Goal: Information Seeking & Learning: Learn about a topic

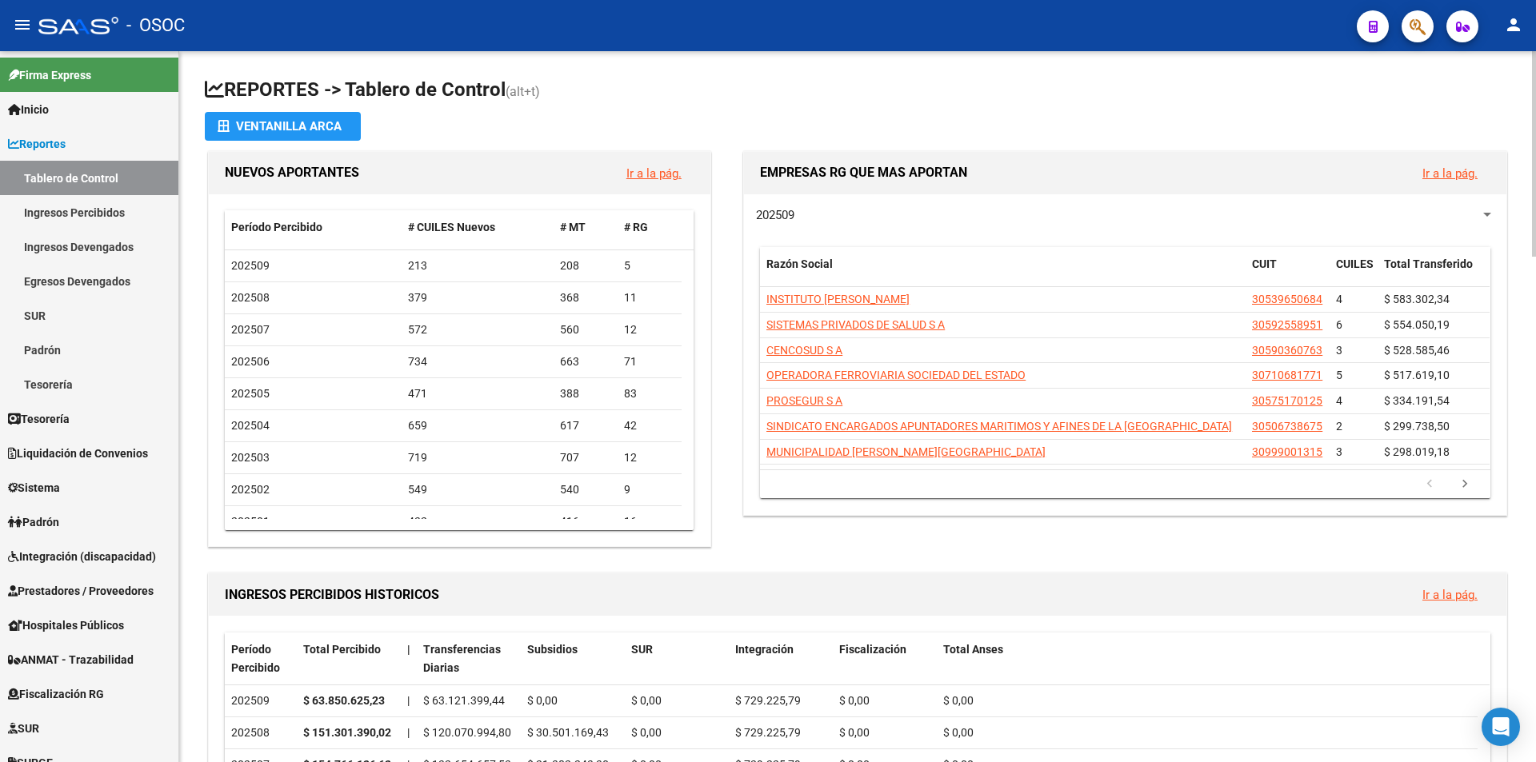
click at [407, 100] on h1 "REPORTES -> Tablero de Control (alt+t)" at bounding box center [857, 91] width 1305 height 28
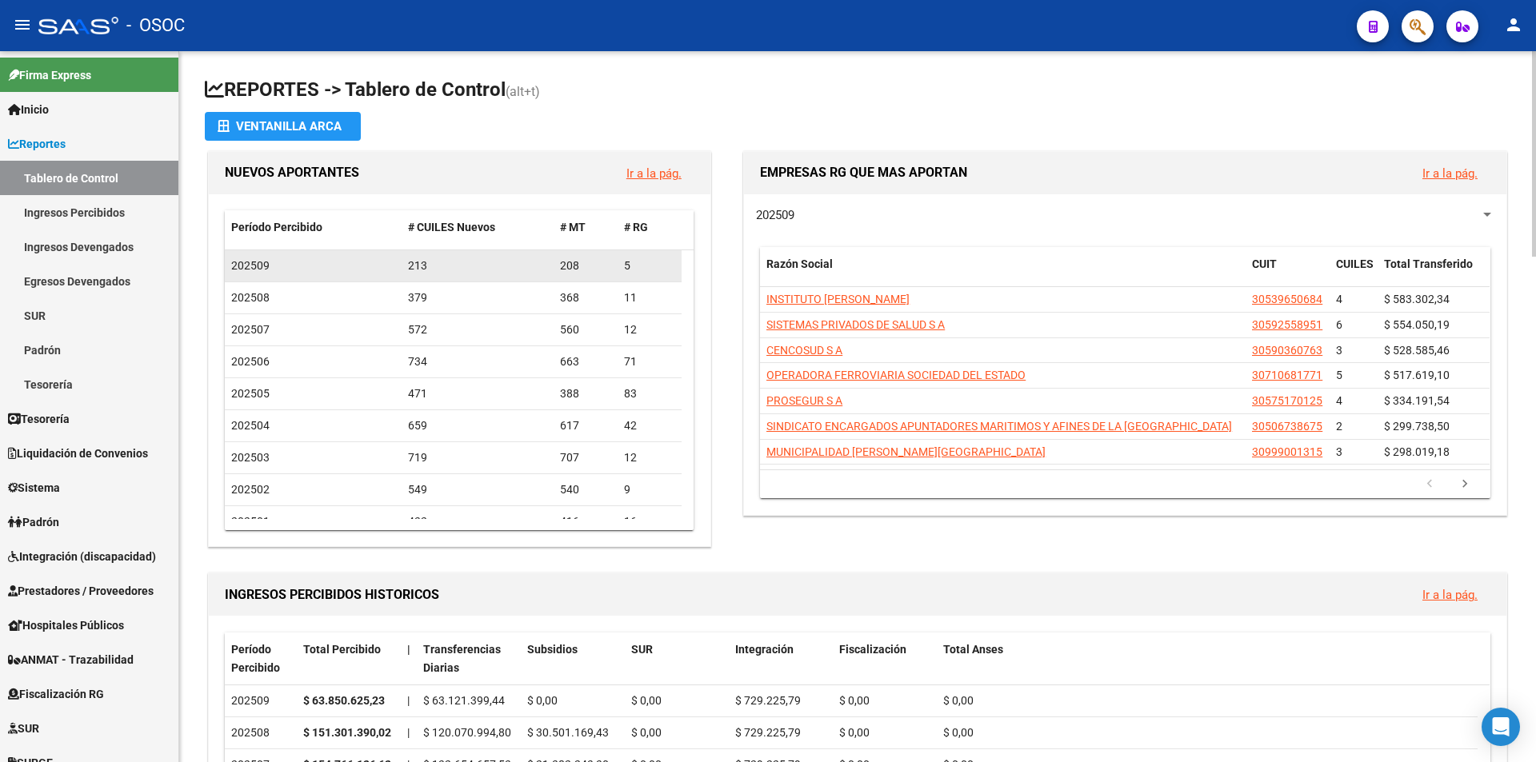
click at [552, 267] on datatable-body-cell "213" at bounding box center [478, 265] width 153 height 31
drag, startPoint x: 552, startPoint y: 267, endPoint x: 587, endPoint y: 267, distance: 35.2
click at [587, 267] on div "202509 213 208 5" at bounding box center [453, 266] width 457 height 32
click at [587, 267] on div "208" at bounding box center [585, 266] width 51 height 18
drag, startPoint x: 624, startPoint y: 267, endPoint x: 642, endPoint y: 267, distance: 18.4
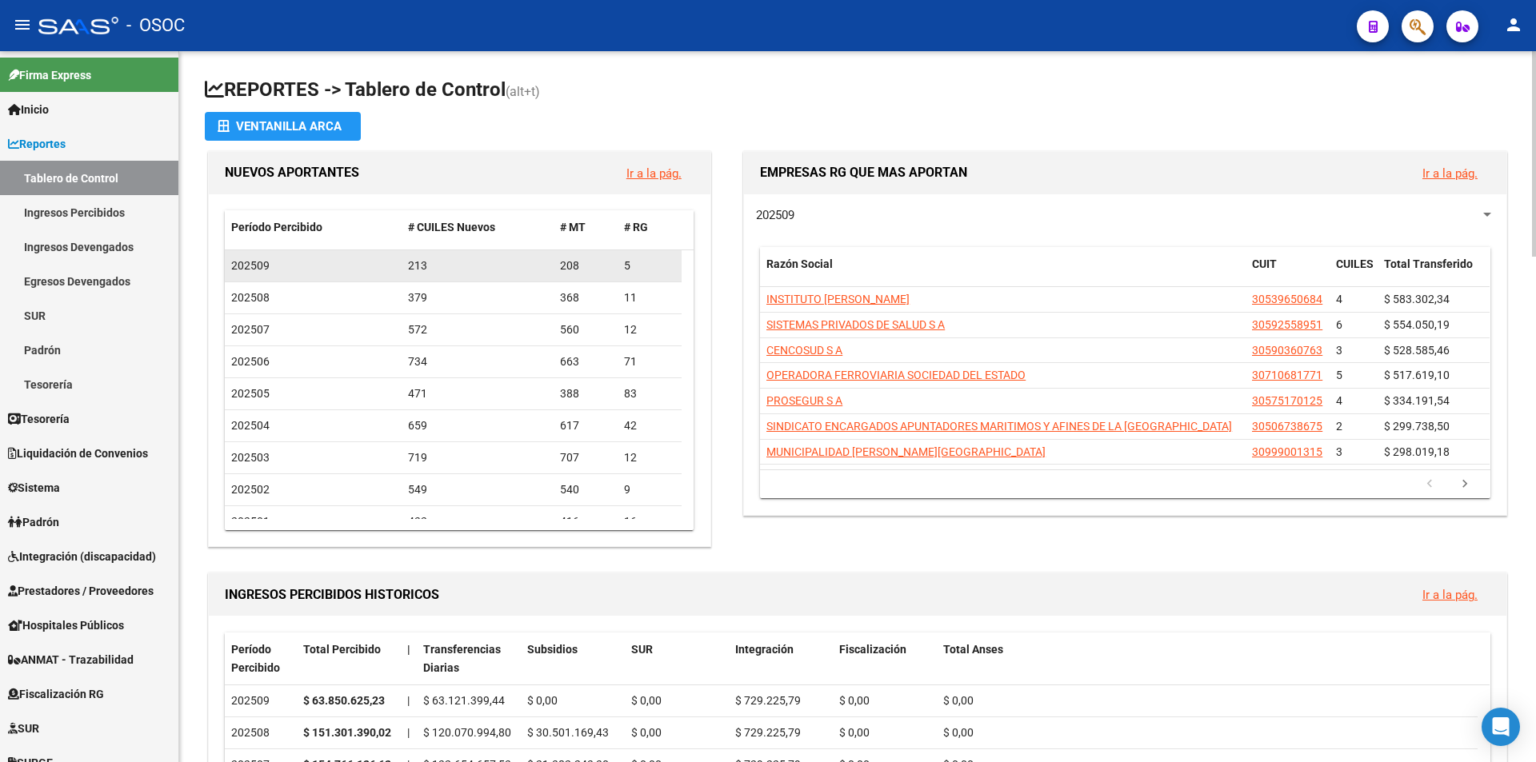
click at [641, 267] on div "5" at bounding box center [649, 266] width 51 height 18
click at [643, 266] on div "5" at bounding box center [649, 266] width 51 height 18
click at [589, 262] on div "208" at bounding box center [585, 266] width 51 height 18
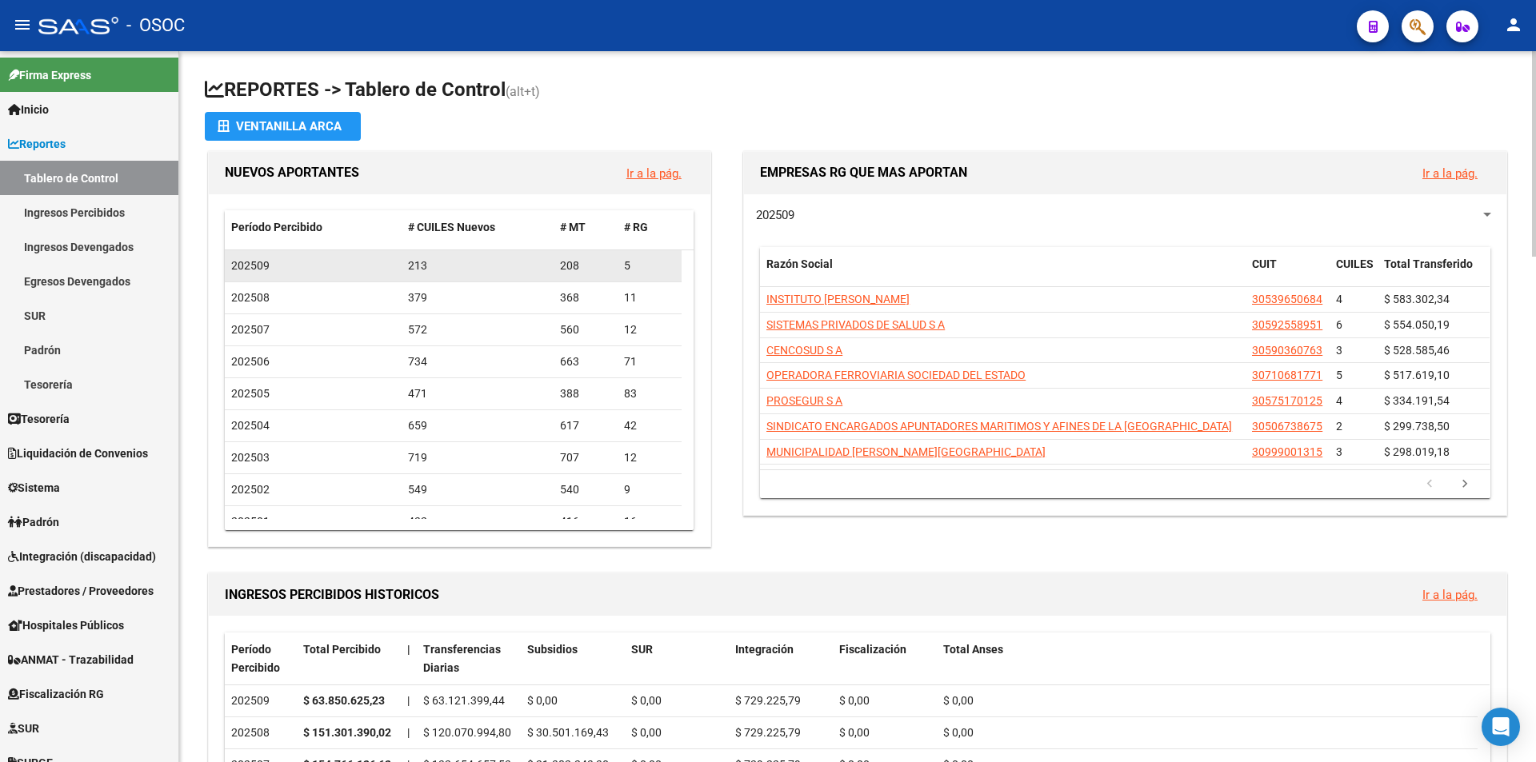
click at [582, 262] on div "208" at bounding box center [585, 266] width 51 height 18
click at [575, 265] on div "208" at bounding box center [585, 266] width 51 height 18
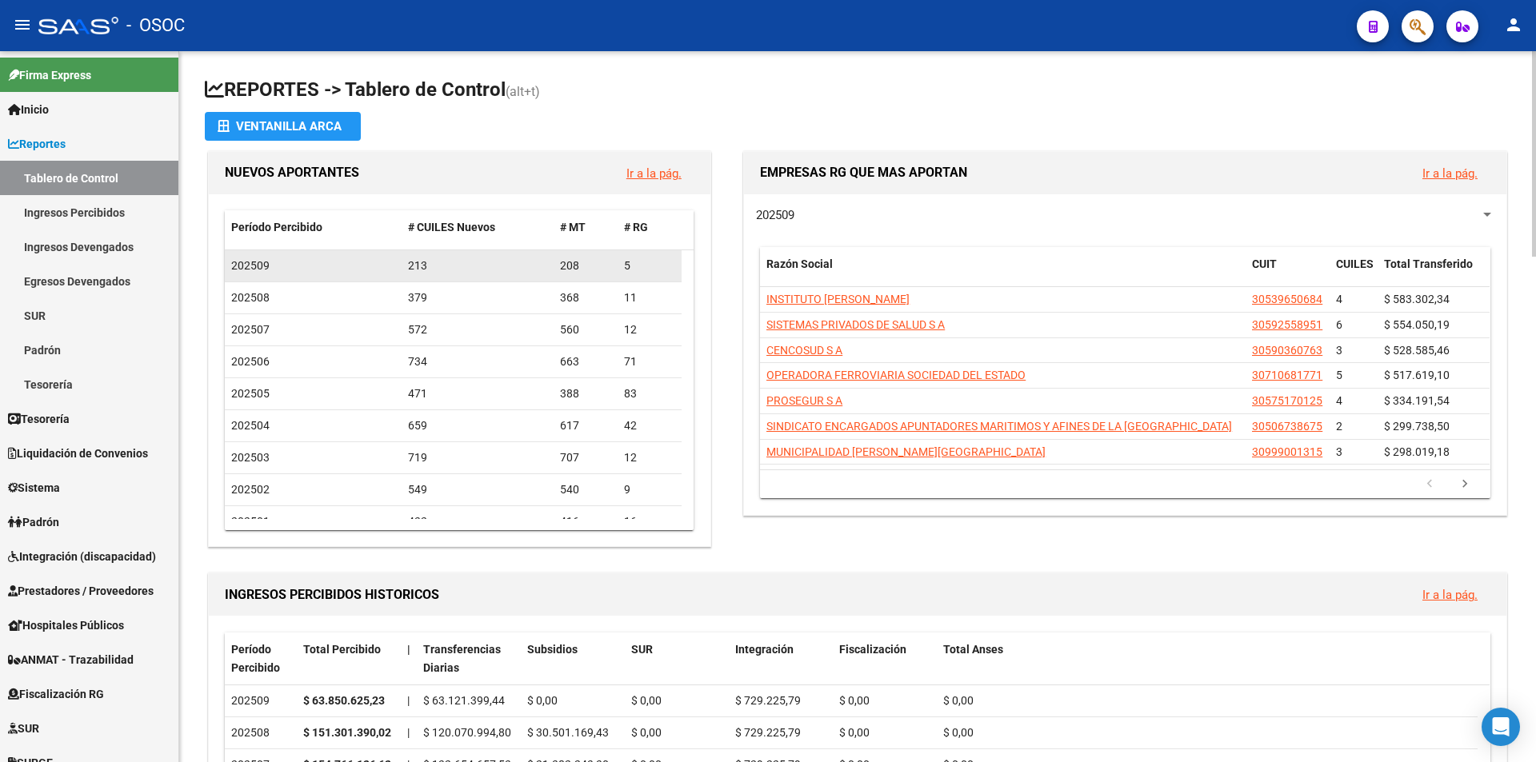
click at [430, 270] on div "213" at bounding box center [478, 266] width 140 height 18
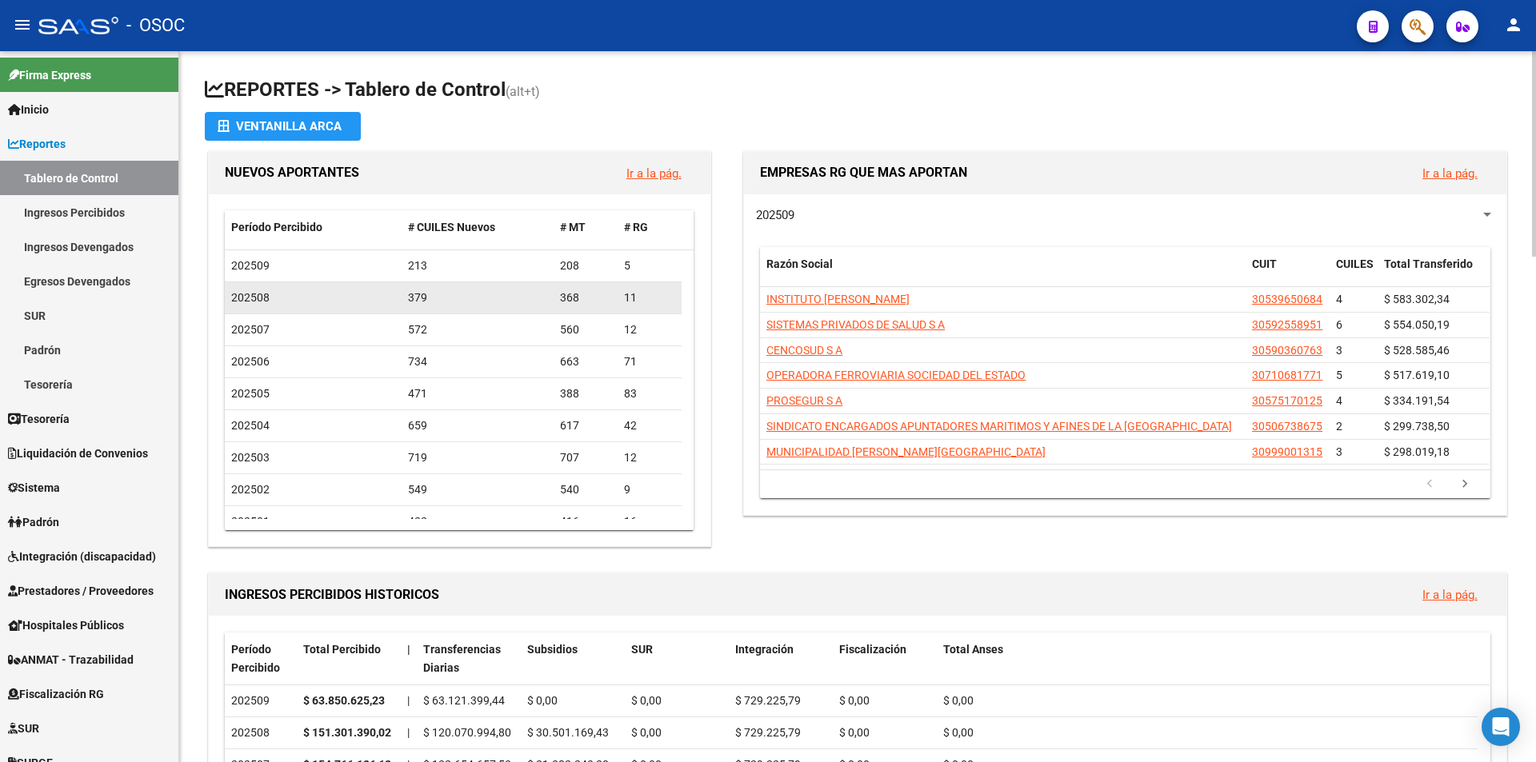
click at [414, 292] on div "379" at bounding box center [478, 298] width 140 height 18
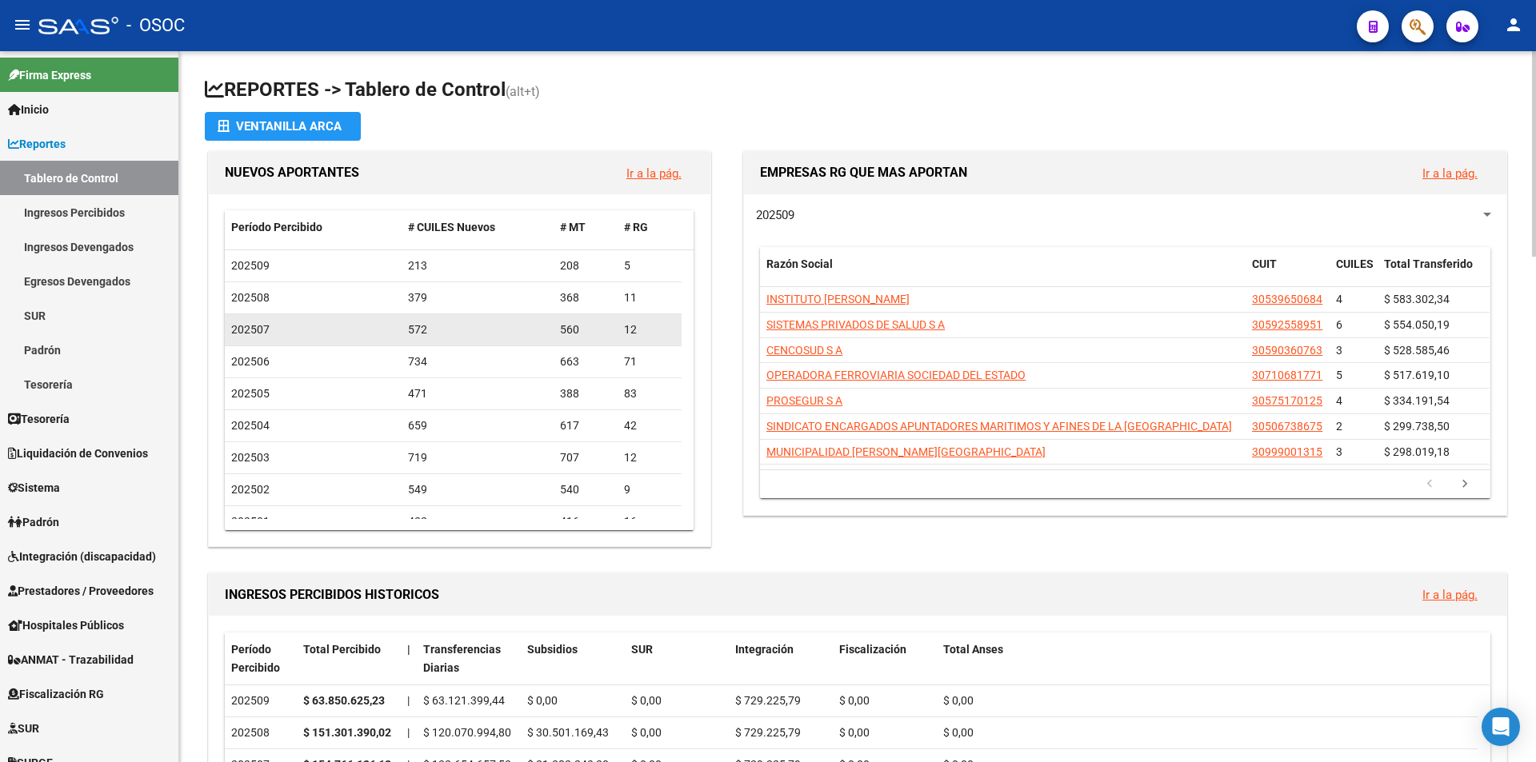
click at [406, 345] on datatable-body-cell "572" at bounding box center [478, 329] width 153 height 31
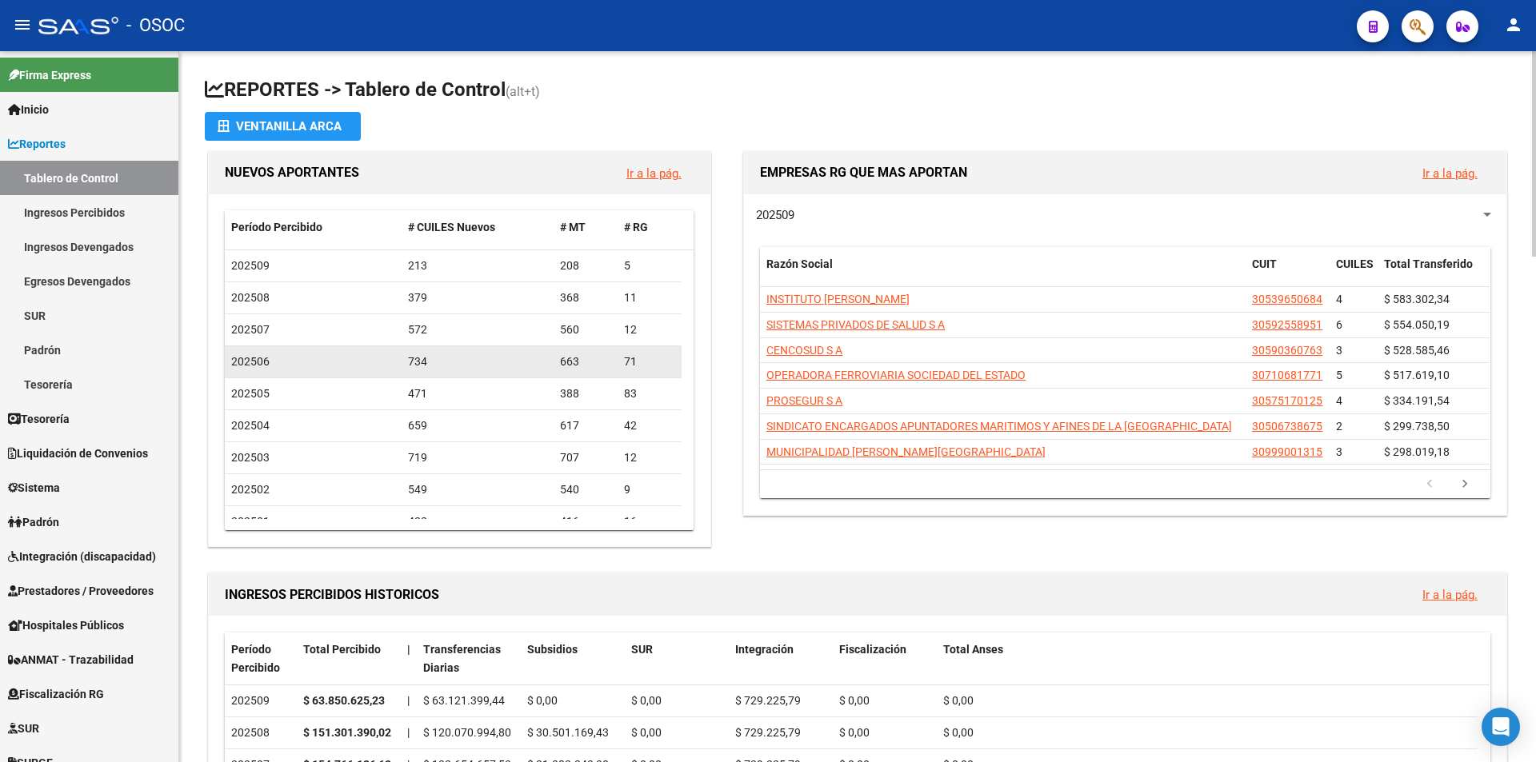
click at [406, 346] on datatable-body-cell "734" at bounding box center [478, 361] width 153 height 31
click at [410, 347] on datatable-body-cell "734" at bounding box center [478, 361] width 153 height 31
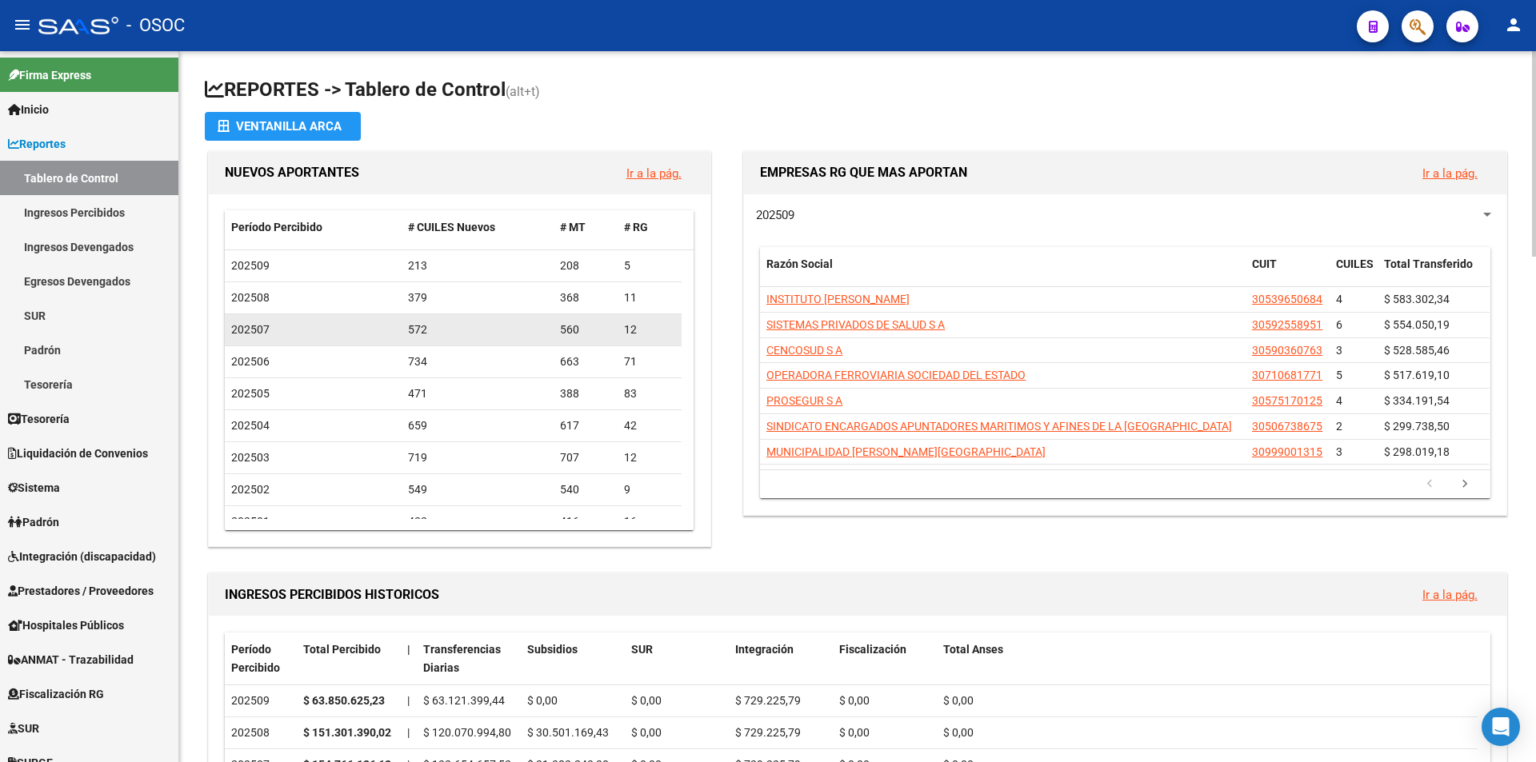
click at [411, 338] on div "572" at bounding box center [478, 330] width 140 height 18
click at [411, 324] on div "572" at bounding box center [478, 330] width 140 height 18
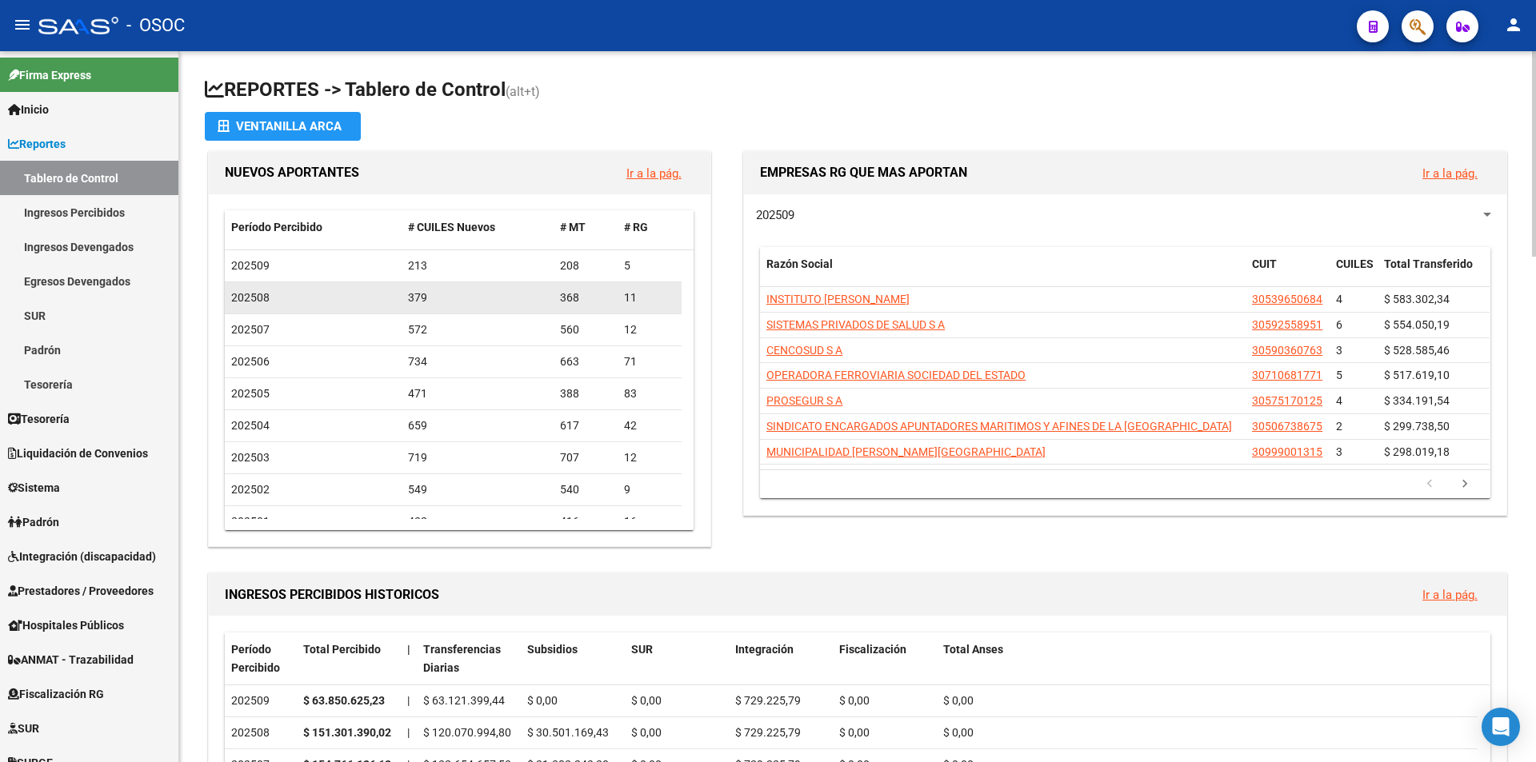
click at [418, 300] on div "379" at bounding box center [478, 298] width 140 height 18
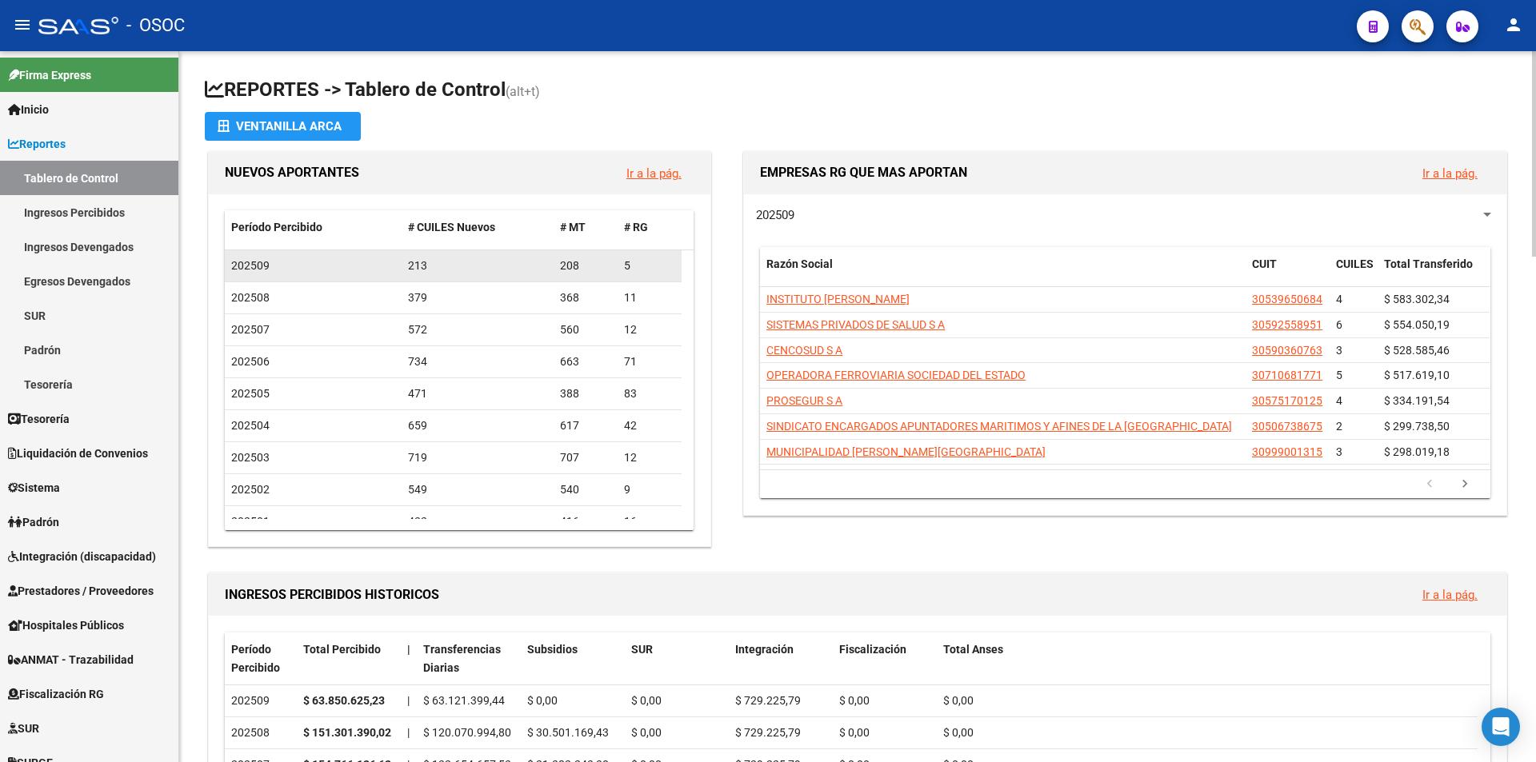
click at [420, 272] on div "213" at bounding box center [478, 266] width 140 height 18
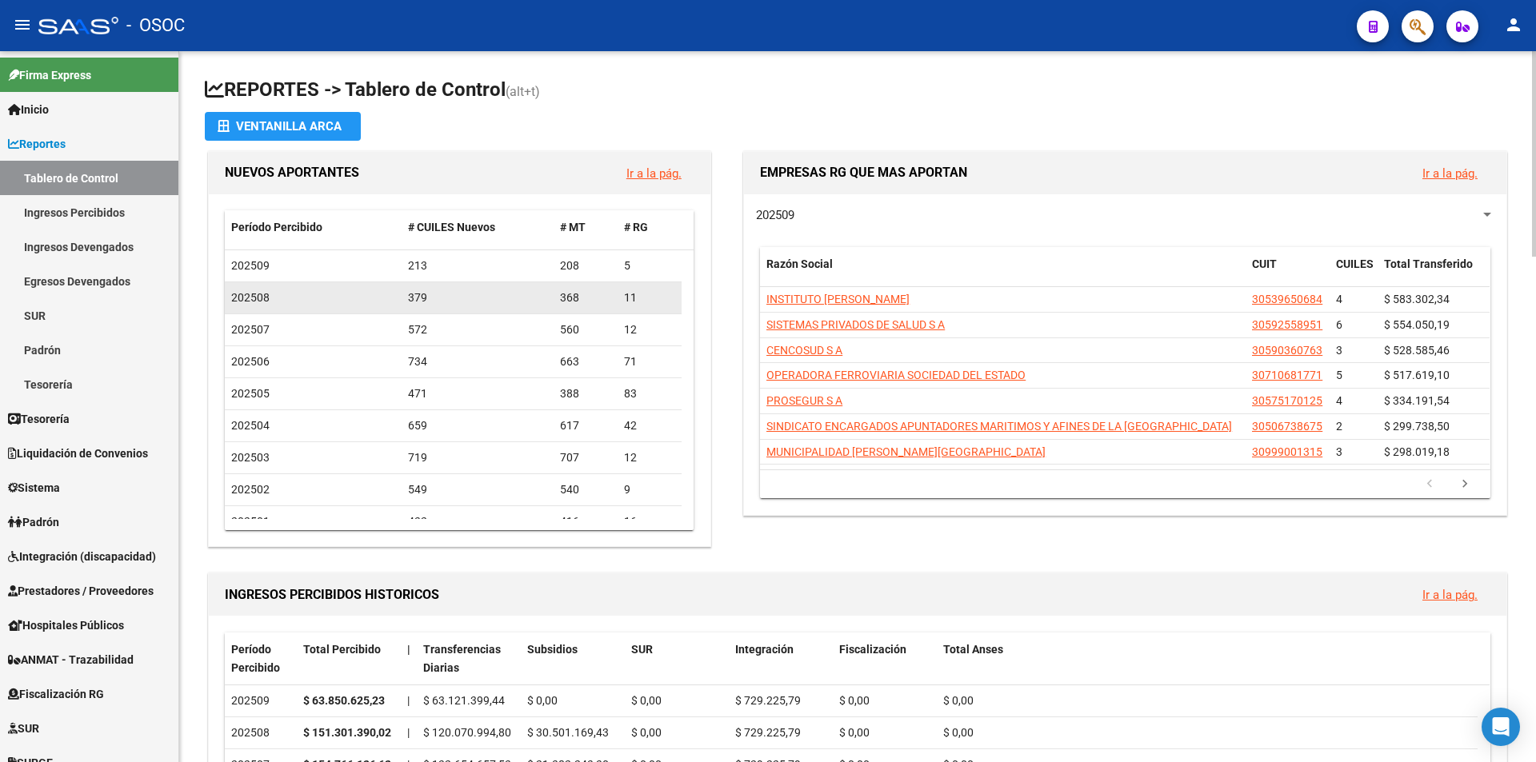
click at [402, 296] on datatable-body-cell "379" at bounding box center [478, 297] width 153 height 31
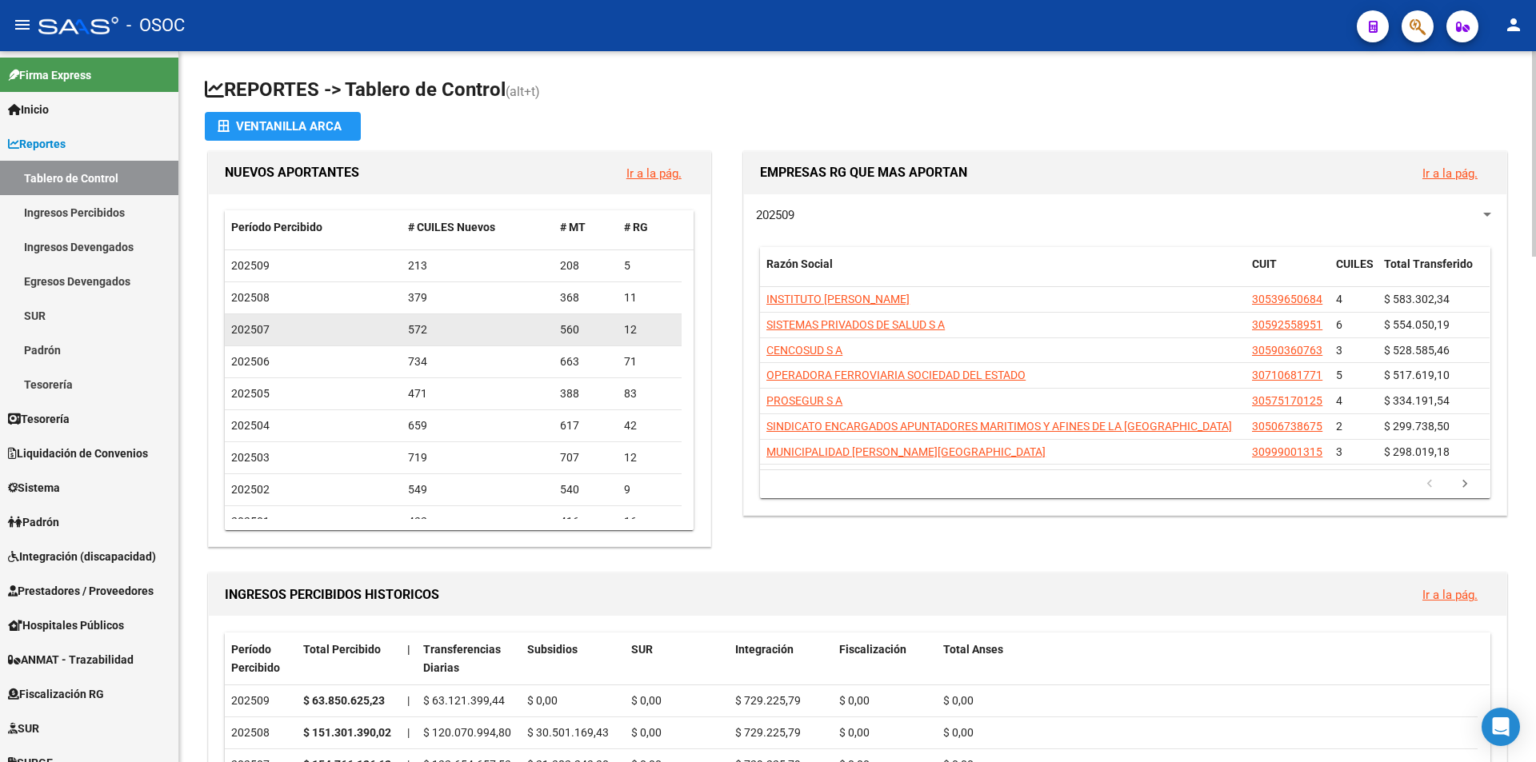
click at [409, 325] on div "572" at bounding box center [478, 330] width 140 height 18
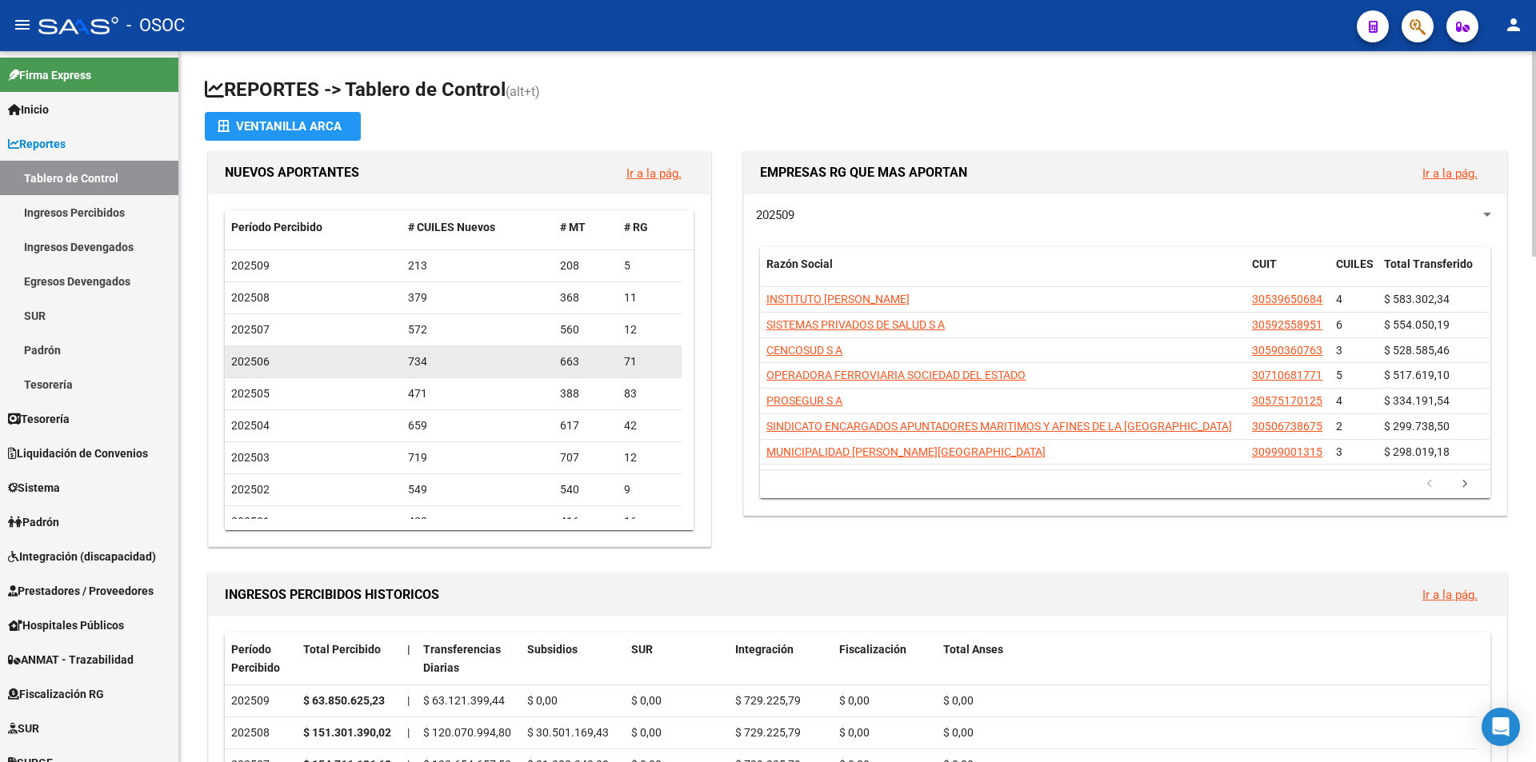
click at [406, 356] on datatable-body-cell "734" at bounding box center [478, 361] width 153 height 31
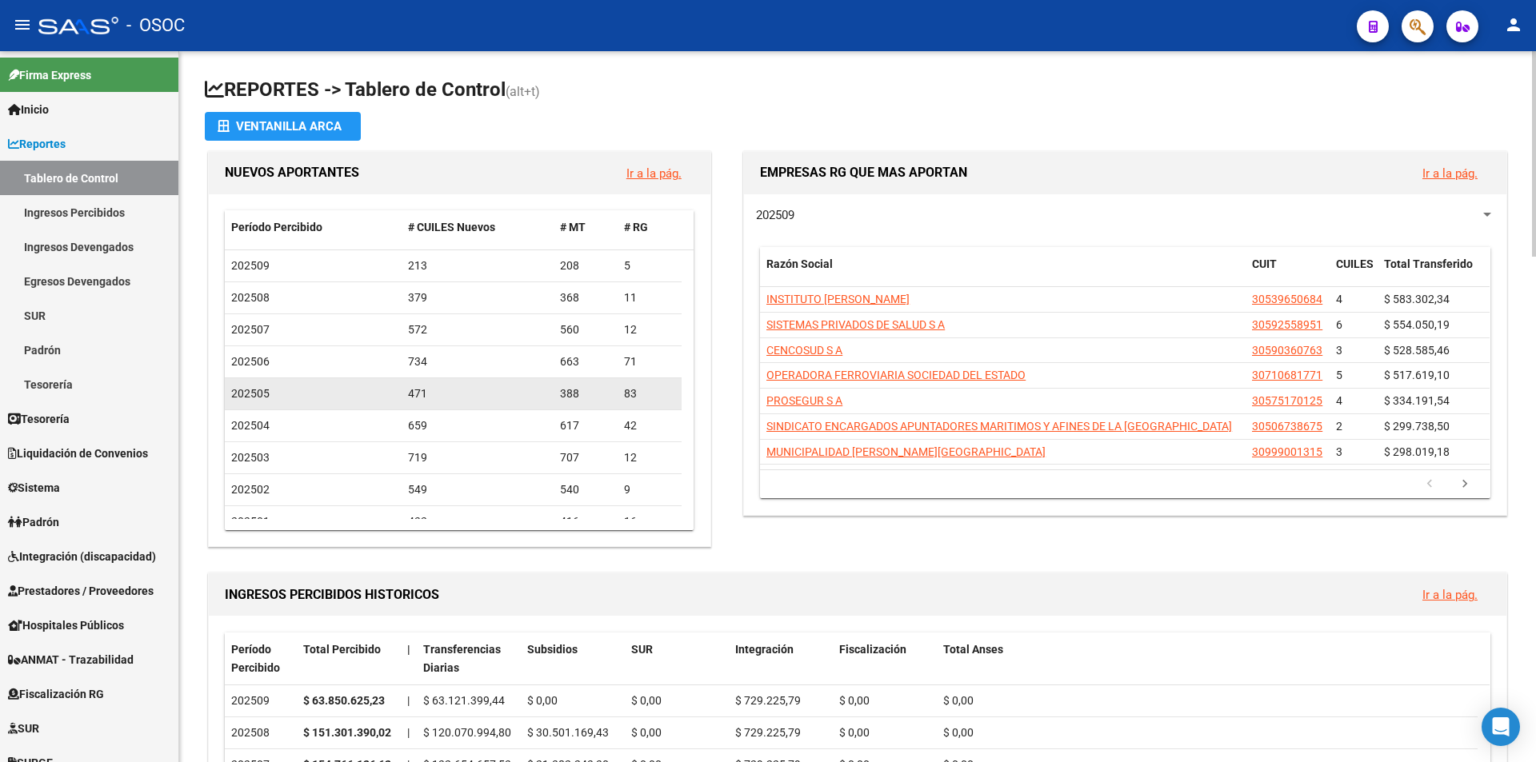
click at [413, 400] on div "471" at bounding box center [478, 394] width 140 height 18
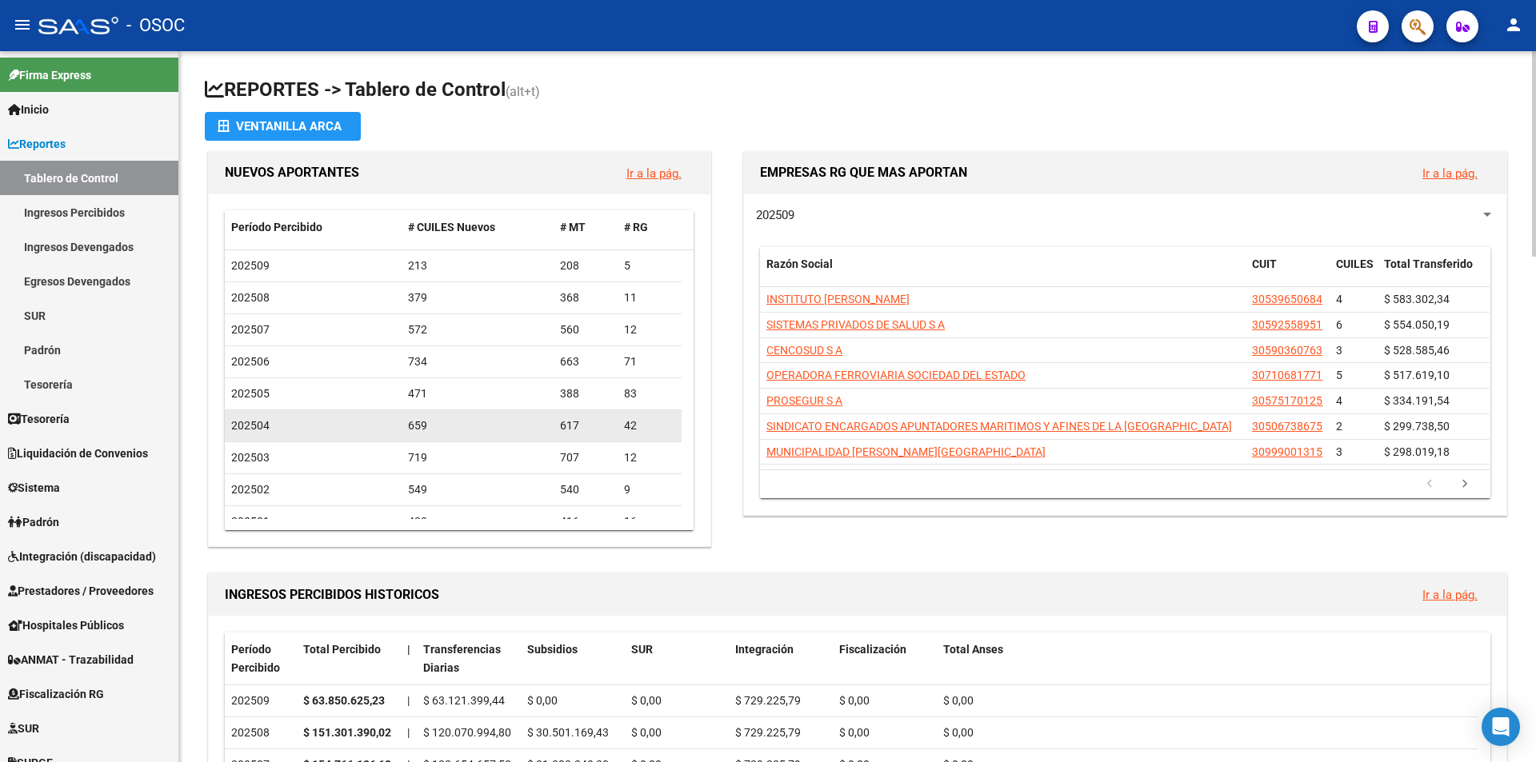
click at [413, 439] on datatable-body-cell "659" at bounding box center [478, 425] width 153 height 31
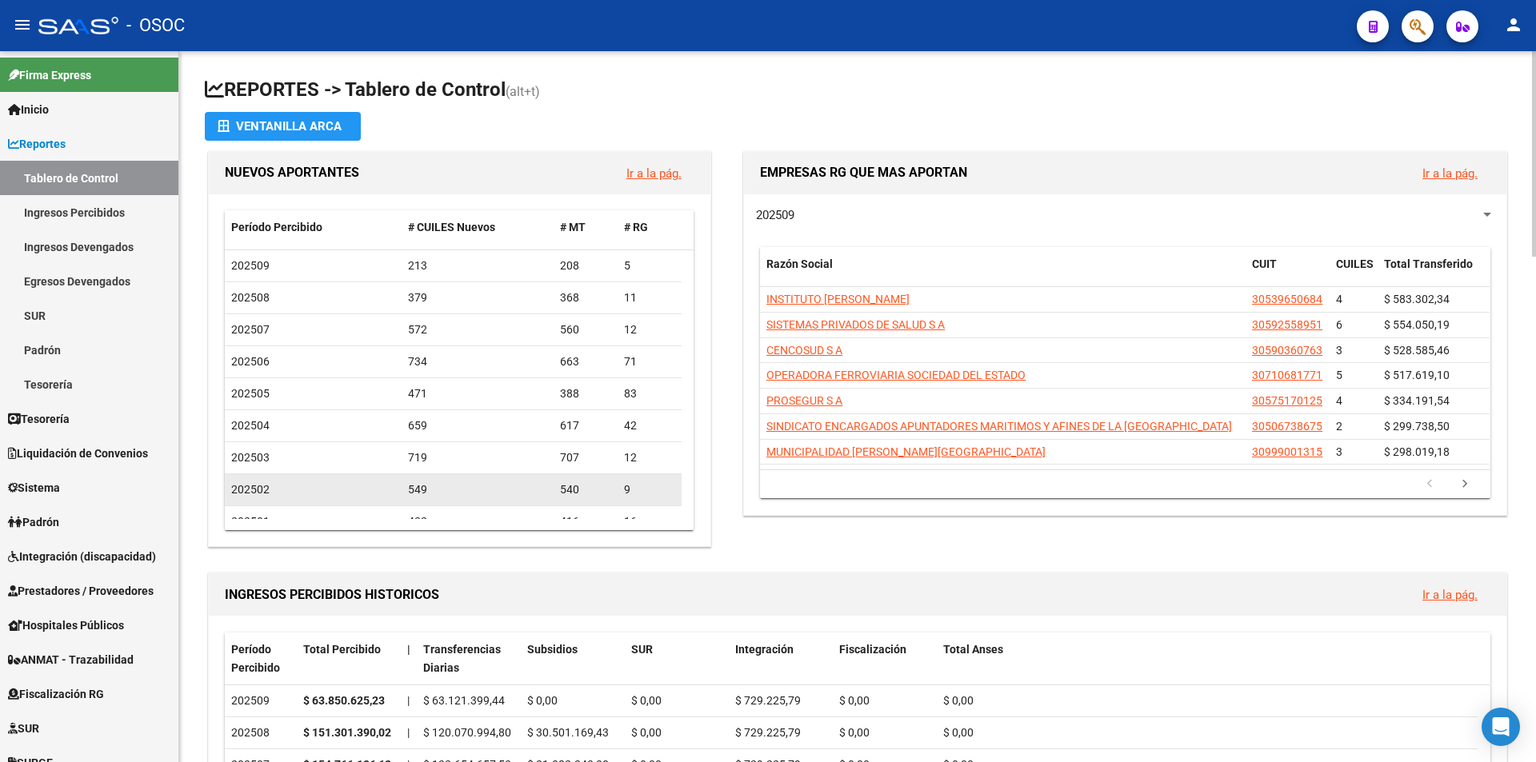
click at [408, 486] on div "549" at bounding box center [478, 490] width 140 height 18
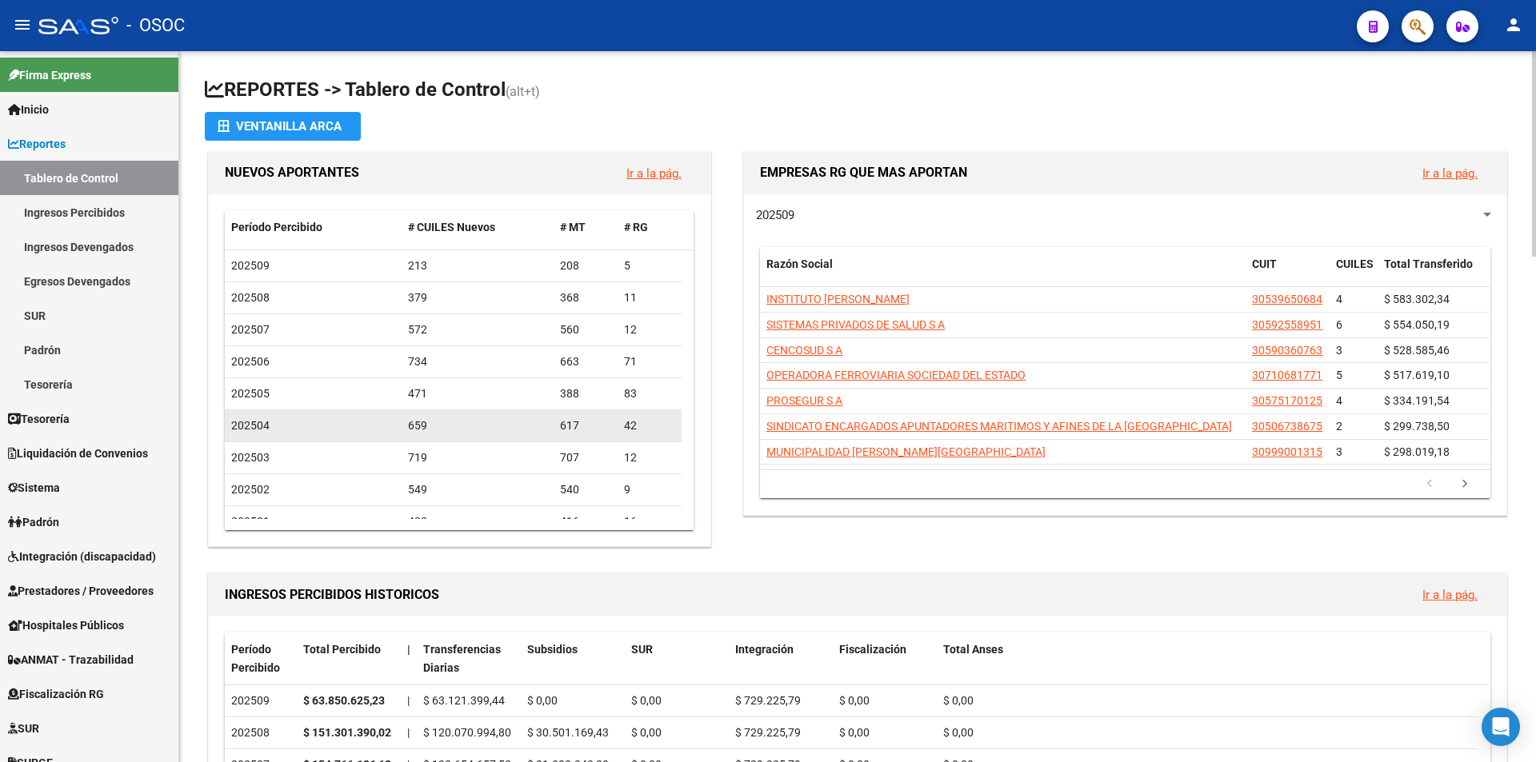
click at [381, 434] on div "202504" at bounding box center [313, 426] width 164 height 18
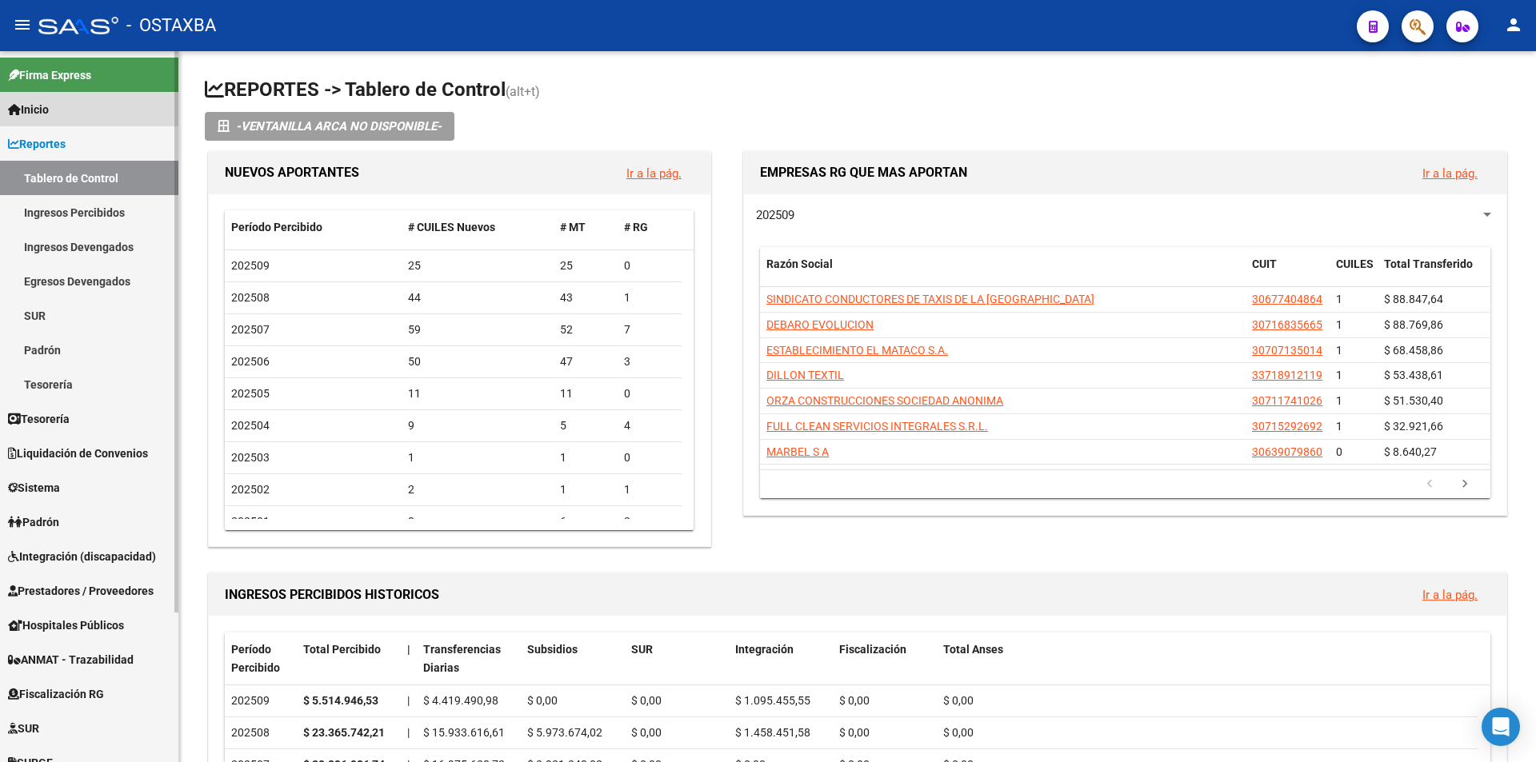
click at [114, 116] on link "Inicio" at bounding box center [89, 109] width 178 height 34
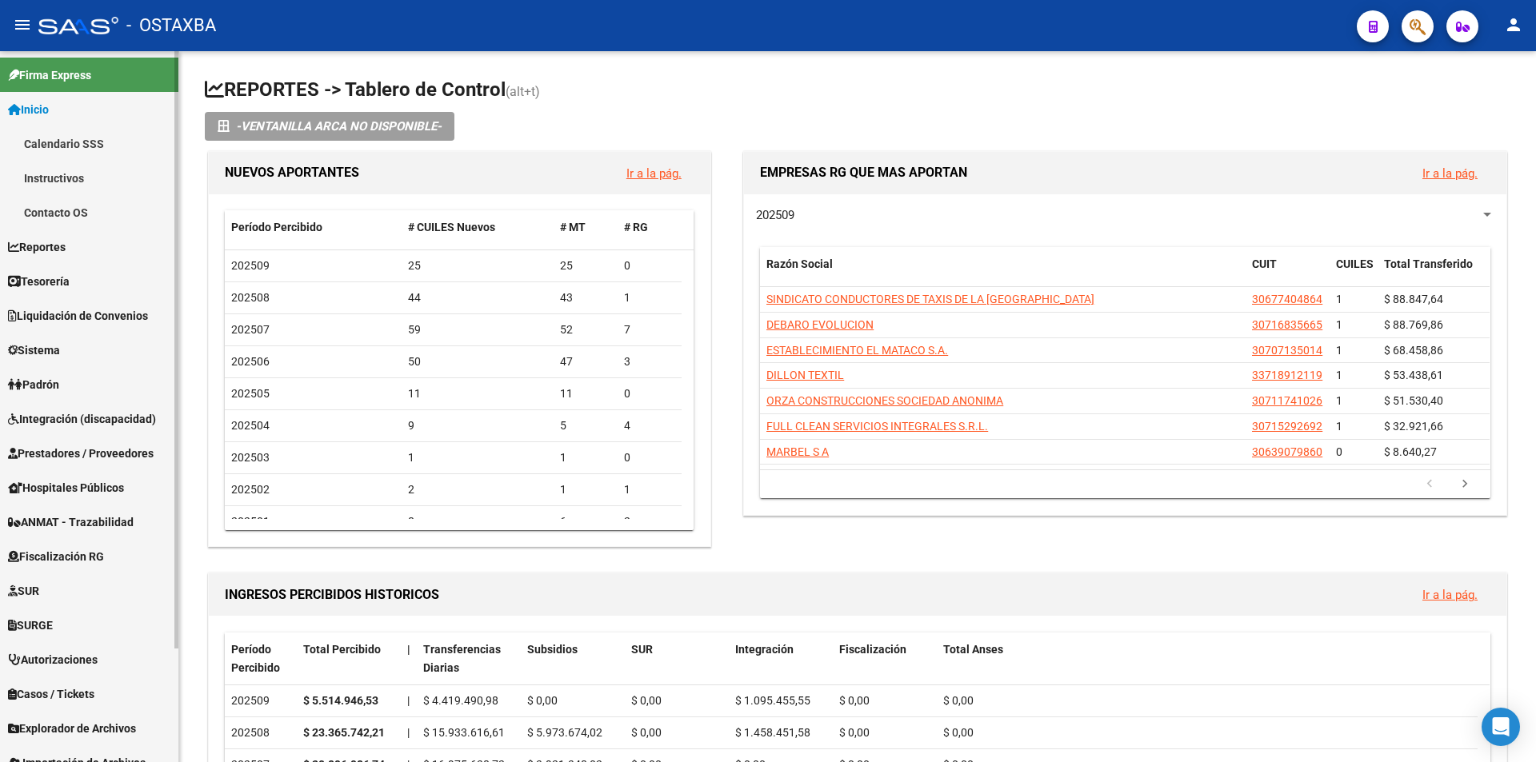
click at [118, 102] on link "Inicio" at bounding box center [89, 109] width 178 height 34
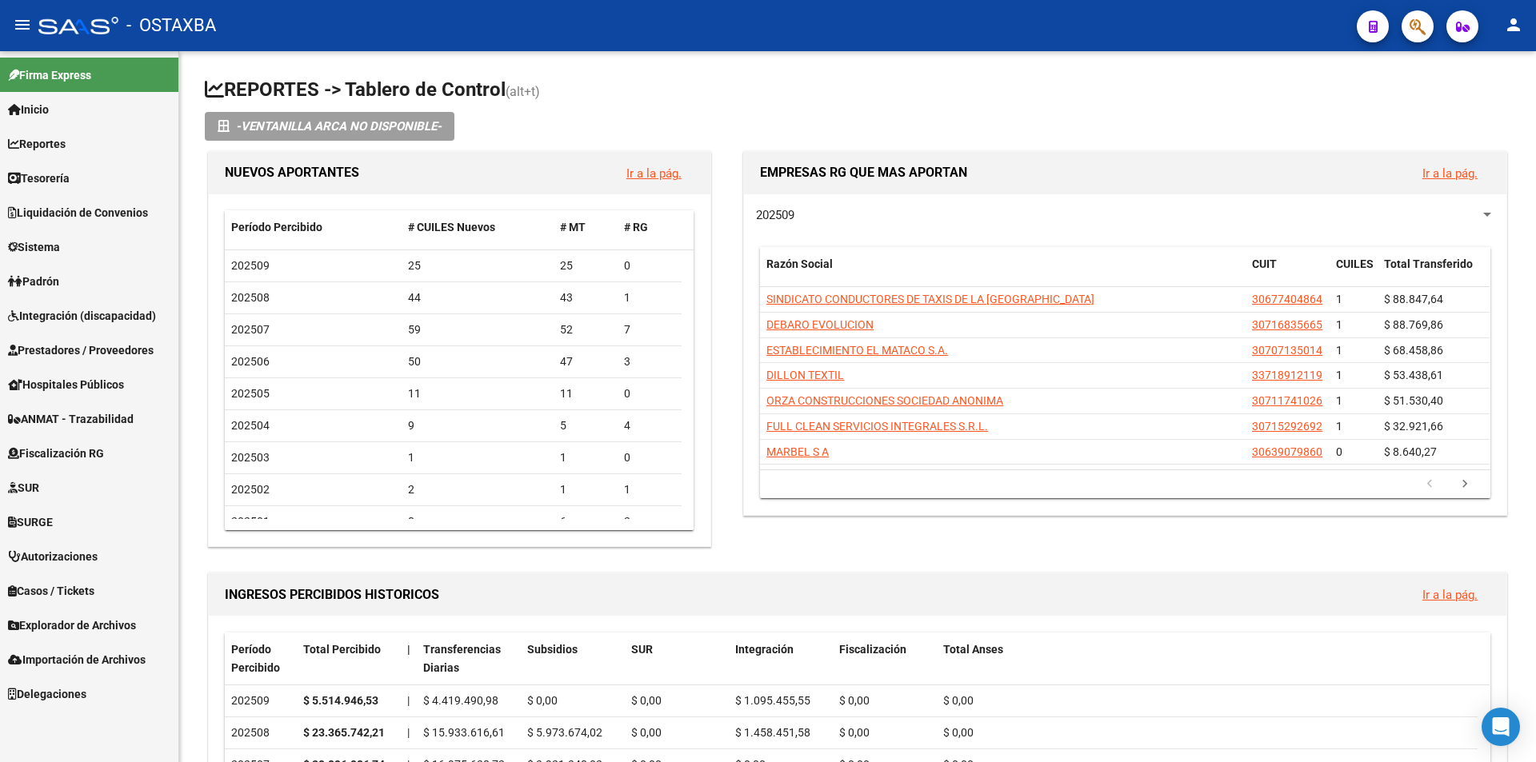
click at [99, 618] on span "Explorador de Archivos" at bounding box center [72, 626] width 128 height 18
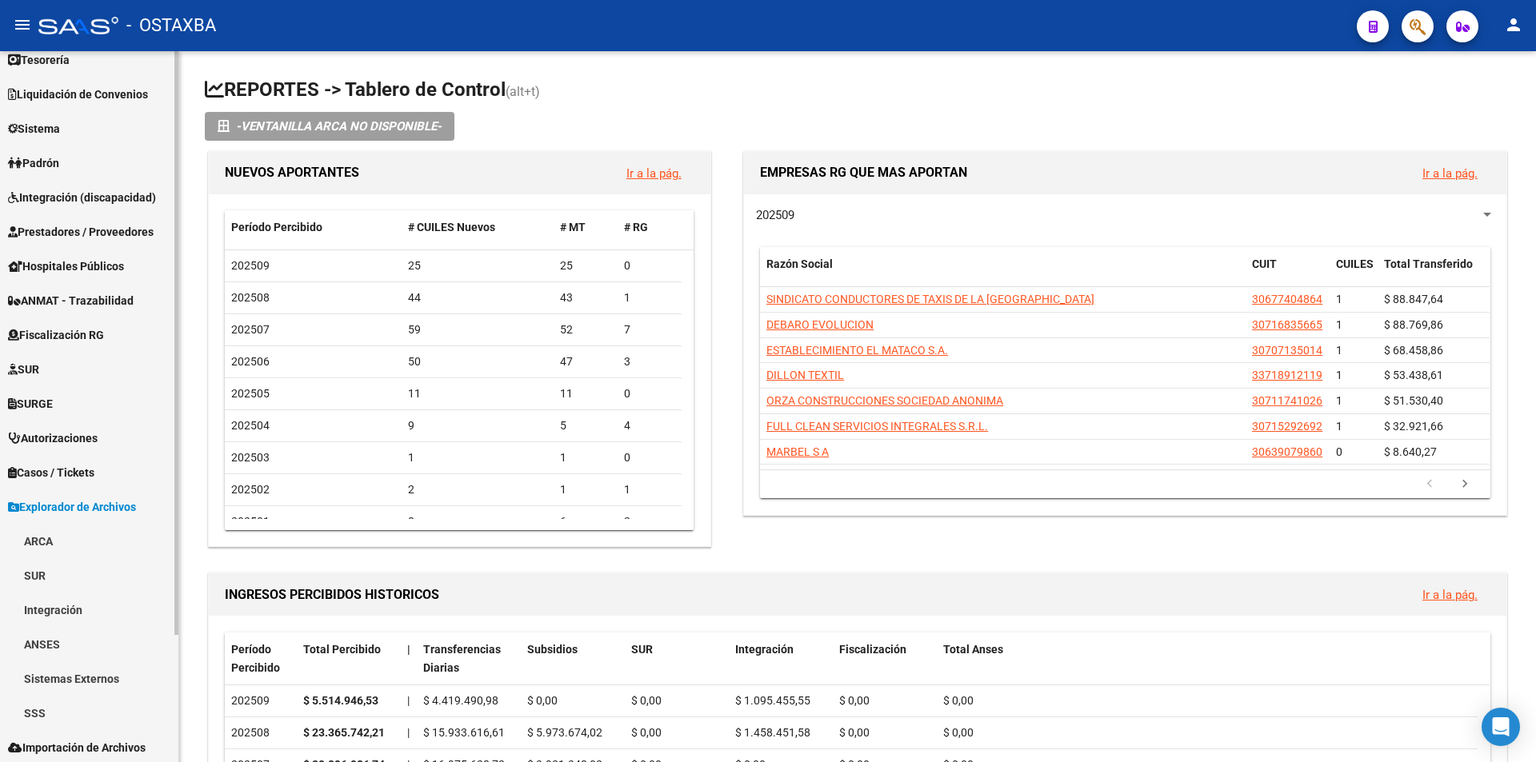
scroll to position [155, 0]
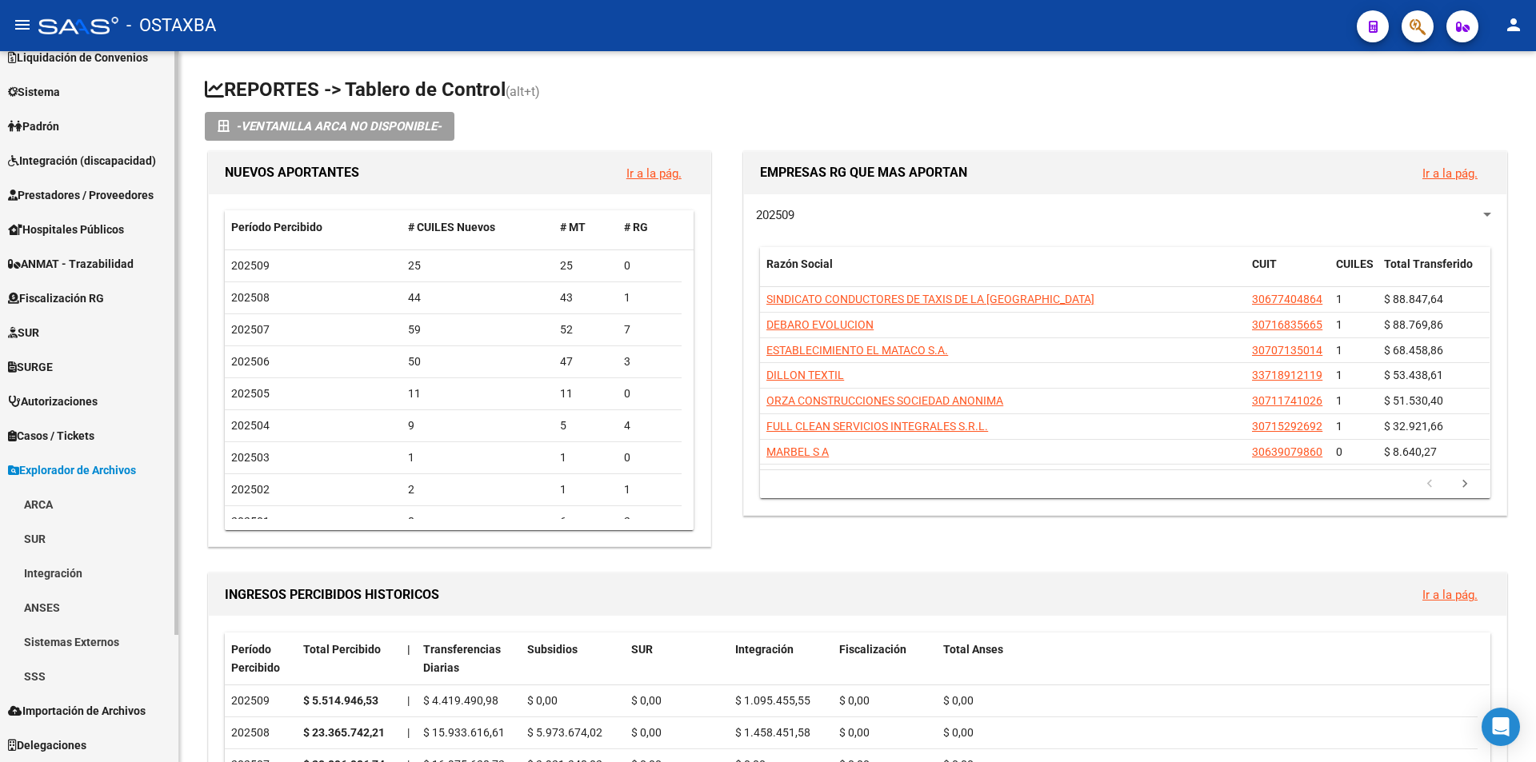
click at [110, 672] on link "SSS" at bounding box center [89, 676] width 178 height 34
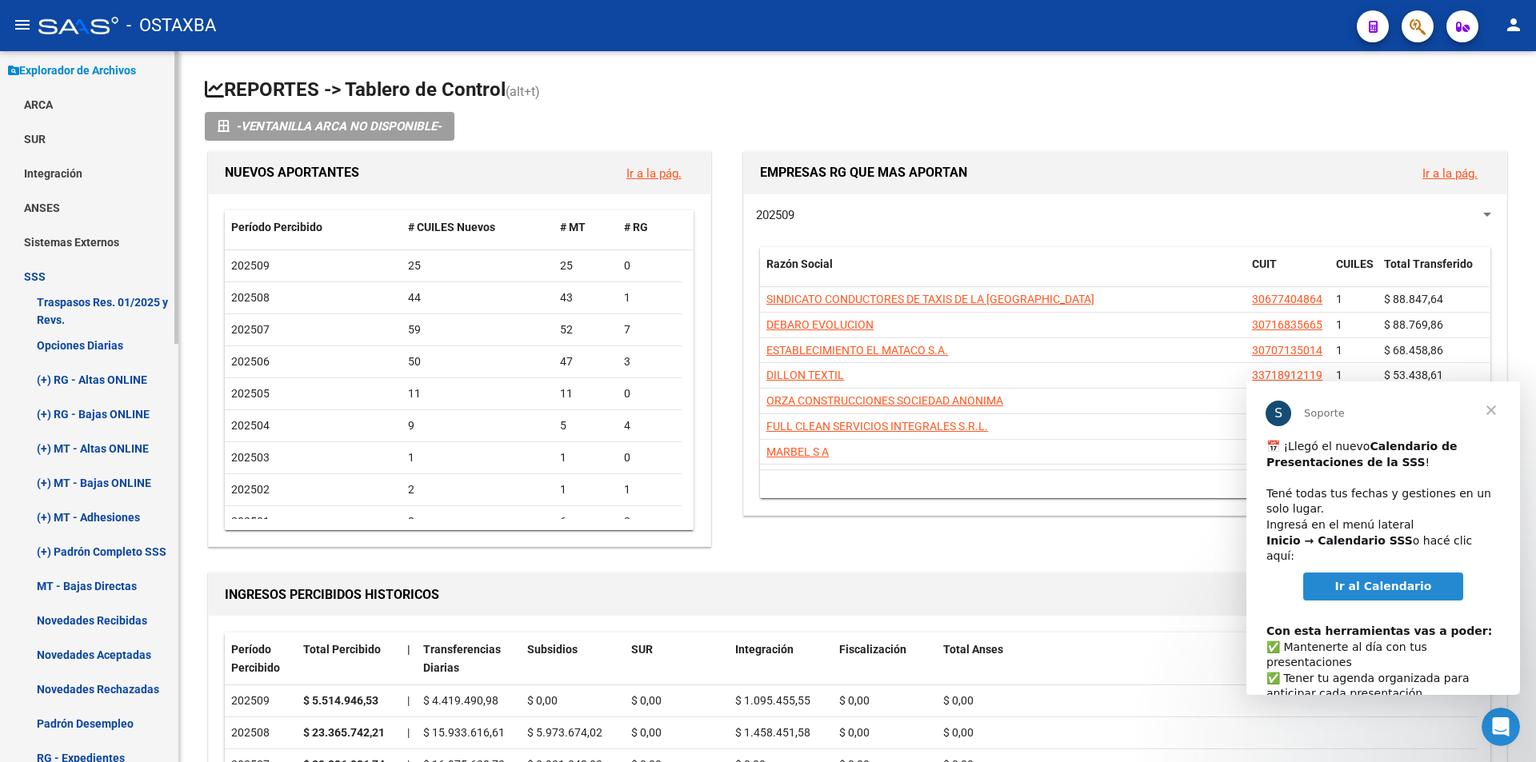
scroll to position [0, 0]
click at [118, 379] on link "(+) RG - Altas ONLINE" at bounding box center [89, 379] width 178 height 34
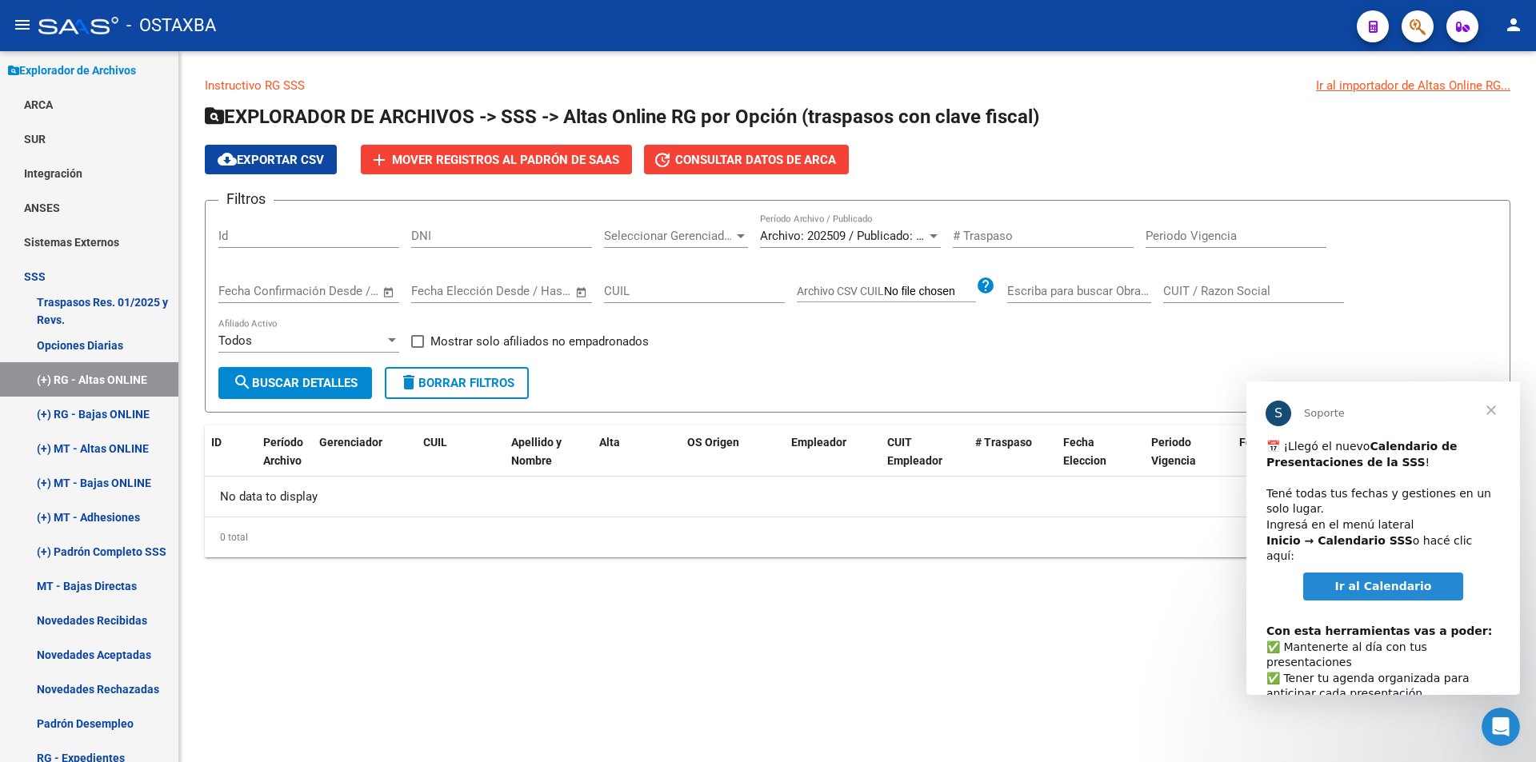
click at [1497, 394] on span "Cerrar" at bounding box center [1491, 411] width 58 height 58
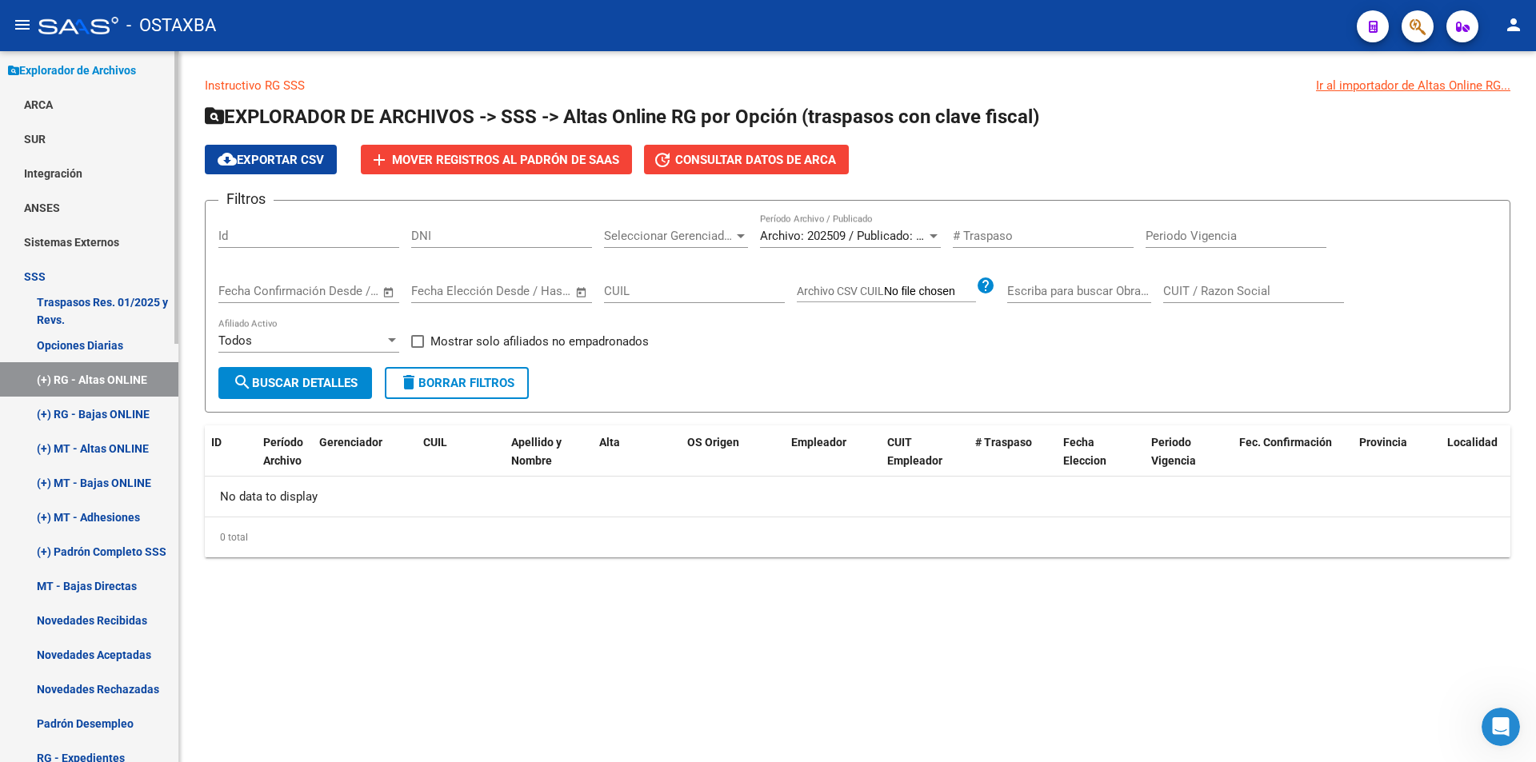
click at [132, 410] on link "(+) RG - Bajas ONLINE" at bounding box center [89, 414] width 178 height 34
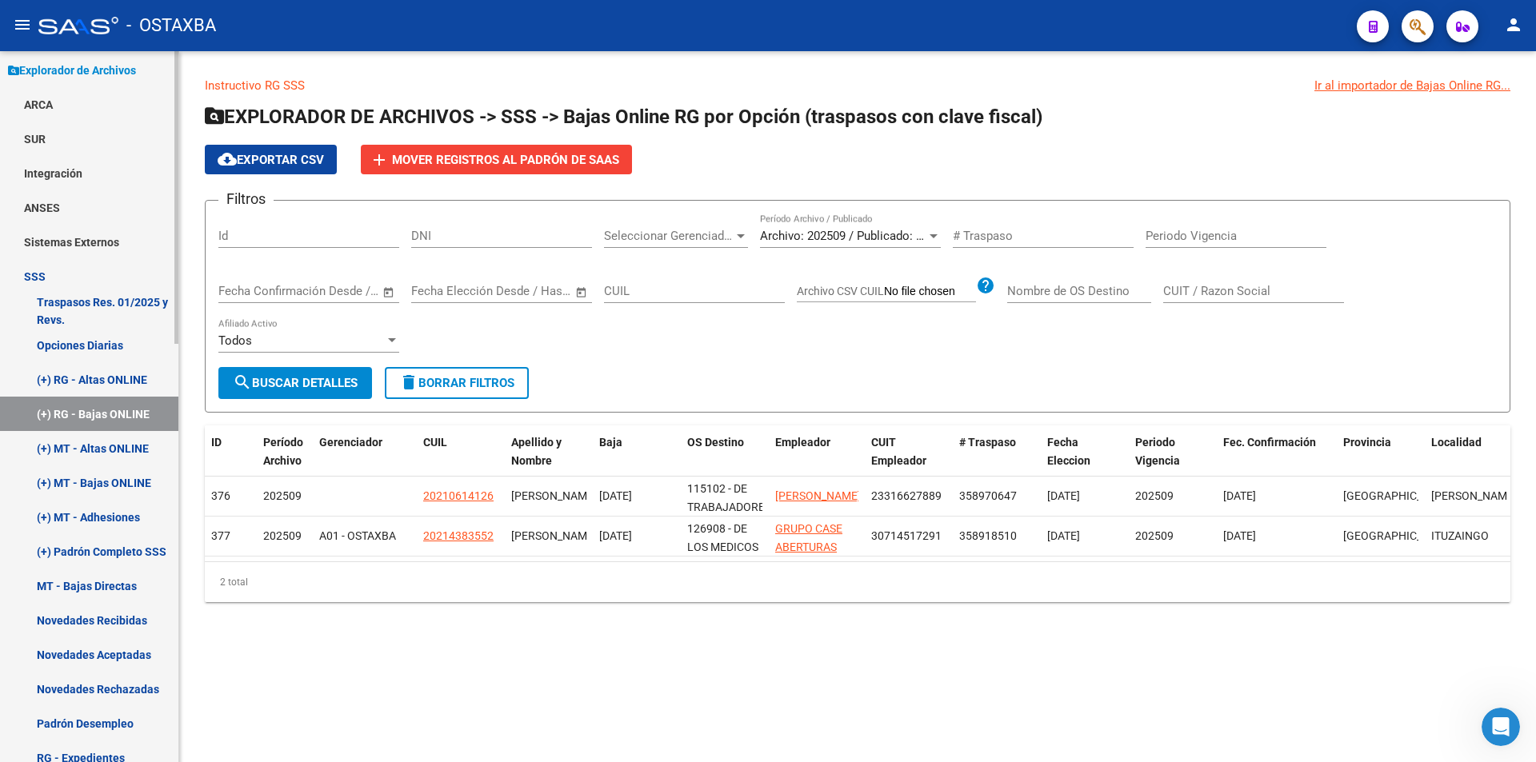
click at [87, 450] on link "(+) MT - Altas ONLINE" at bounding box center [89, 448] width 178 height 34
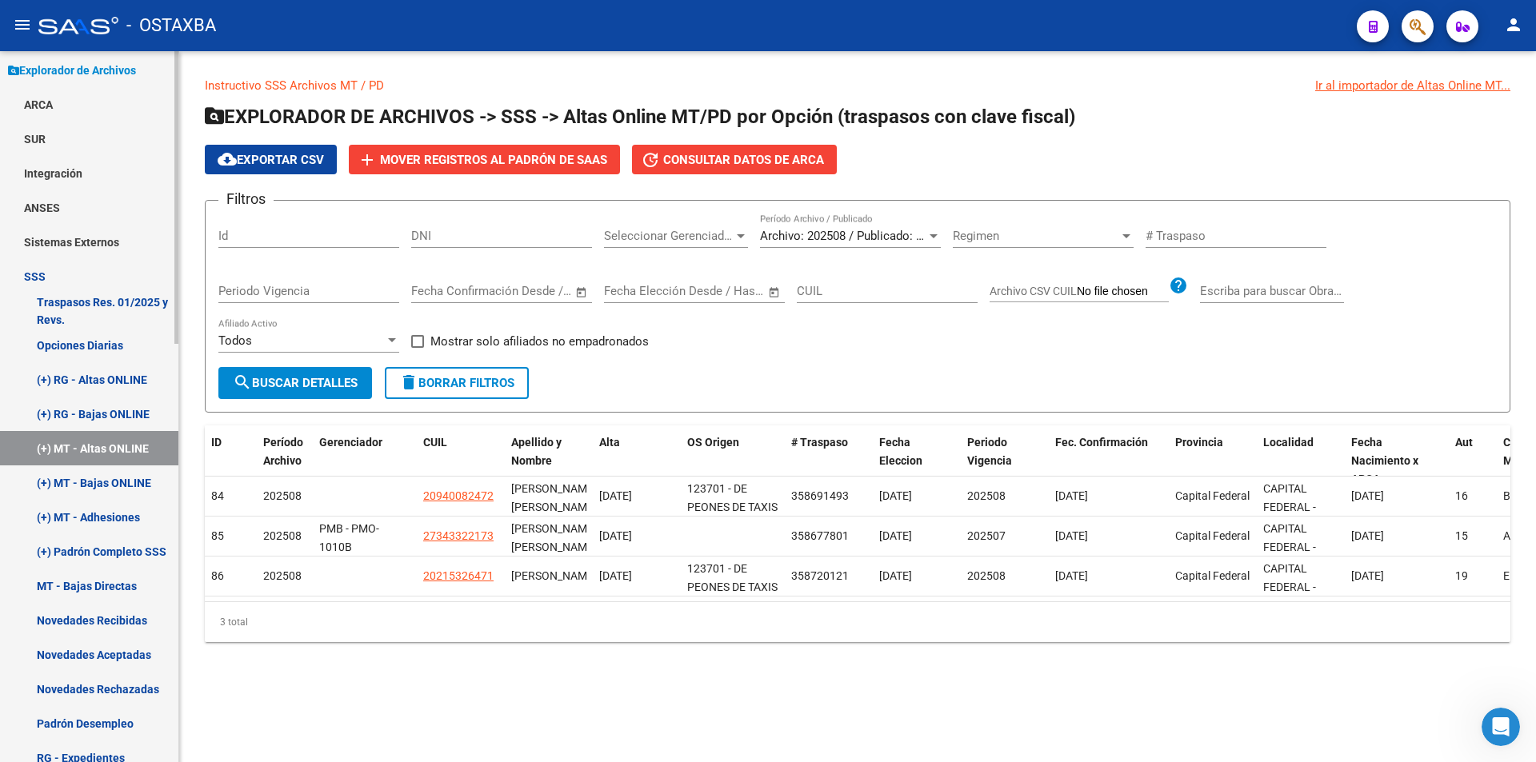
click at [87, 486] on link "(+) MT - Bajas ONLINE" at bounding box center [89, 483] width 178 height 34
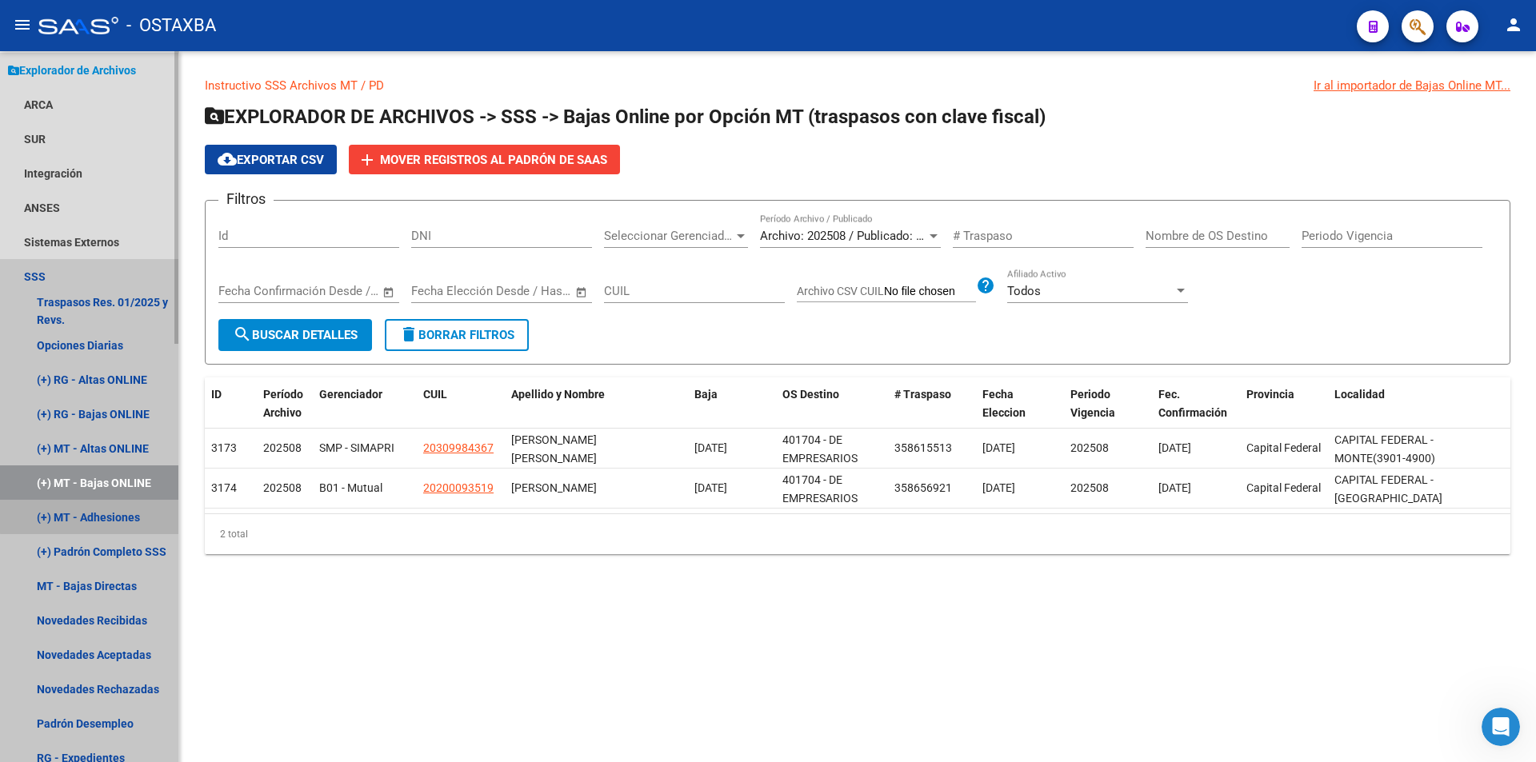
click at [125, 514] on link "(+) MT - Adhesiones" at bounding box center [89, 517] width 178 height 34
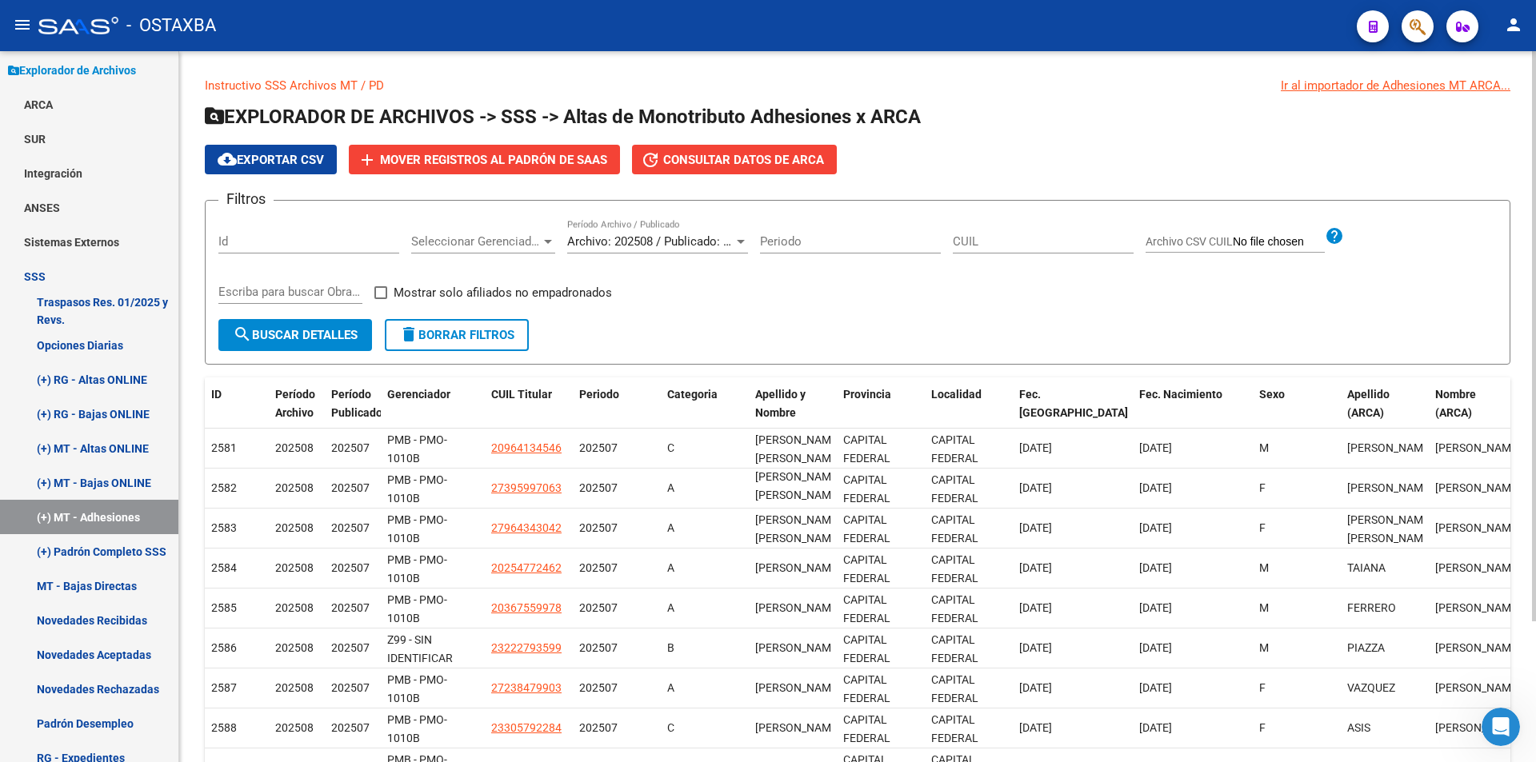
click at [720, 246] on span "Archivo: 202508 / Publicado: 202507" at bounding box center [664, 241] width 194 height 14
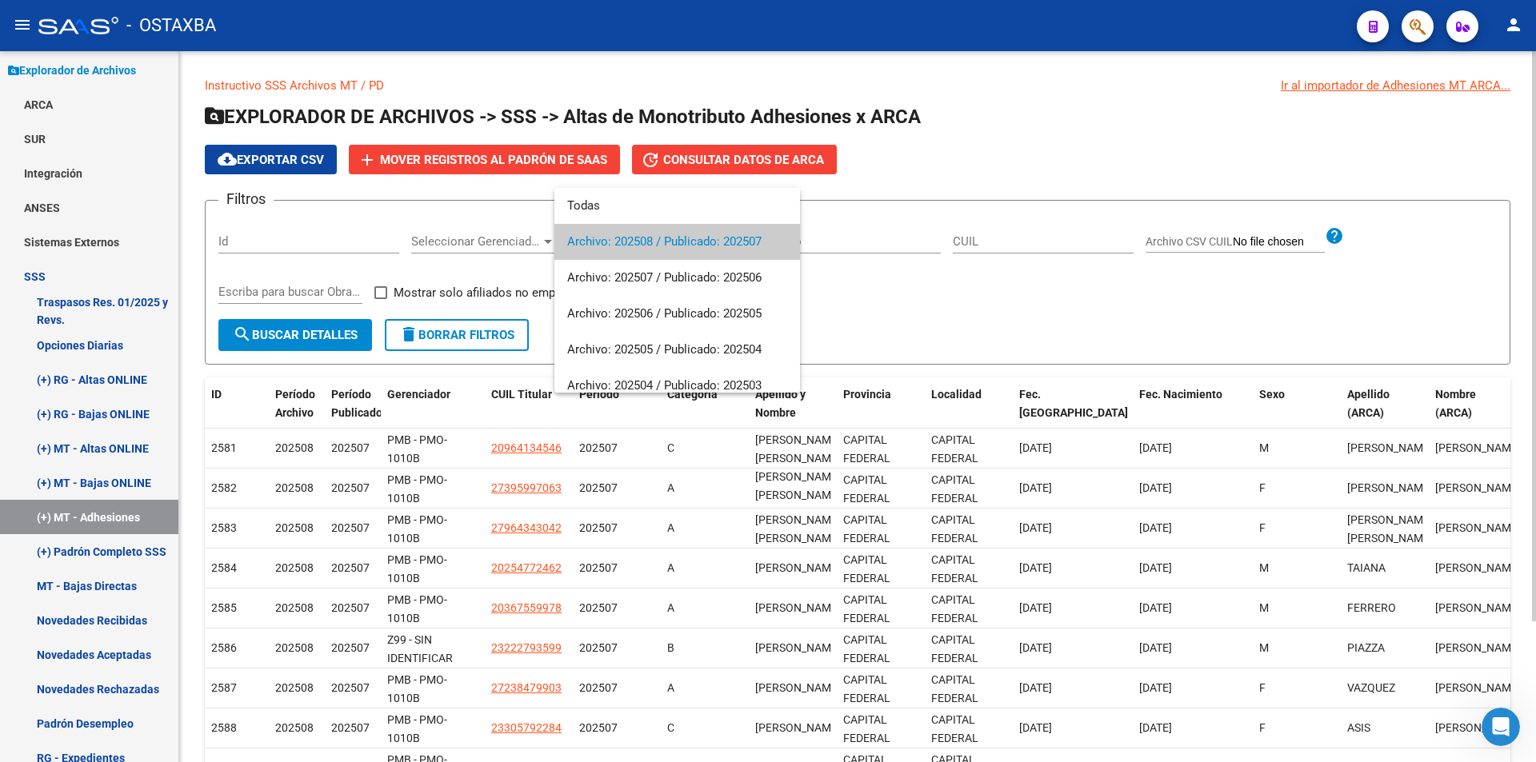
click at [720, 246] on span "Archivo: 202508 / Publicado: 202507" at bounding box center [677, 242] width 220 height 36
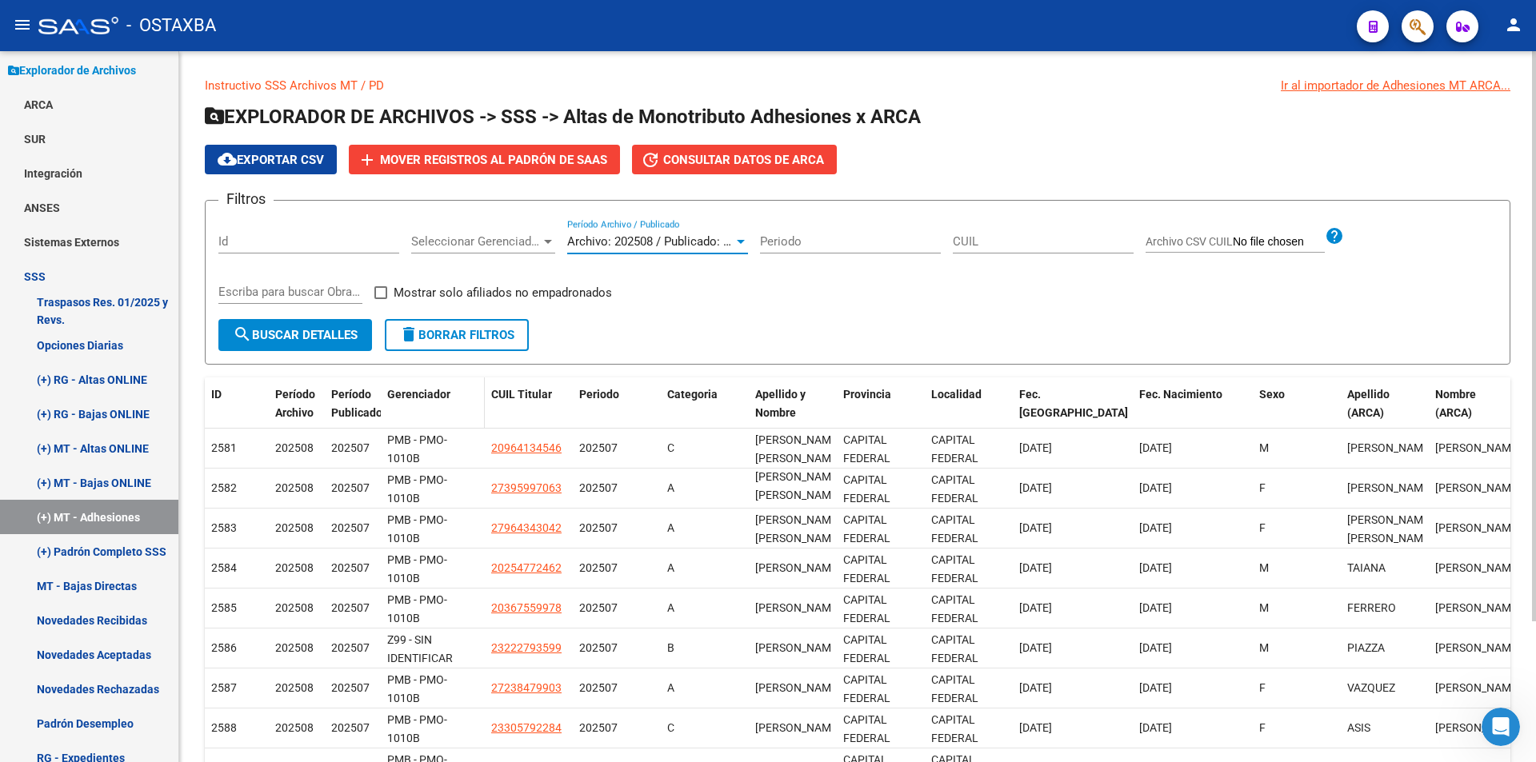
click at [425, 394] on span "Gerenciador" at bounding box center [418, 394] width 63 height 13
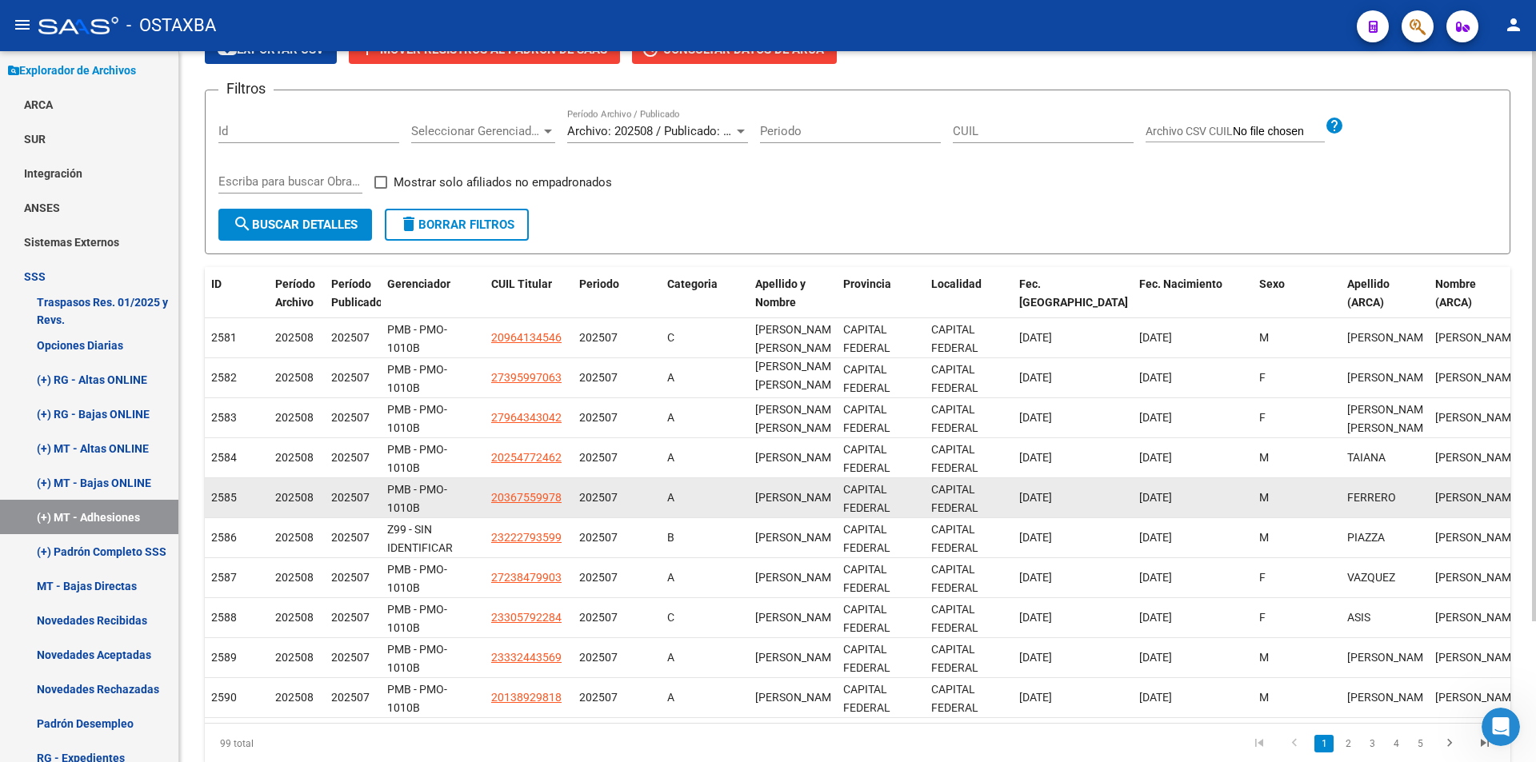
scroll to position [176, 0]
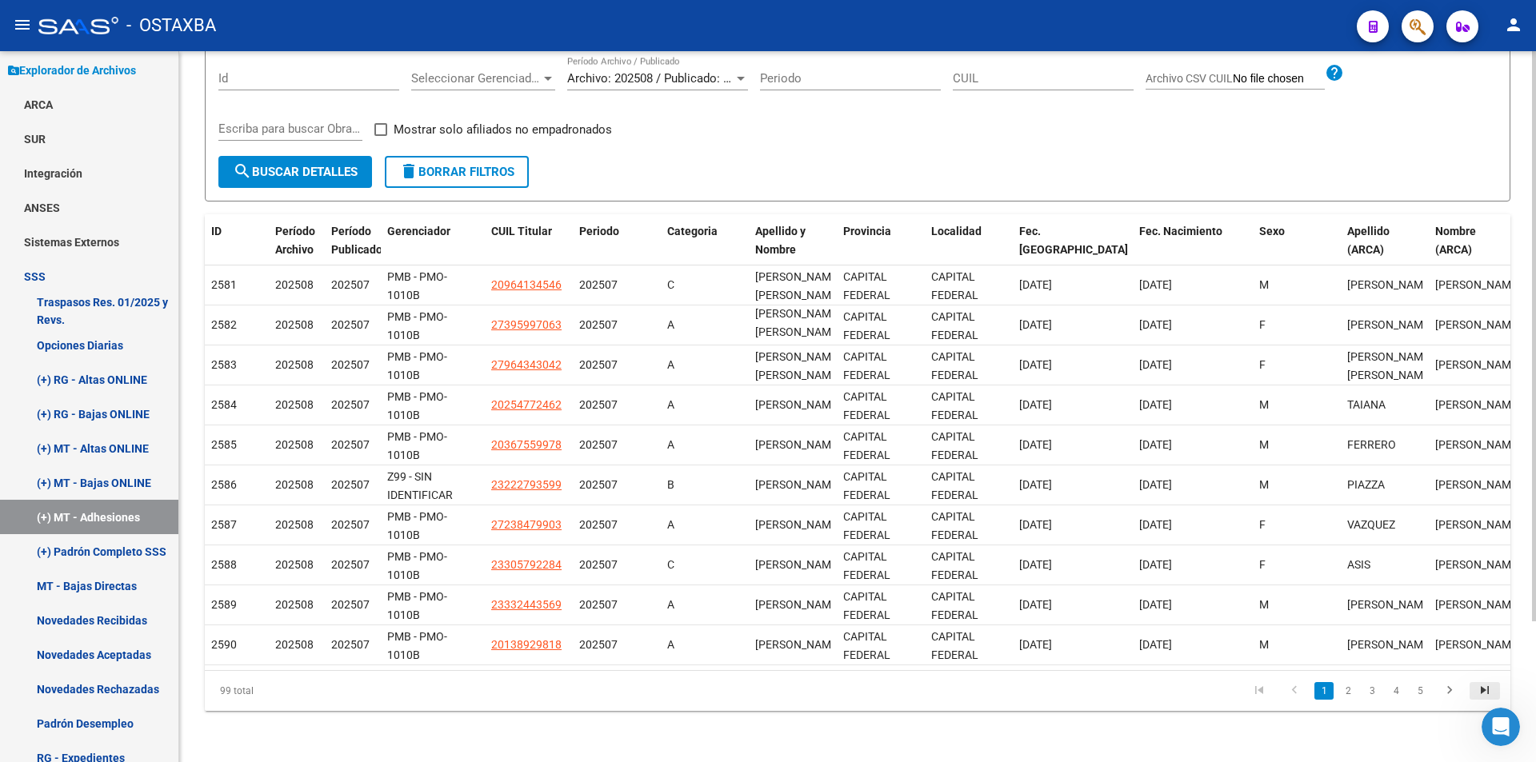
click at [1490, 691] on icon "go to last page" at bounding box center [1484, 692] width 21 height 19
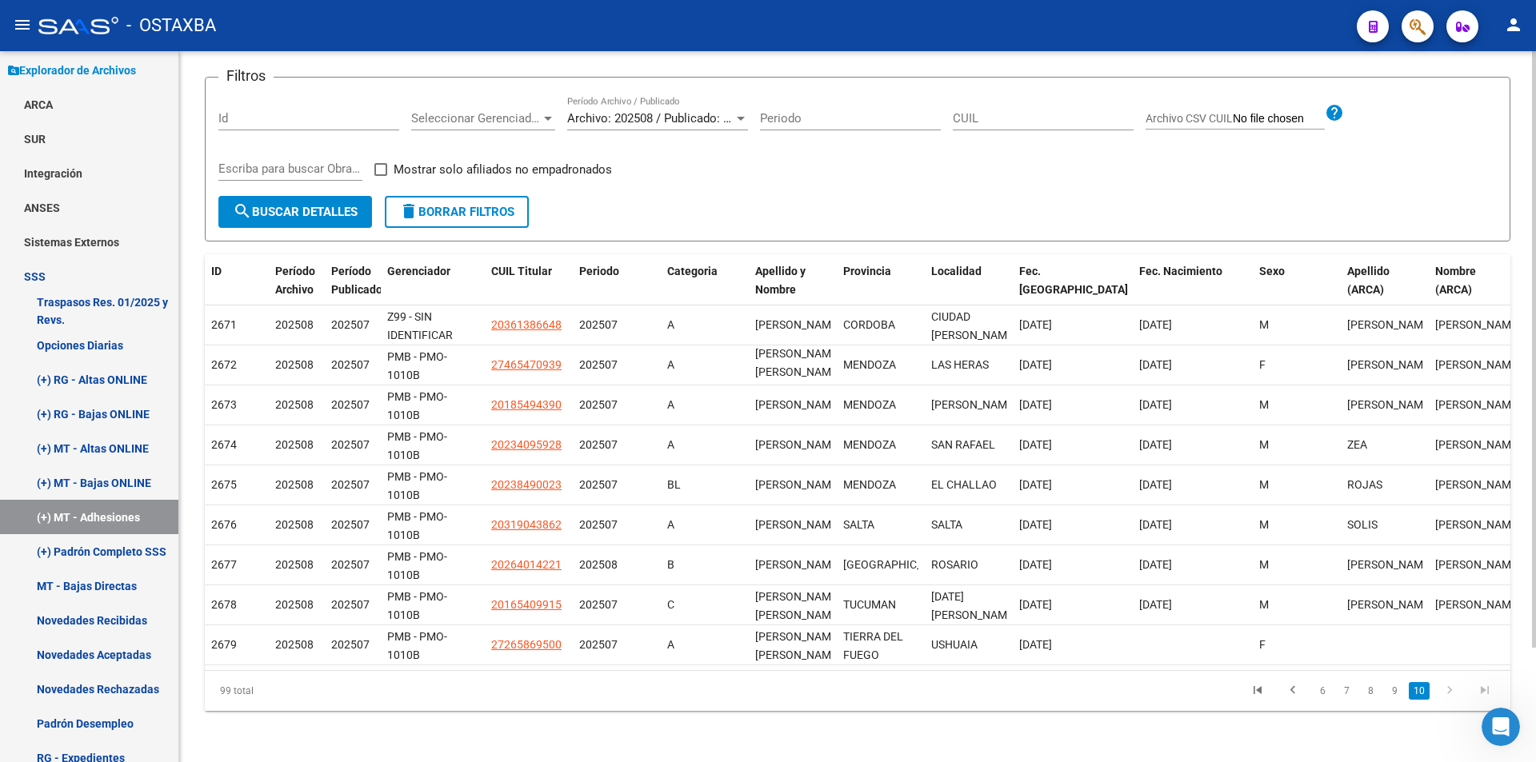
scroll to position [136, 0]
click at [1257, 692] on icon "go to first page" at bounding box center [1257, 692] width 21 height 19
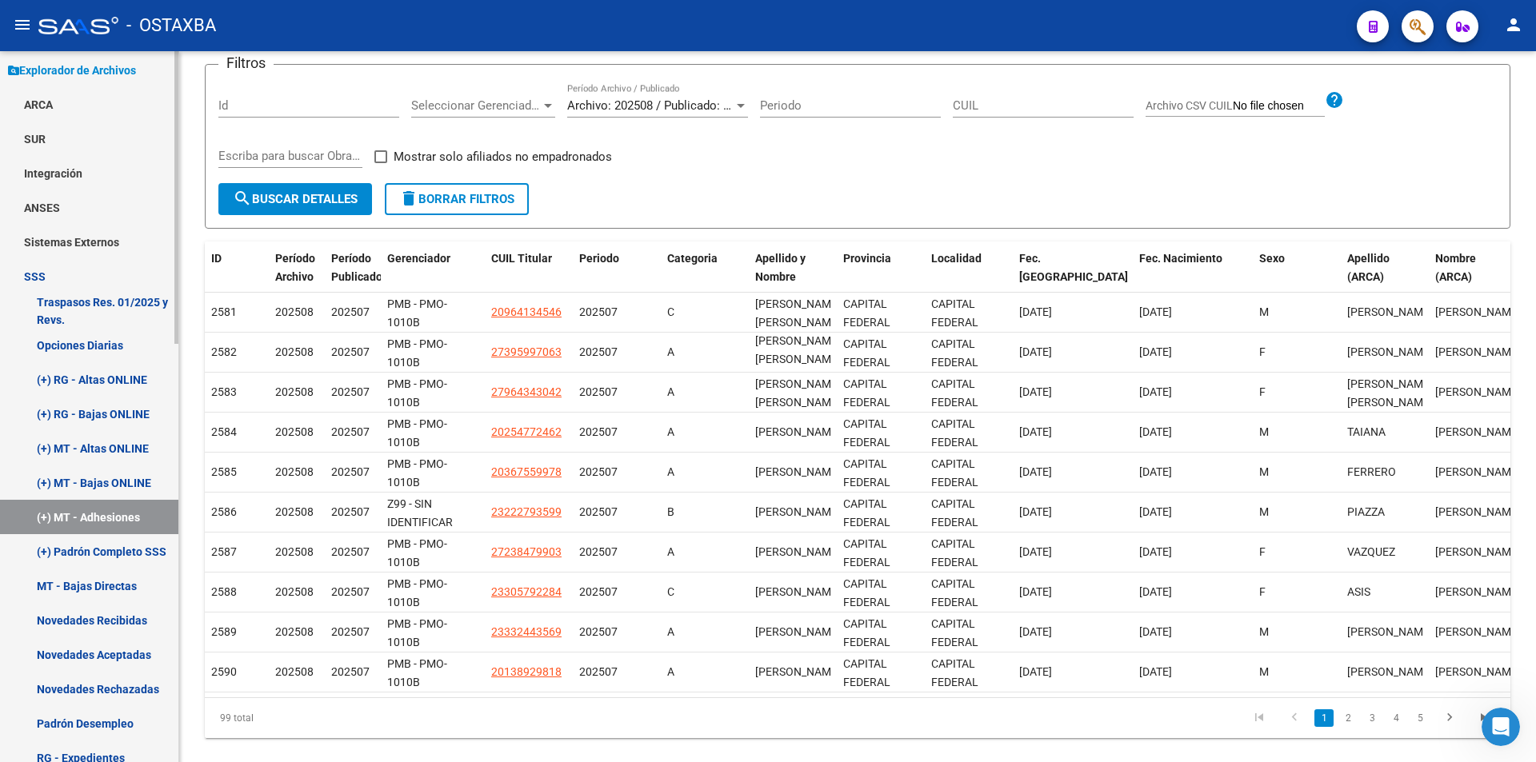
click at [73, 570] on link "MT - Bajas Directas" at bounding box center [89, 586] width 178 height 34
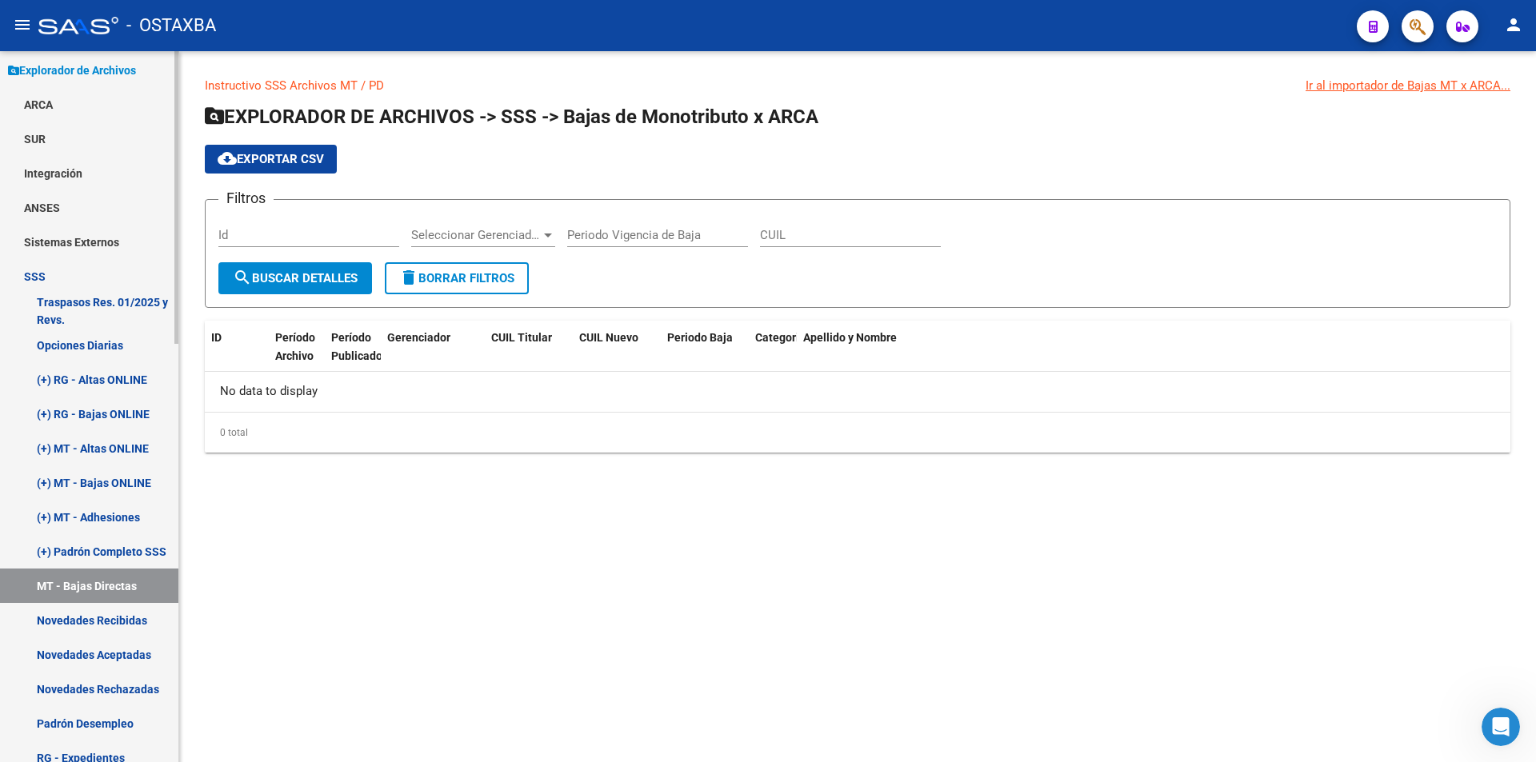
click at [73, 604] on link "Novedades Recibidas" at bounding box center [89, 620] width 178 height 34
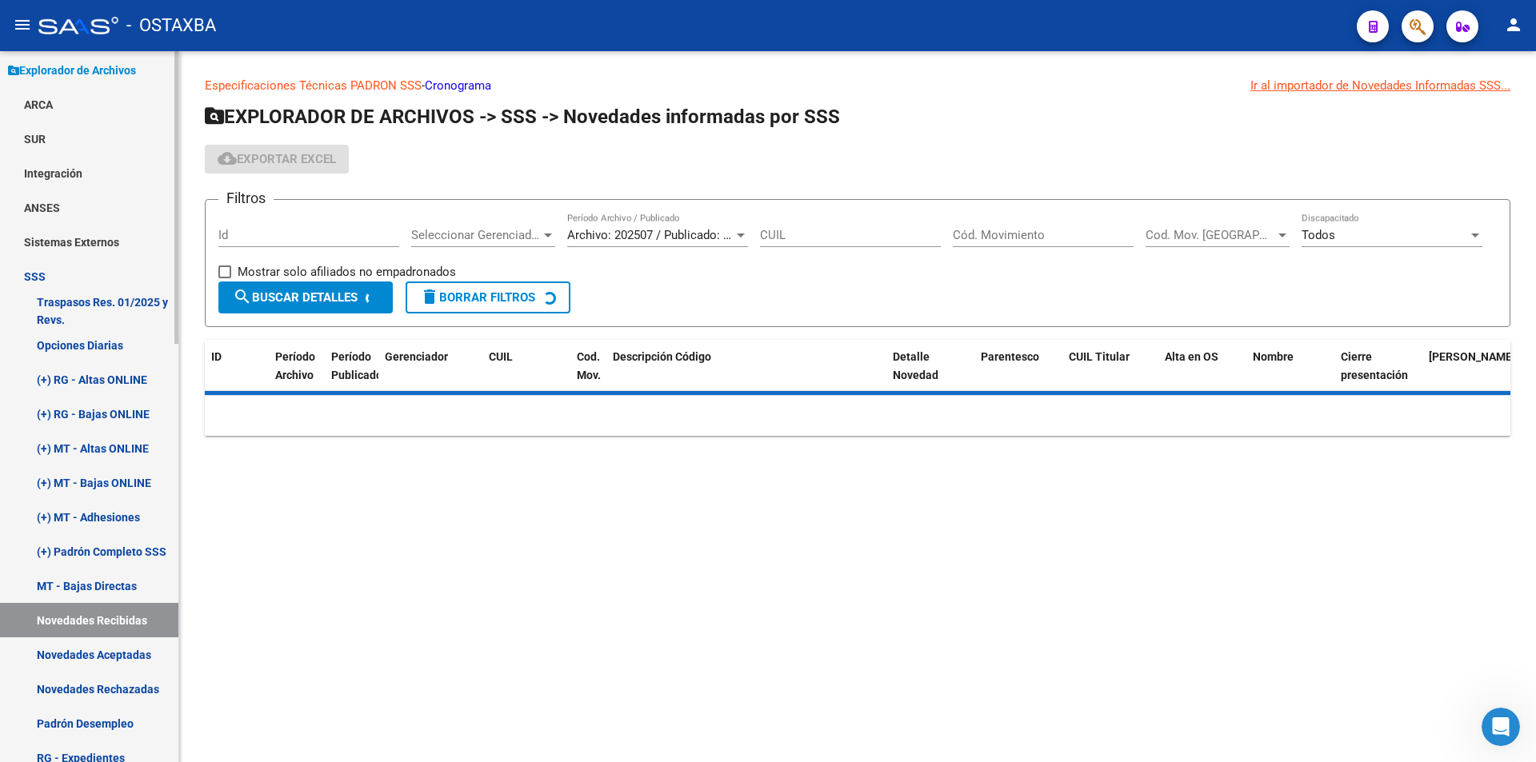
click at [77, 581] on link "MT - Bajas Directas" at bounding box center [89, 586] width 178 height 34
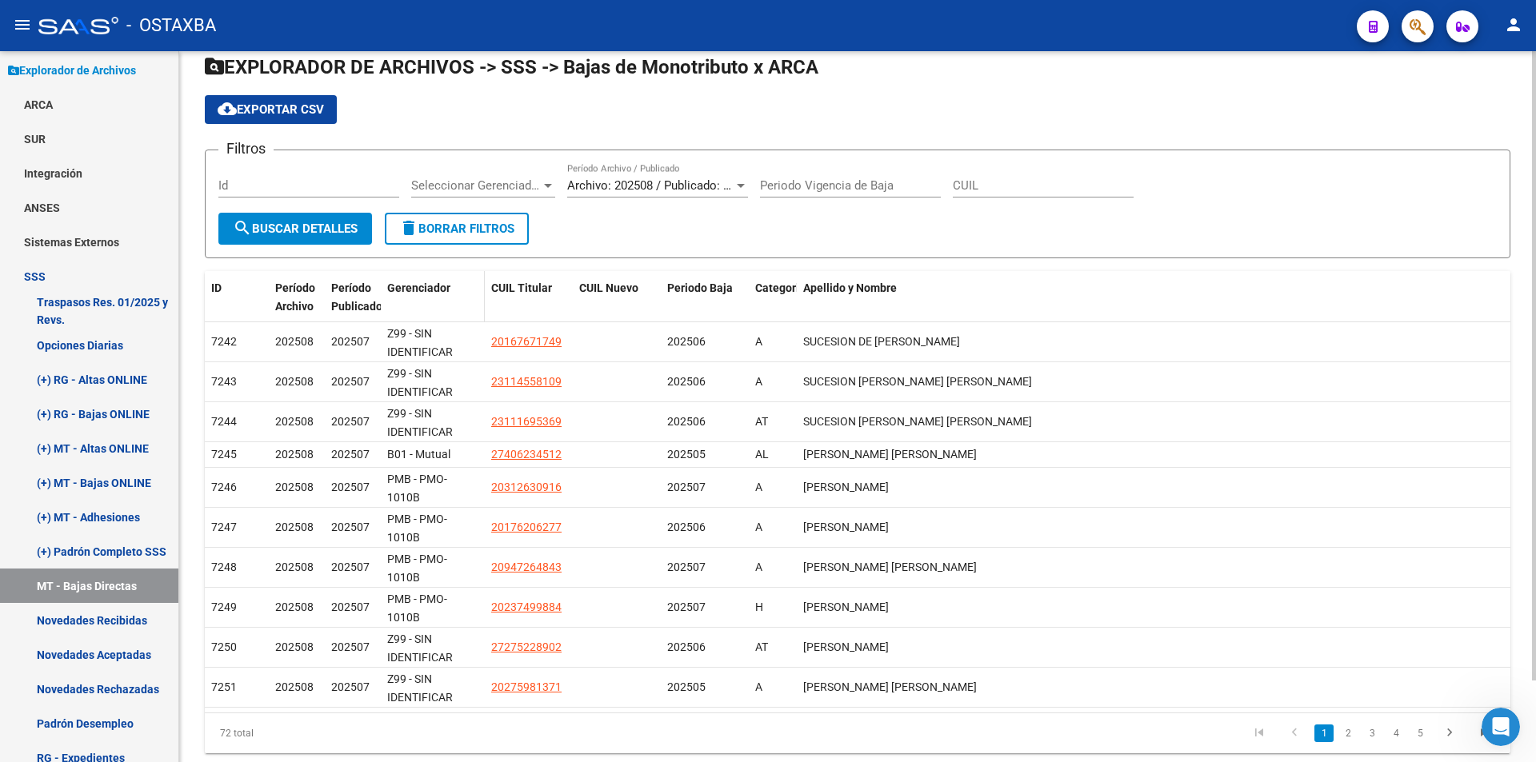
scroll to position [92, 0]
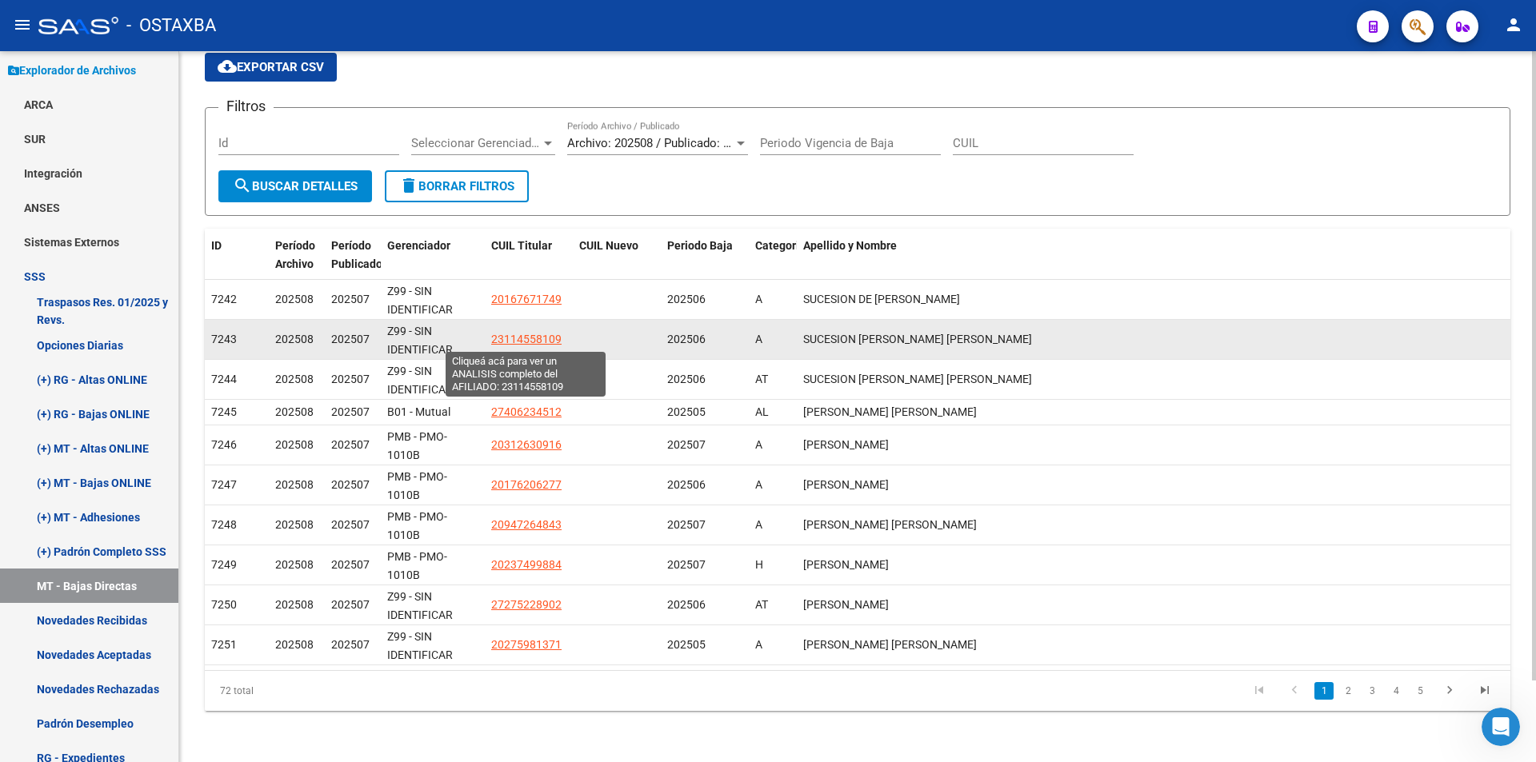
click at [546, 342] on span "23114558109" at bounding box center [526, 339] width 70 height 13
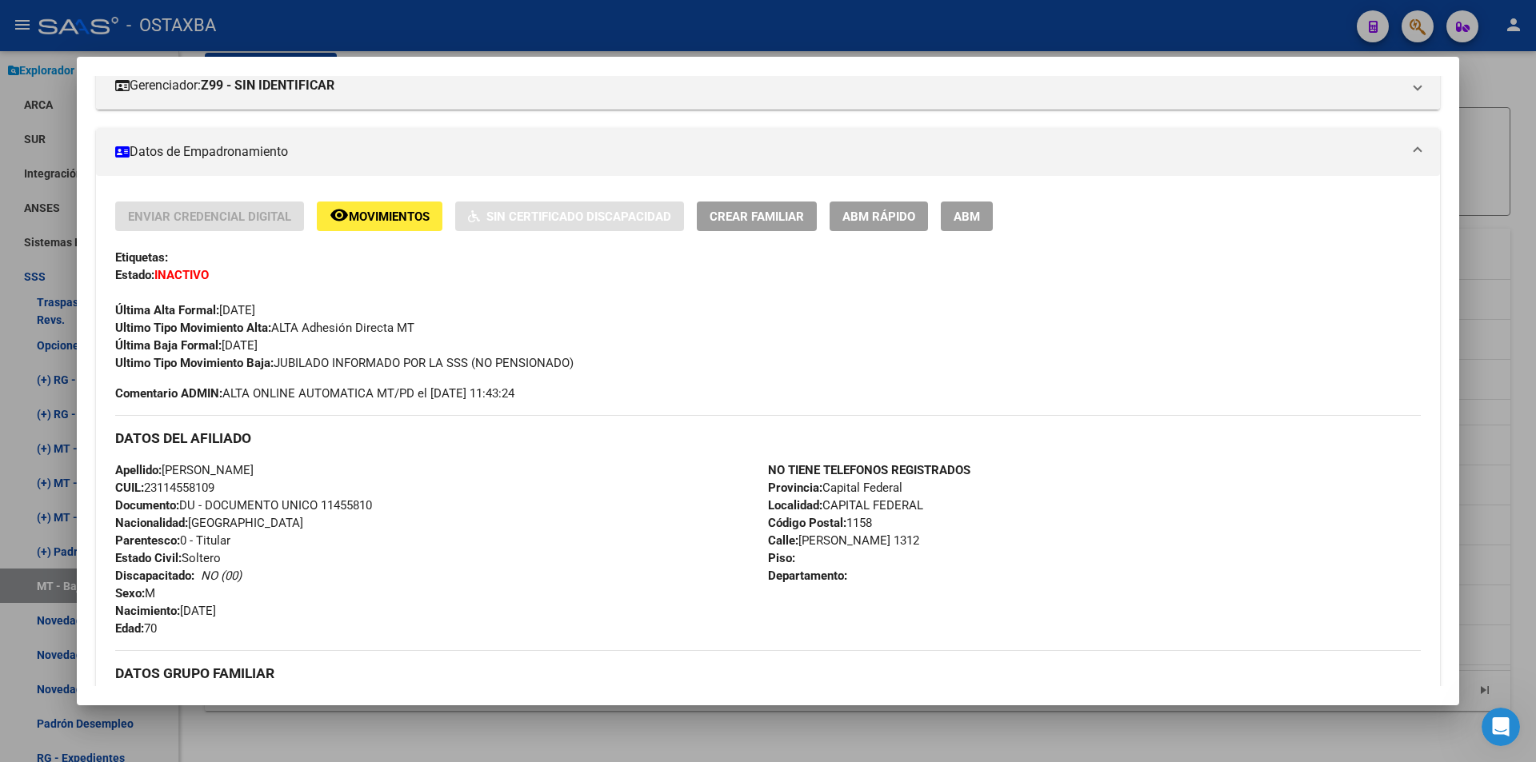
scroll to position [400, 0]
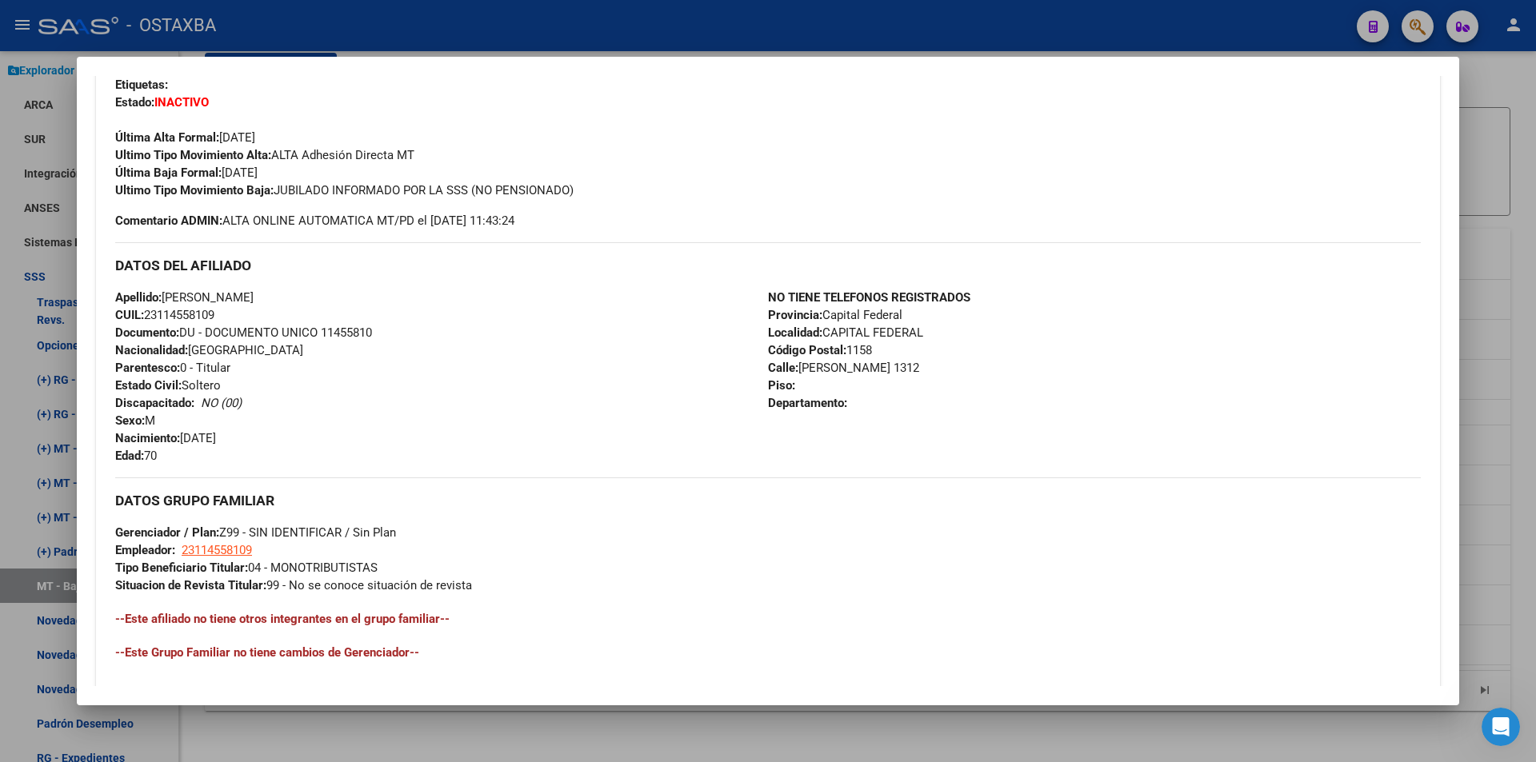
click at [689, 752] on div at bounding box center [768, 381] width 1536 height 762
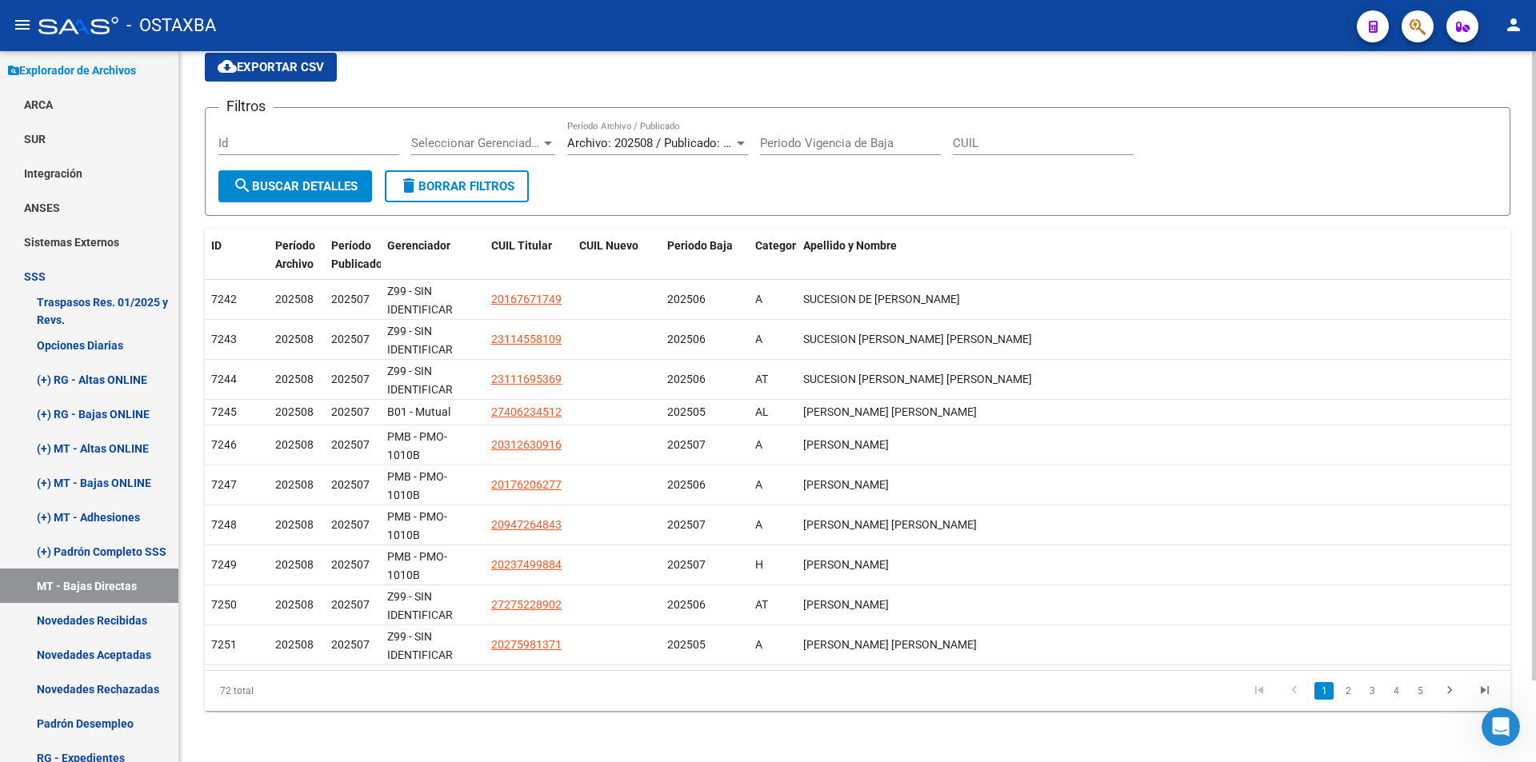
click at [1430, 697] on li "5" at bounding box center [1420, 690] width 24 height 27
click at [1425, 697] on link "5" at bounding box center [1419, 691] width 19 height 18
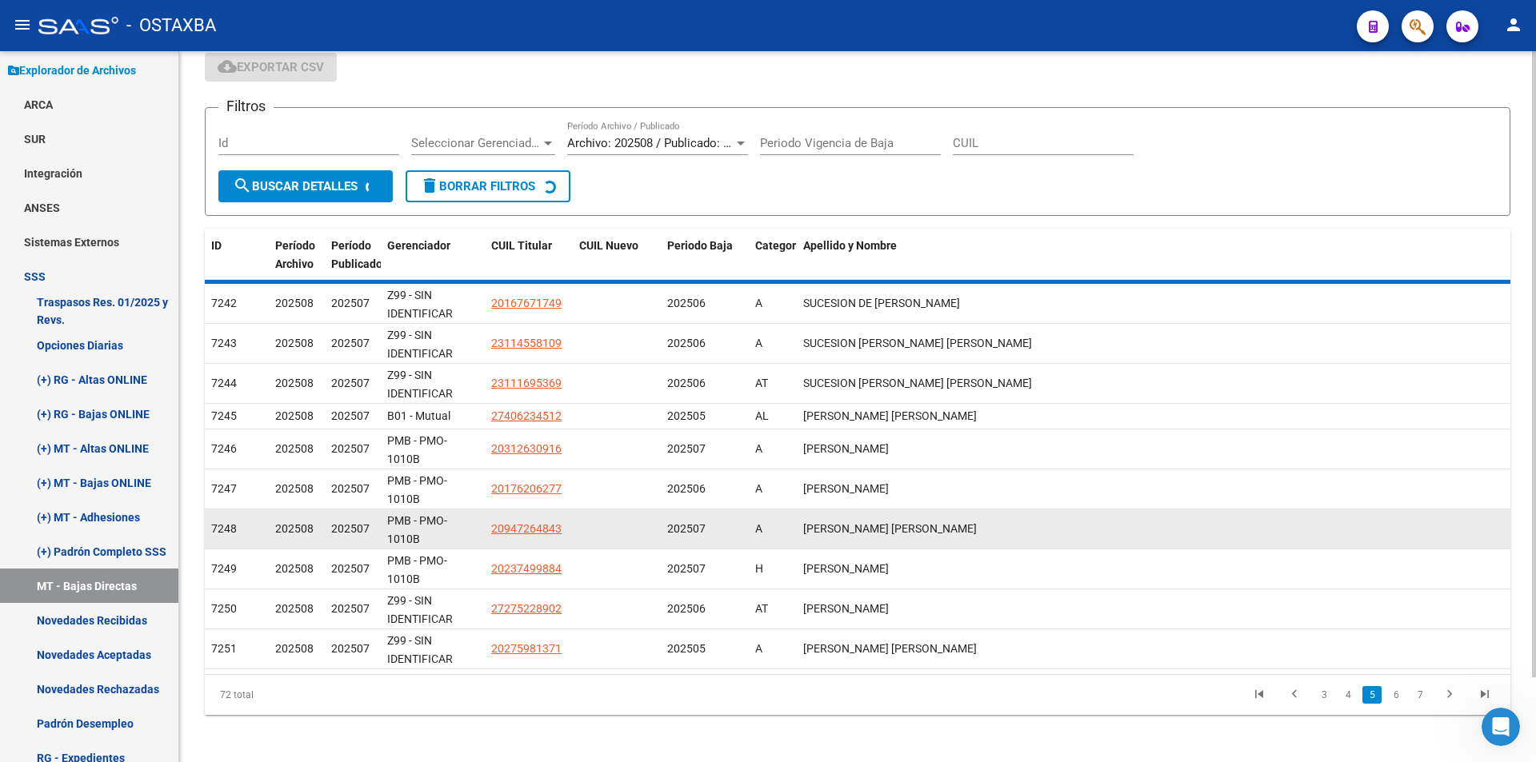
scroll to position [34, 0]
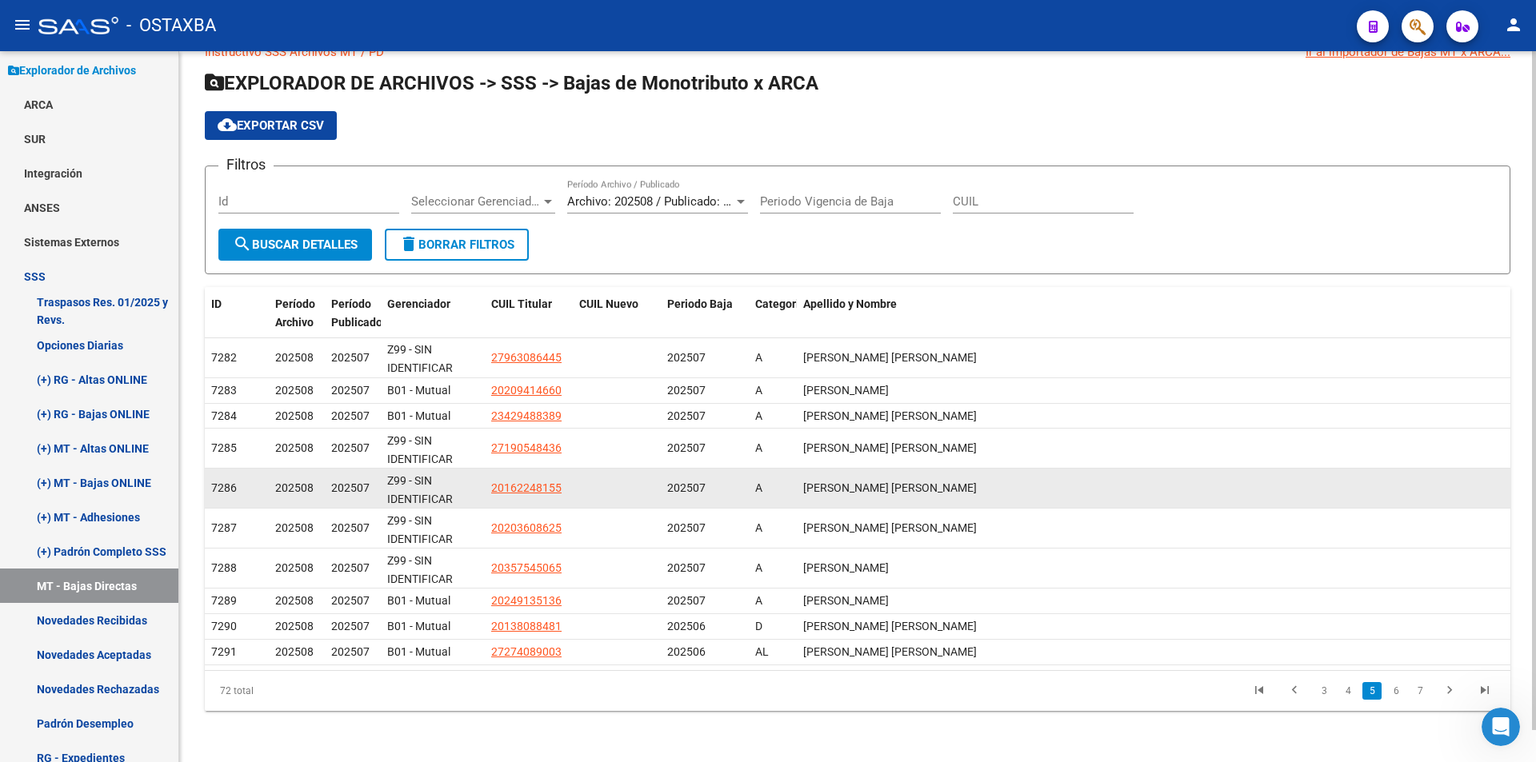
click at [593, 506] on datatable-body-cell at bounding box center [617, 488] width 88 height 39
click at [565, 490] on div "20162248155" at bounding box center [528, 488] width 75 height 18
click at [550, 490] on span "20162248155" at bounding box center [526, 488] width 70 height 13
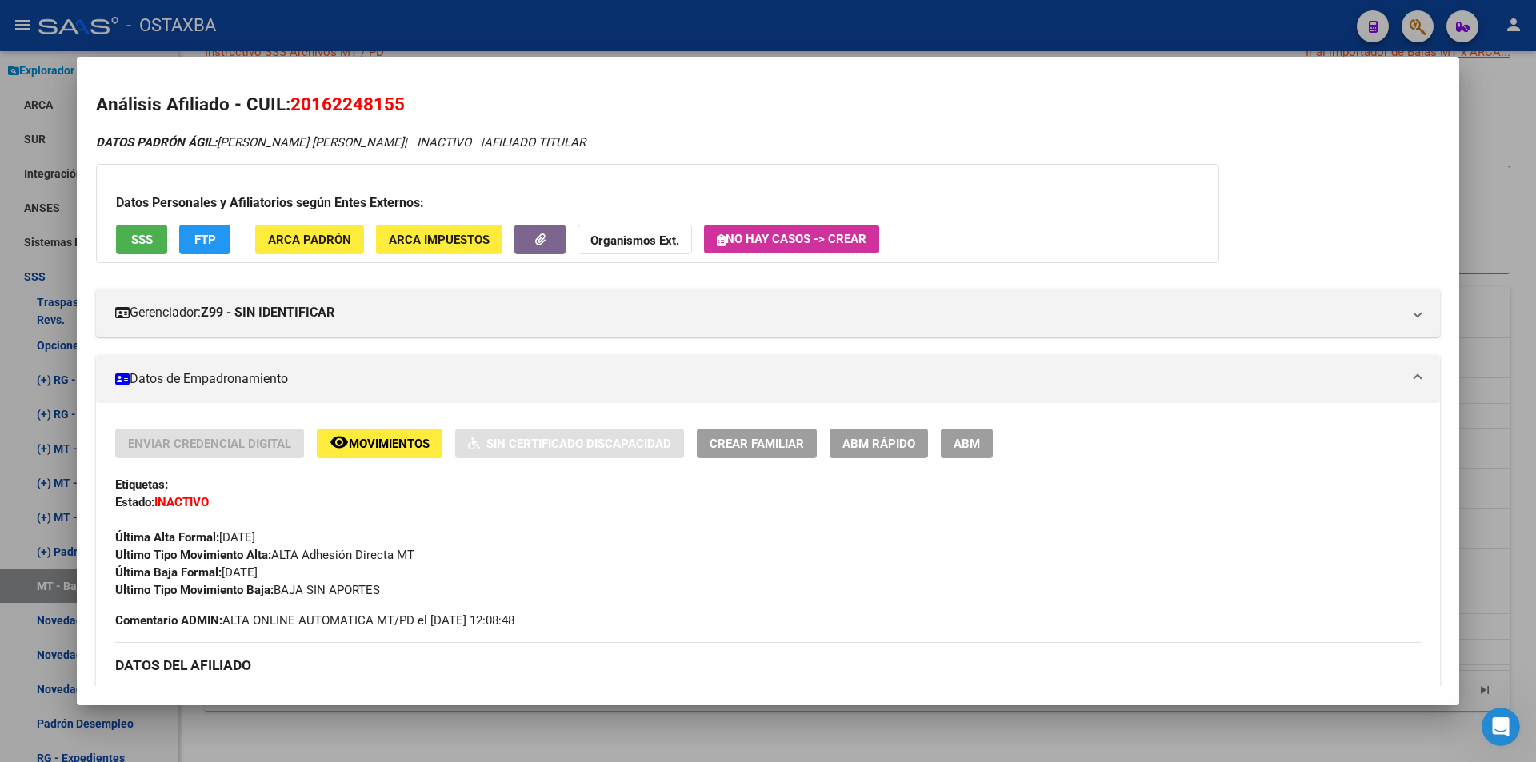
click at [470, 722] on div at bounding box center [768, 381] width 1536 height 762
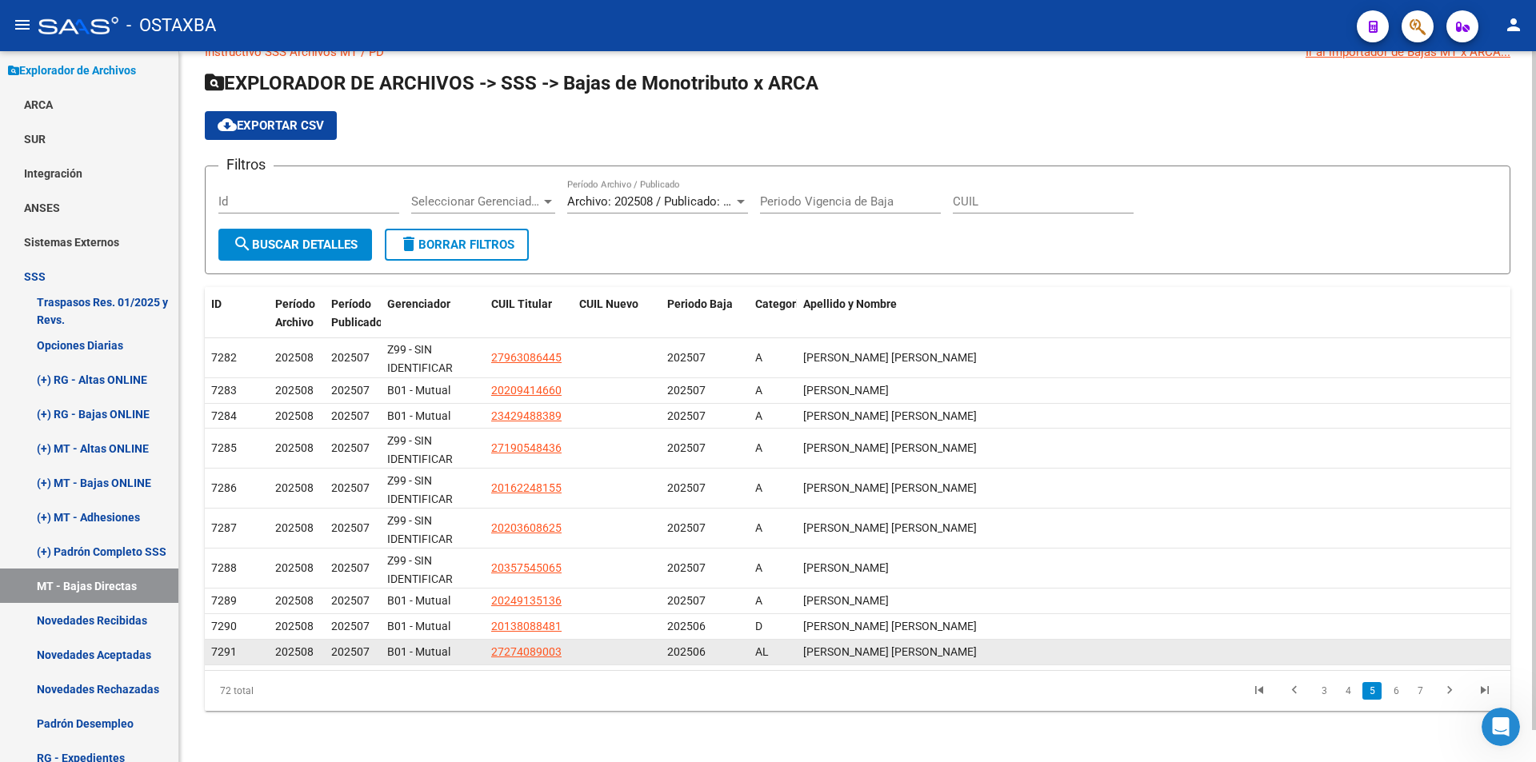
click at [498, 659] on app-link-go-to "27274089003" at bounding box center [526, 652] width 70 height 18
click at [506, 653] on span "27274089003" at bounding box center [526, 651] width 70 height 13
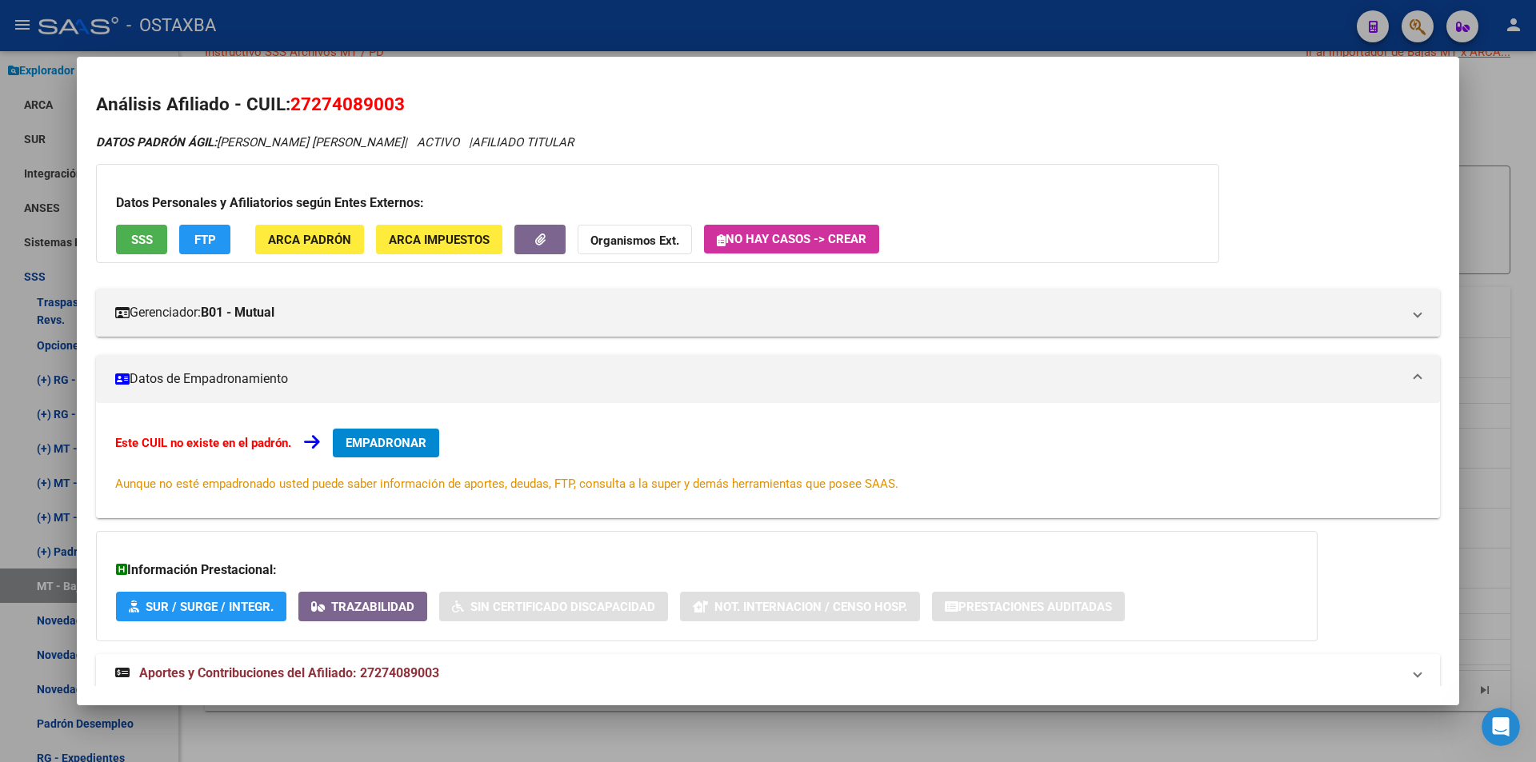
scroll to position [42, 0]
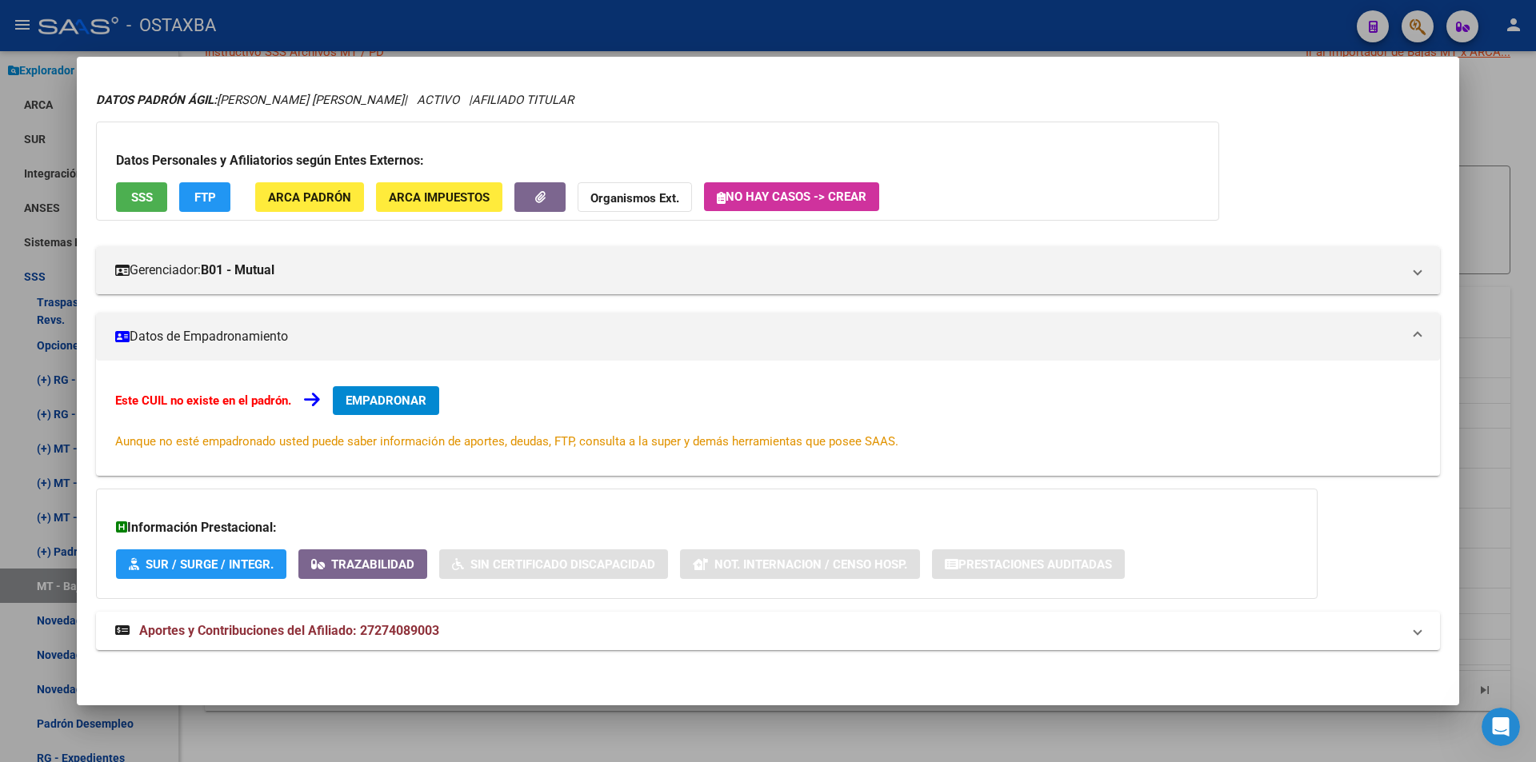
click at [667, 748] on div at bounding box center [768, 381] width 1536 height 762
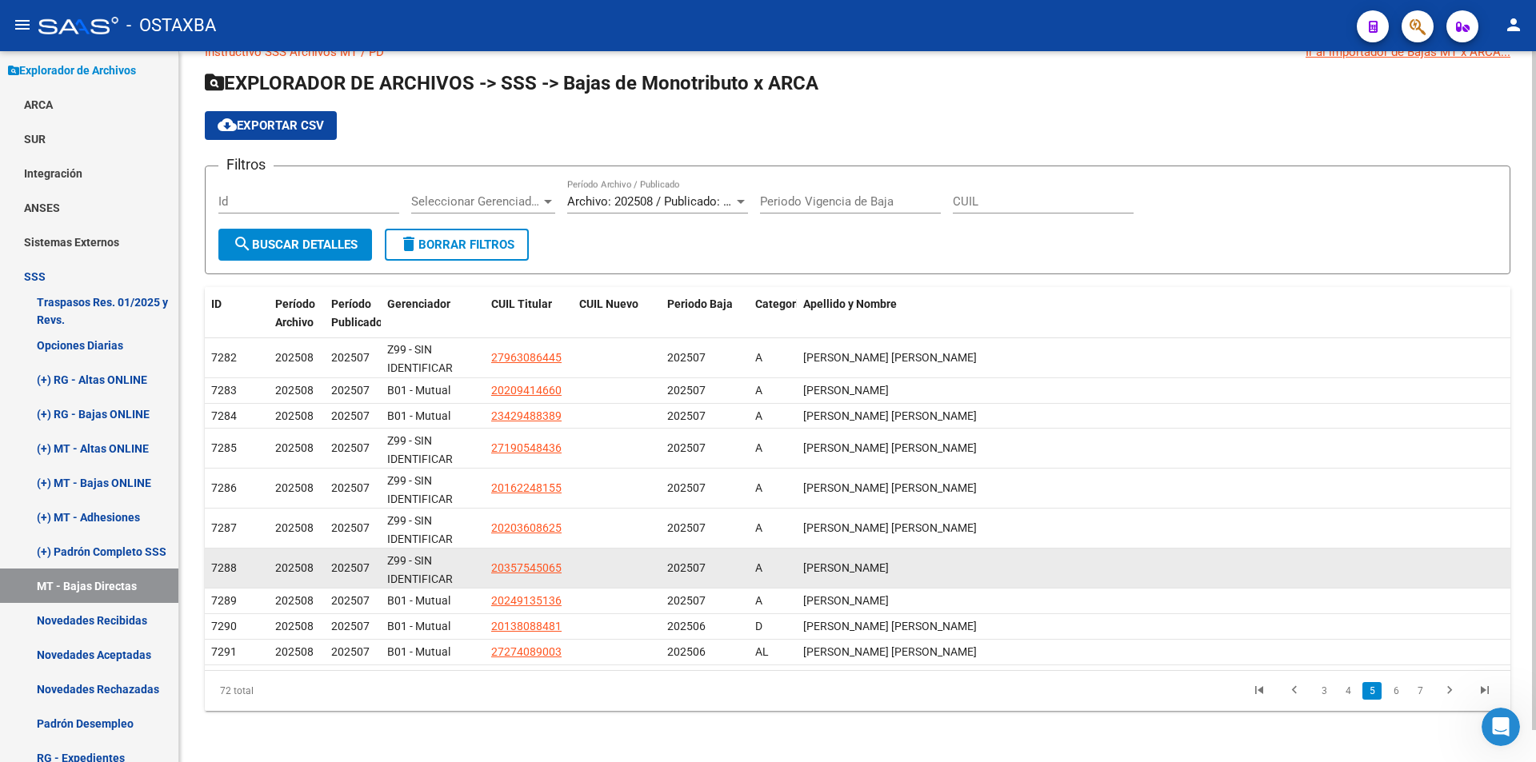
click at [550, 575] on app-link-go-to "20357545065" at bounding box center [526, 568] width 70 height 18
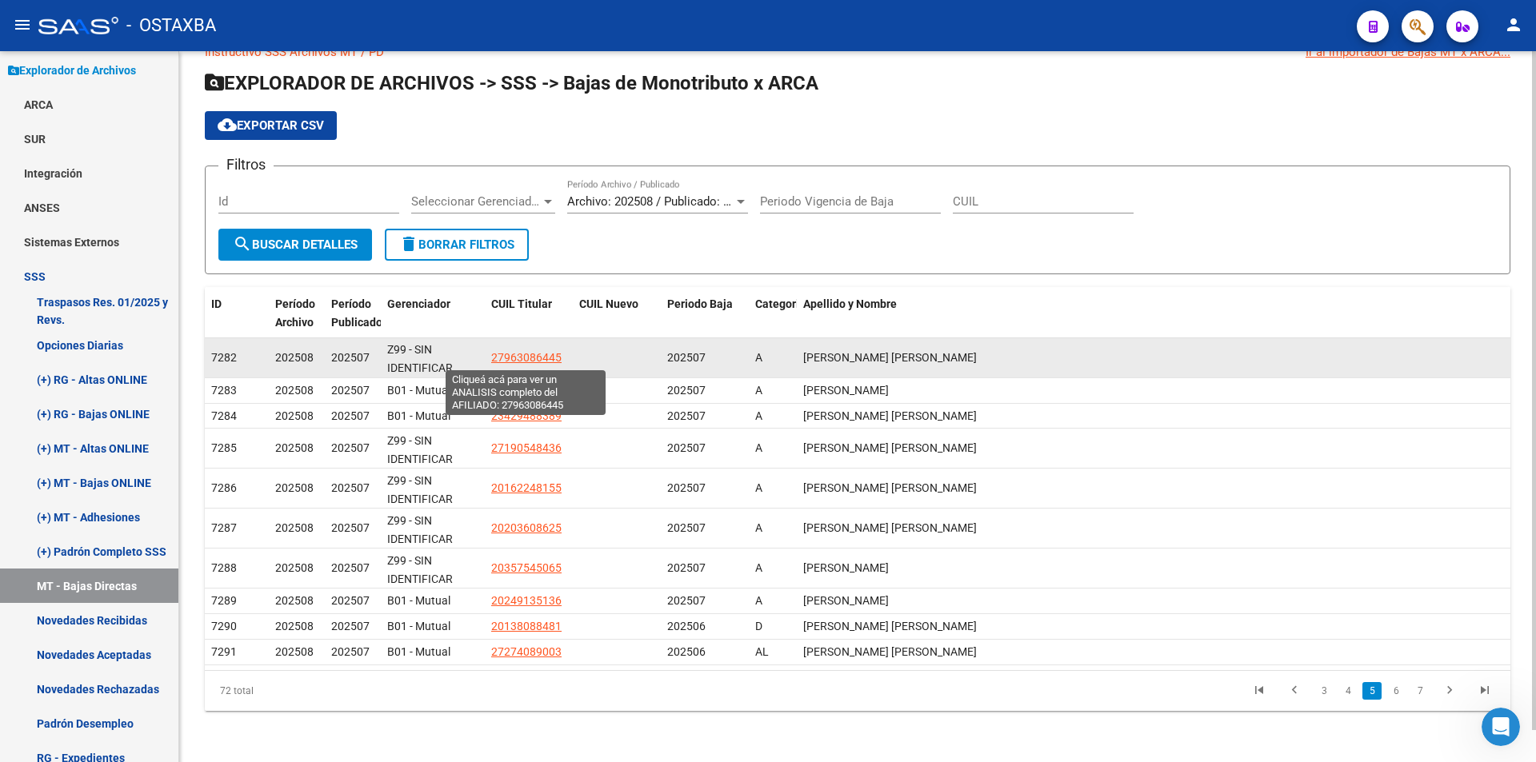
click at [524, 352] on span "27963086445" at bounding box center [526, 357] width 70 height 13
type textarea "27963086445"
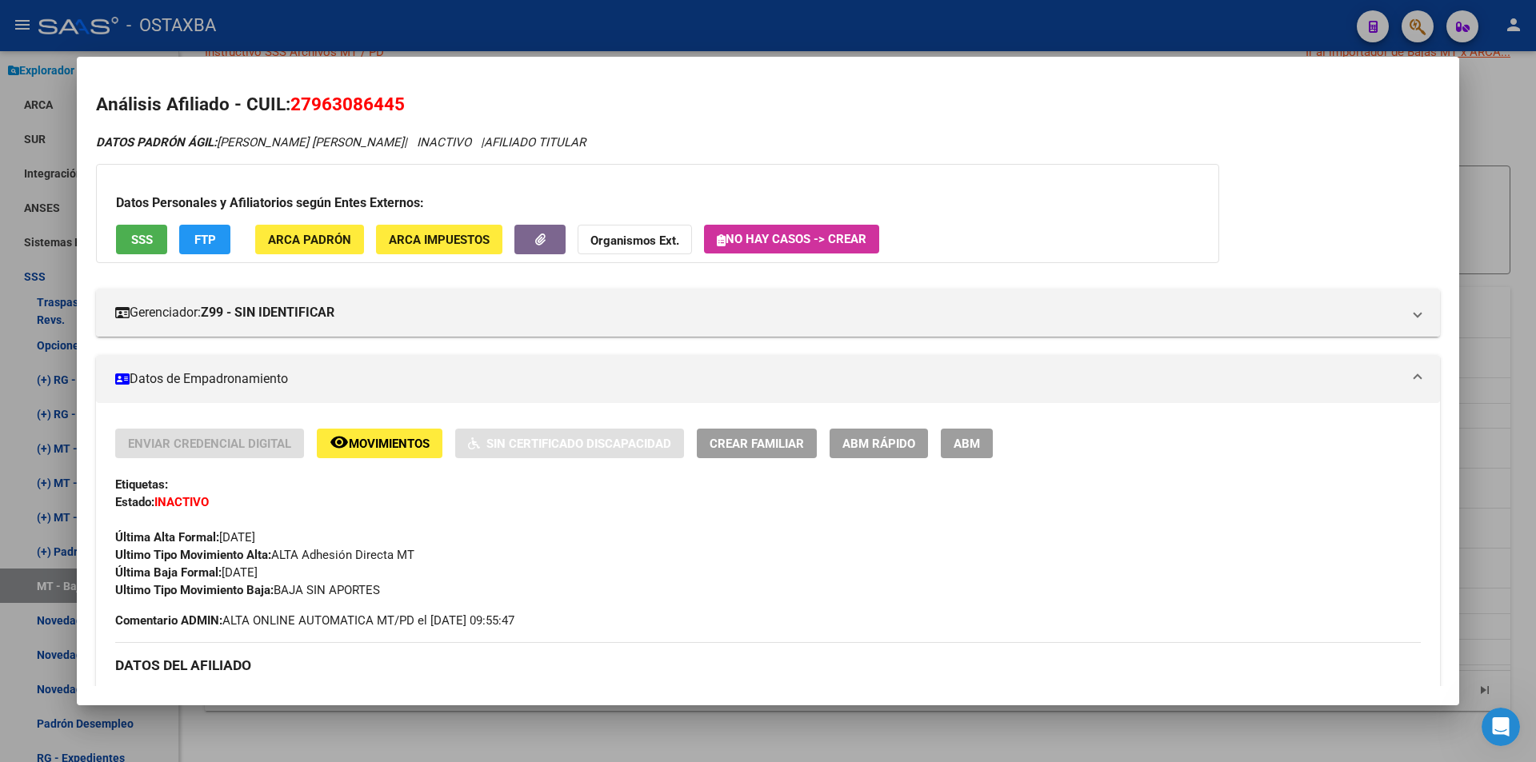
click at [541, 738] on div at bounding box center [768, 381] width 1536 height 762
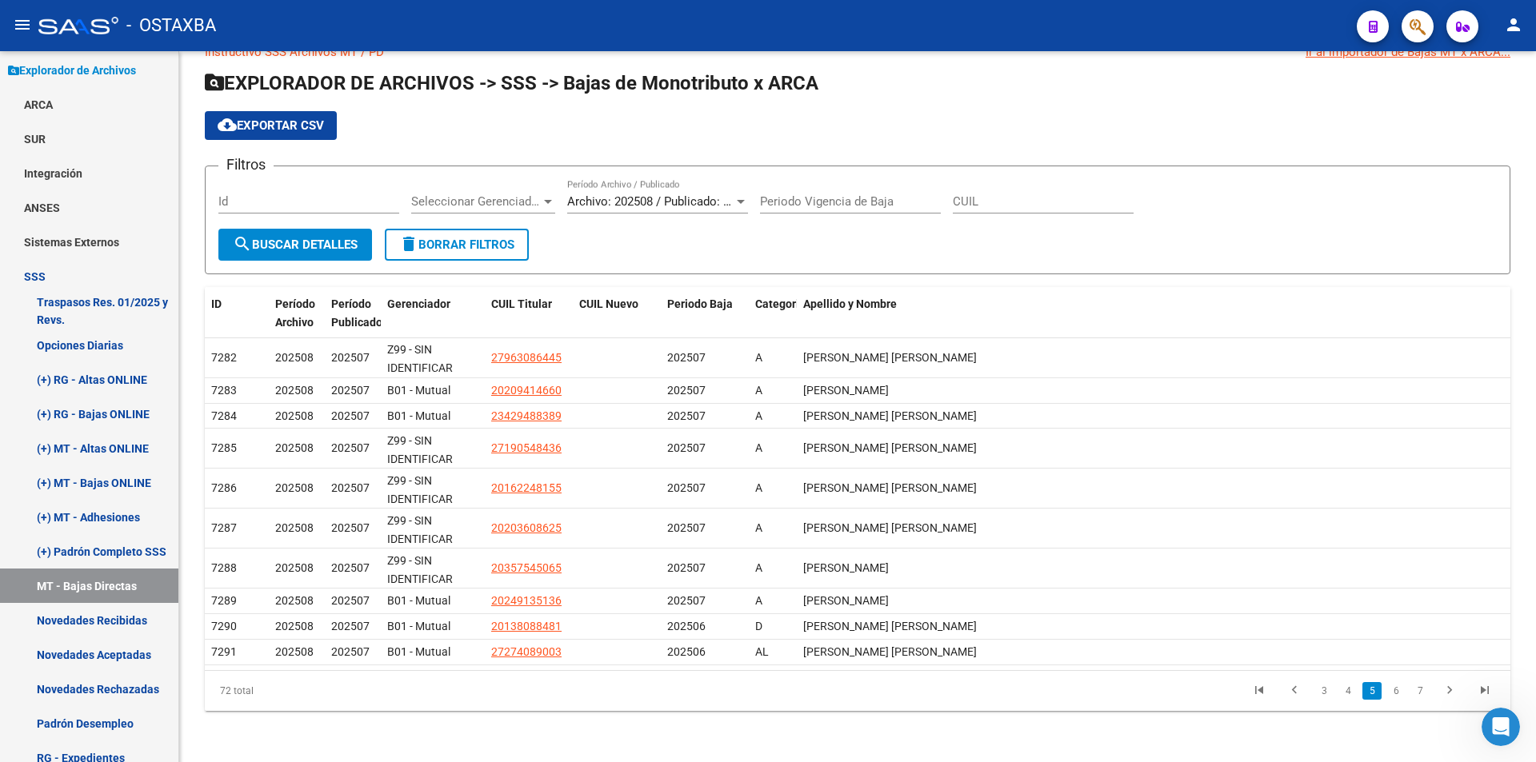
click at [541, 738] on div "Instructivo SSS Archivos MT / PD Ir al importador de Bajas MT x ARCA... EXPLORA…" at bounding box center [857, 390] width 1357 height 745
click at [114, 623] on link "Novedades Recibidas" at bounding box center [89, 620] width 178 height 34
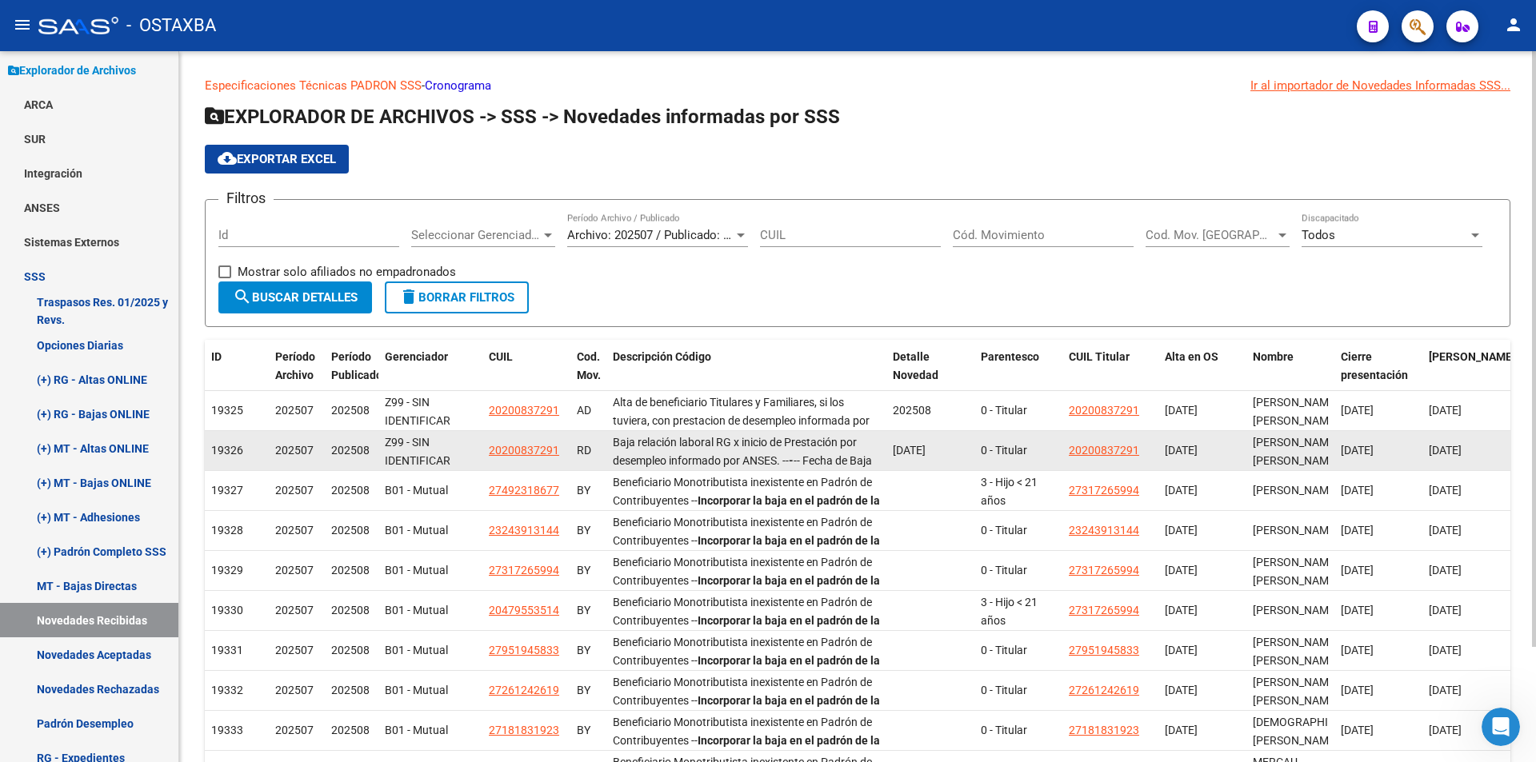
scroll to position [138, 0]
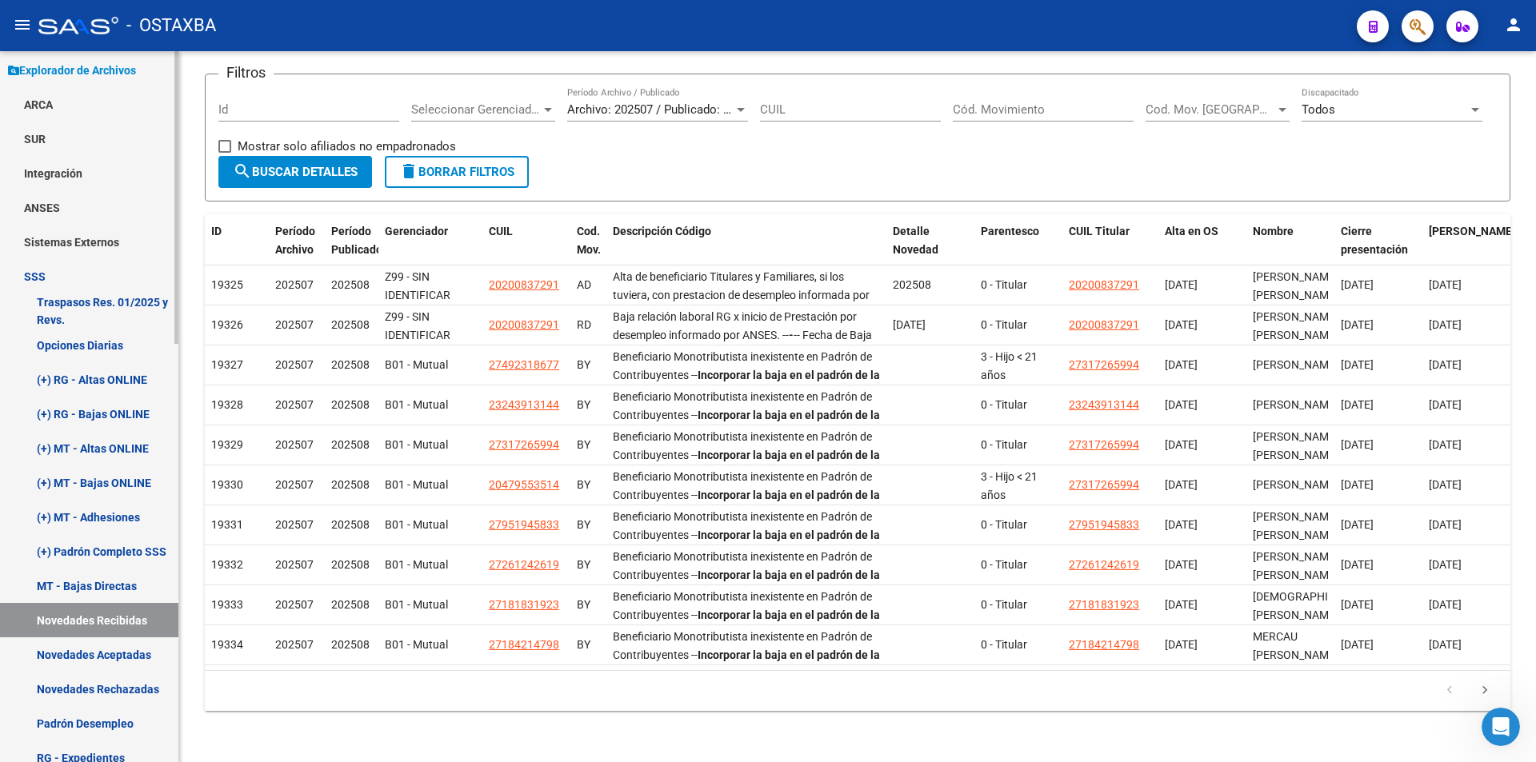
click at [67, 639] on link "Novedades Aceptadas" at bounding box center [89, 654] width 178 height 34
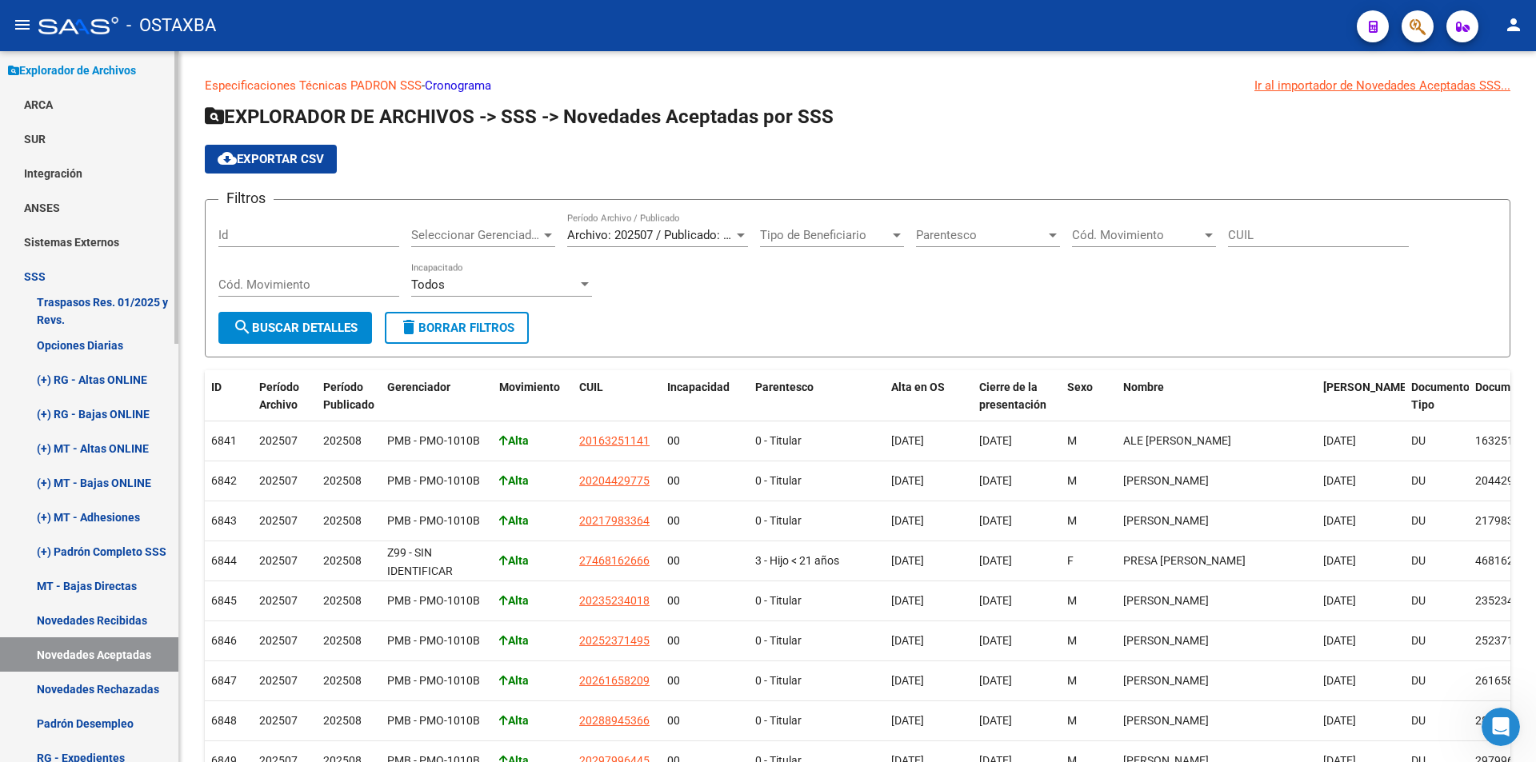
click at [62, 271] on link "SSS" at bounding box center [89, 276] width 178 height 34
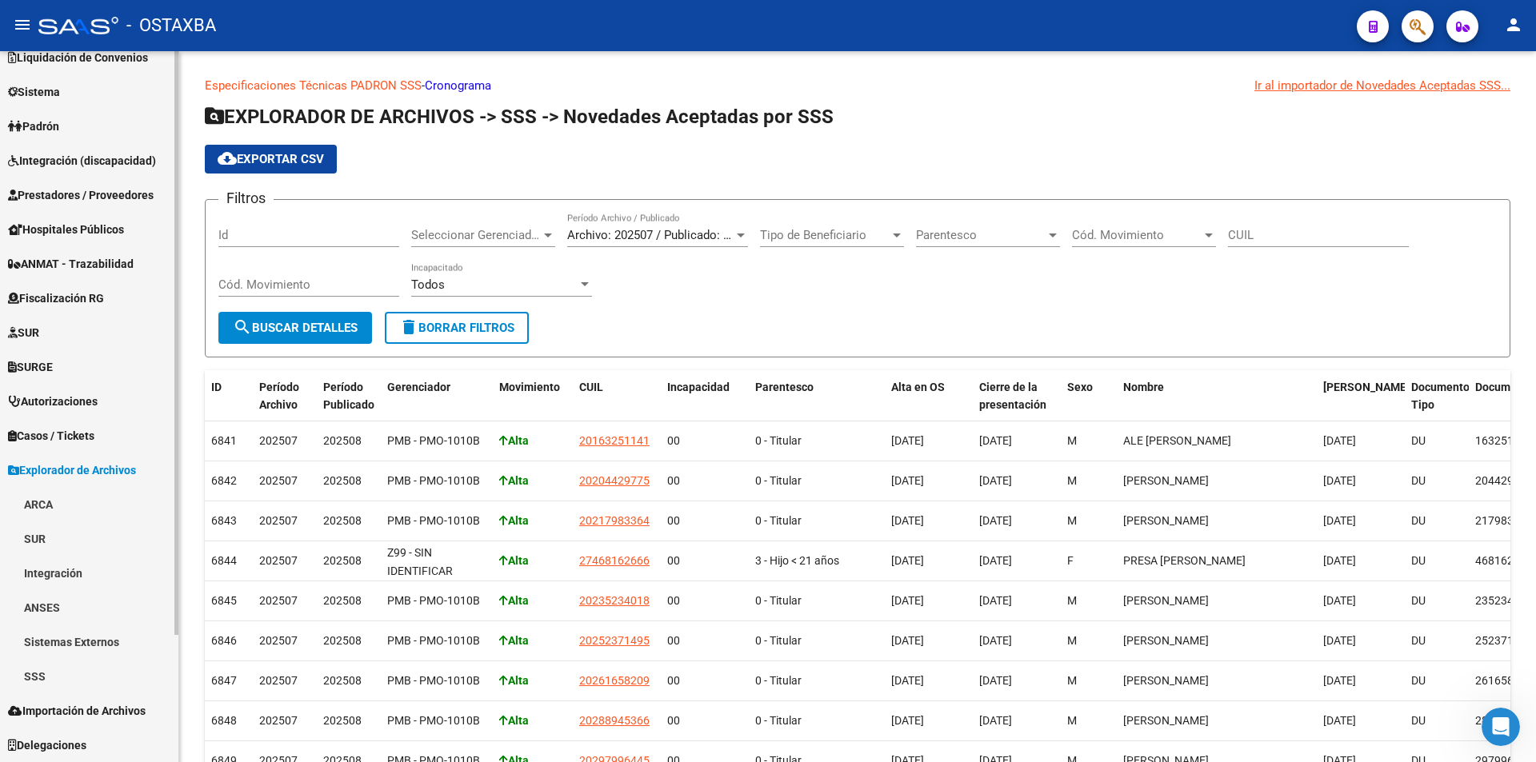
scroll to position [155, 0]
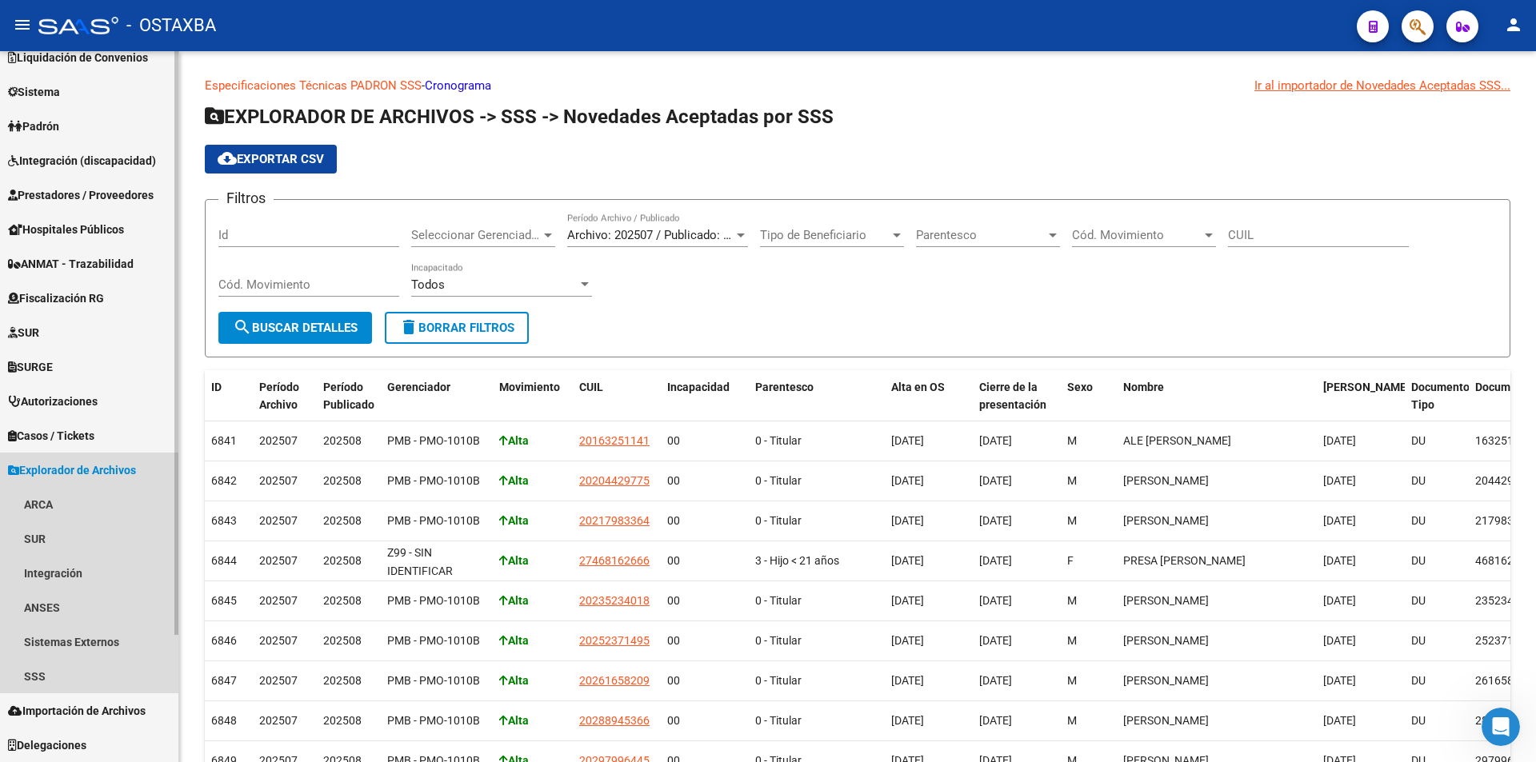
click at [136, 474] on span "Explorador de Archivos" at bounding box center [72, 471] width 128 height 18
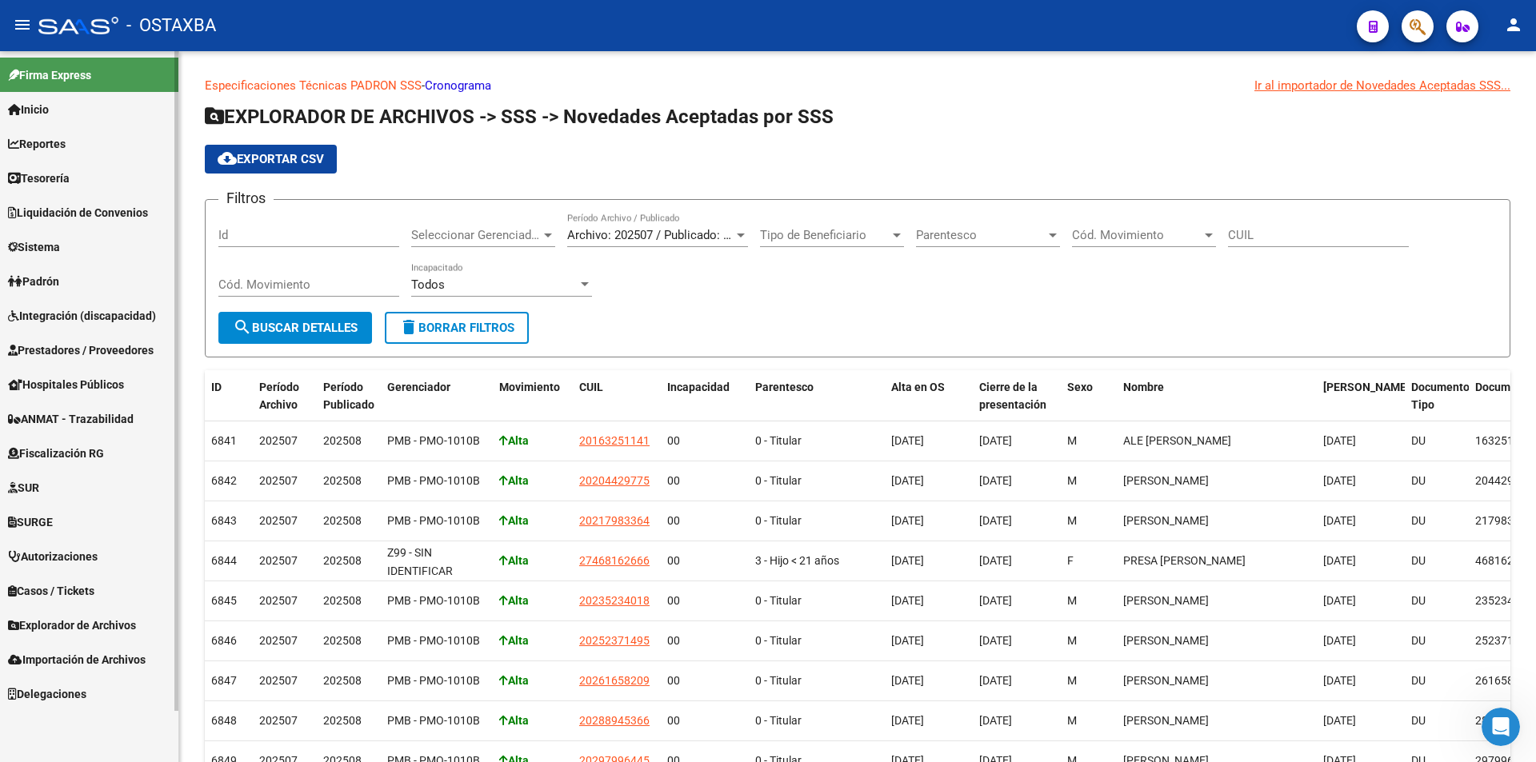
scroll to position [0, 0]
click at [190, 298] on div "Especificaciones Técnicas PADRON SSS - Cronograma Ir al importador de Novedades…" at bounding box center [857, 484] width 1357 height 867
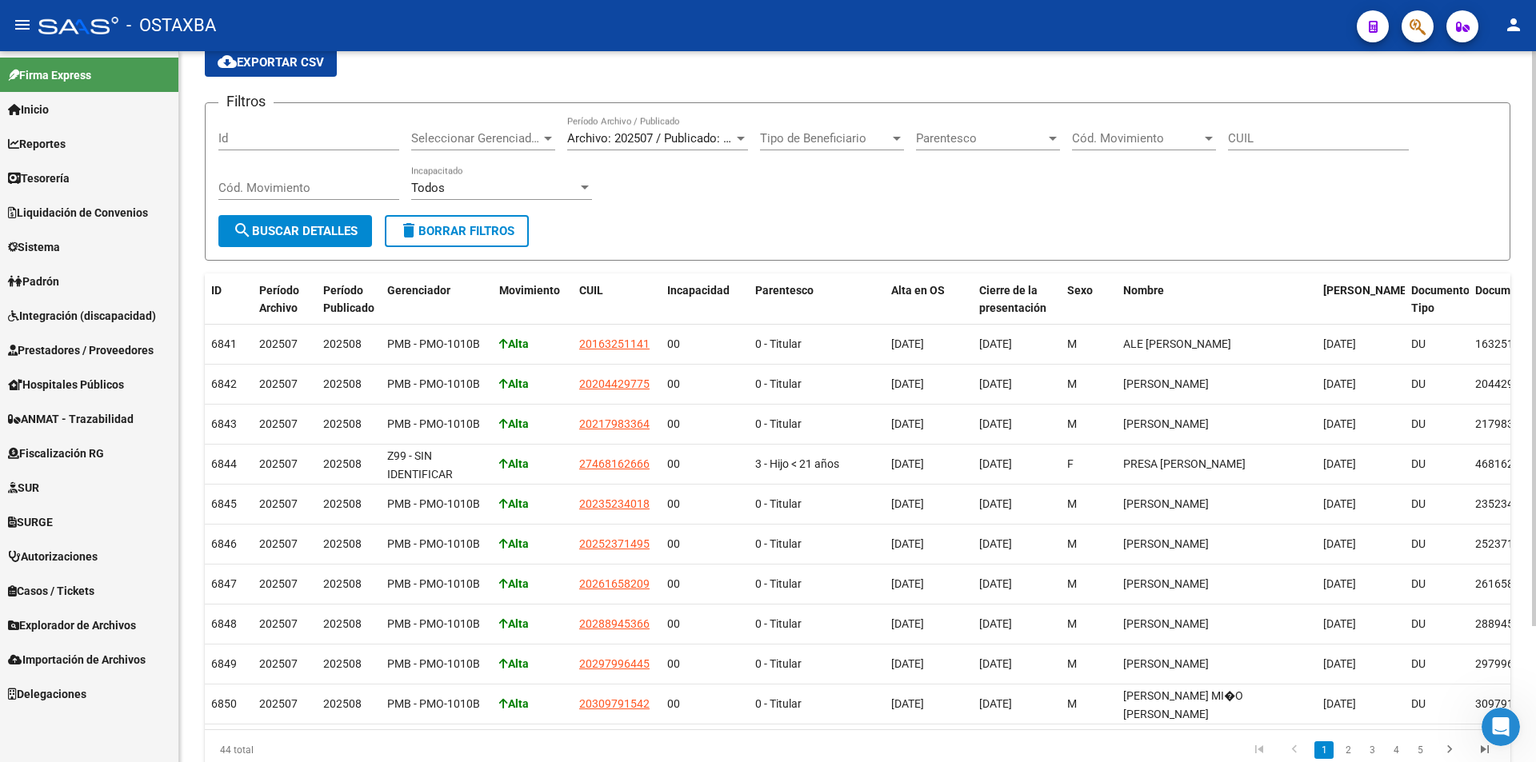
scroll to position [168, 0]
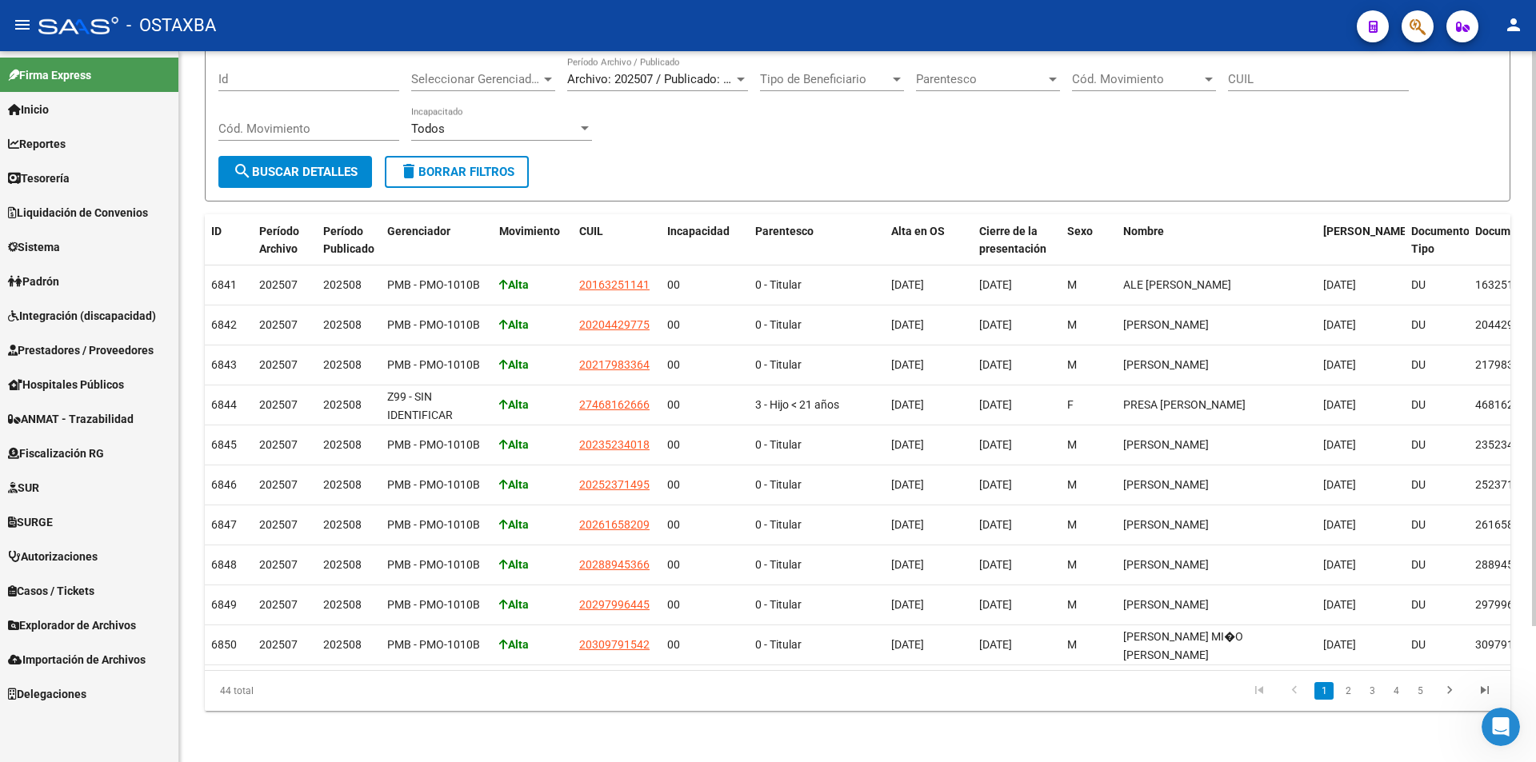
click at [191, 387] on div "Especificaciones Técnicas PADRON SSS - Cronograma Ir al importador de Novedades…" at bounding box center [857, 328] width 1357 height 867
click at [106, 285] on link "Padrón" at bounding box center [89, 281] width 178 height 34
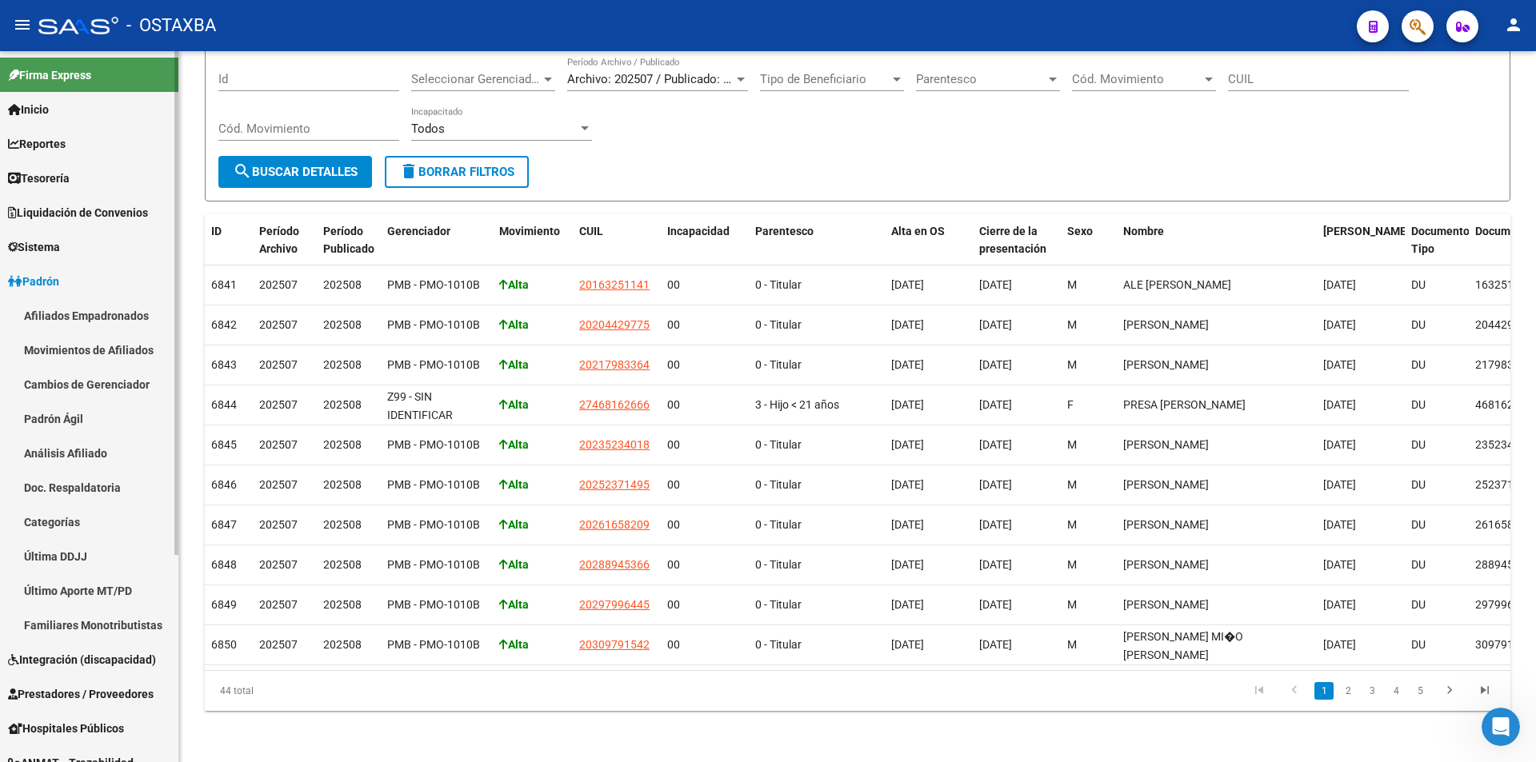
click at [106, 321] on link "Afiliados Empadronados" at bounding box center [89, 315] width 178 height 34
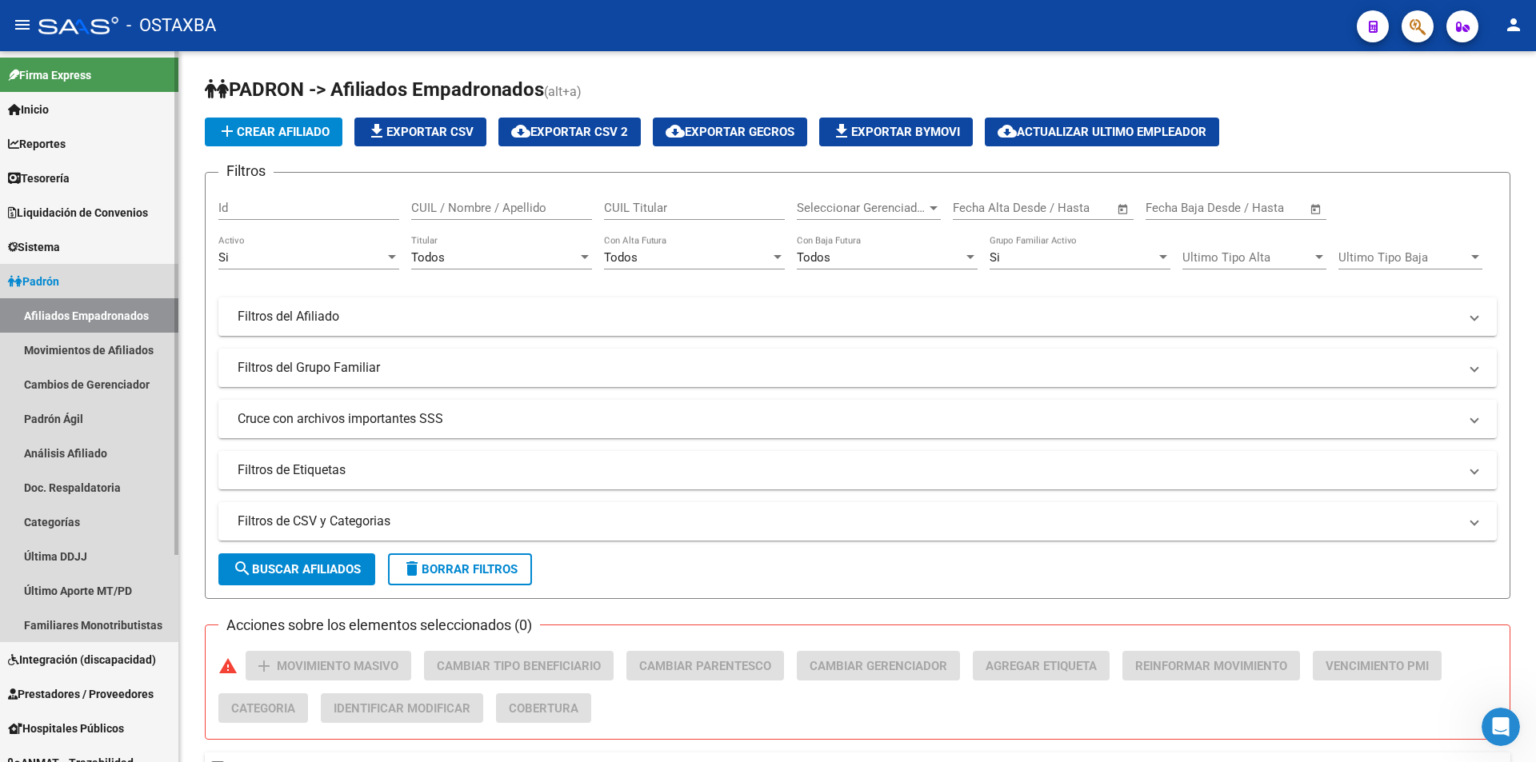
click at [34, 280] on span "Padrón" at bounding box center [33, 282] width 51 height 18
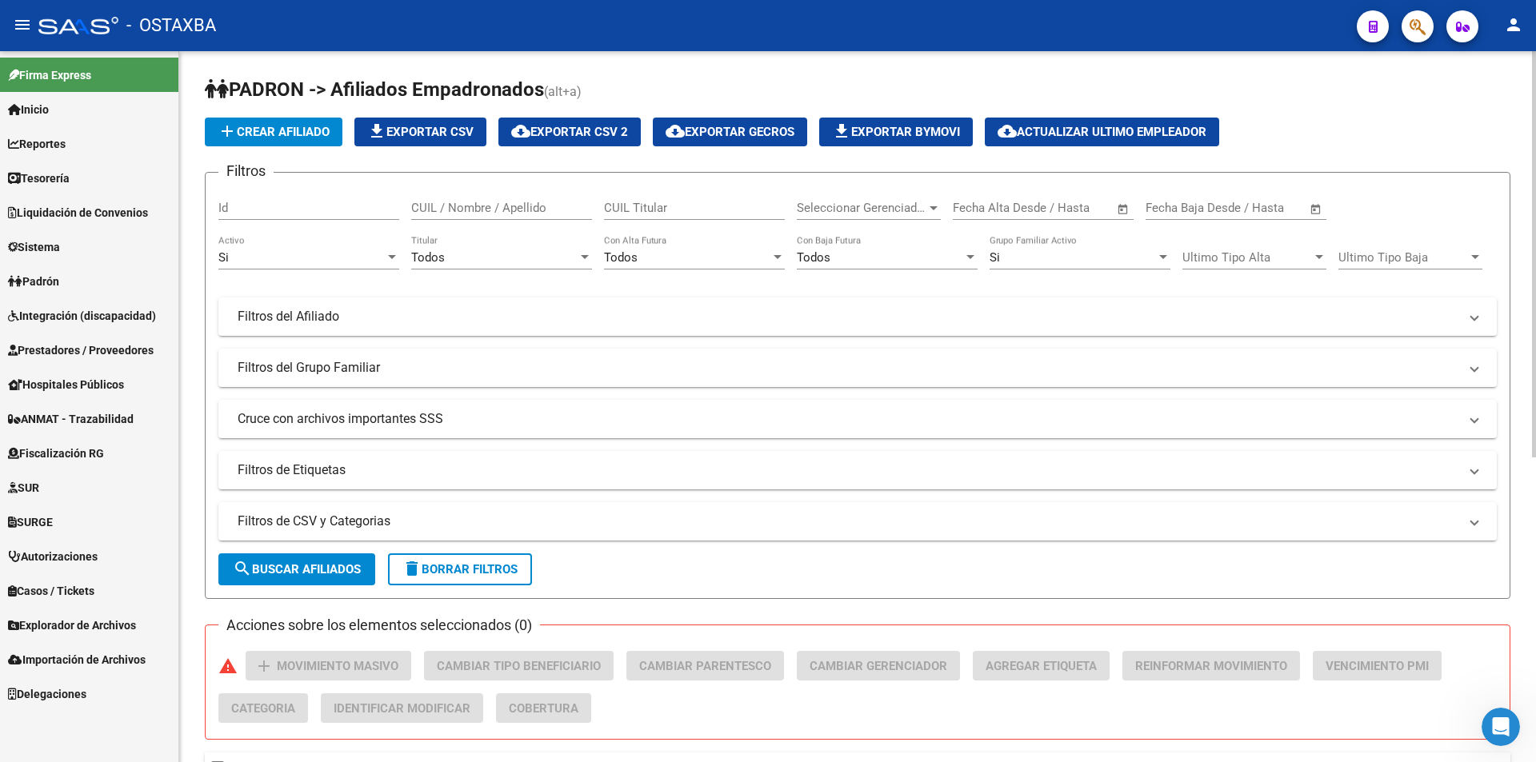
click at [641, 81] on h1 "PADRON -> Afiliados Empadronados (alt+a)" at bounding box center [857, 91] width 1305 height 28
click at [645, 70] on div "PADRON -> Afiliados Empadronados (alt+a) add Crear Afiliado file_download Expor…" at bounding box center [857, 667] width 1357 height 1233
click at [646, 70] on div "PADRON -> Afiliados Empadronados (alt+a) add Crear Afiliado file_download Expor…" at bounding box center [857, 667] width 1357 height 1233
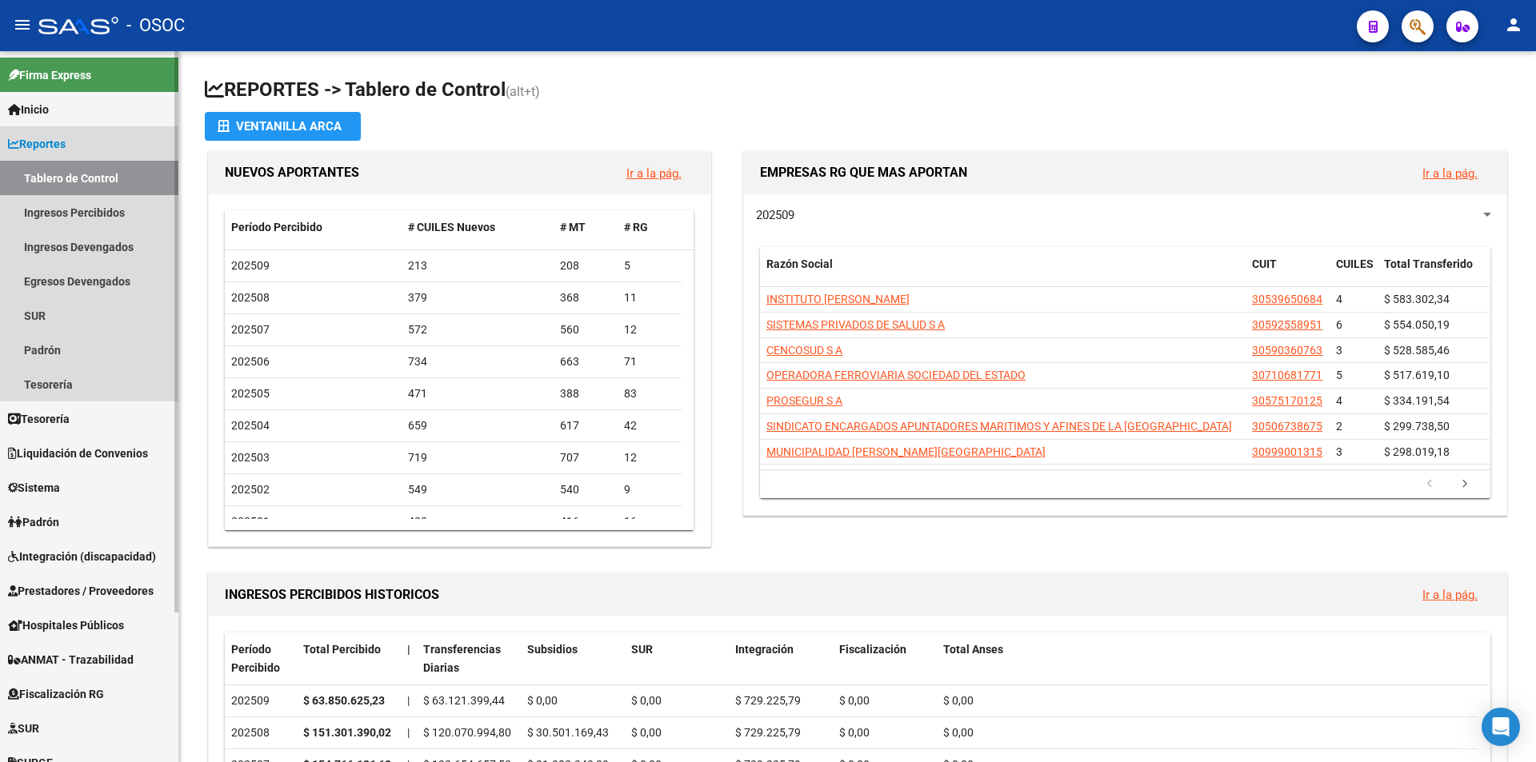
click at [118, 140] on link "Reportes" at bounding box center [89, 143] width 178 height 34
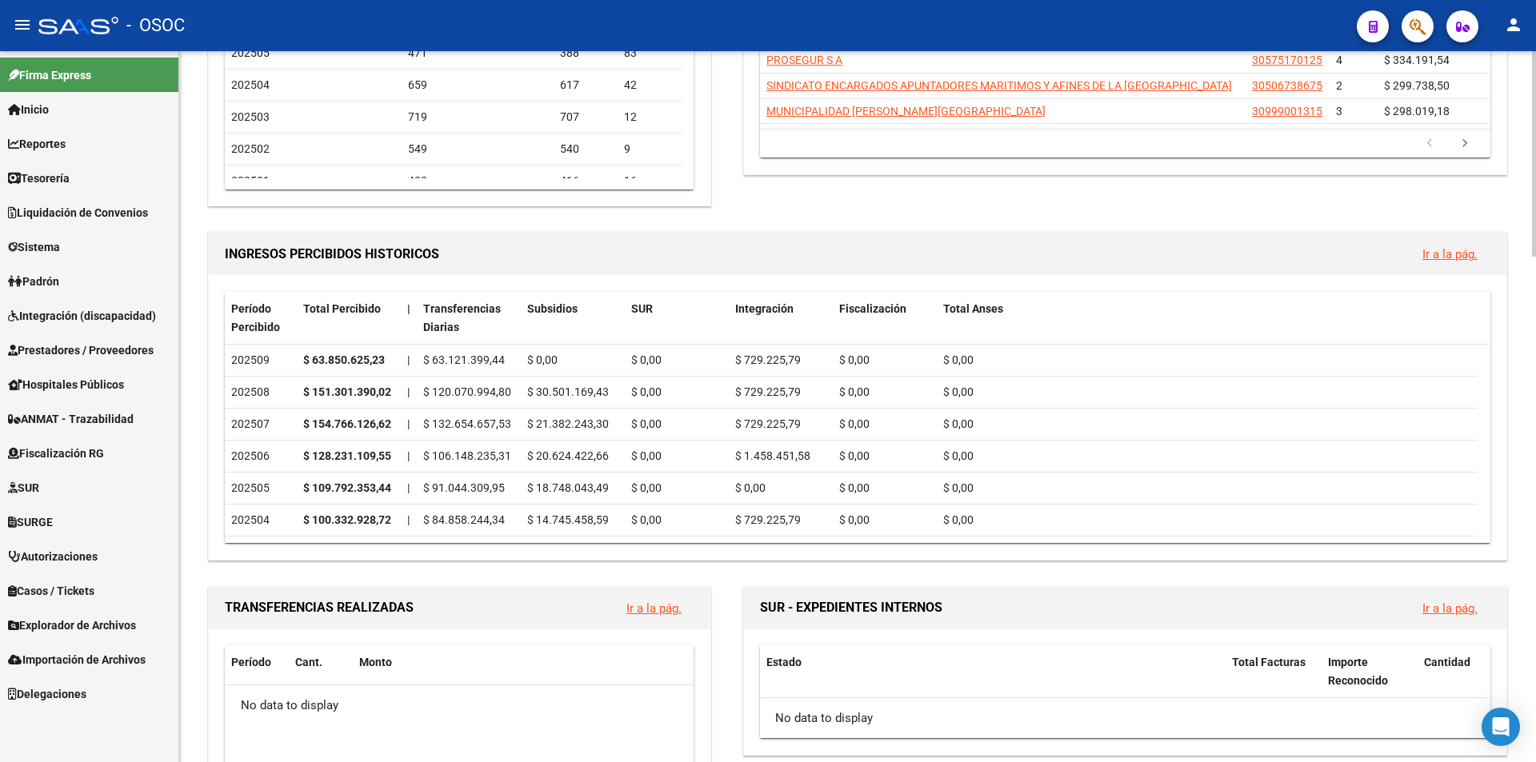
scroll to position [480, 0]
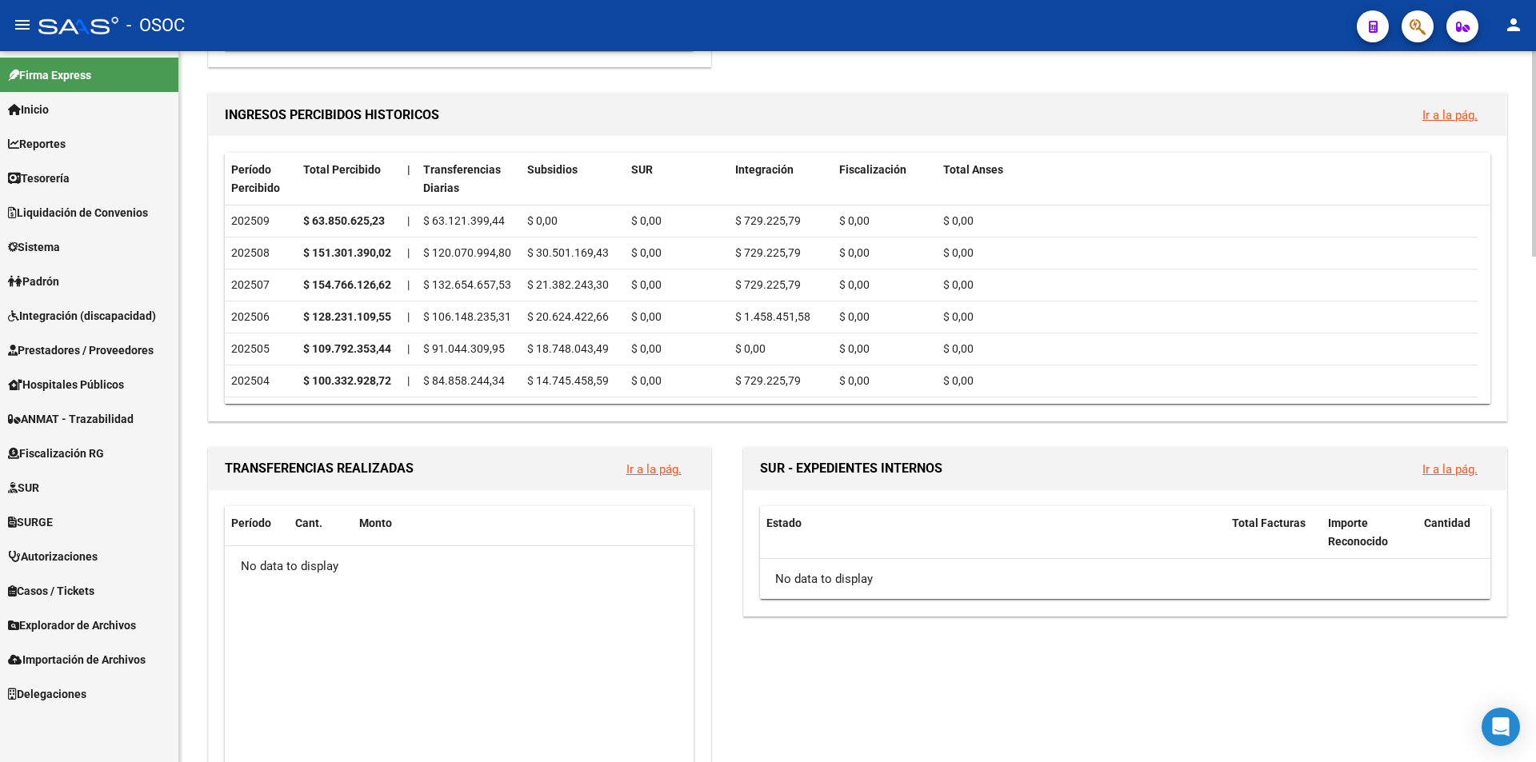
click at [121, 638] on link "Explorador de Archivos" at bounding box center [89, 625] width 178 height 34
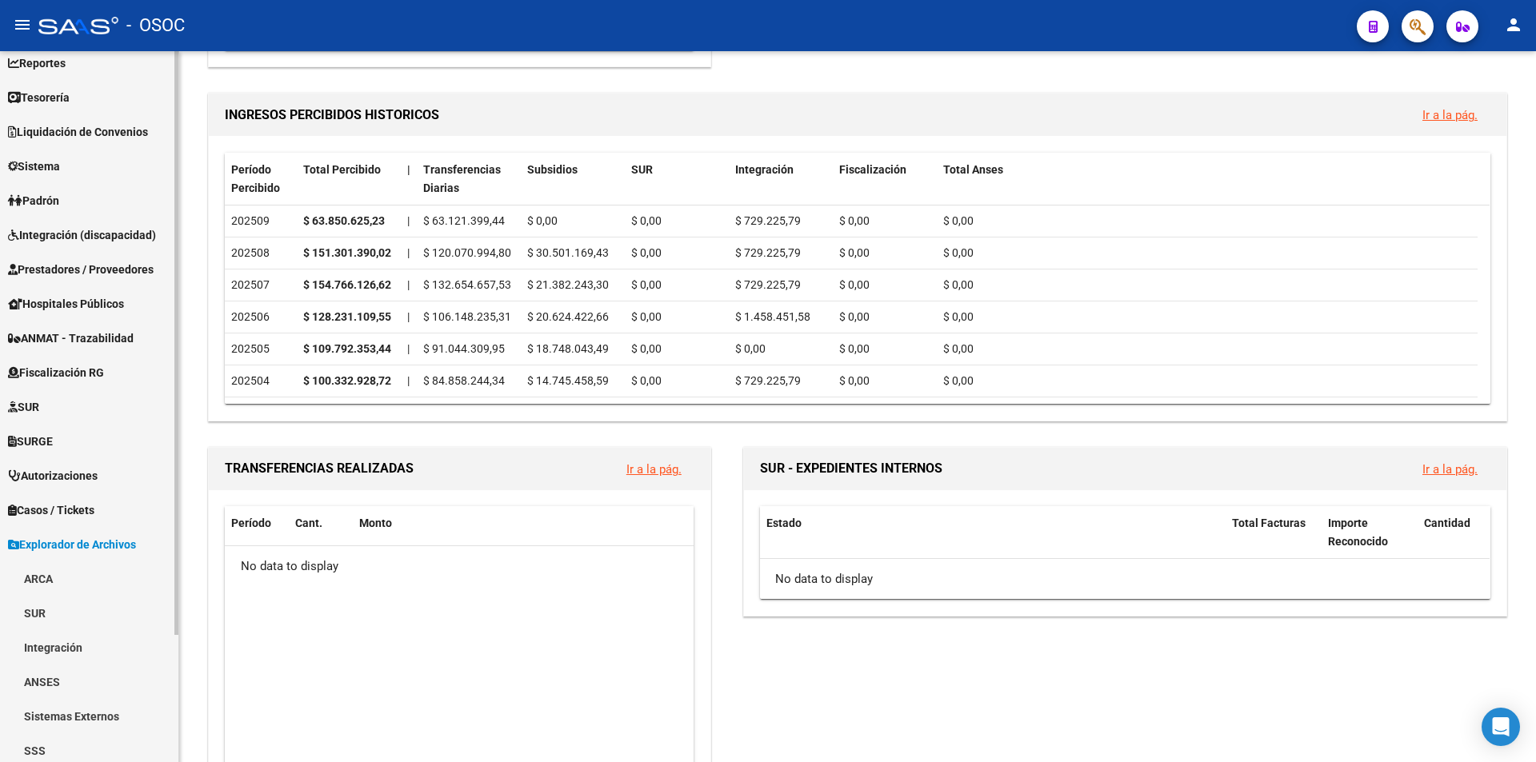
scroll to position [155, 0]
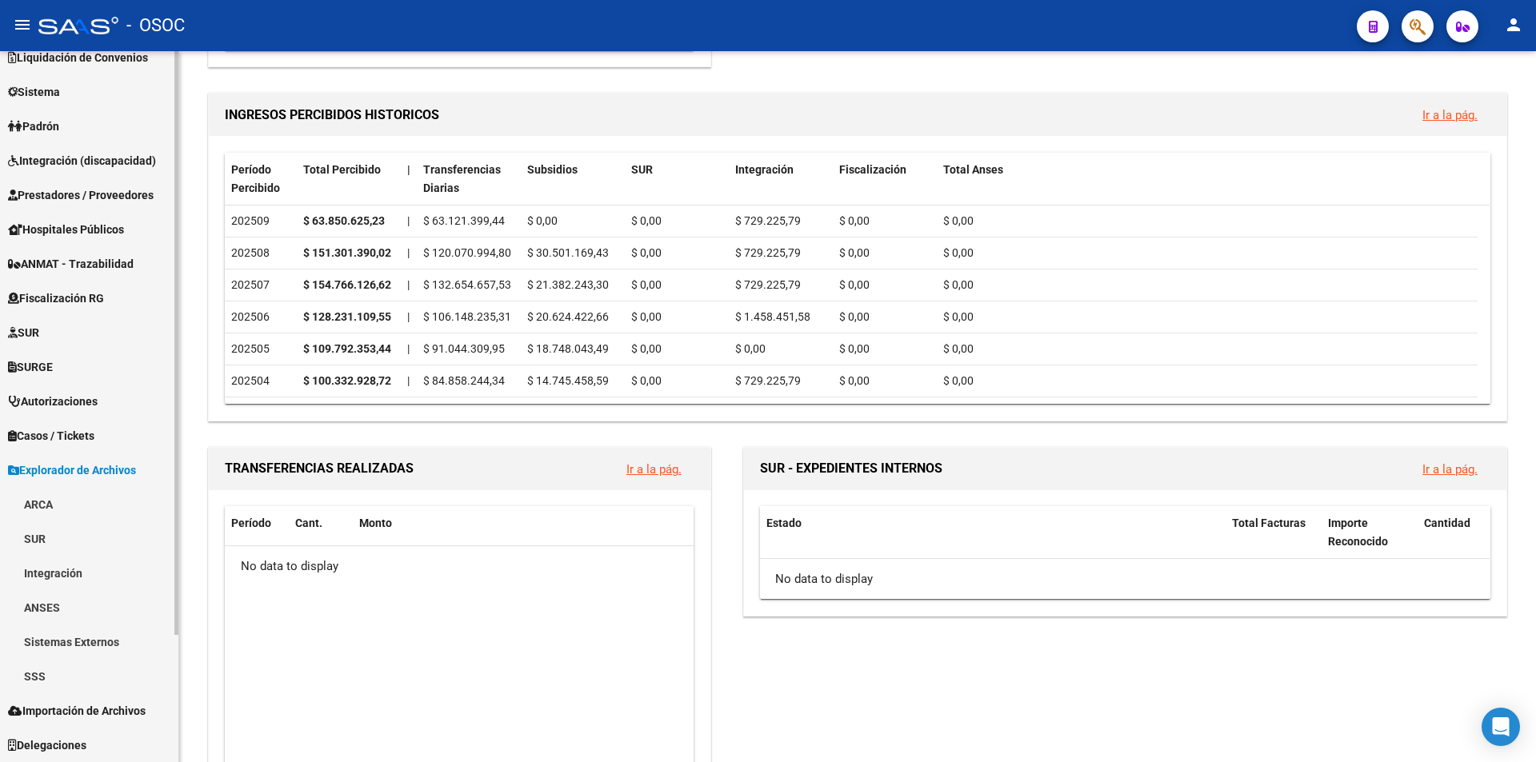
click at [77, 680] on link "SSS" at bounding box center [89, 676] width 178 height 34
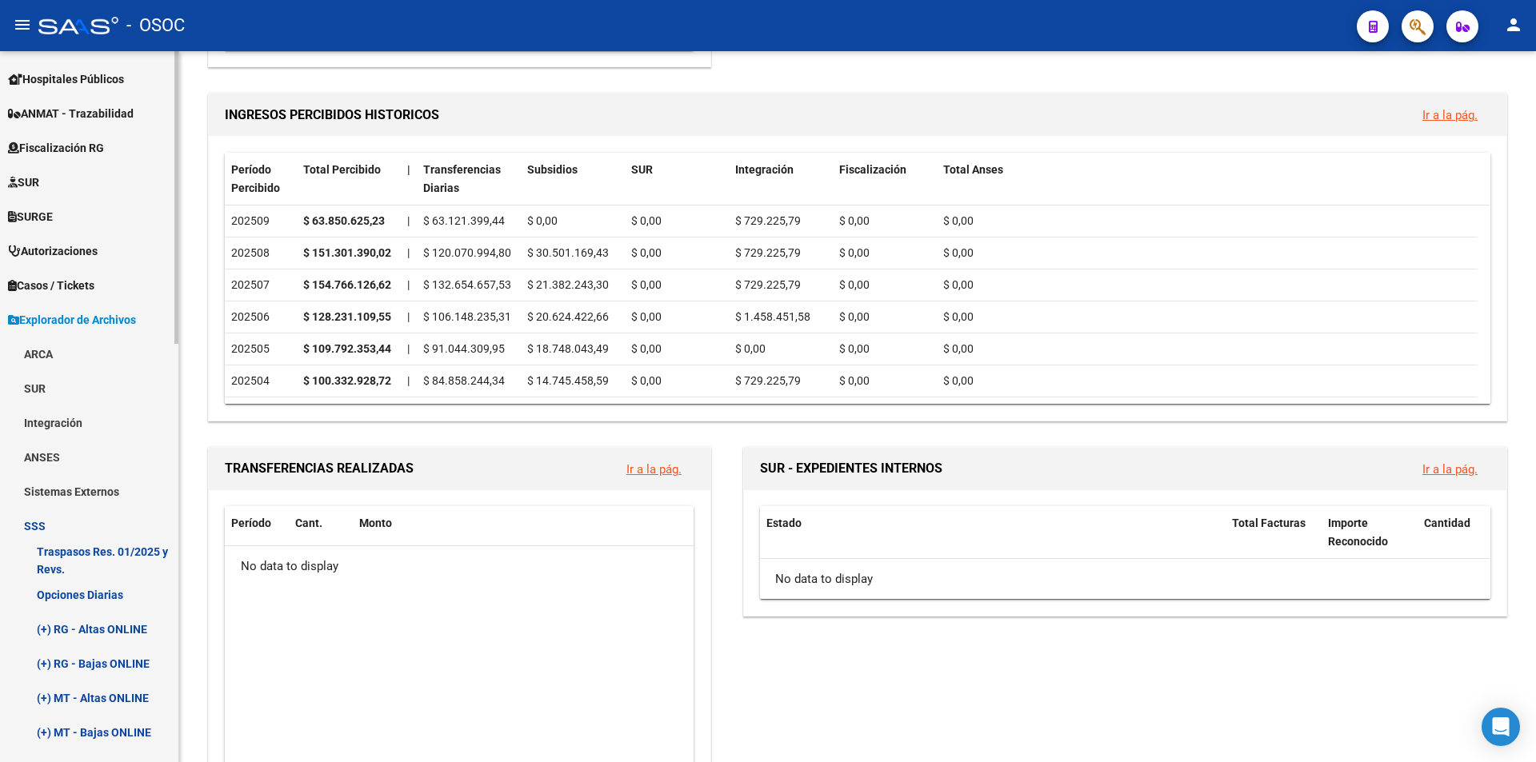
scroll to position [555, 0]
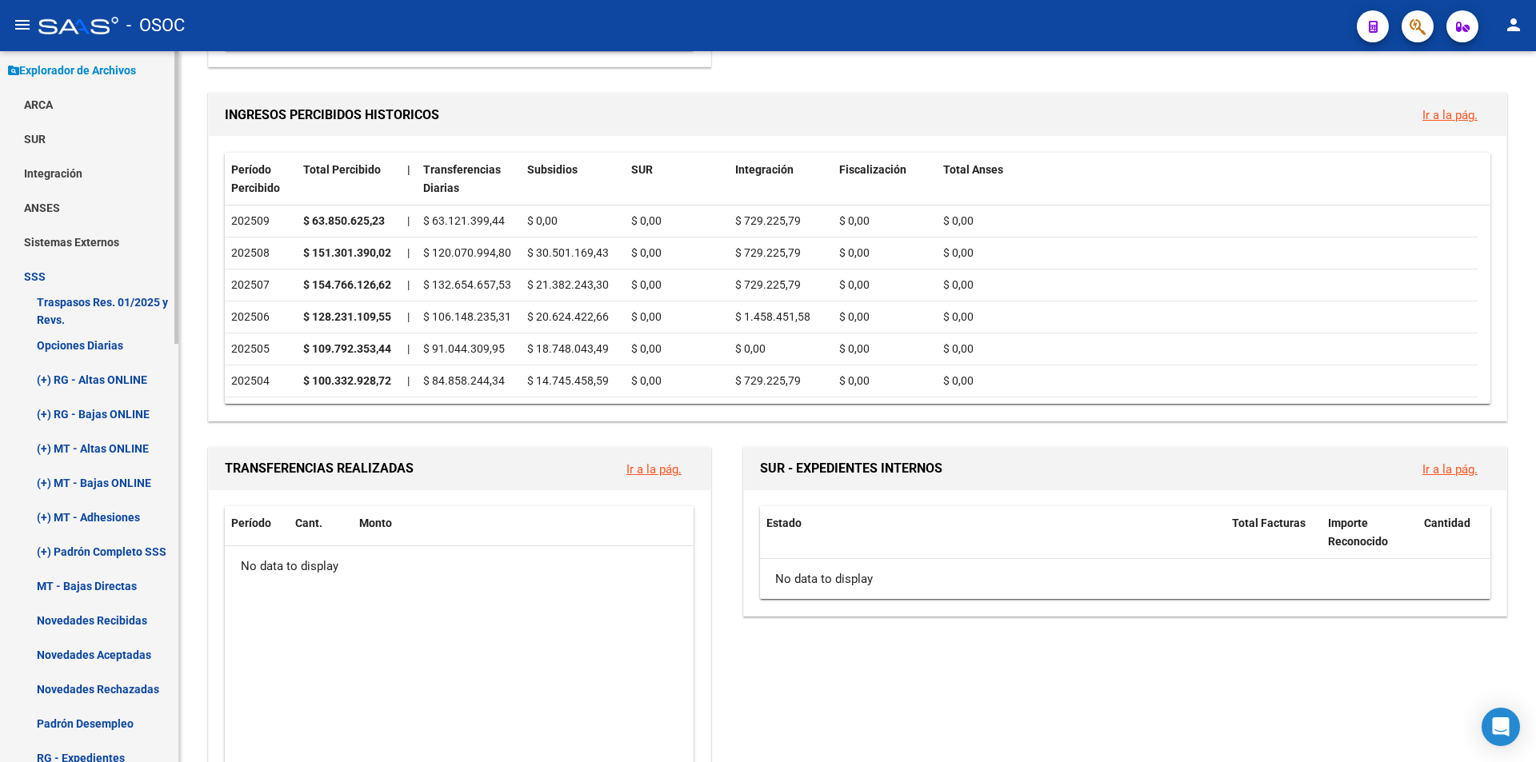
click at [88, 578] on link "MT - Bajas Directas" at bounding box center [89, 586] width 178 height 34
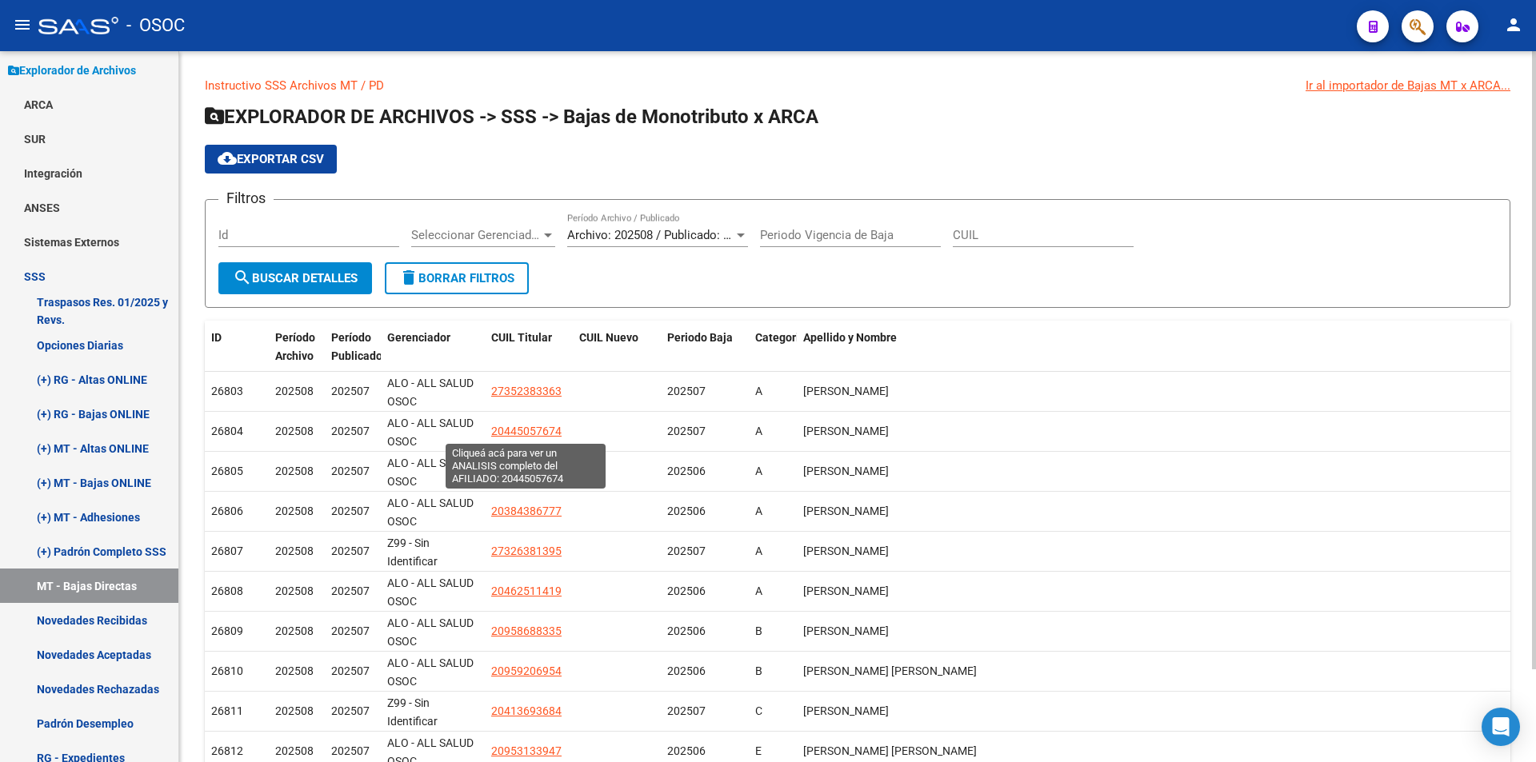
scroll to position [106, 0]
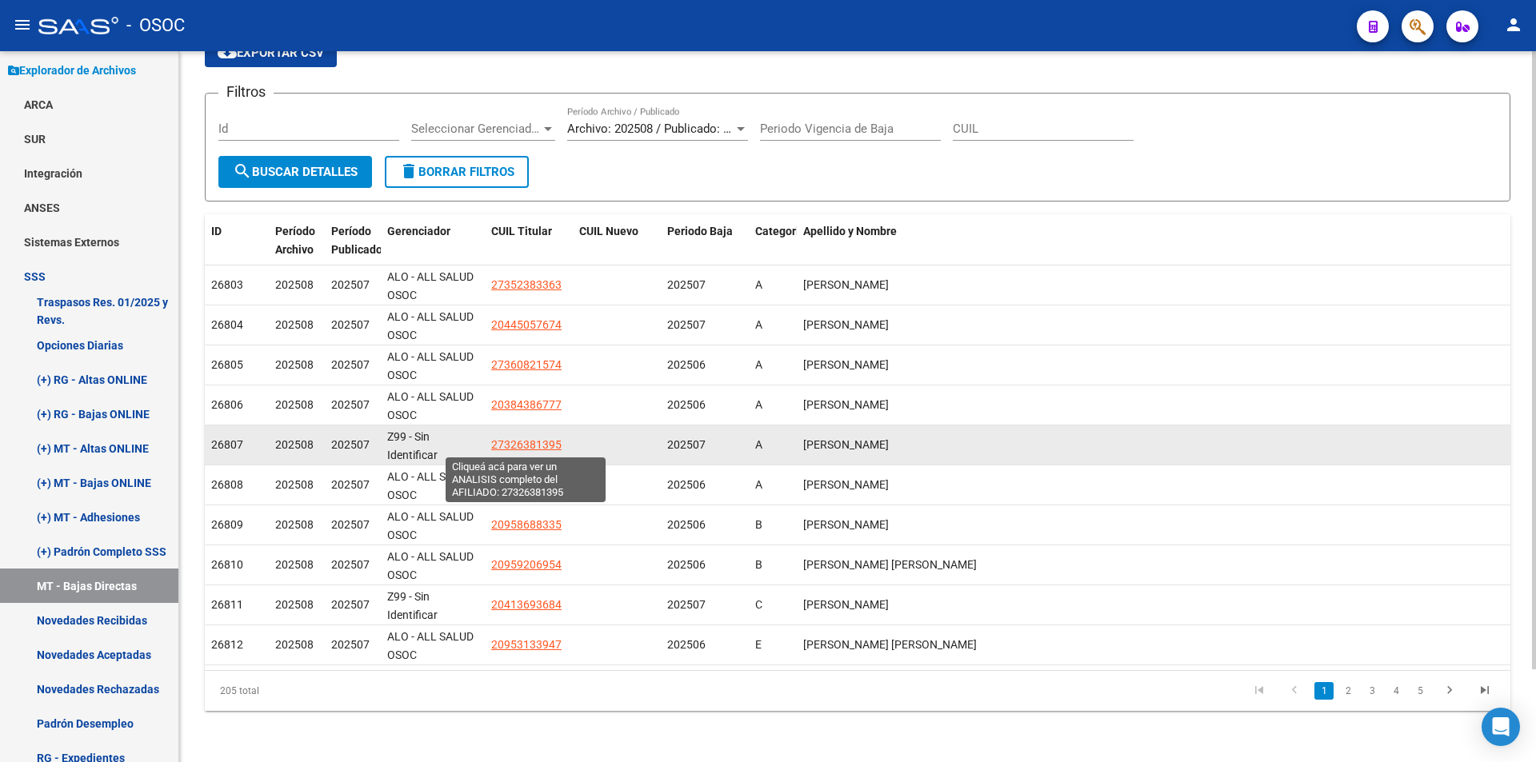
click at [521, 446] on span "27326381395" at bounding box center [526, 444] width 70 height 13
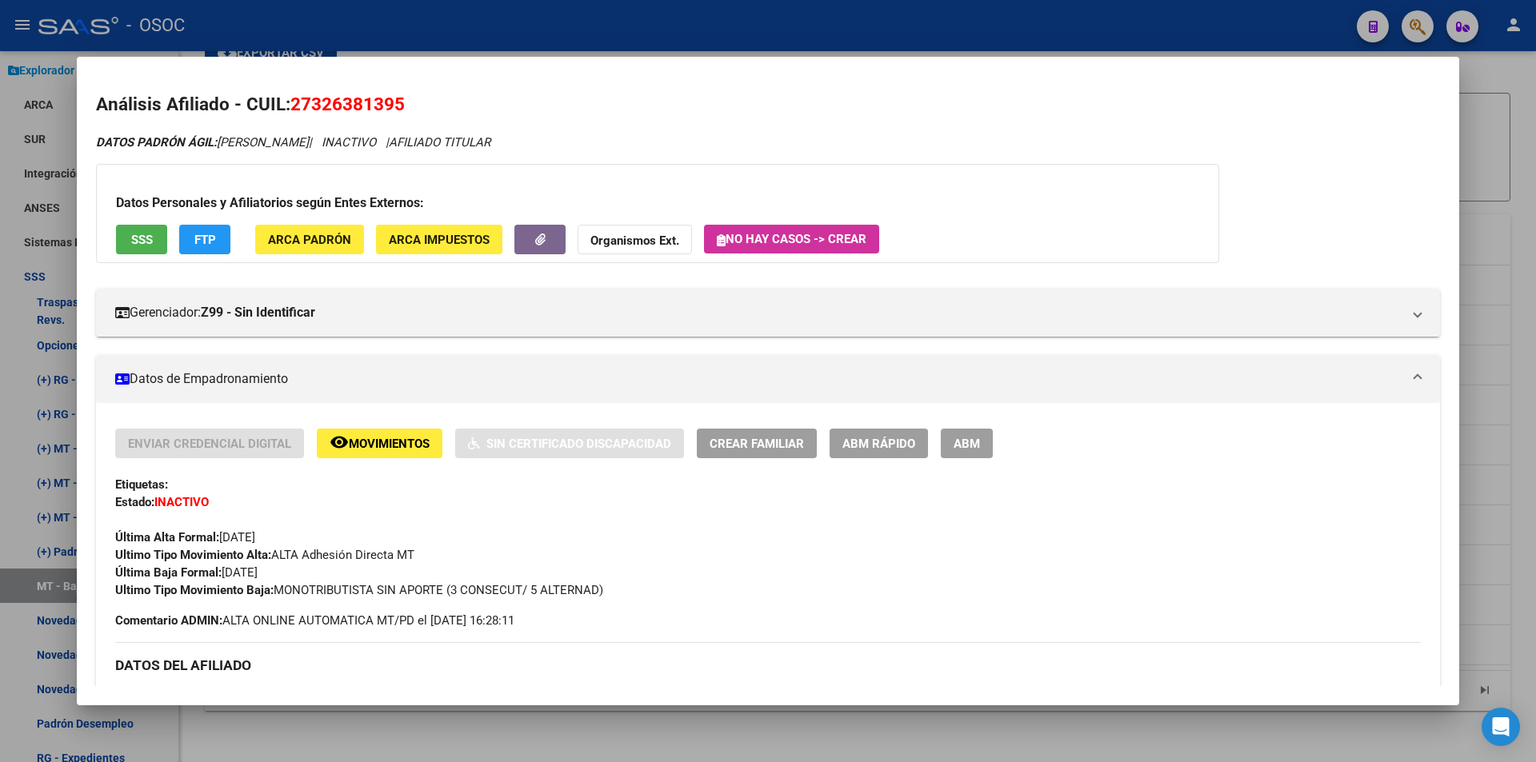
click at [709, 713] on div at bounding box center [768, 381] width 1536 height 762
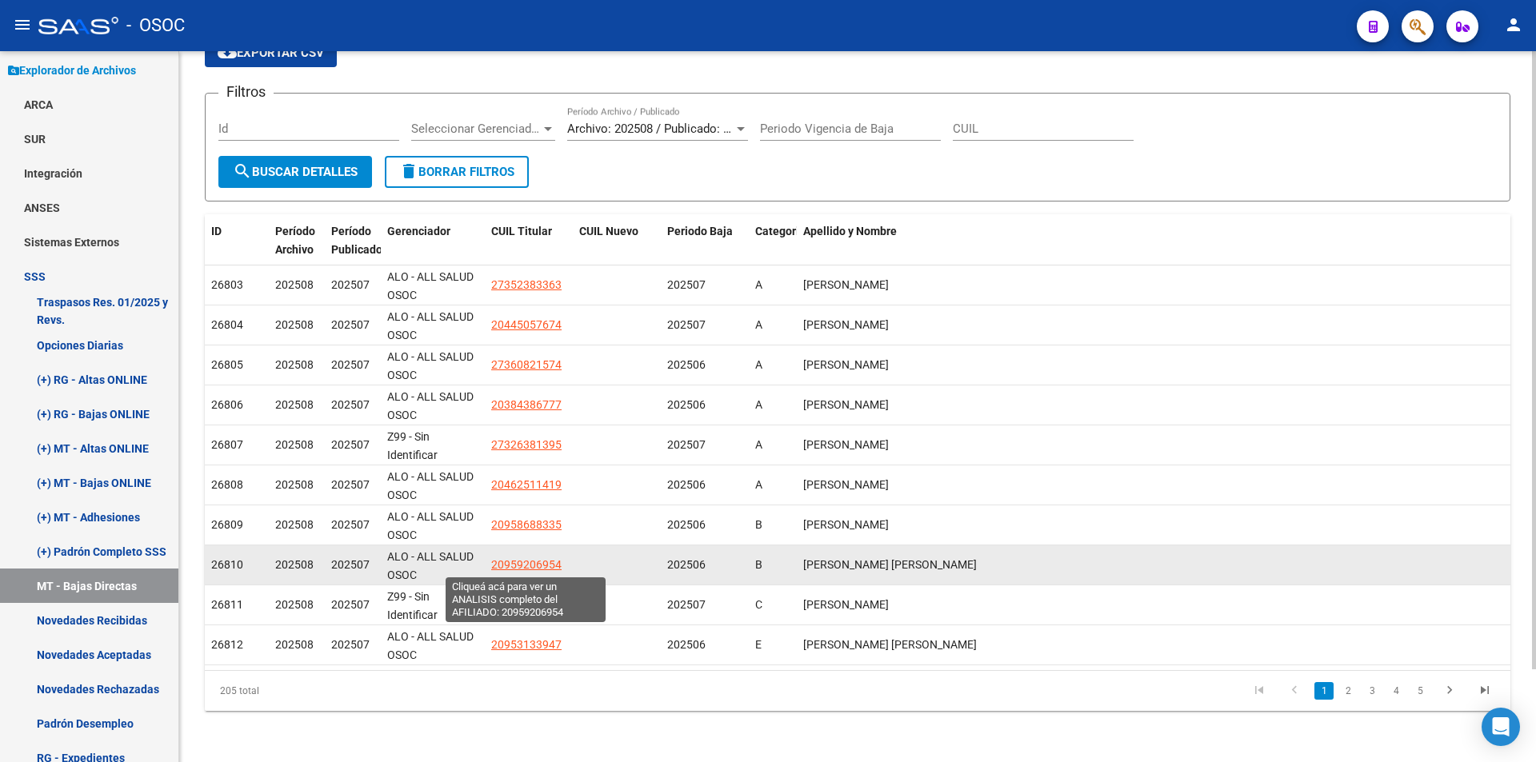
click at [491, 558] on span "20959206954" at bounding box center [526, 564] width 70 height 13
type textarea "20959206954"
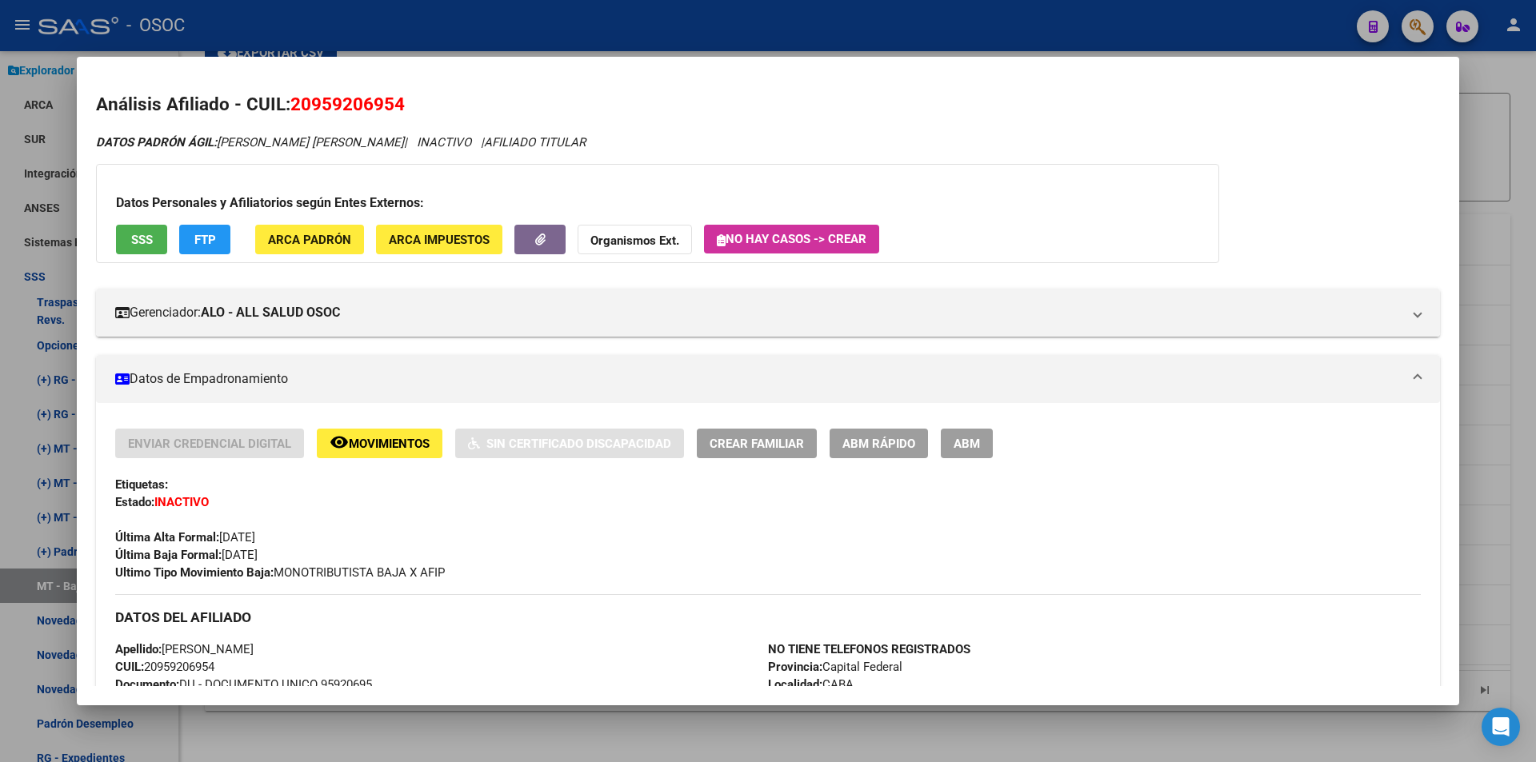
click at [611, 756] on div at bounding box center [768, 381] width 1536 height 762
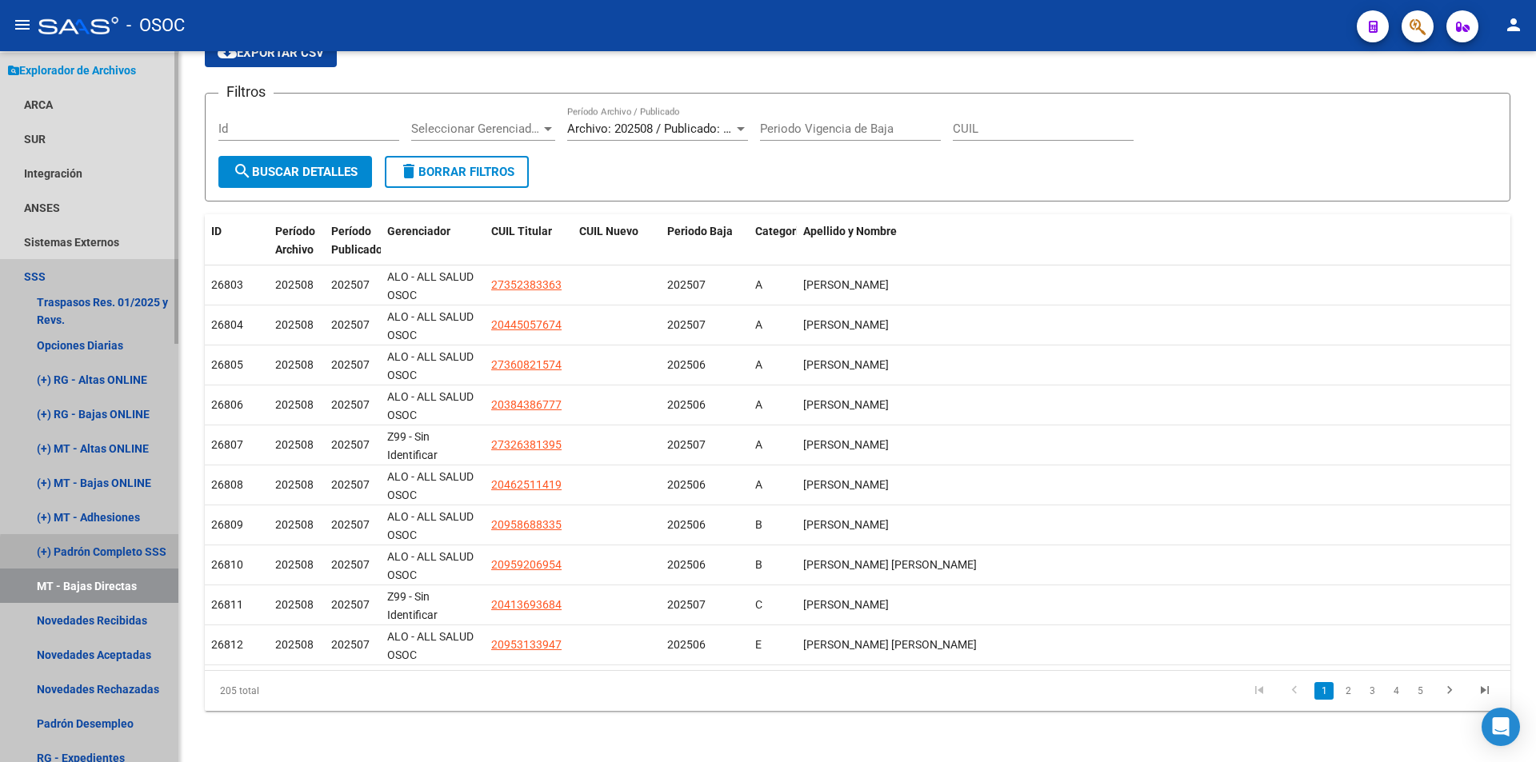
click at [134, 557] on link "(+) Padrón Completo SSS" at bounding box center [89, 551] width 178 height 34
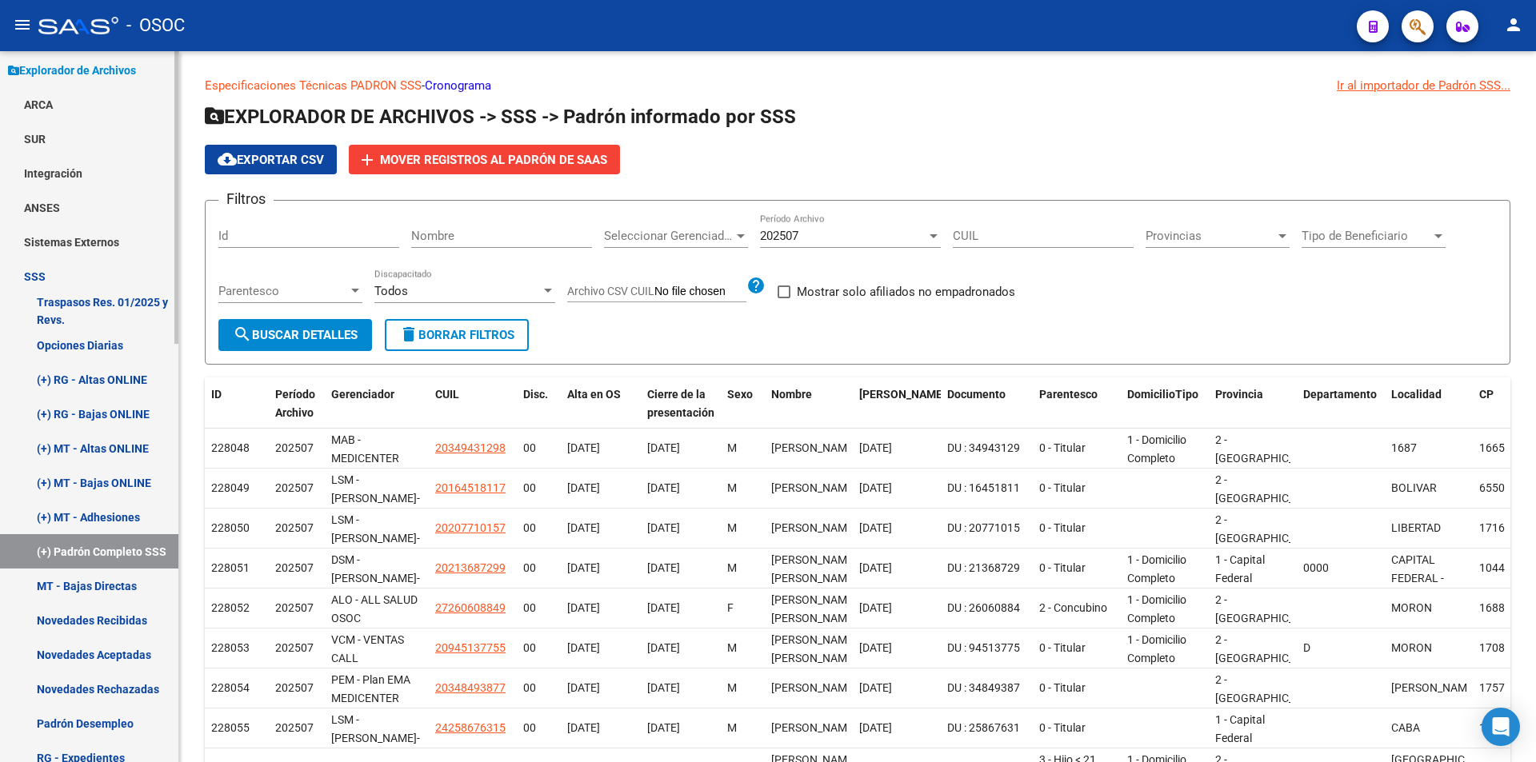
click at [138, 626] on link "Novedades Recibidas" at bounding box center [89, 620] width 178 height 34
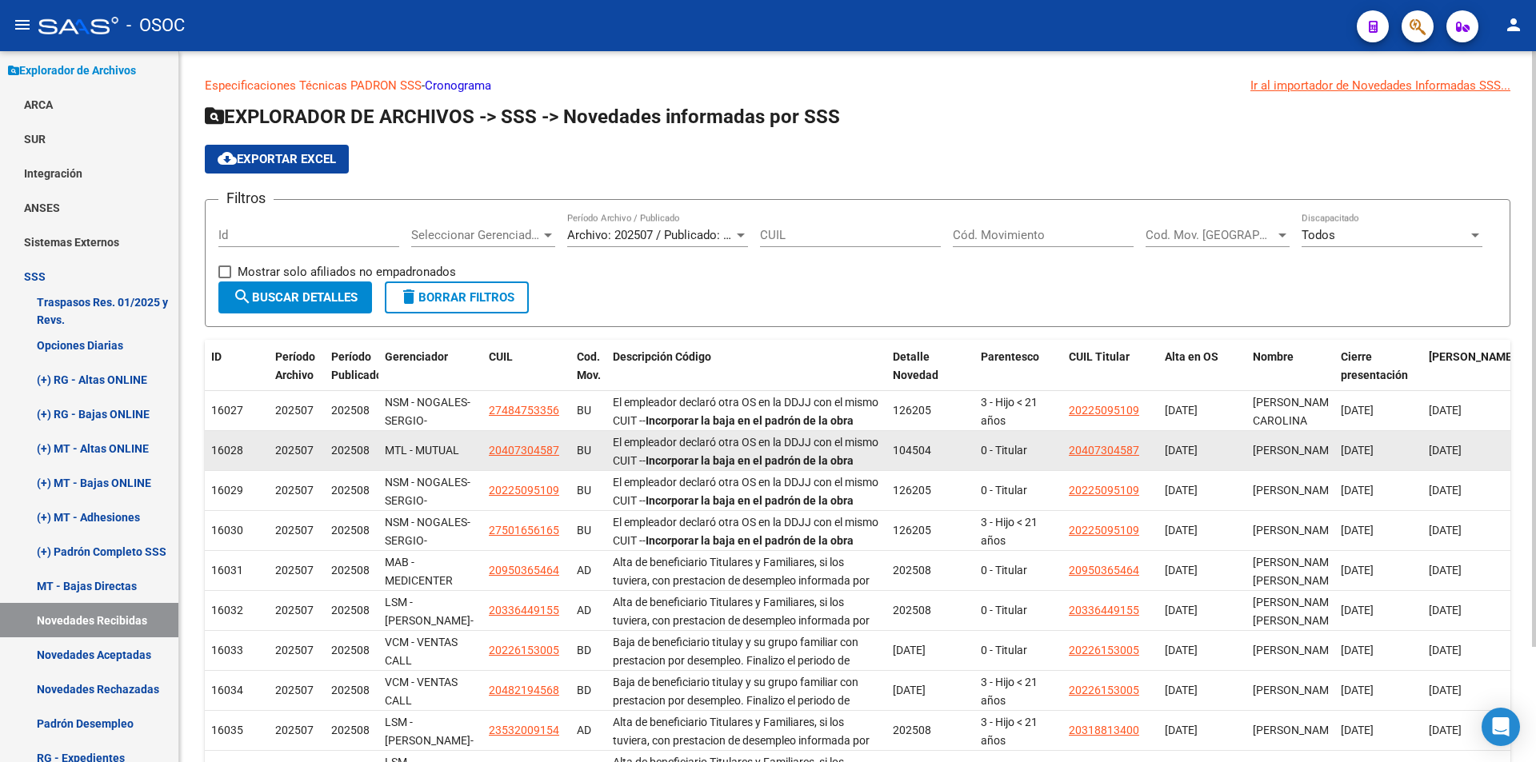
scroll to position [138, 0]
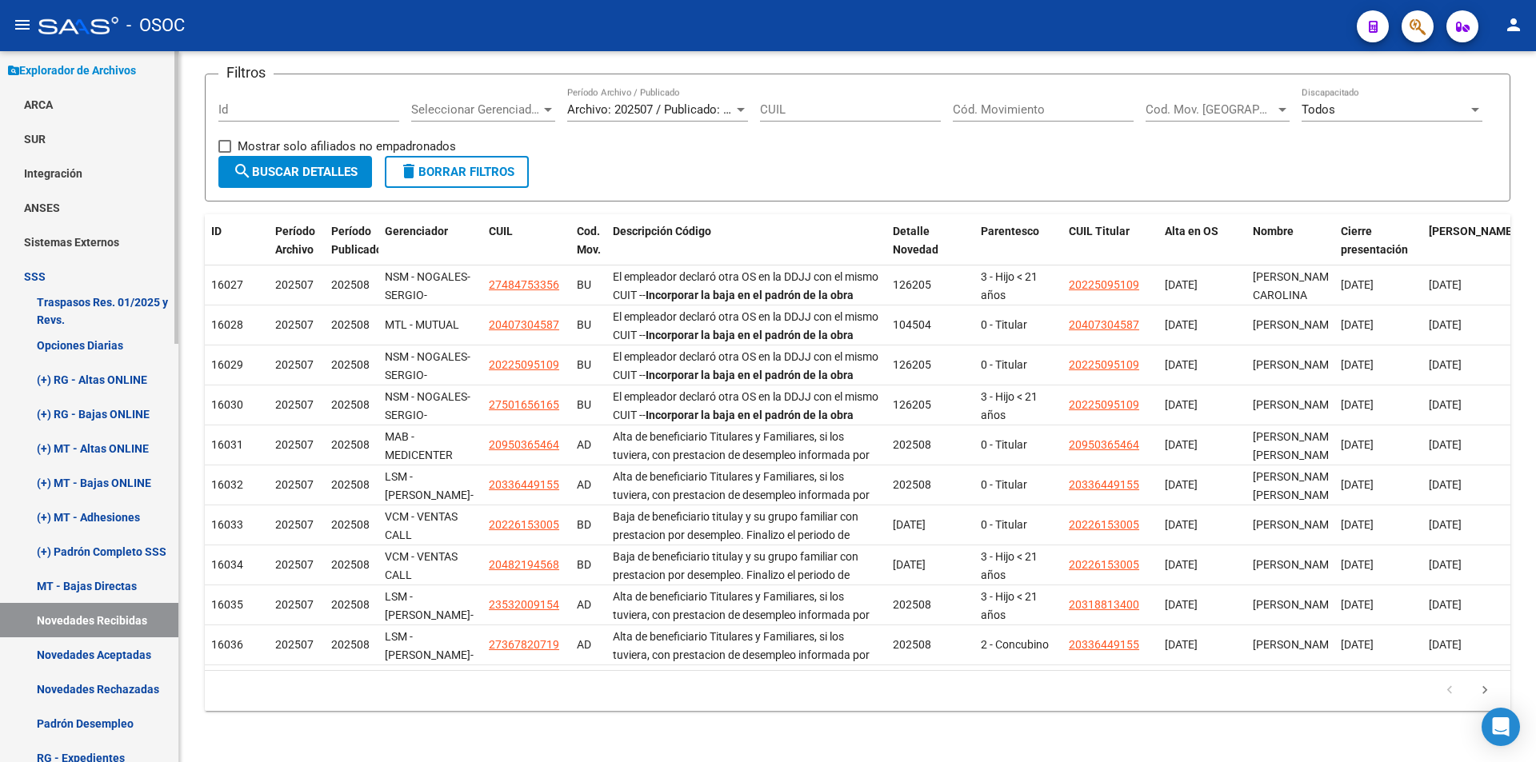
click at [83, 657] on link "Novedades Aceptadas" at bounding box center [89, 654] width 178 height 34
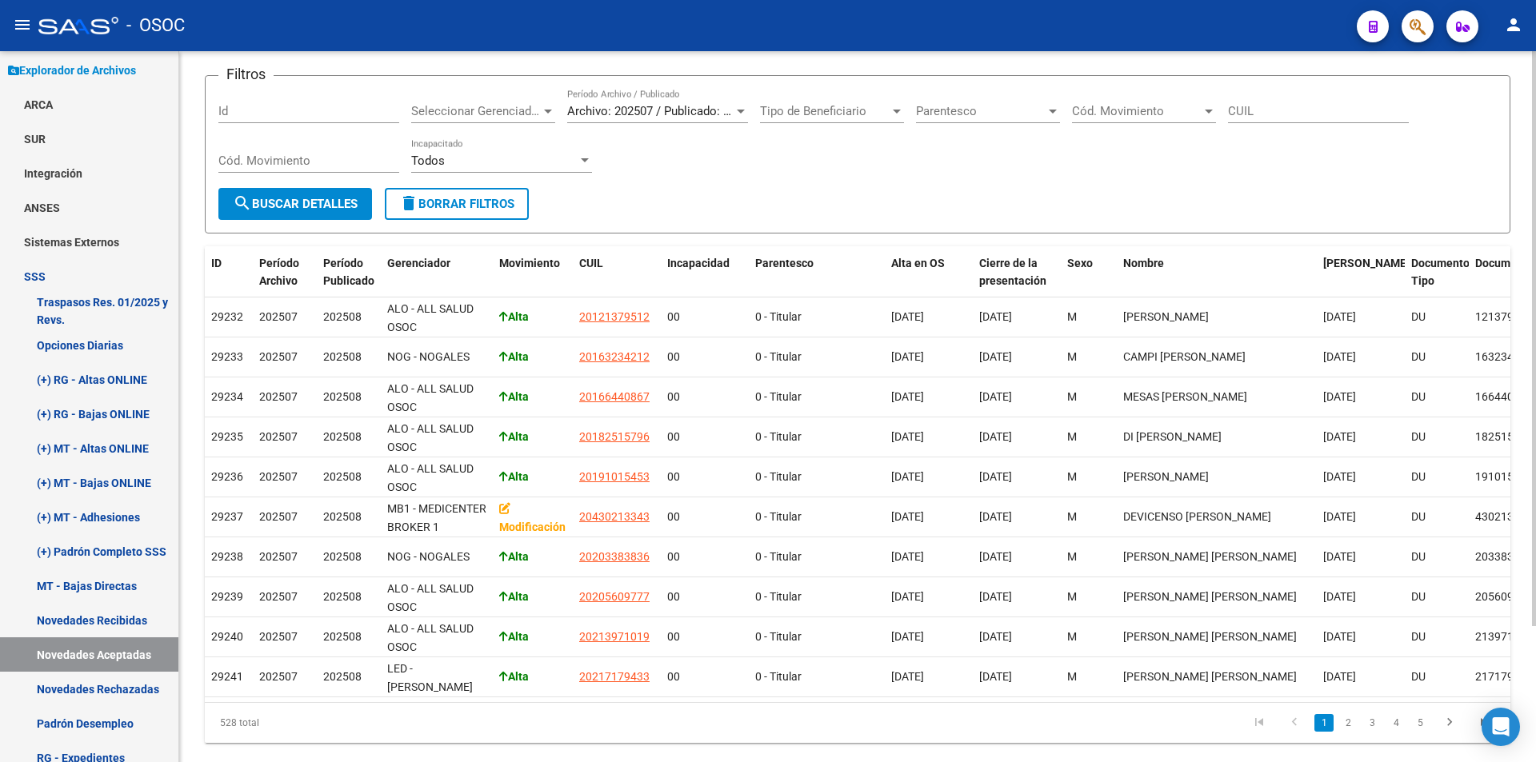
scroll to position [168, 0]
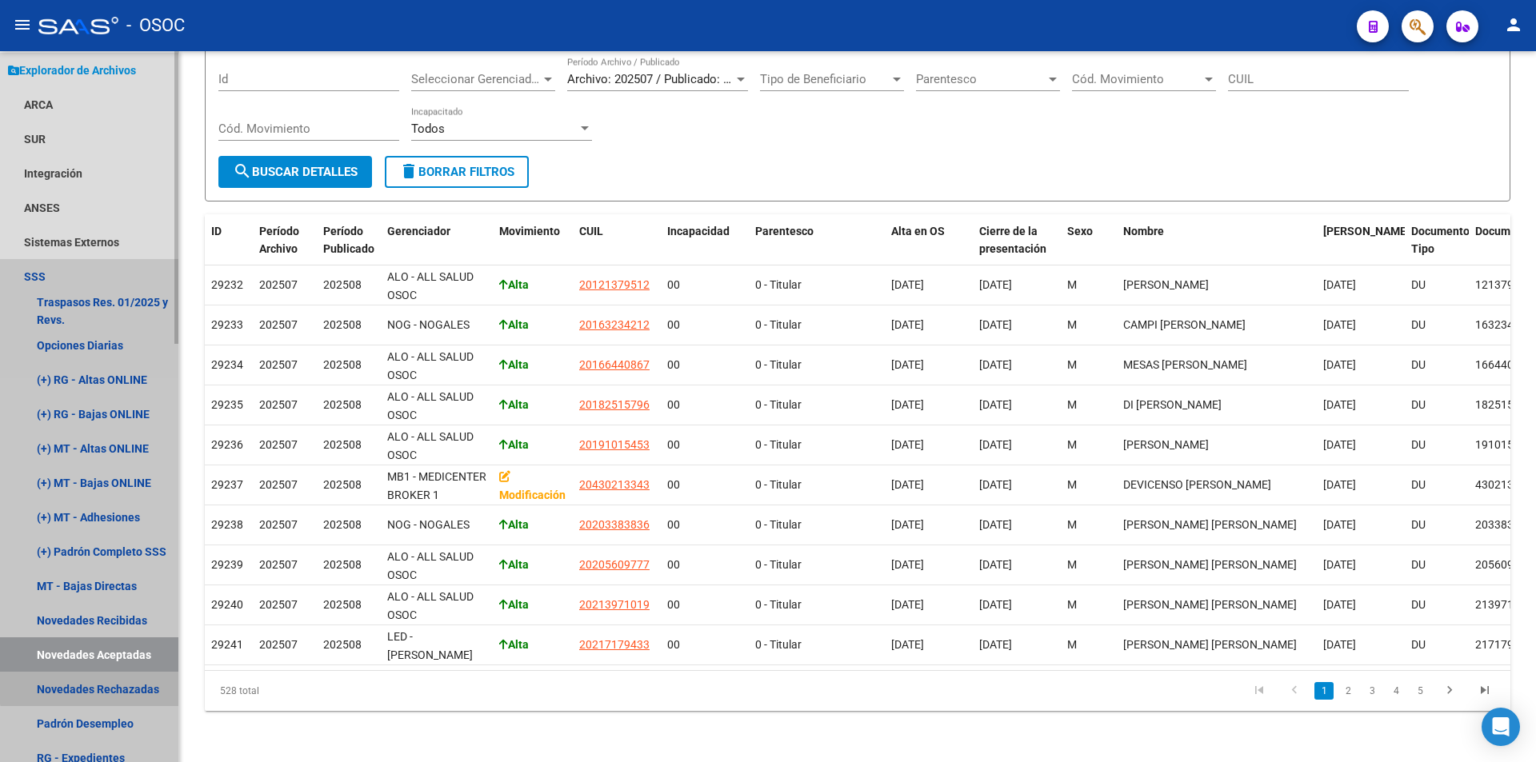
click at [133, 673] on link "Novedades Rechazadas" at bounding box center [89, 689] width 178 height 34
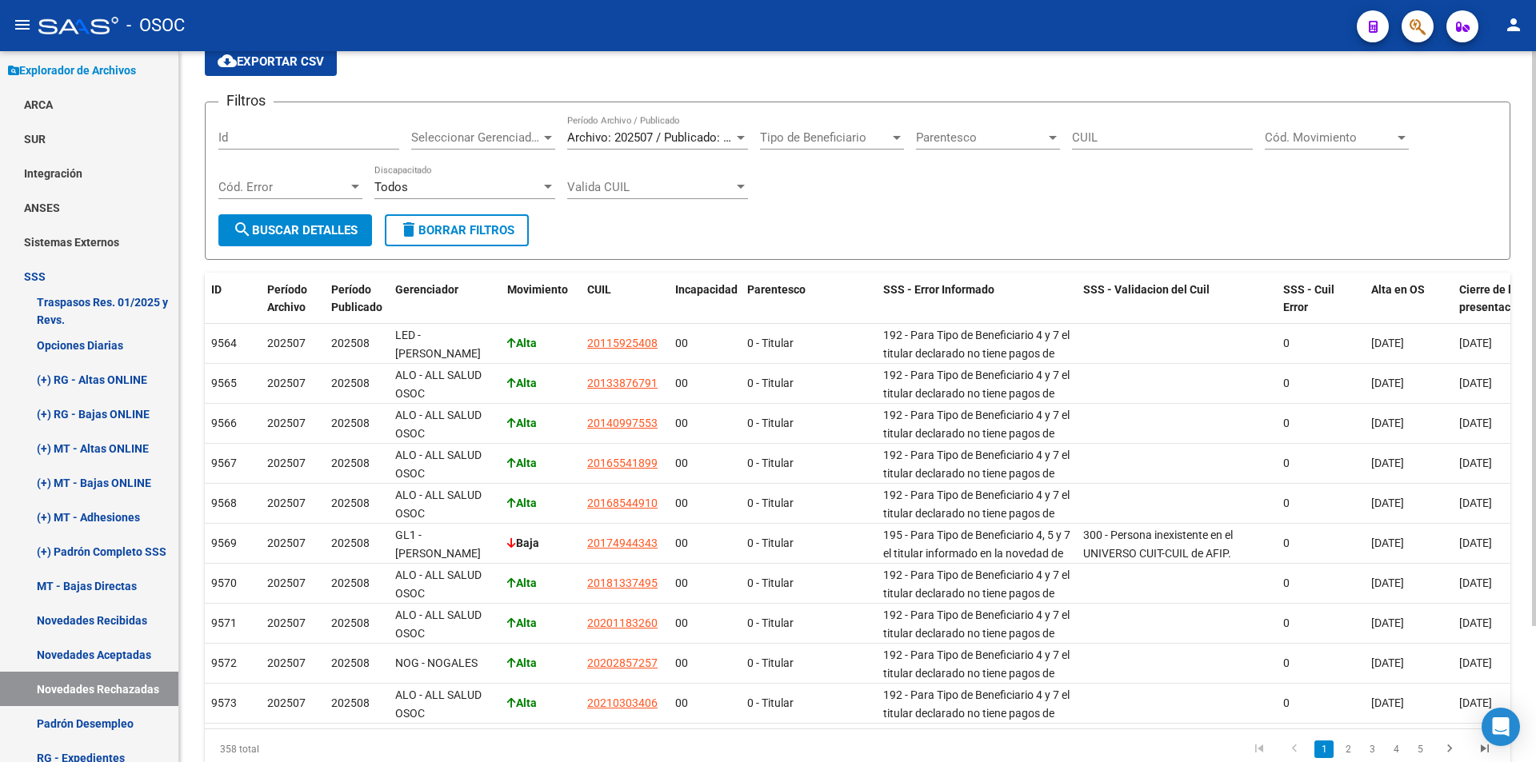
scroll to position [168, 0]
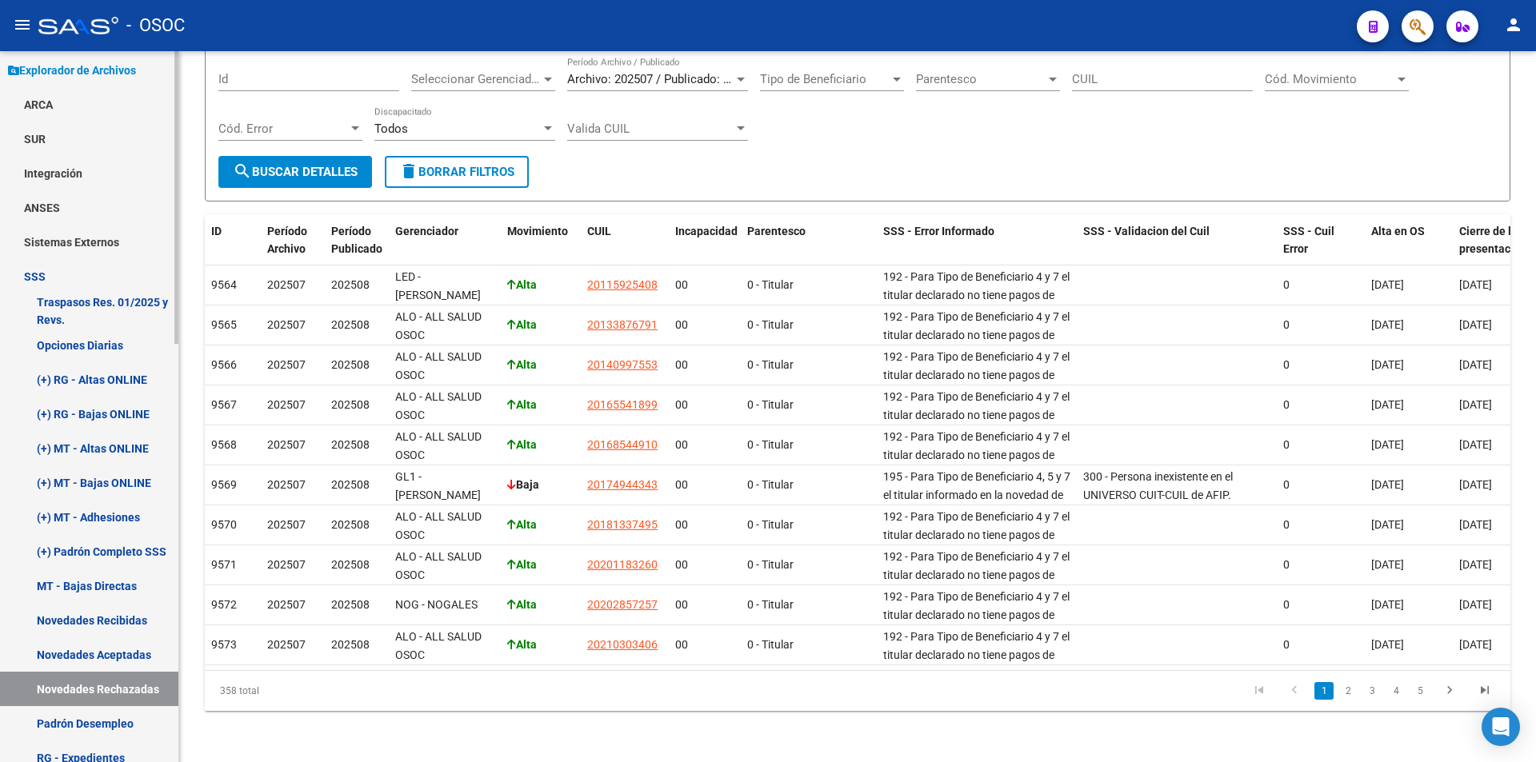
click at [42, 738] on link "Padrón Desempleo" at bounding box center [89, 723] width 178 height 34
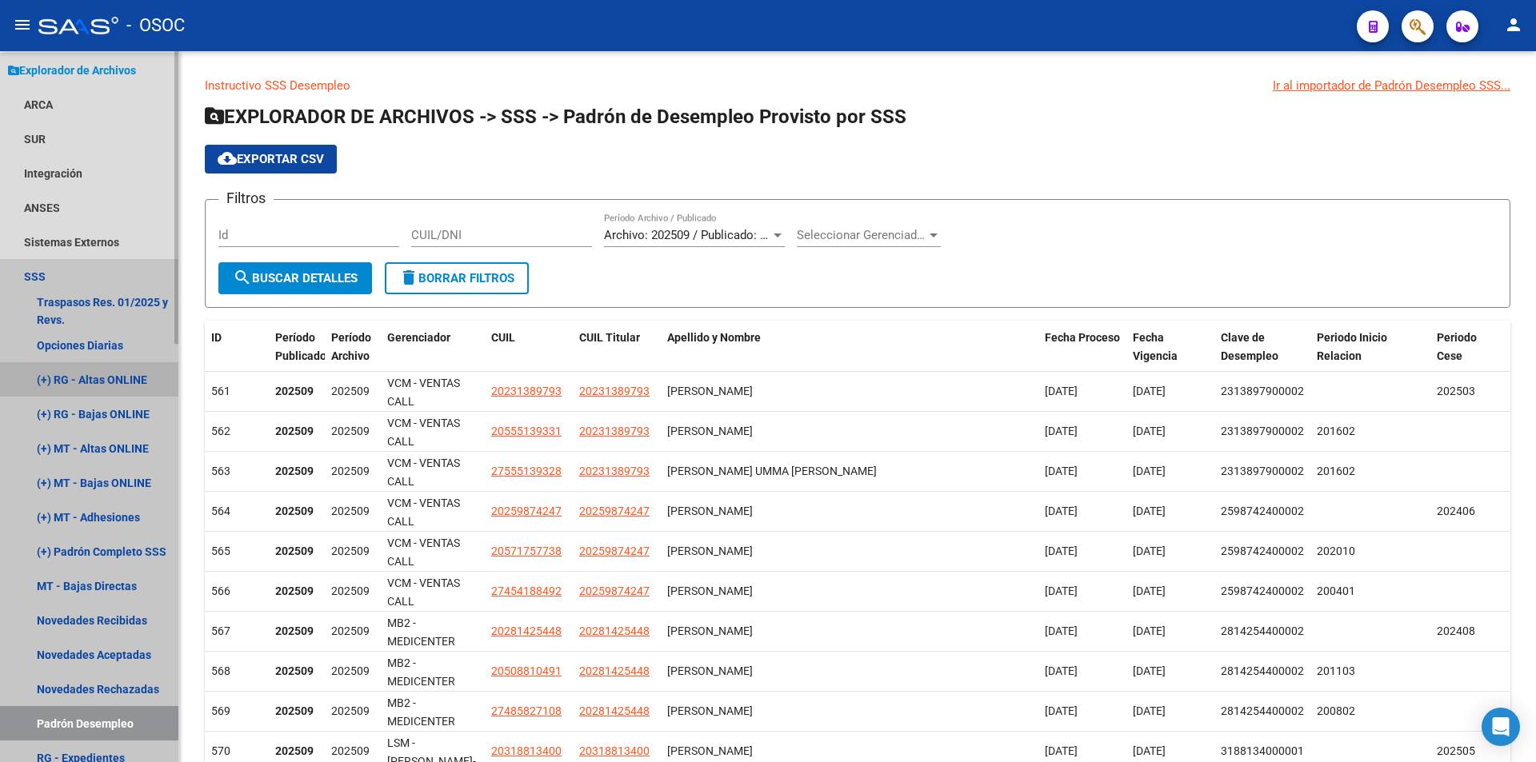
click at [104, 390] on link "(+) RG - Altas ONLINE" at bounding box center [89, 379] width 178 height 34
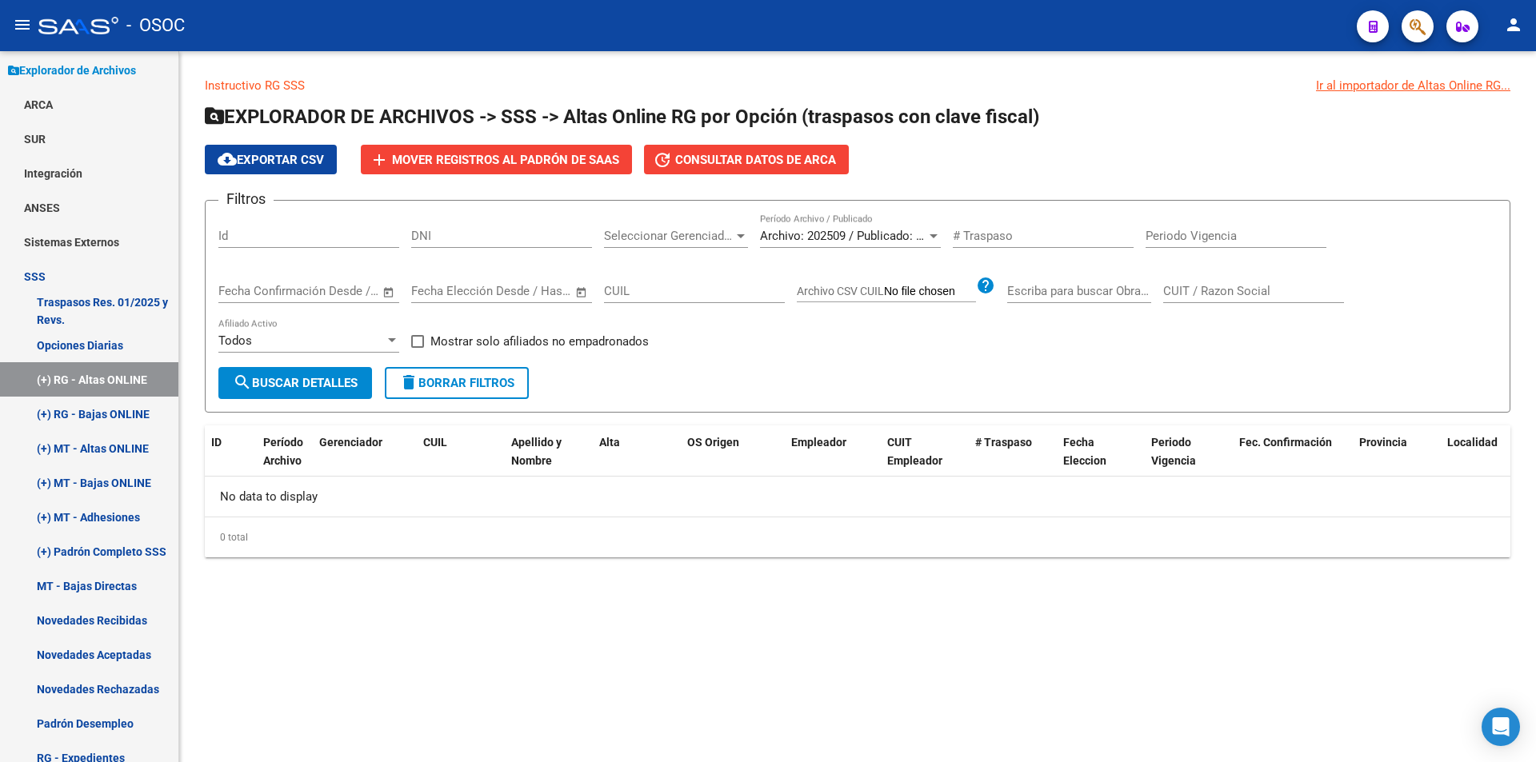
click at [709, 366] on div "Filtros Id DNI Seleccionar Gerenciador Seleccionar Gerenciador Archivo: 202509 …" at bounding box center [857, 291] width 1278 height 154
click at [128, 424] on link "(+) RG - Bajas ONLINE" at bounding box center [89, 414] width 178 height 34
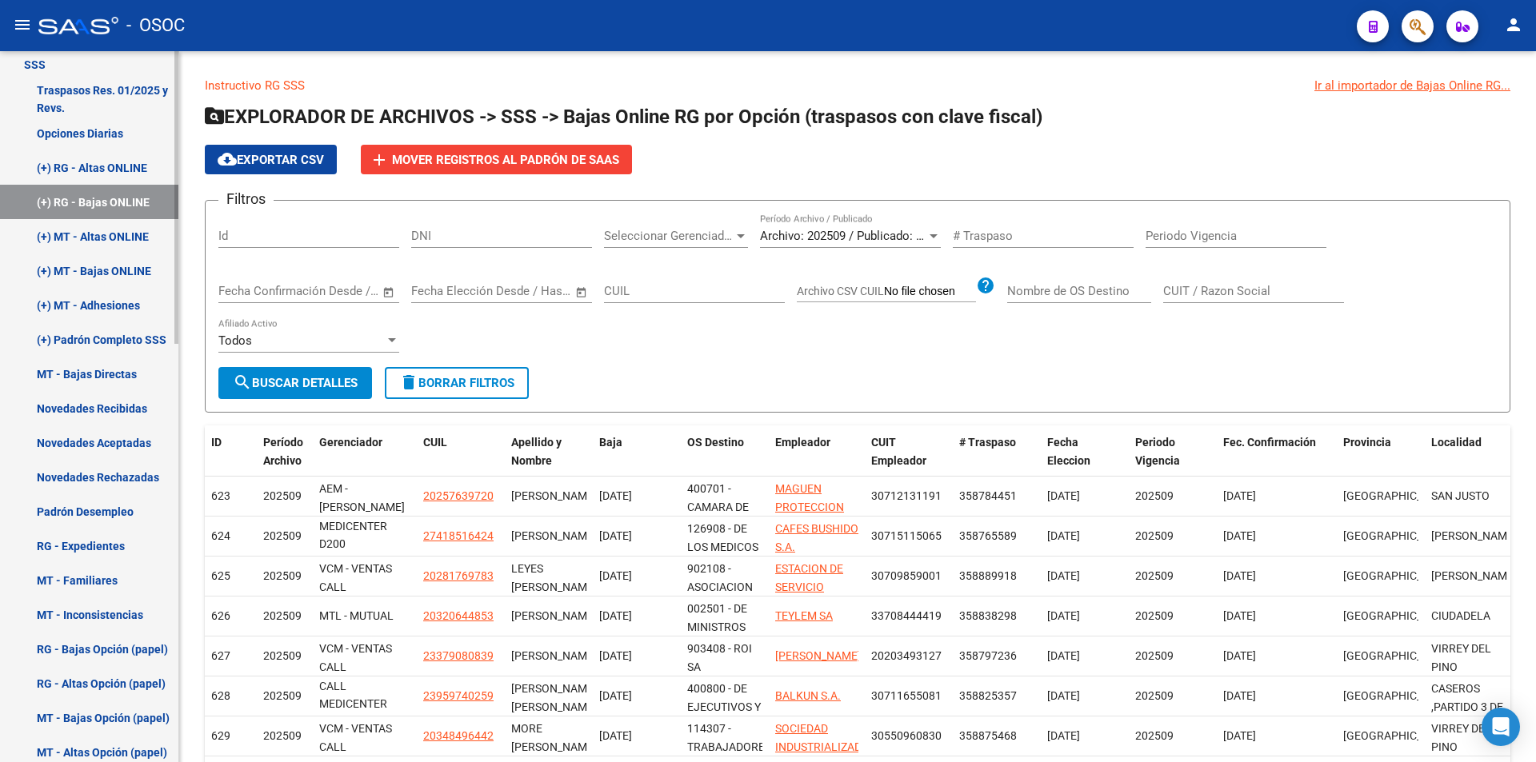
scroll to position [695, 0]
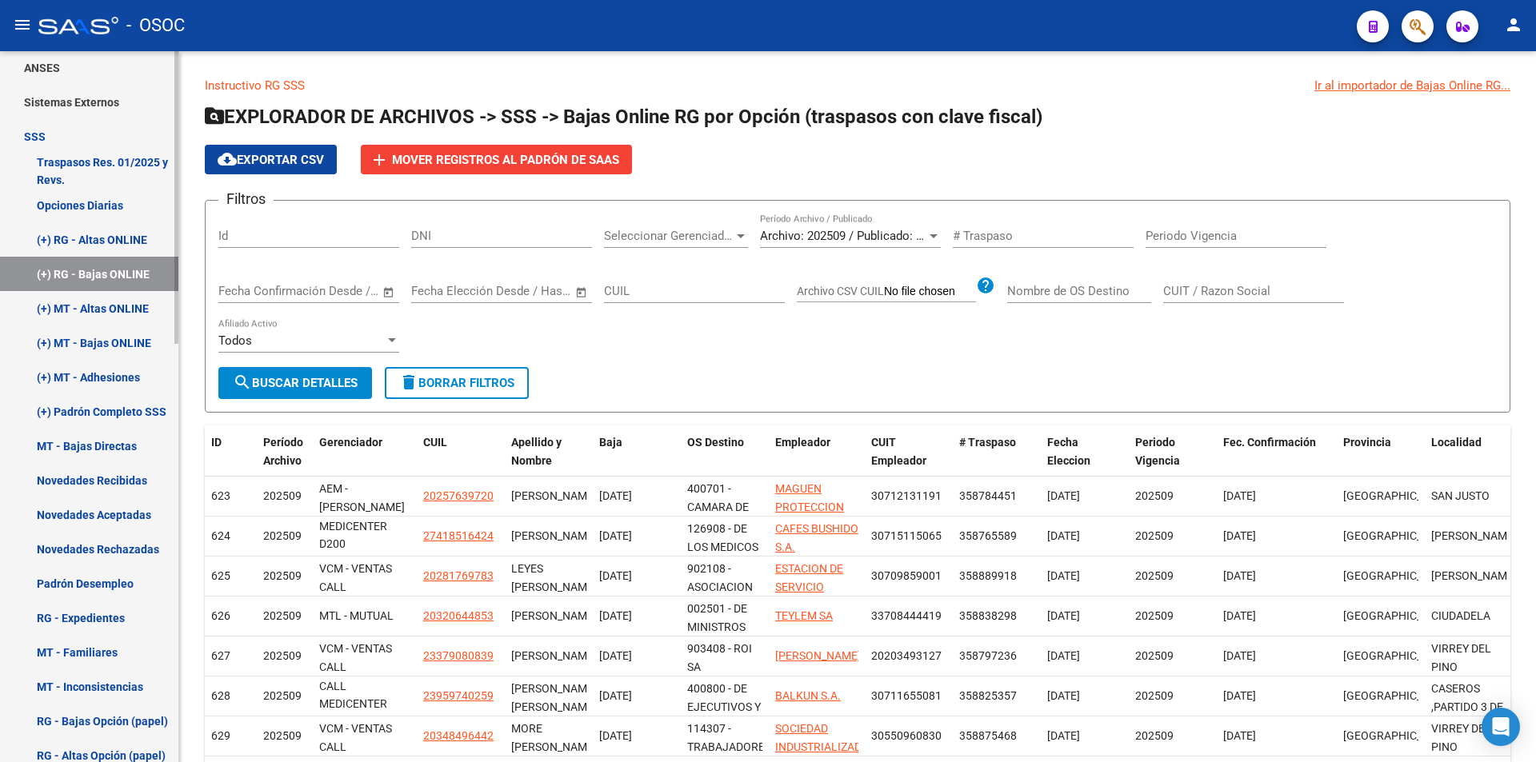
click at [122, 300] on link "(+) MT - Altas ONLINE" at bounding box center [89, 308] width 178 height 34
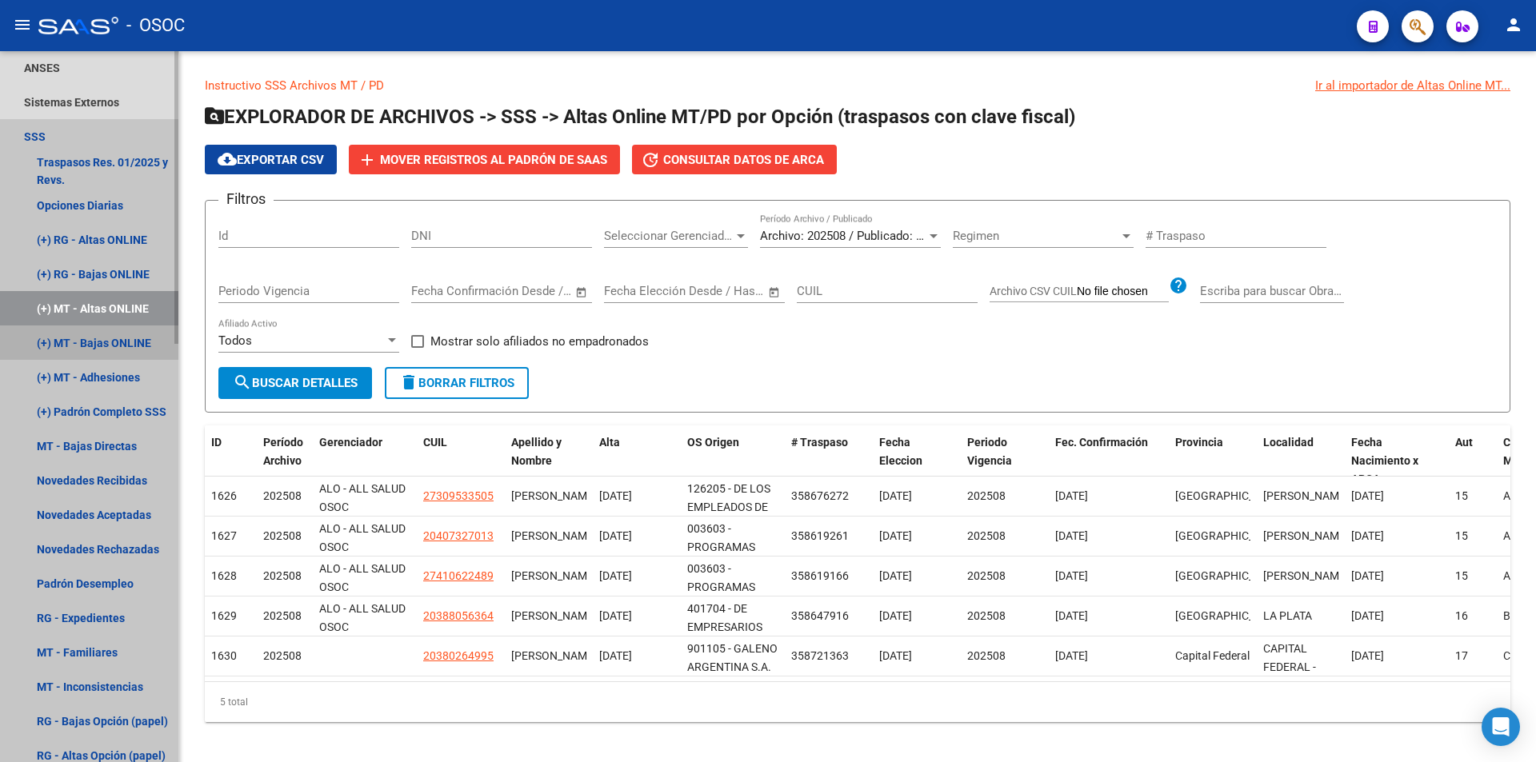
click at [122, 350] on link "(+) MT - Bajas ONLINE" at bounding box center [89, 343] width 178 height 34
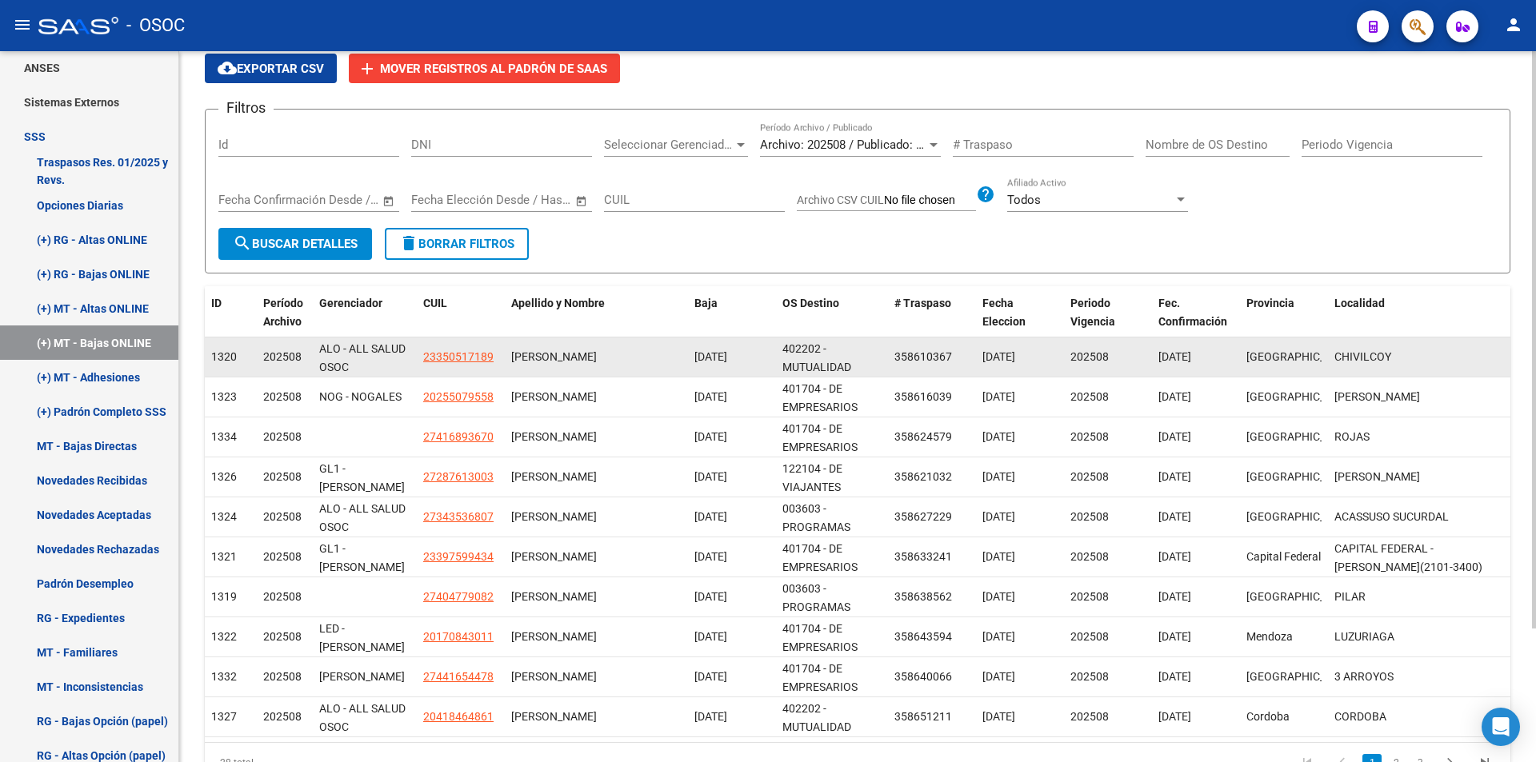
scroll to position [4, 0]
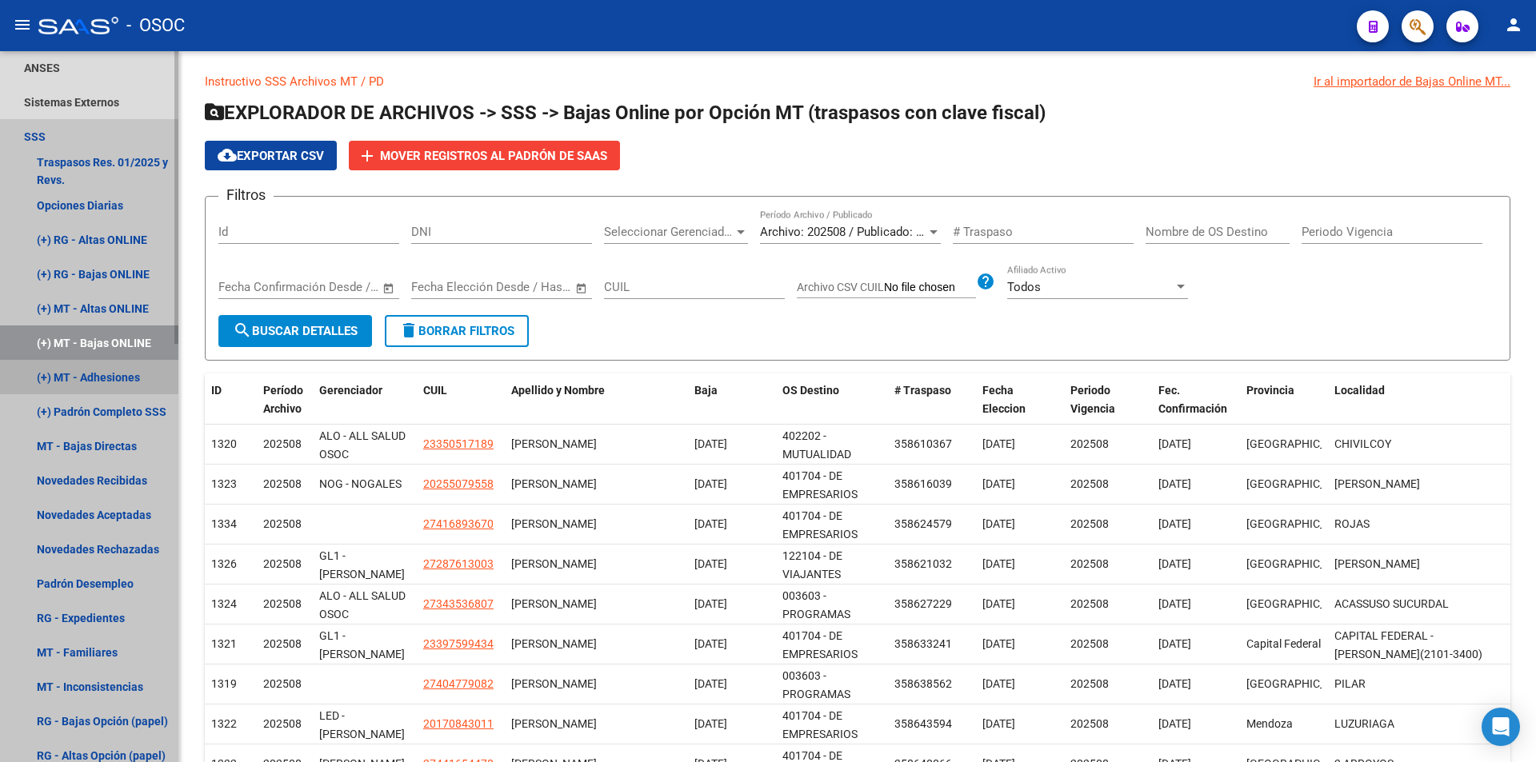
click at [146, 375] on link "(+) MT - Adhesiones" at bounding box center [89, 377] width 178 height 34
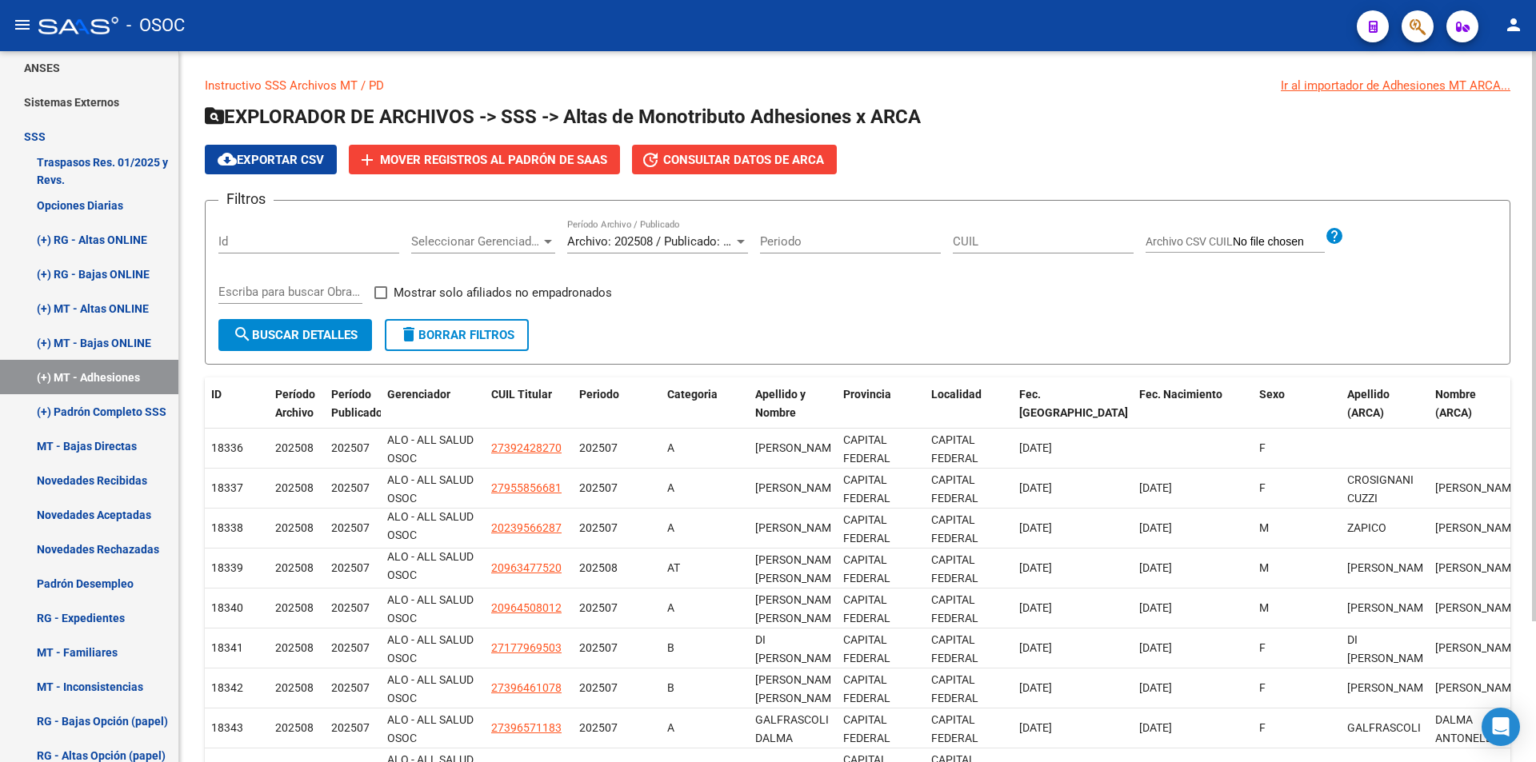
click at [184, 348] on div "Instructivo SSS Archivos MT / PD Ir al importador de Adhesiones MT ARCA... EXPL…" at bounding box center [857, 488] width 1357 height 874
click at [126, 344] on link "(+) MT - Bajas ONLINE" at bounding box center [89, 343] width 178 height 34
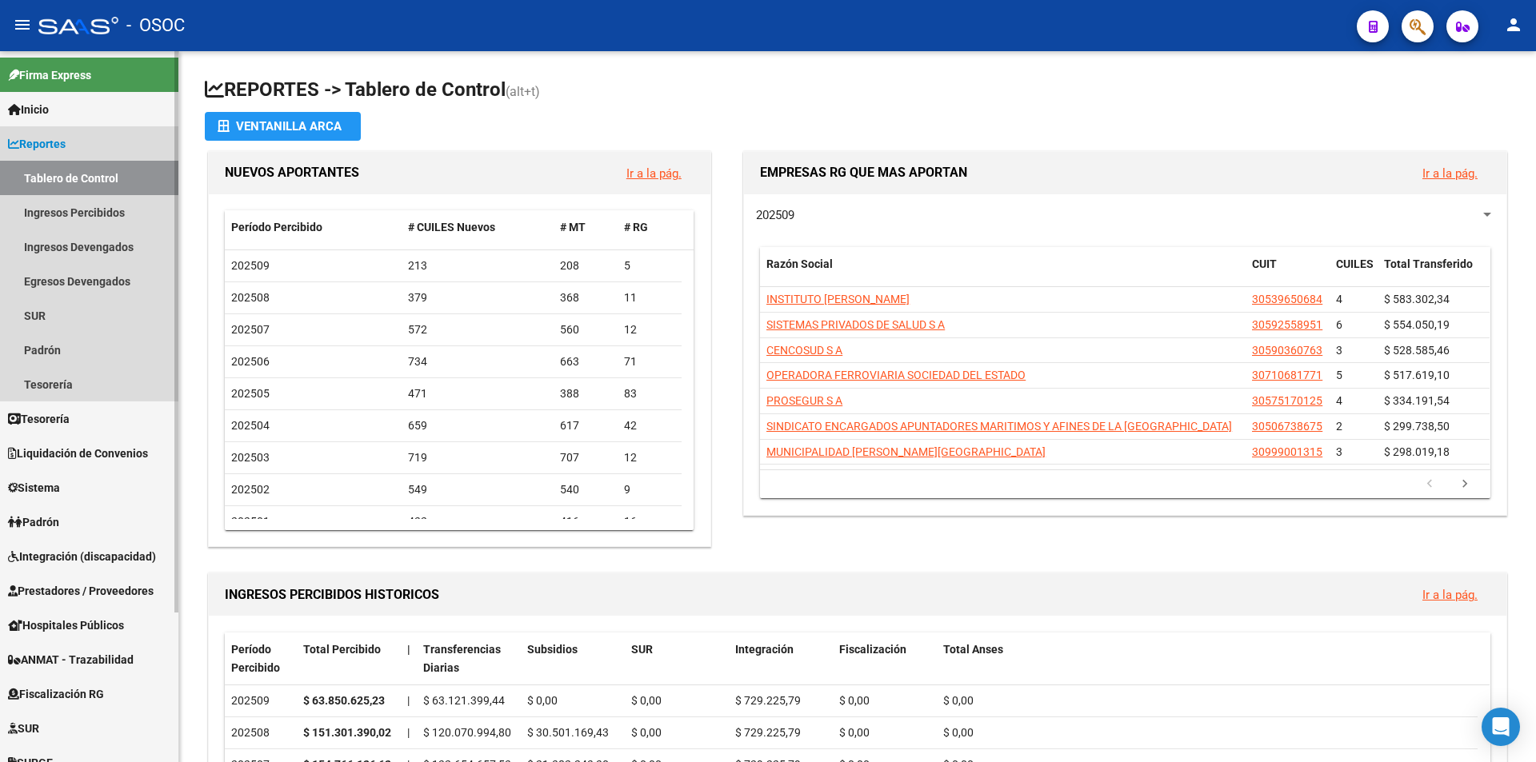
click at [122, 153] on link "Reportes" at bounding box center [89, 143] width 178 height 34
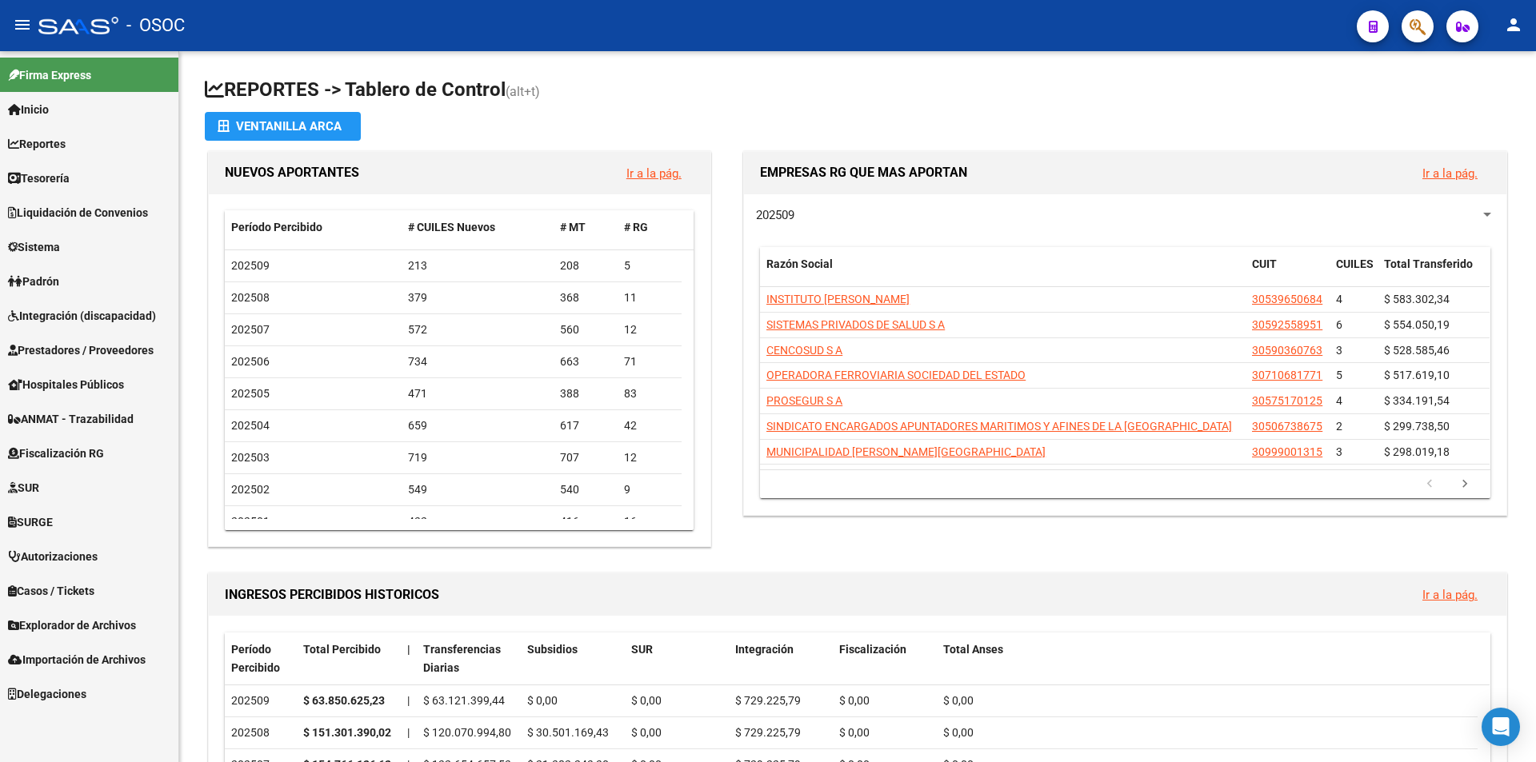
click at [113, 554] on link "Autorizaciones" at bounding box center [89, 556] width 178 height 34
click at [119, 637] on link "Explorador de Archivos" at bounding box center [89, 625] width 178 height 34
click at [119, 673] on link "ARCA" at bounding box center [89, 659] width 178 height 34
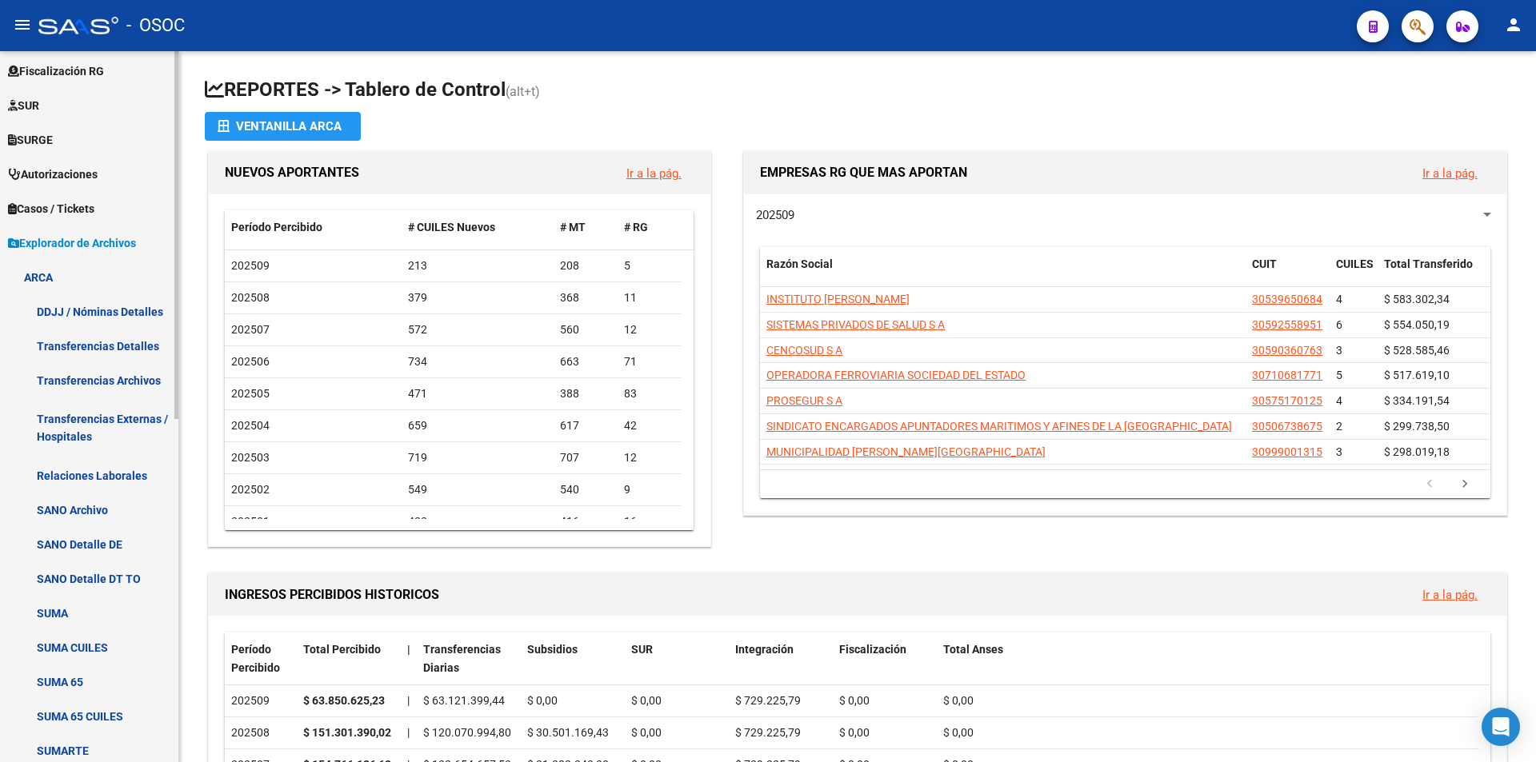
scroll to position [400, 0]
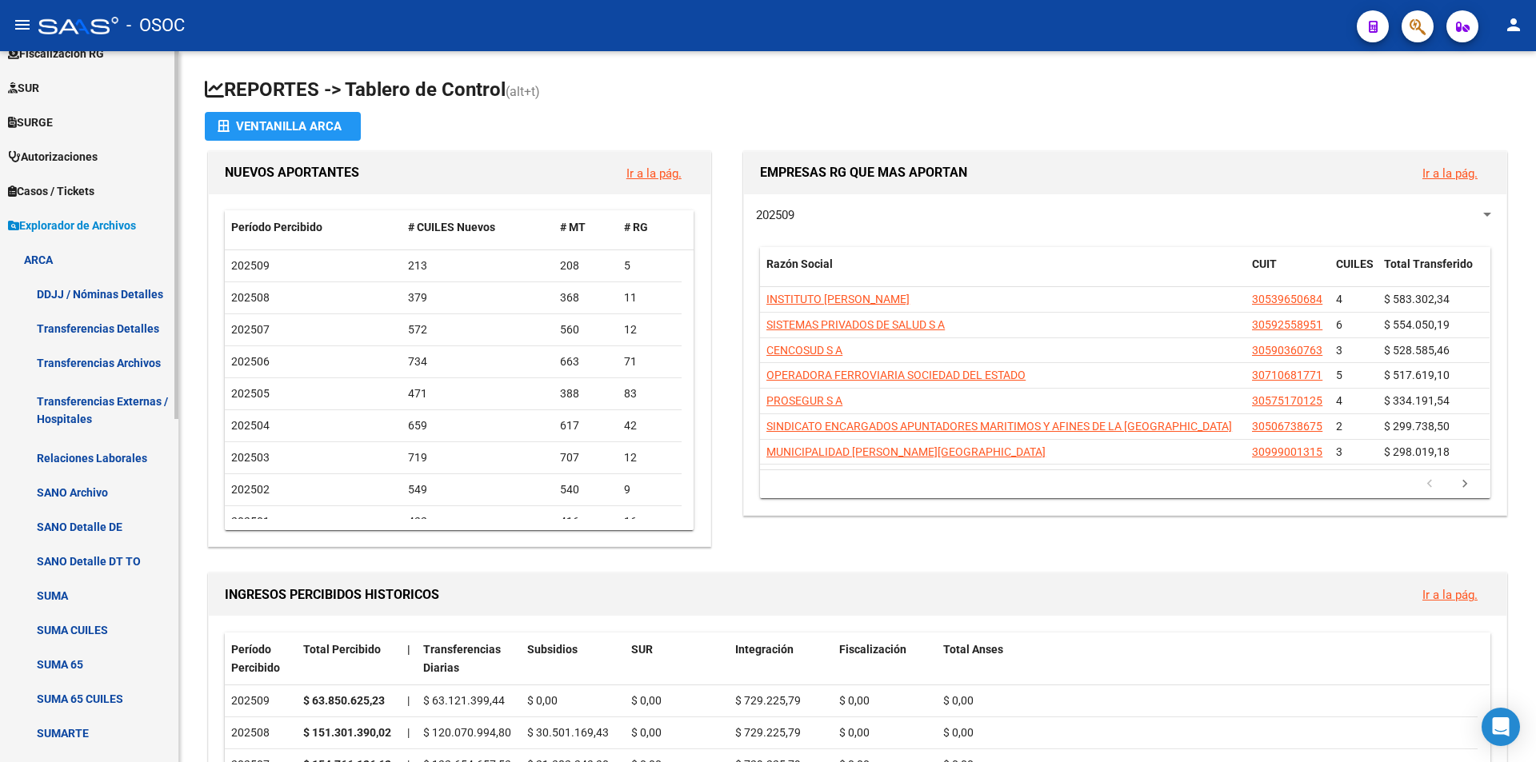
click at [79, 359] on link "Transferencias Archivos" at bounding box center [89, 363] width 178 height 34
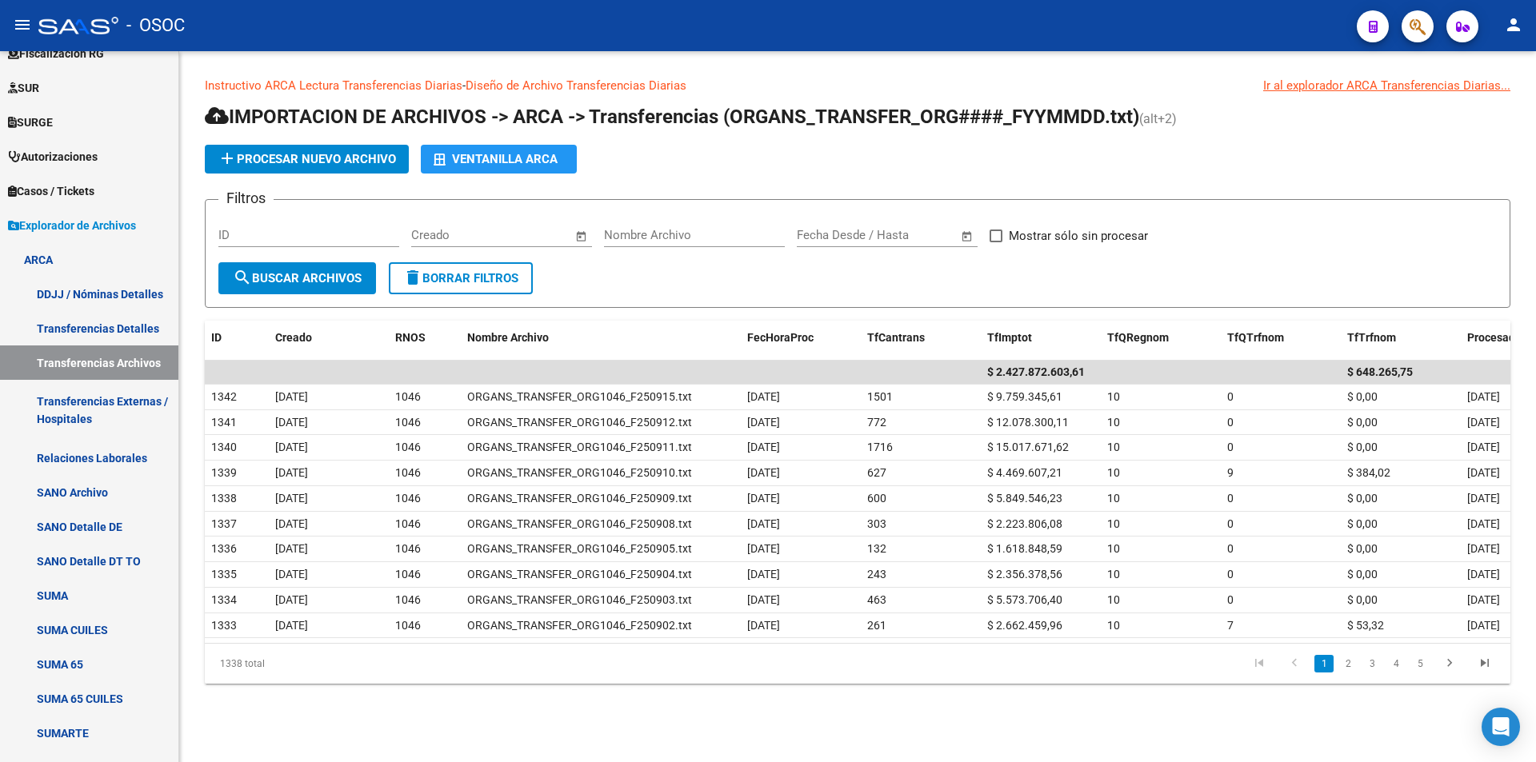
click at [1167, 172] on div "add Procesar nuevo archivo Ventanilla ARCA" at bounding box center [857, 159] width 1305 height 29
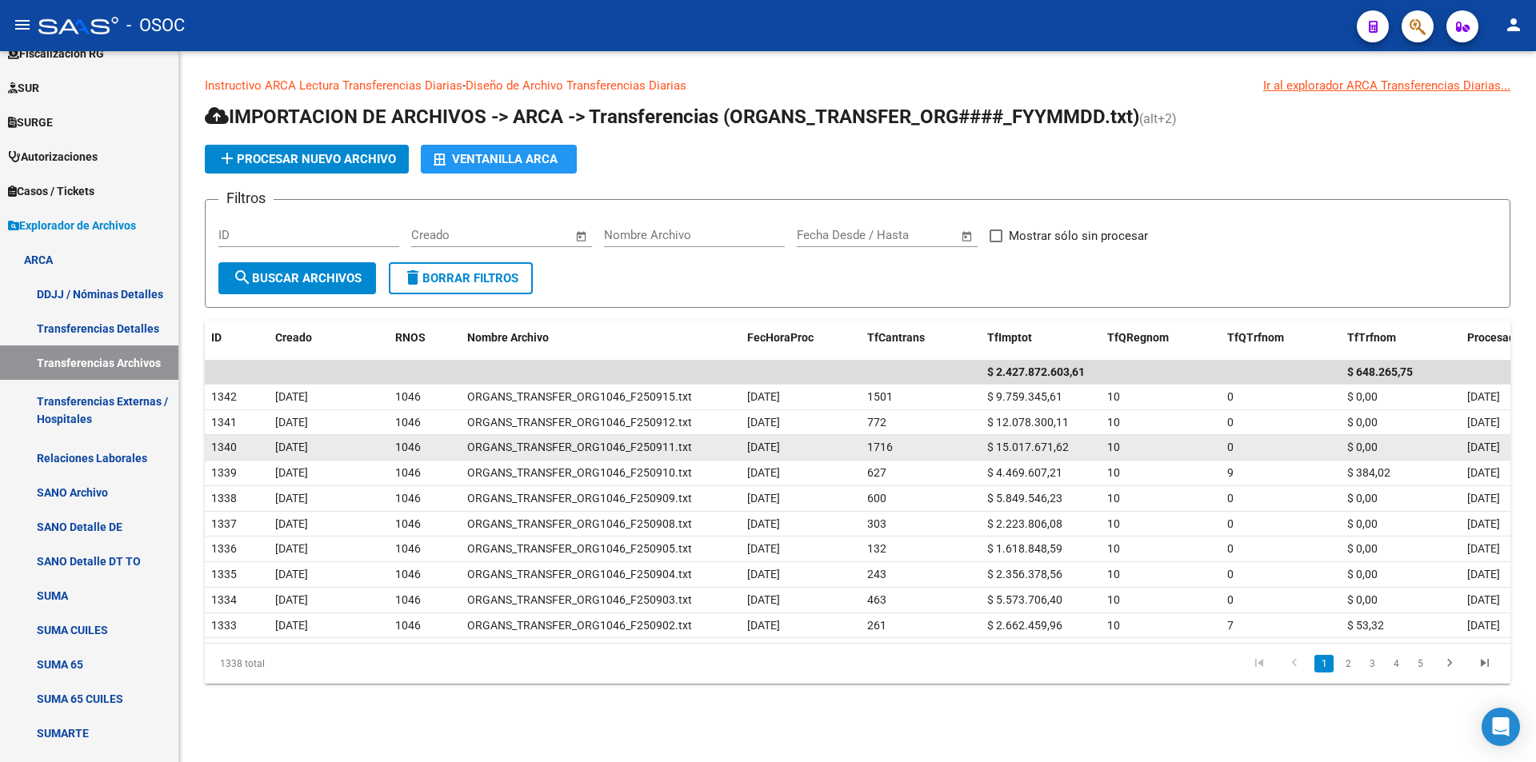
click at [1012, 441] on span "$ 15.017.671,62" at bounding box center [1028, 447] width 82 height 13
copy span "15.017.671,62"
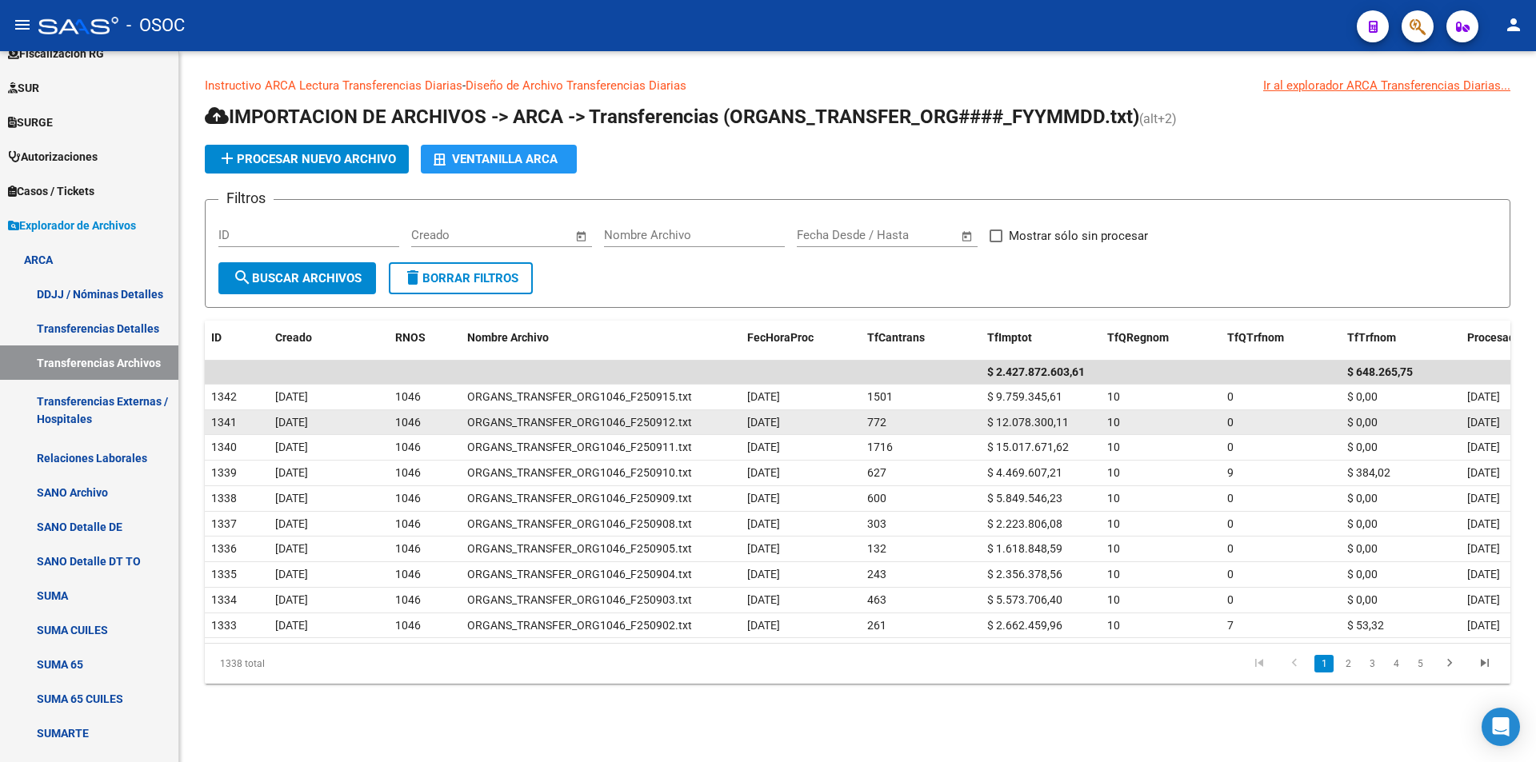
click at [1021, 426] on span "$ 12.078.300,11" at bounding box center [1028, 422] width 82 height 13
click at [1021, 423] on span "$ 12.078.300,11" at bounding box center [1028, 422] width 82 height 13
copy span "12.078.300,11"
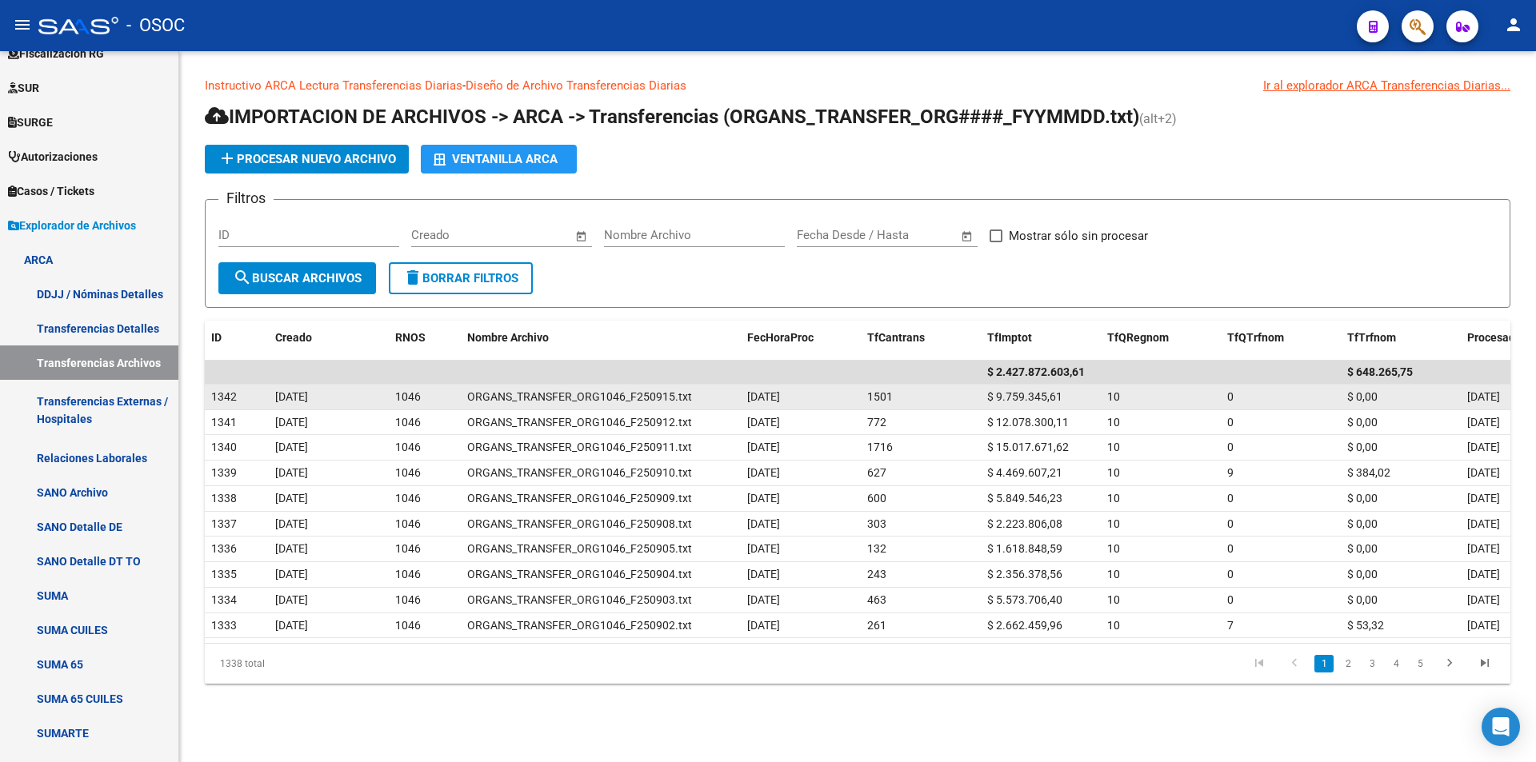
click at [1022, 391] on span "$ 9.759.345,61" at bounding box center [1024, 396] width 75 height 13
copy span "9.759.345,61"
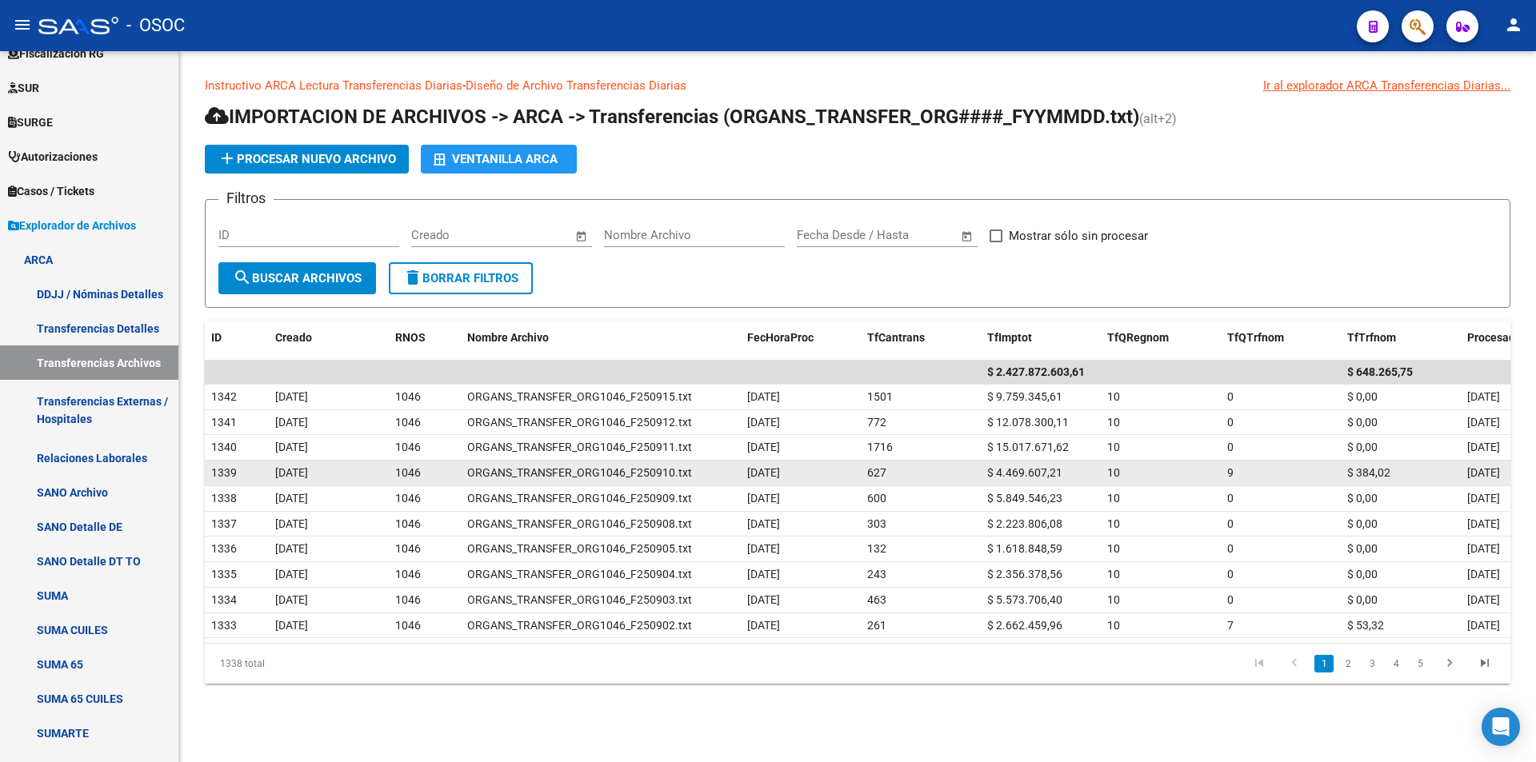
click at [993, 484] on datatable-body-cell "$ 4.469.607,21" at bounding box center [1041, 473] width 120 height 25
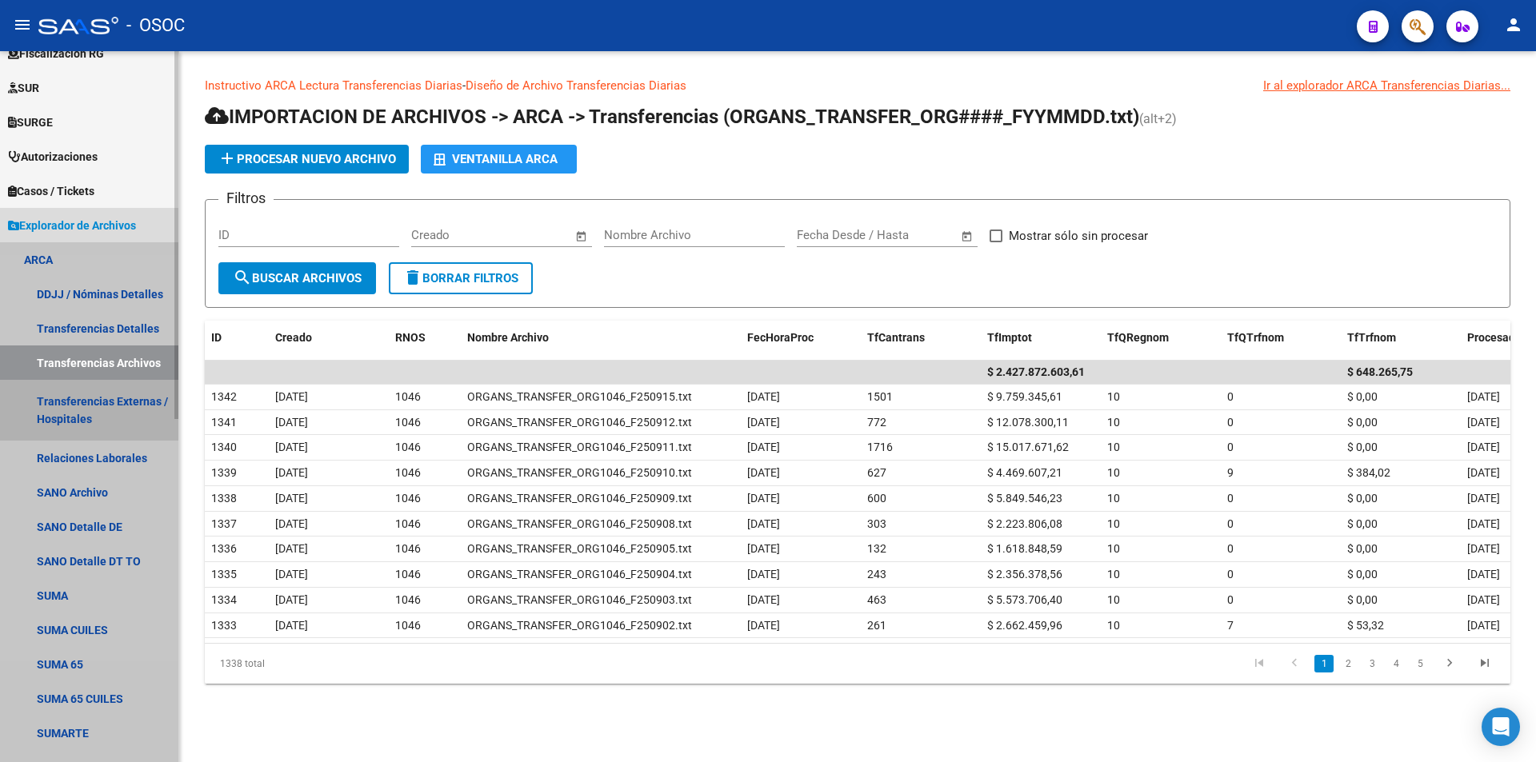
click at [100, 424] on link "Transferencias Externas / Hospitales" at bounding box center [89, 410] width 178 height 61
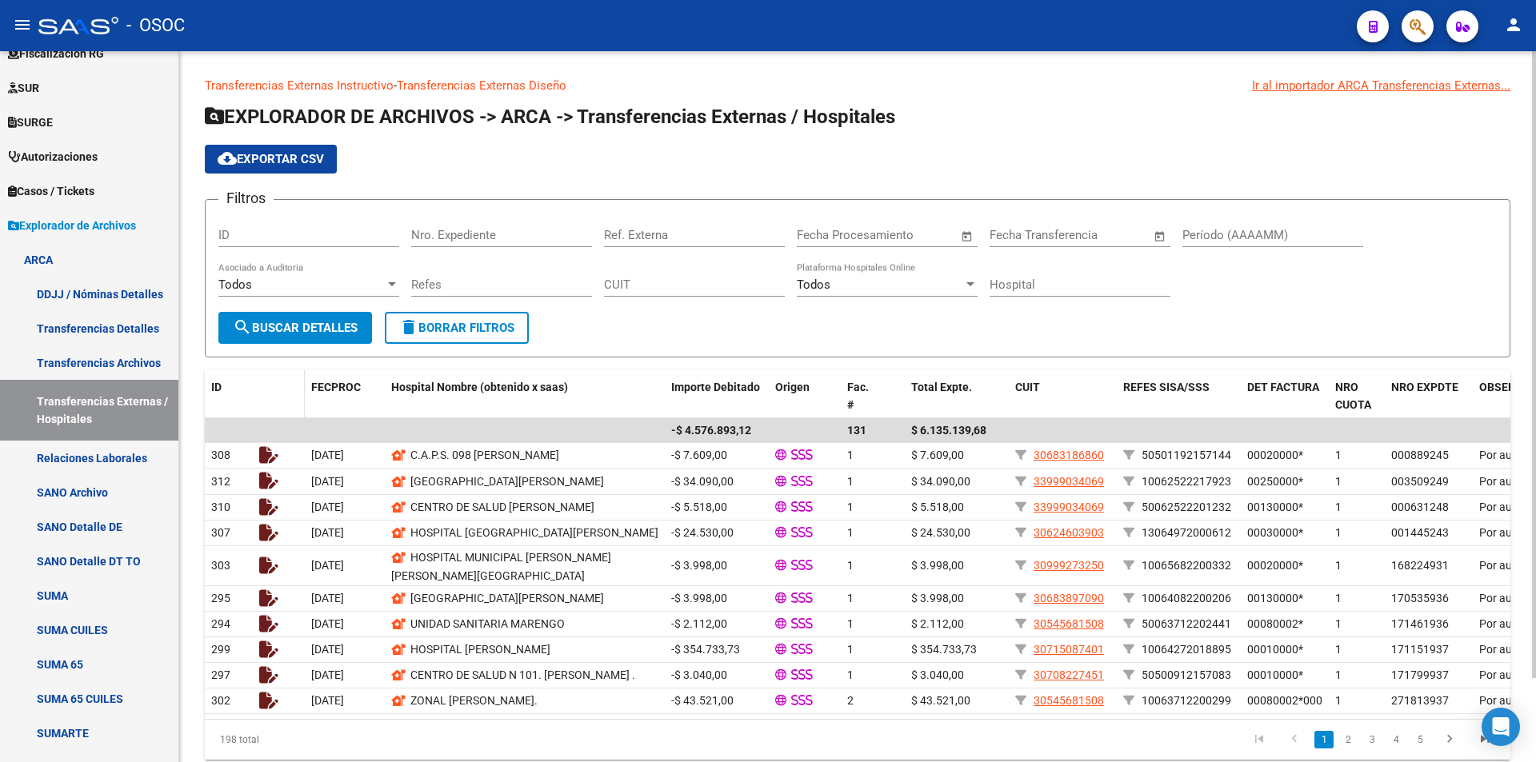
click at [276, 374] on datatable-header-cell at bounding box center [279, 405] width 52 height 70
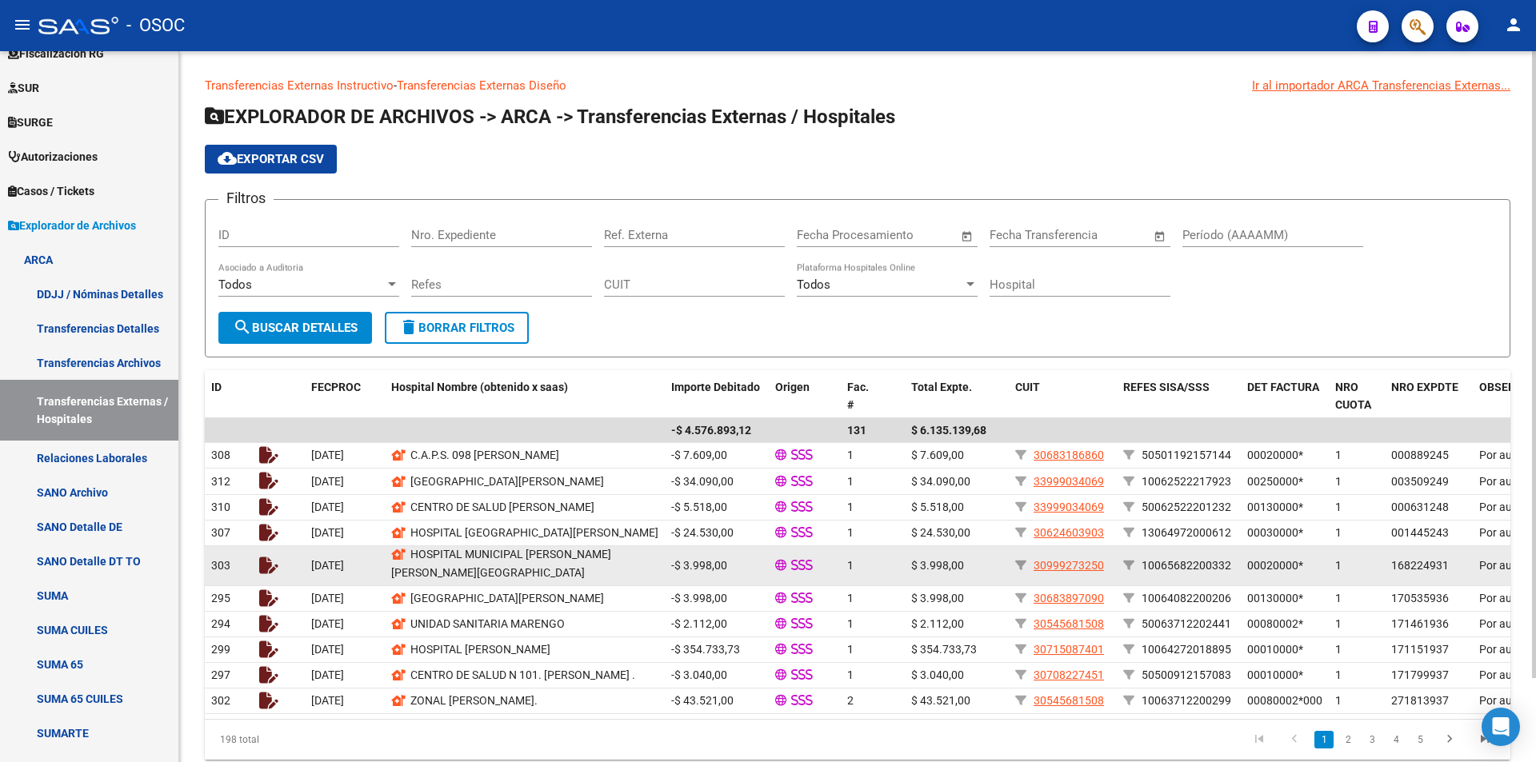
scroll to position [3, 0]
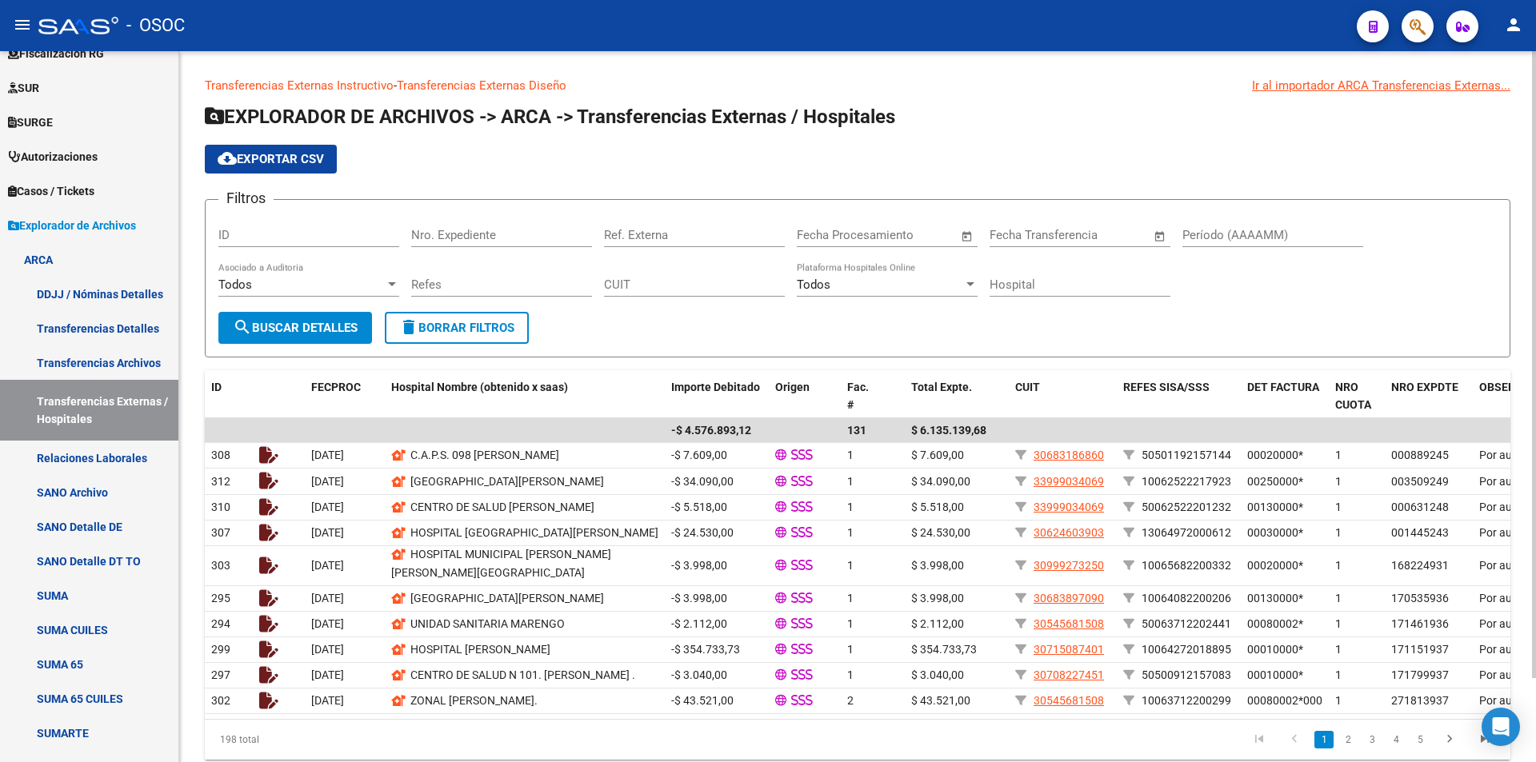
click at [776, 360] on div "EXPLORADOR DE ARCHIVOS -> ARCA -> Transferencias Externas / Hospitales cloud_do…" at bounding box center [857, 432] width 1305 height 656
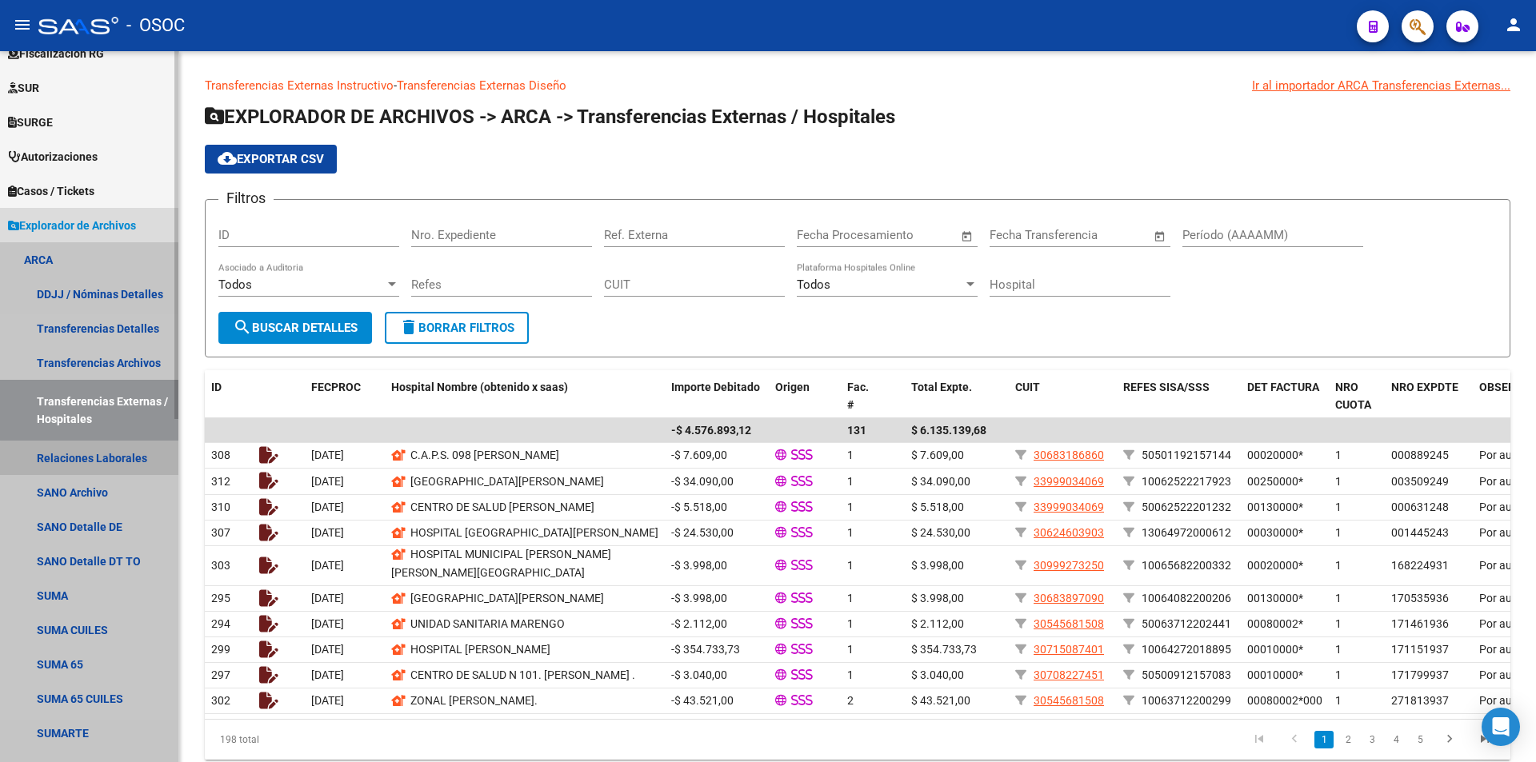
click at [138, 462] on link "Relaciones Laborales" at bounding box center [89, 458] width 178 height 34
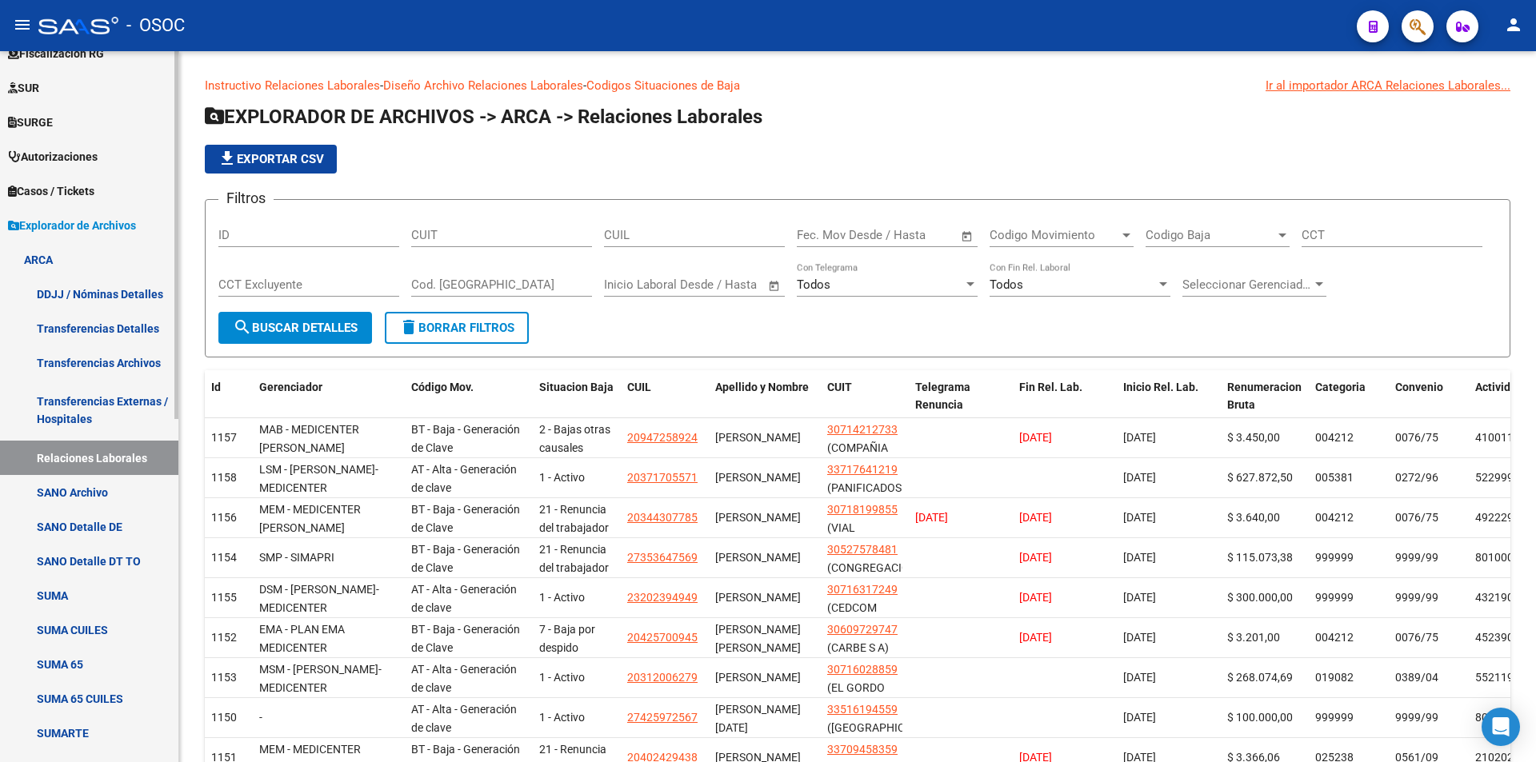
click at [131, 484] on link "SANO Archivo" at bounding box center [89, 492] width 178 height 34
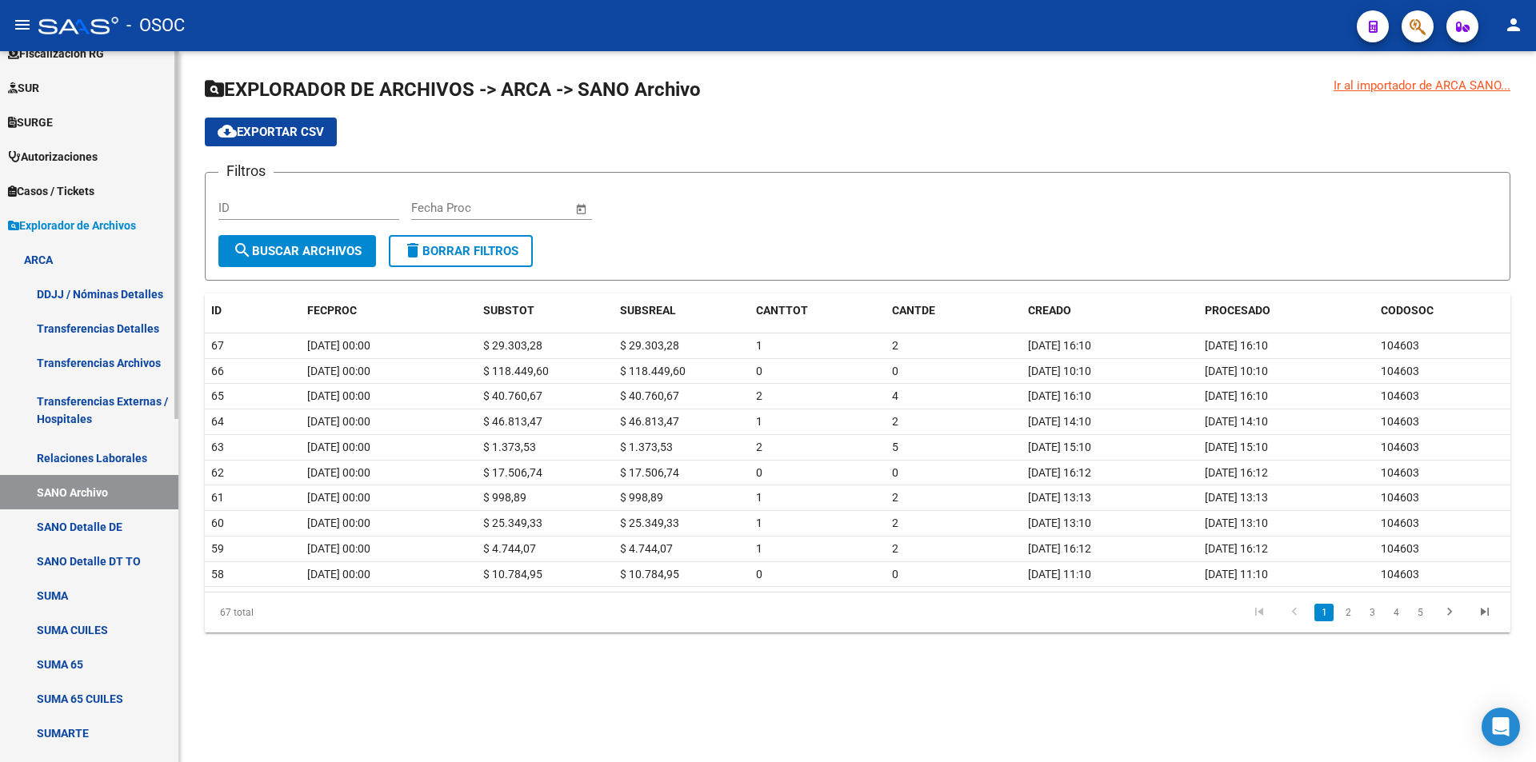
click at [122, 525] on link "SANO Detalle DE" at bounding box center [89, 527] width 178 height 34
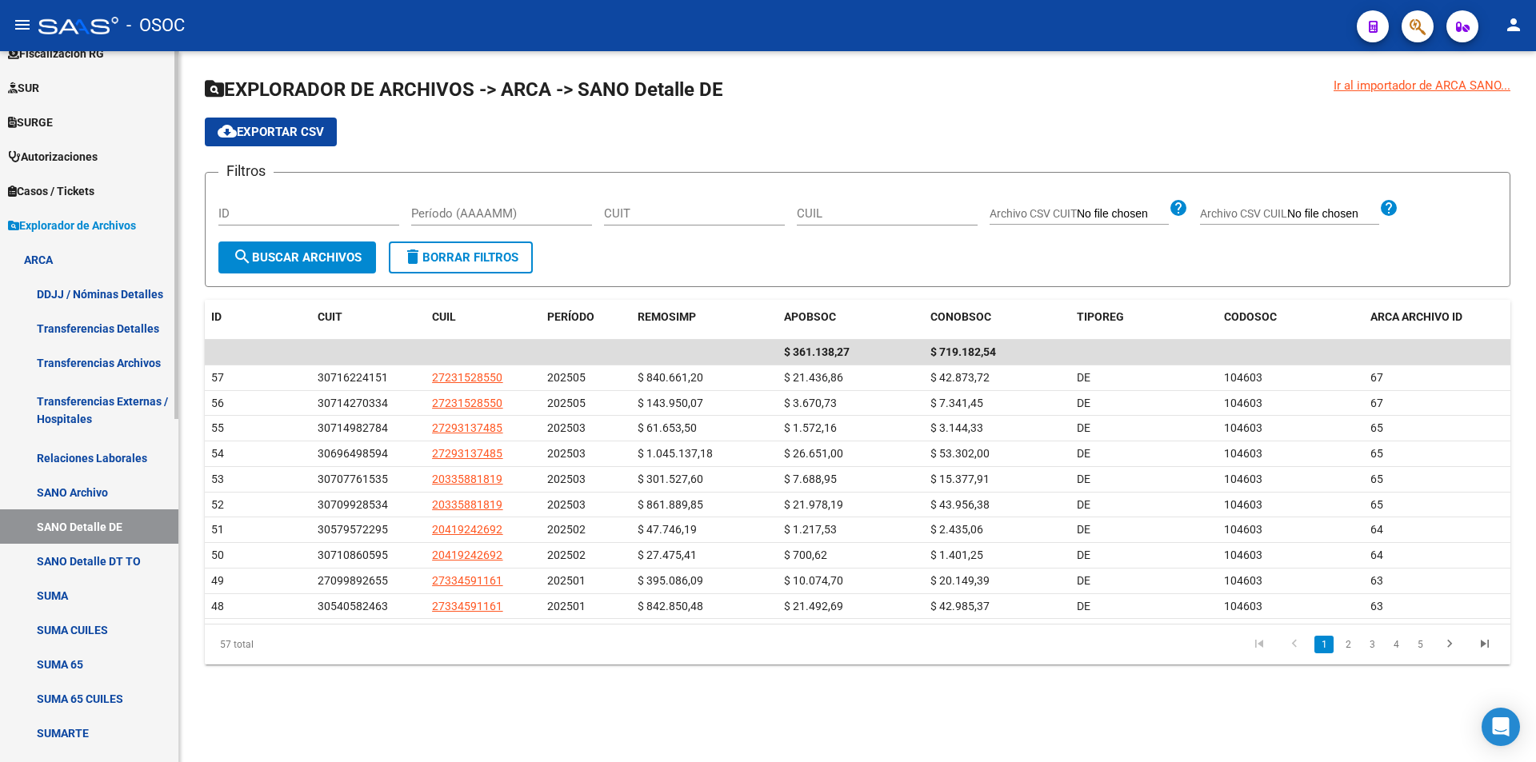
click at [119, 547] on link "SANO Detalle DT TO" at bounding box center [89, 561] width 178 height 34
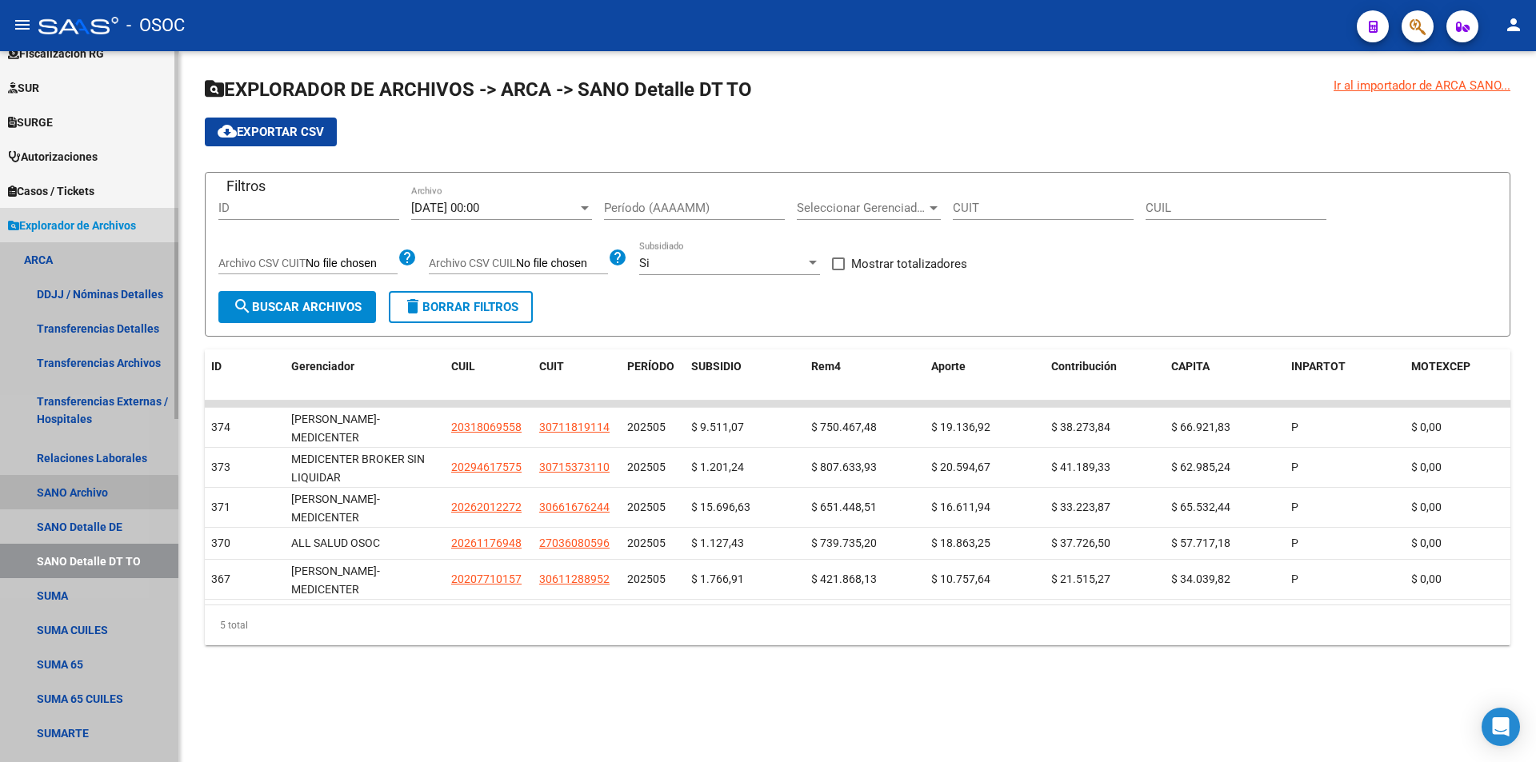
click at [52, 502] on link "SANO Archivo" at bounding box center [89, 492] width 178 height 34
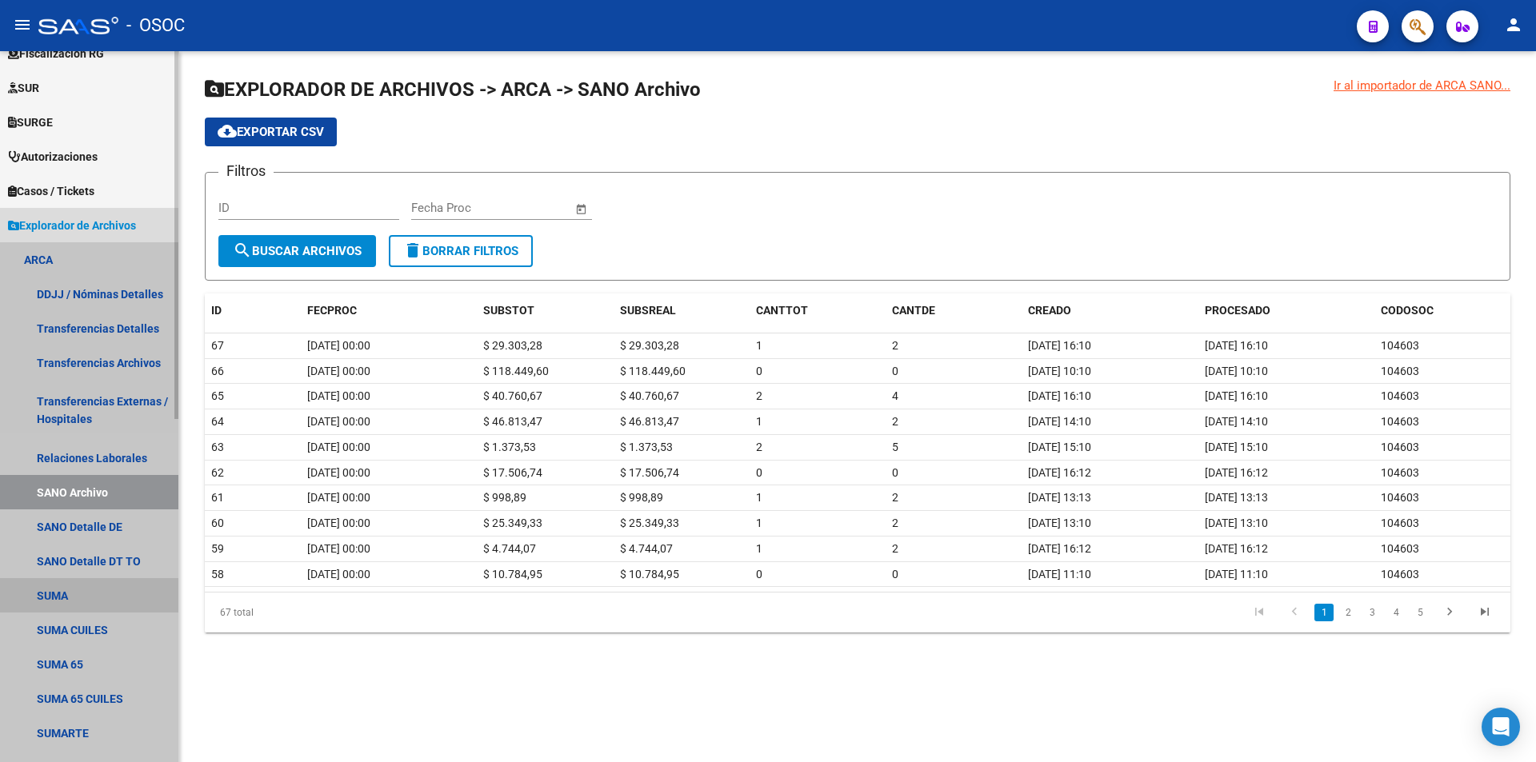
click at [81, 592] on link "SUMA" at bounding box center [89, 595] width 178 height 34
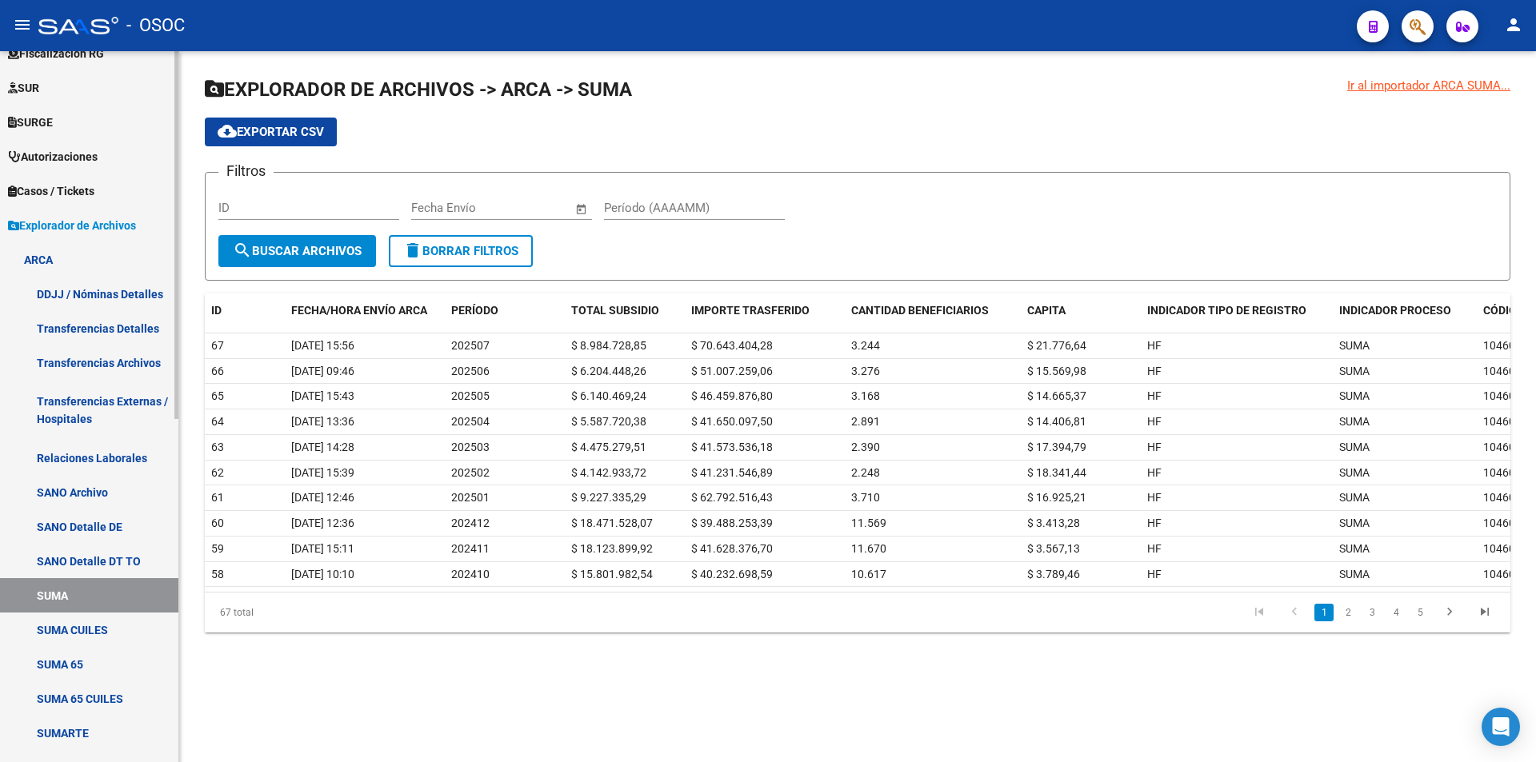
click at [98, 575] on link "SANO Detalle DT TO" at bounding box center [89, 561] width 178 height 34
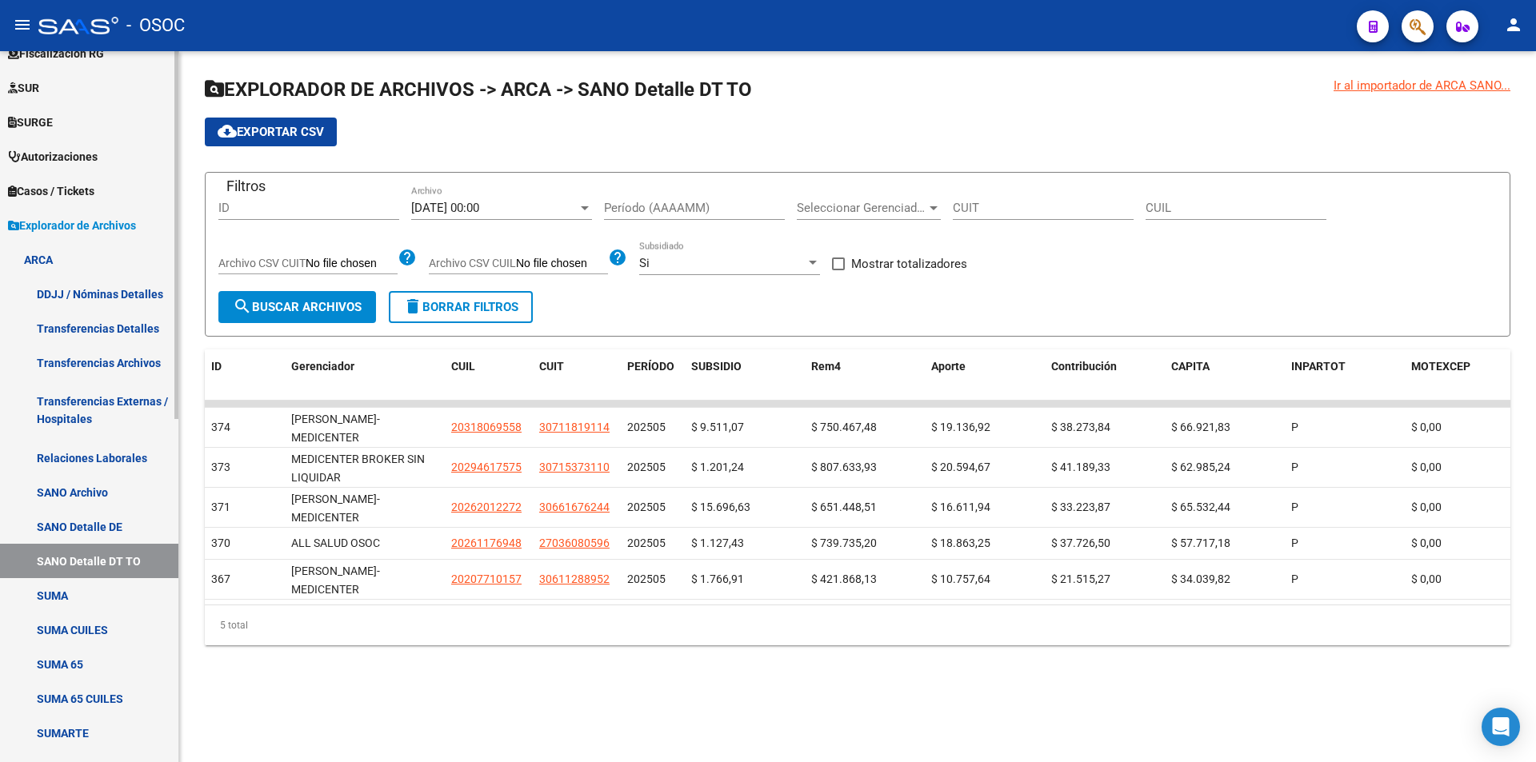
click at [104, 602] on link "SUMA" at bounding box center [89, 595] width 178 height 34
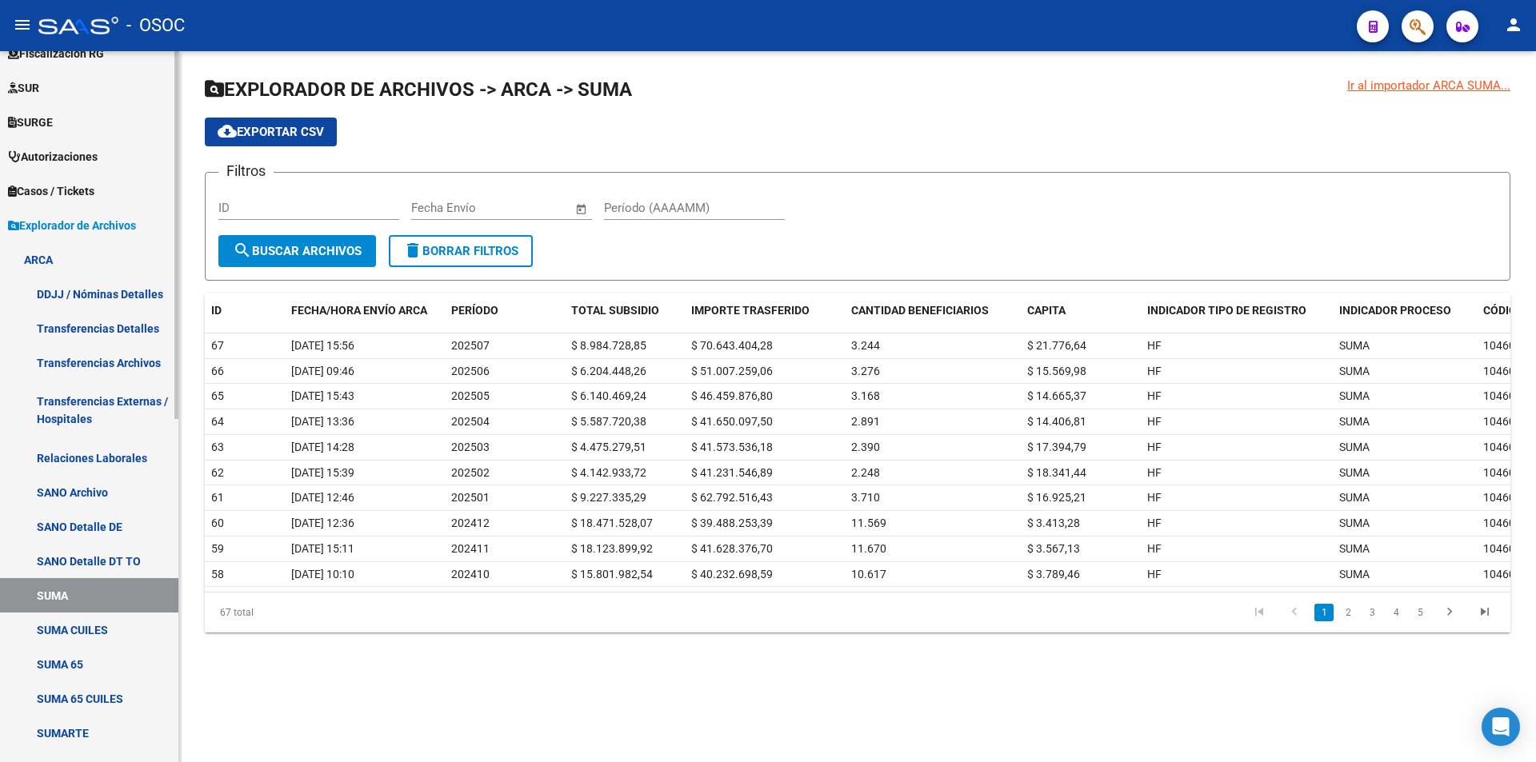
click at [140, 629] on link "SUMA CUILES" at bounding box center [89, 630] width 178 height 34
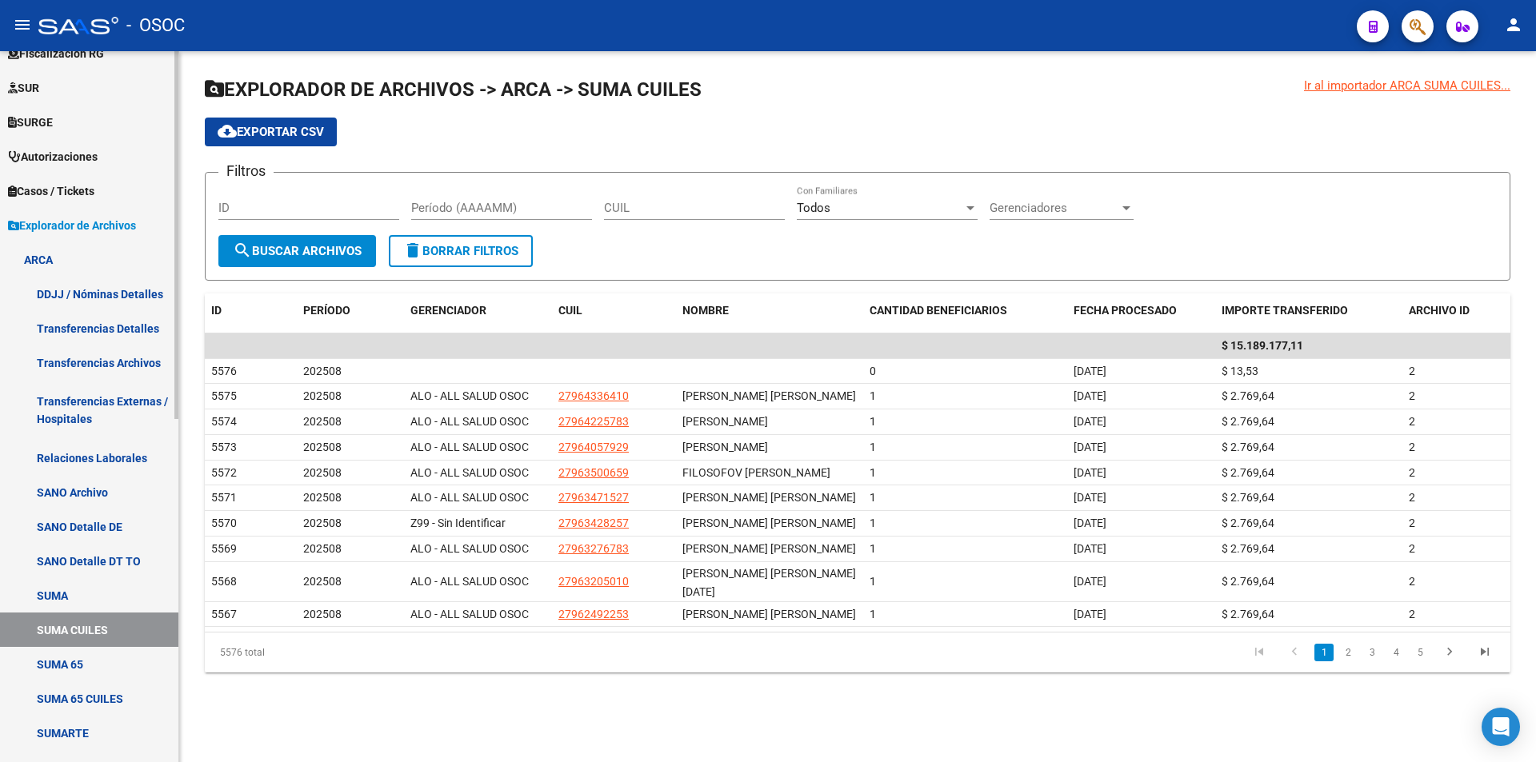
click at [140, 658] on link "SUMA 65" at bounding box center [89, 664] width 178 height 34
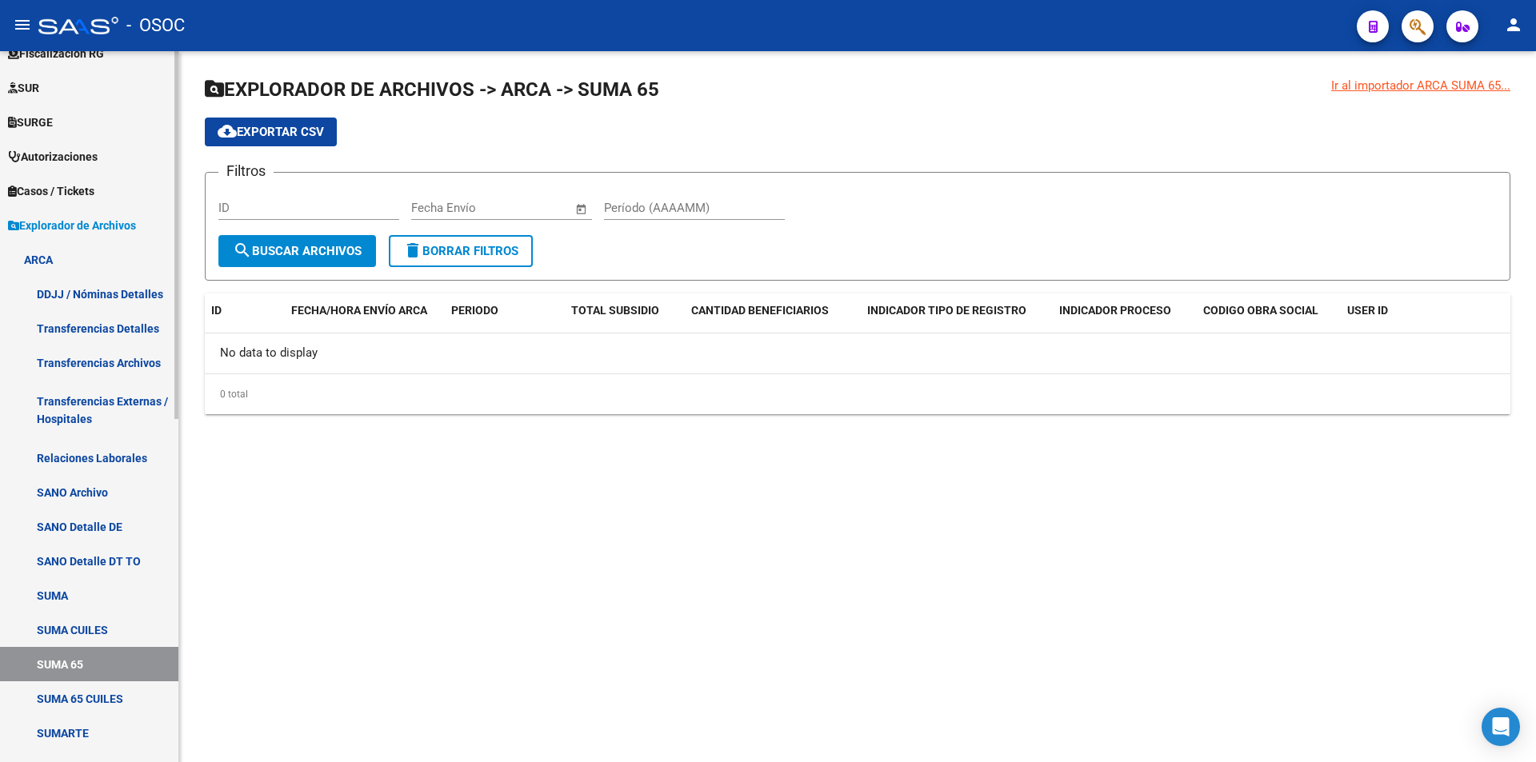
click at [130, 633] on link "SUMA CUILES" at bounding box center [89, 630] width 178 height 34
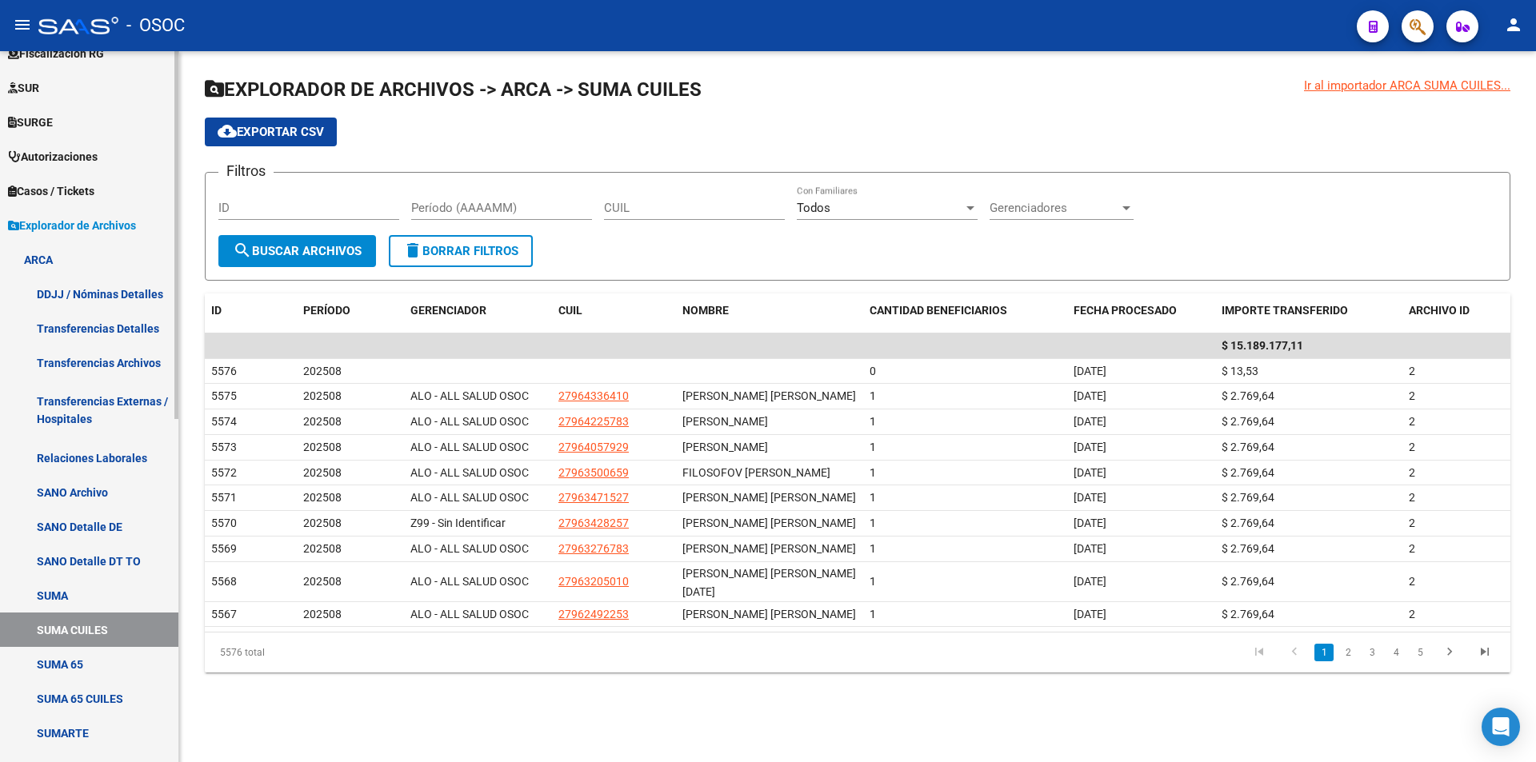
click at [128, 701] on link "SUMA 65 CUILES" at bounding box center [89, 698] width 178 height 34
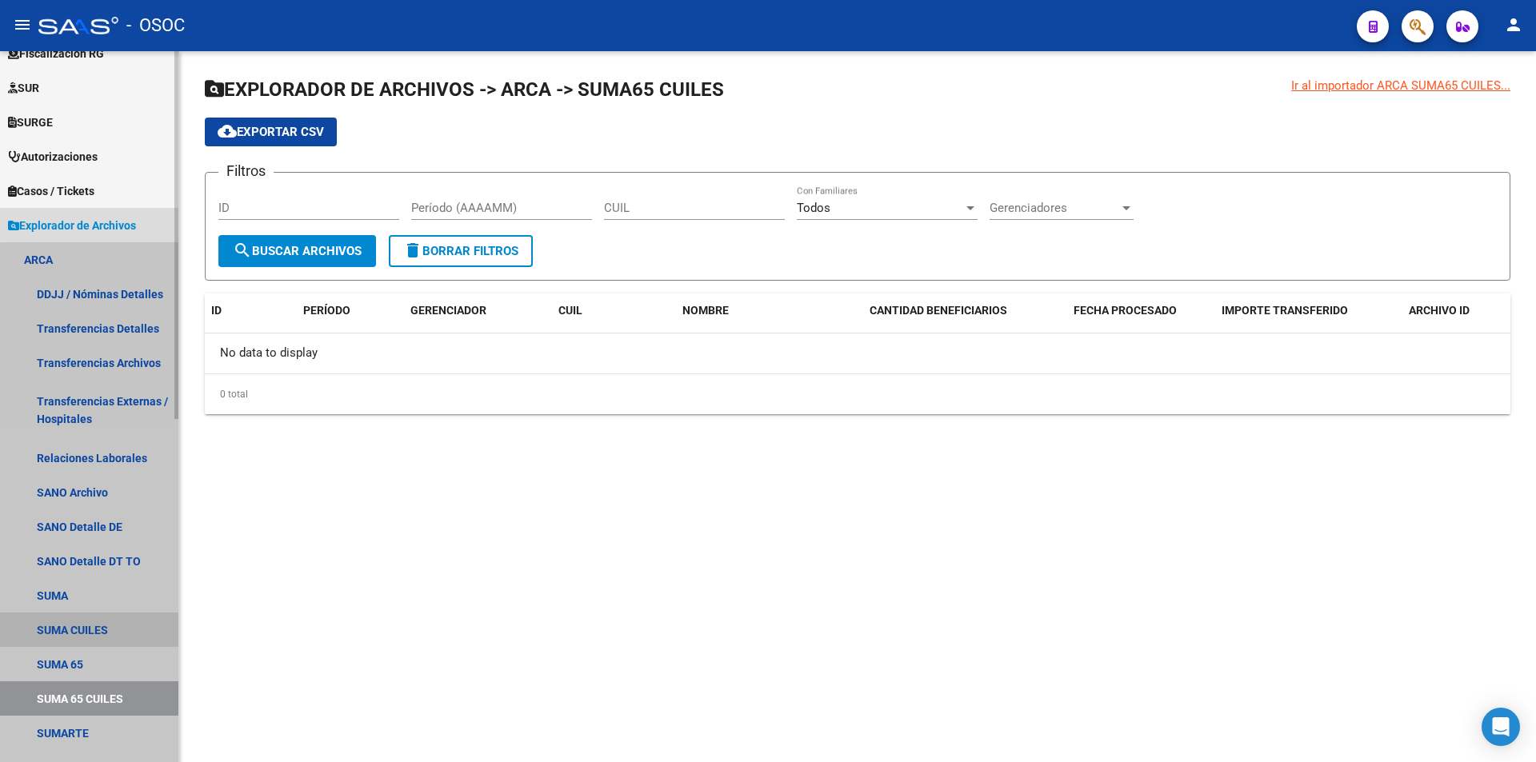
click at [128, 635] on link "SUMA CUILES" at bounding box center [89, 630] width 178 height 34
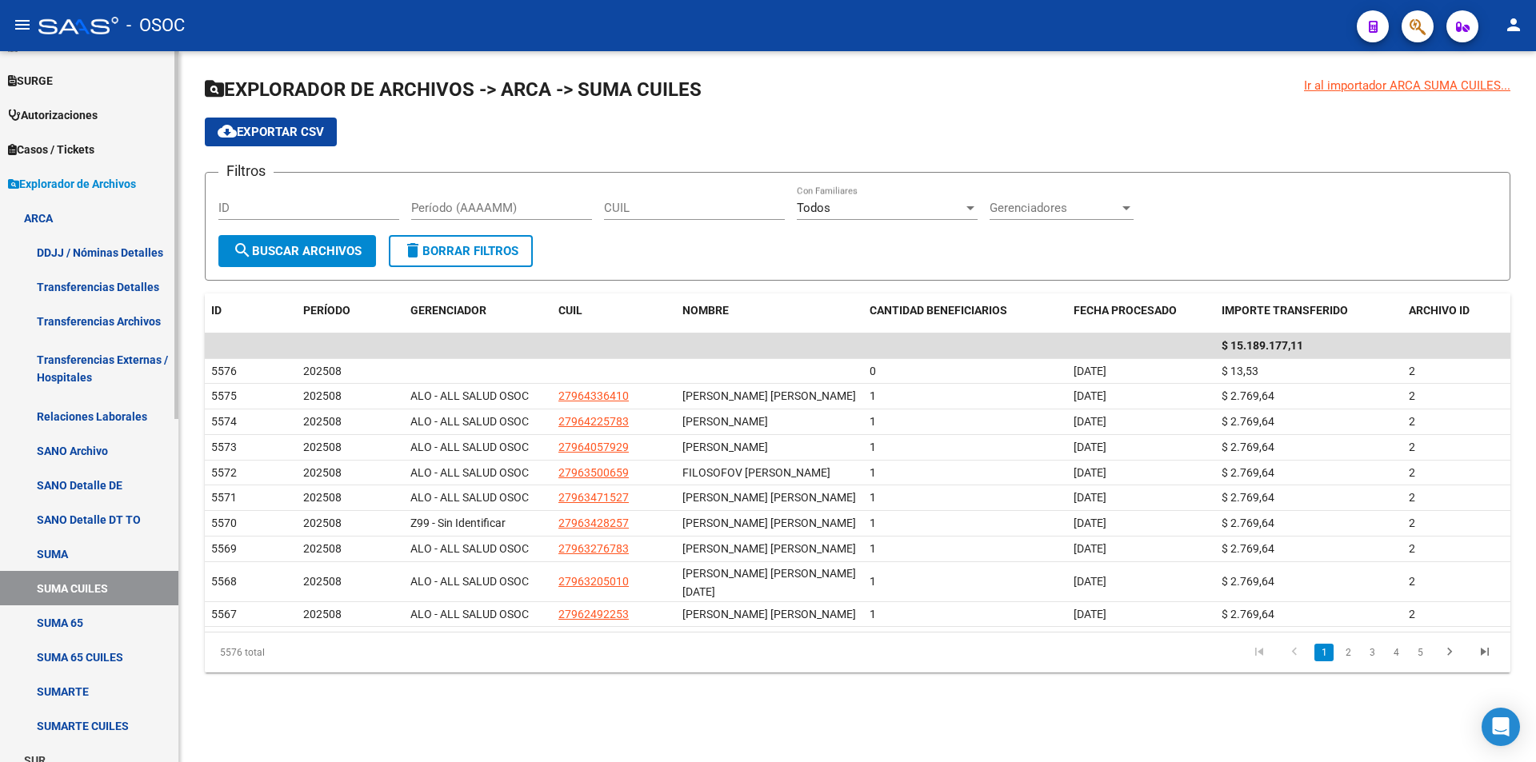
scroll to position [480, 0]
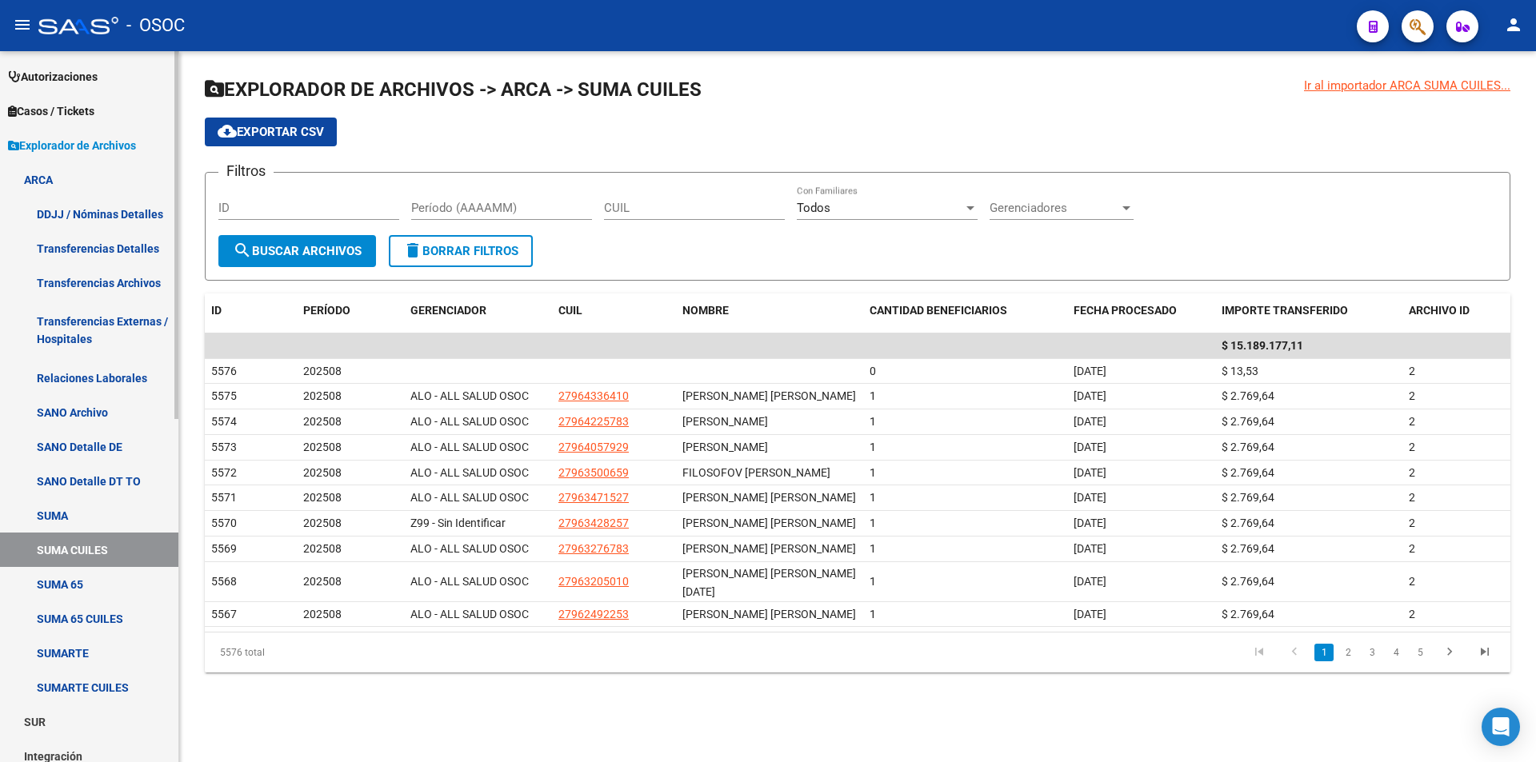
click at [125, 670] on link "SUMARTE CUILES" at bounding box center [89, 687] width 178 height 34
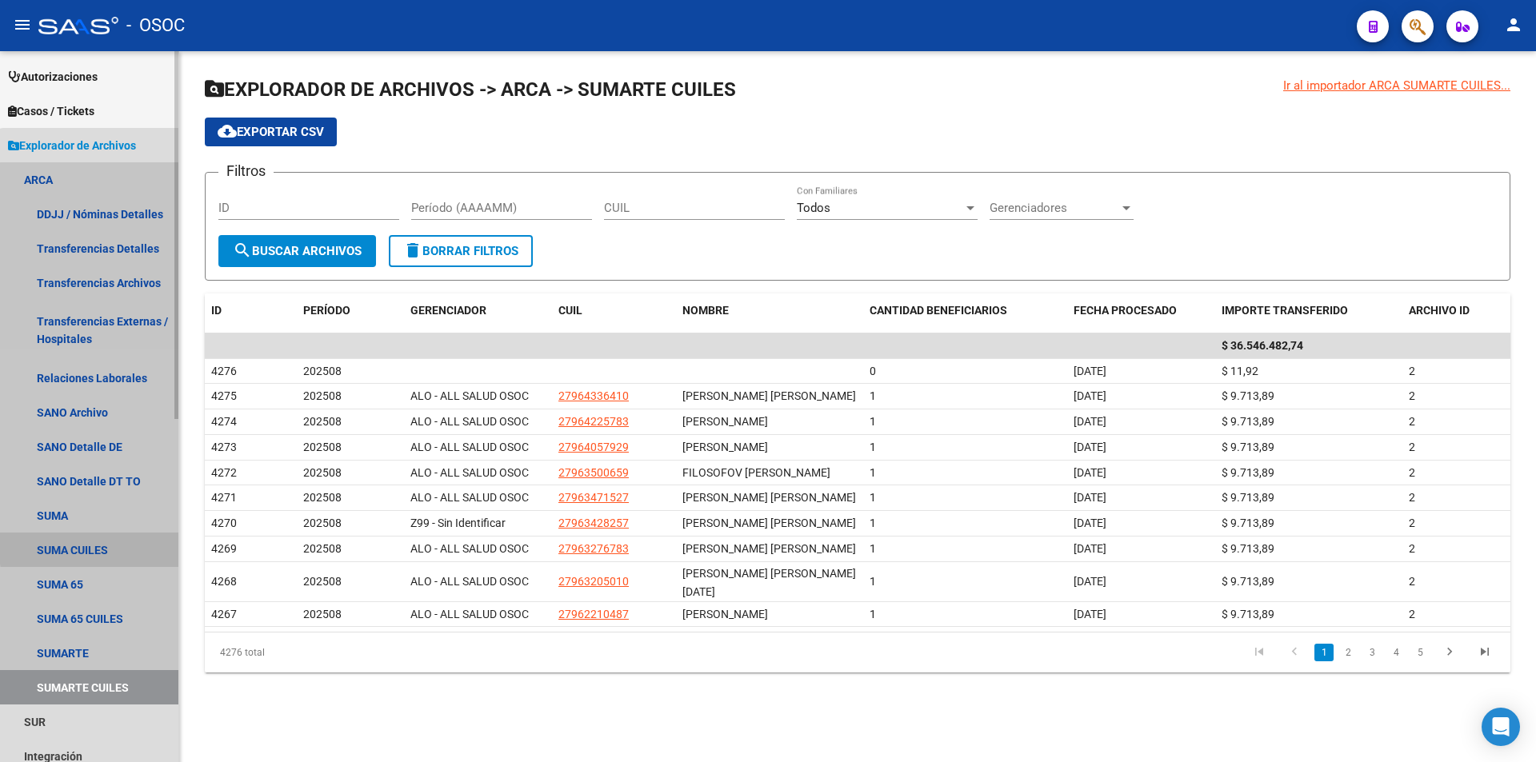
click at [114, 545] on link "SUMA CUILES" at bounding box center [89, 550] width 178 height 34
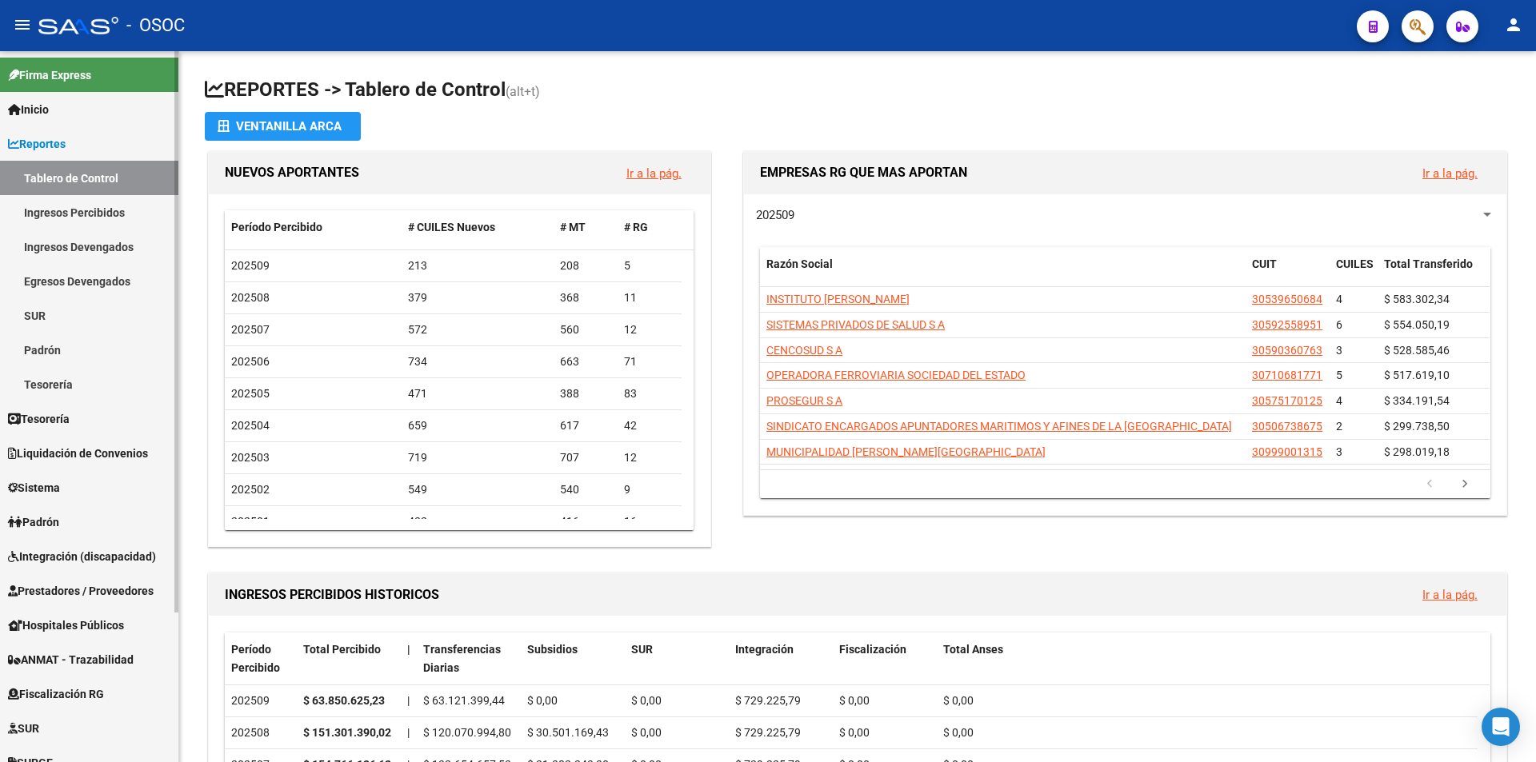
click at [66, 139] on span "Reportes" at bounding box center [37, 144] width 58 height 18
